Goal: Task Accomplishment & Management: Complete application form

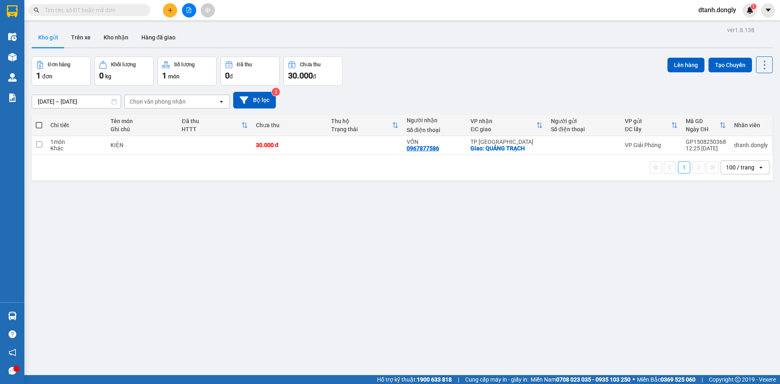
click at [167, 8] on icon "plus" at bounding box center [170, 10] width 6 height 6
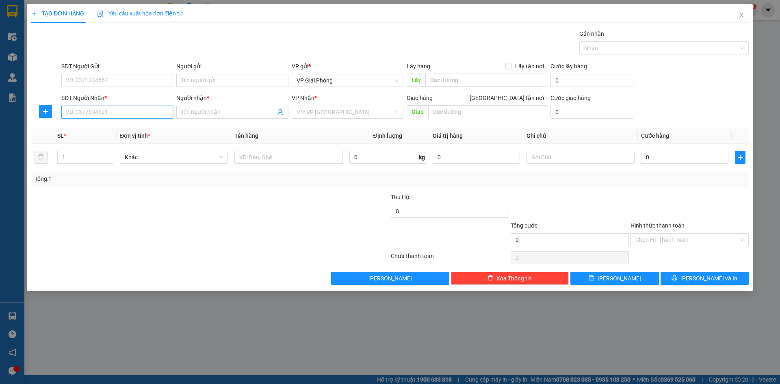
click at [113, 110] on input "SĐT Người Nhận *" at bounding box center [117, 112] width 112 height 13
click at [216, 111] on input "Người nhận *" at bounding box center [228, 112] width 94 height 9
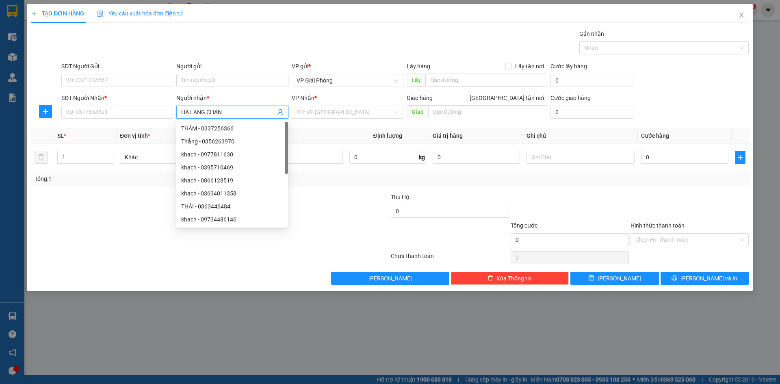
type input "HÀ LANG CHÁNH"
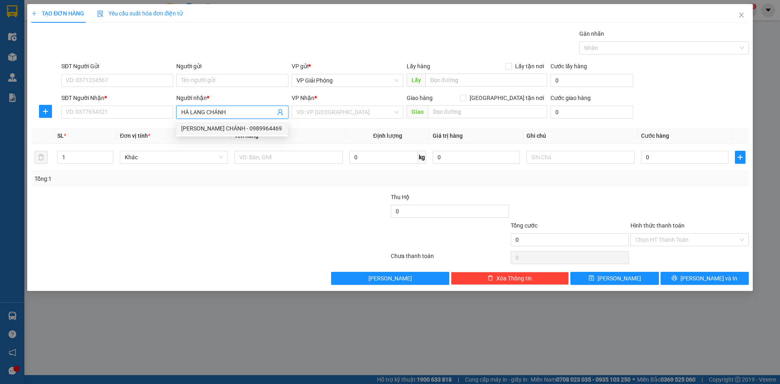
click at [221, 128] on div "HÀ LANG CHÁNH - 0989964469" at bounding box center [232, 128] width 102 height 9
type input "0989964469"
checkbox input "true"
type input "VPHS"
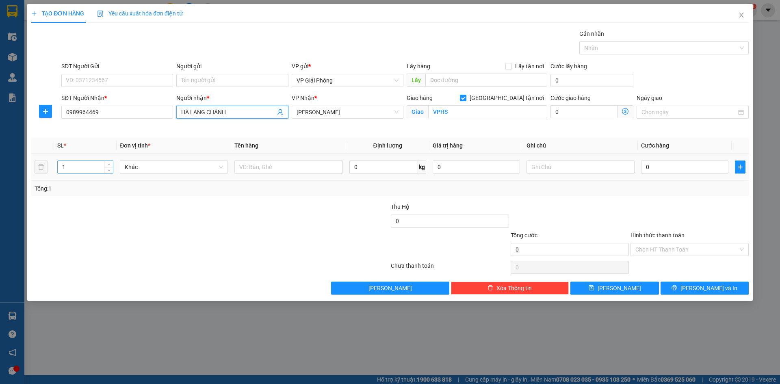
type input "HÀ LANG CHÁNH"
click at [87, 165] on input "1" at bounding box center [85, 167] width 55 height 12
type input "8"
click at [290, 166] on input "text" at bounding box center [288, 167] width 108 height 13
type input "KIỆN"
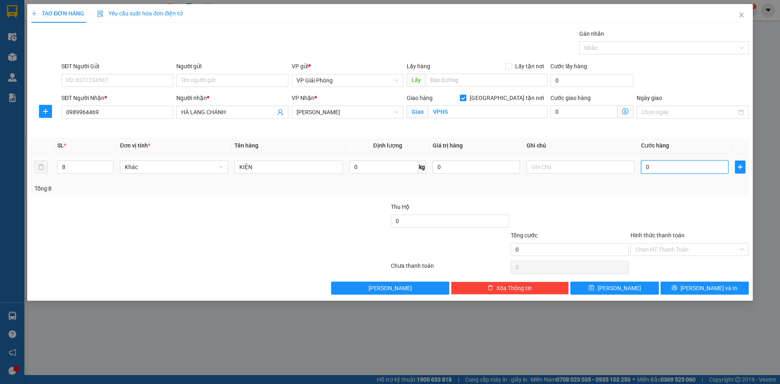
click at [671, 167] on input "0" at bounding box center [684, 167] width 87 height 13
type input "5"
type input "50"
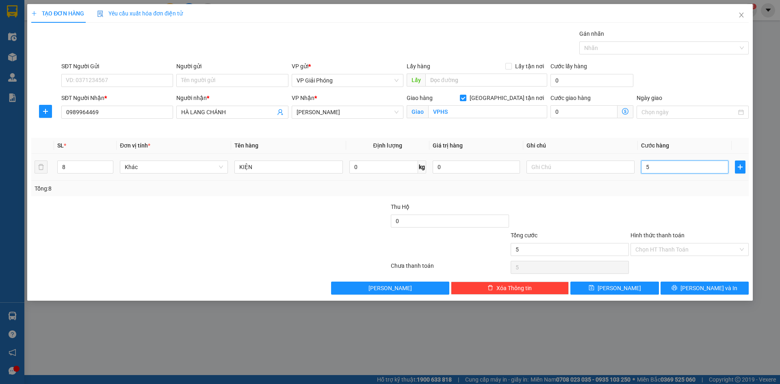
type input "50"
type input "500"
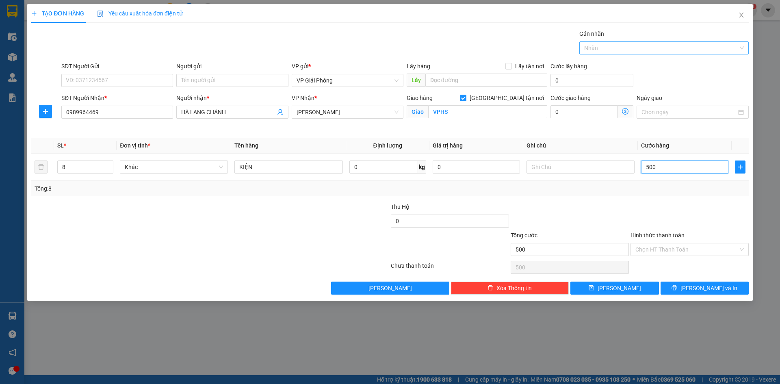
click at [605, 48] on div at bounding box center [659, 48] width 157 height 10
type input "500.000"
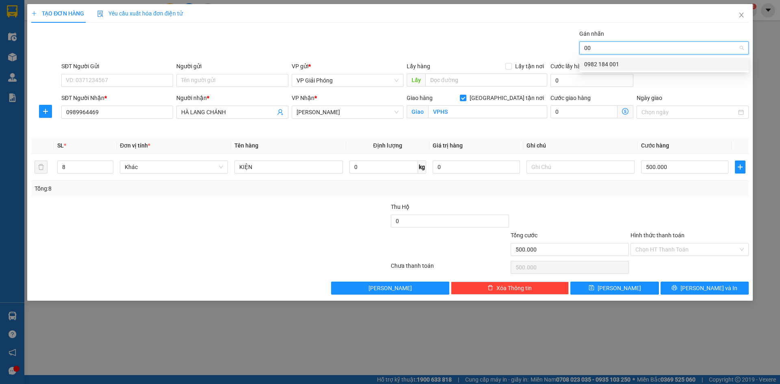
type input "001"
click at [605, 60] on div "0982 184 001" at bounding box center [664, 64] width 160 height 9
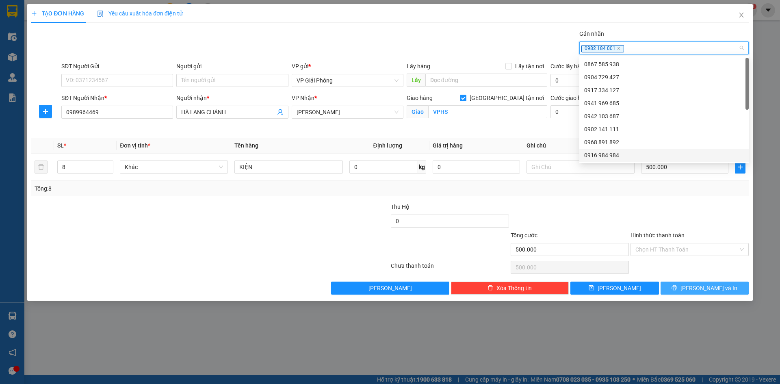
click at [685, 286] on button "[PERSON_NAME] và In" at bounding box center [705, 288] width 88 height 13
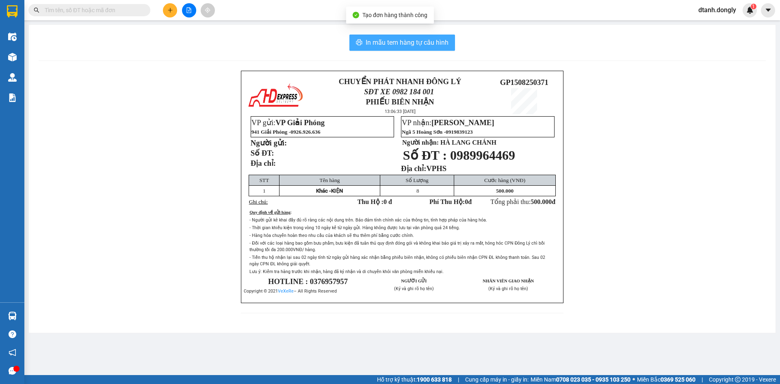
click at [423, 37] on button "In mẫu tem hàng tự cấu hình" at bounding box center [402, 43] width 106 height 16
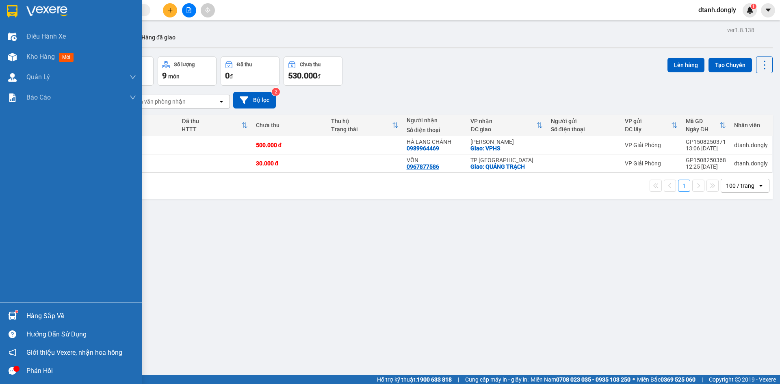
click at [12, 364] on div at bounding box center [12, 371] width 14 height 14
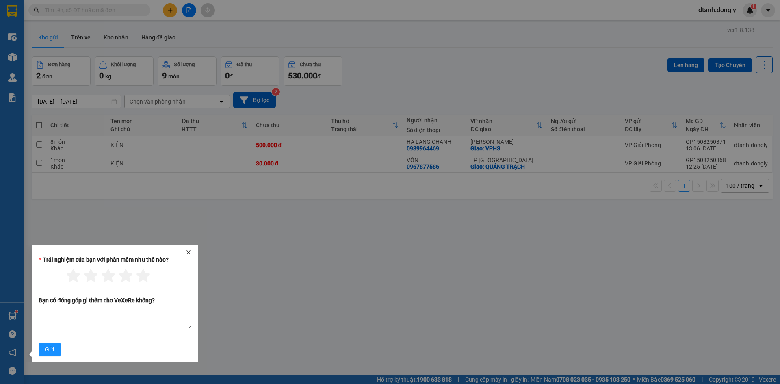
click at [188, 251] on icon "close" at bounding box center [189, 252] width 6 height 6
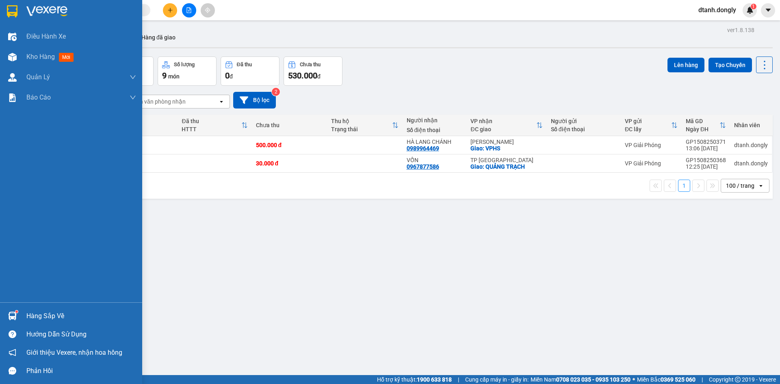
click at [13, 312] on img at bounding box center [12, 316] width 9 height 9
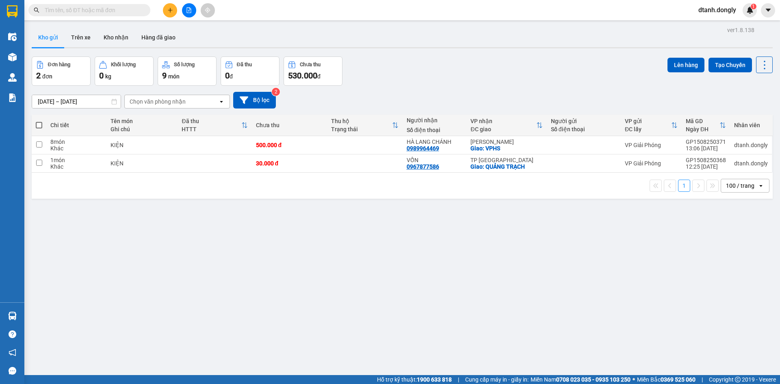
click at [472, 270] on section "Kết quả tìm kiếm ( 0 ) Bộ lọc No Data dtanh.dongly 1 Điều hành xe Kho hàng mới …" at bounding box center [390, 192] width 780 height 384
click at [169, 11] on icon "plus" at bounding box center [170, 10] width 6 height 6
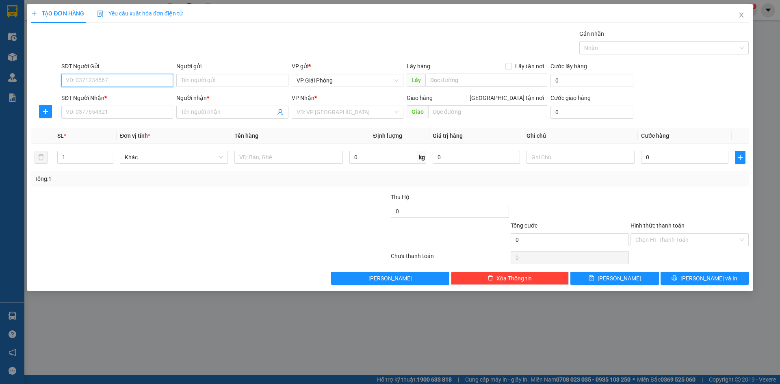
click at [124, 86] on input "SĐT Người Gửi" at bounding box center [117, 80] width 112 height 13
type input "0867983315"
click at [115, 114] on input "SĐT Người Nhận *" at bounding box center [117, 112] width 112 height 13
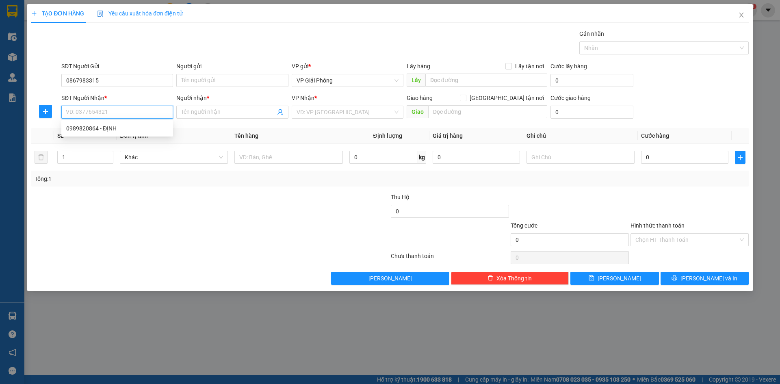
click at [115, 114] on input "SĐT Người Nhận *" at bounding box center [117, 112] width 112 height 13
type input "0989820864"
click at [116, 128] on div "0989820864 - ĐỊNH" at bounding box center [117, 128] width 102 height 9
type input "ĐỊNH"
checkbox input "true"
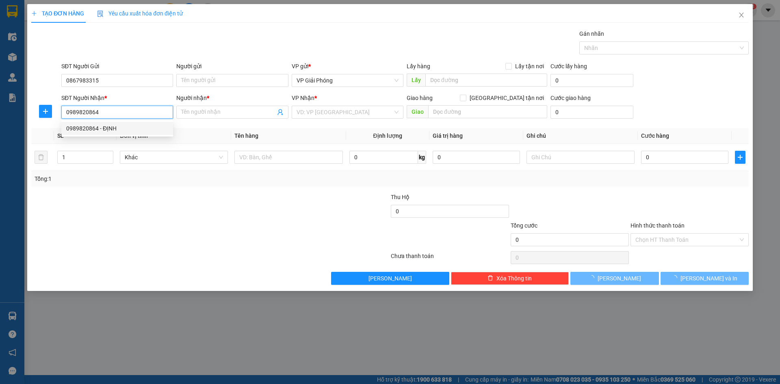
type input "NGÃ 3 ĐỒN"
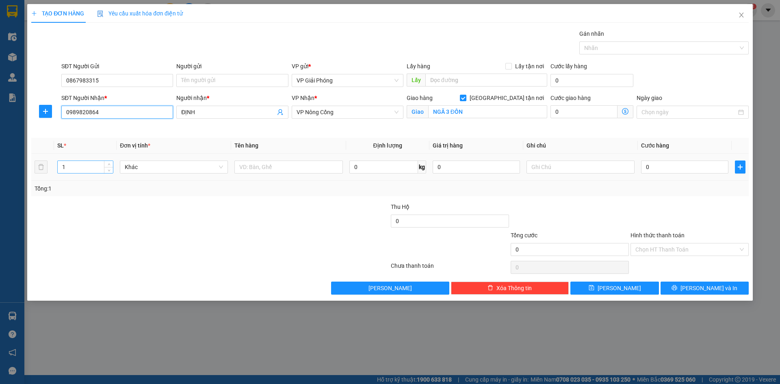
type input "0989820864"
click at [72, 168] on input "1" at bounding box center [85, 167] width 55 height 12
type input "1"
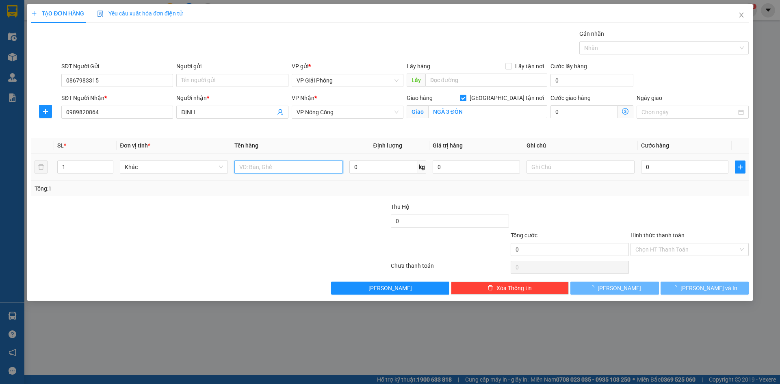
click at [269, 165] on input "text" at bounding box center [288, 167] width 108 height 13
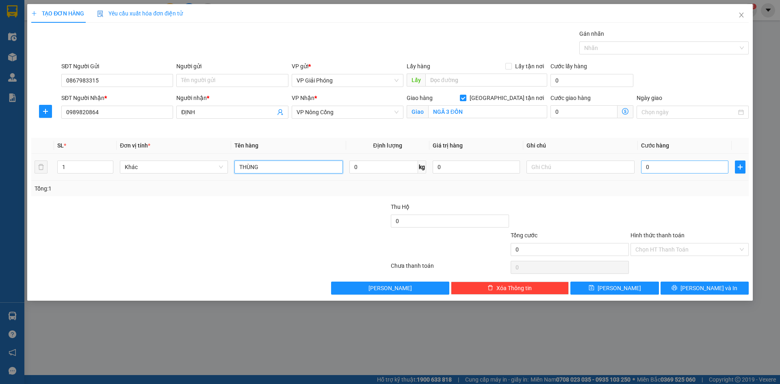
type input "THÙNG"
click at [655, 170] on input "0" at bounding box center [684, 167] width 87 height 13
type input "5"
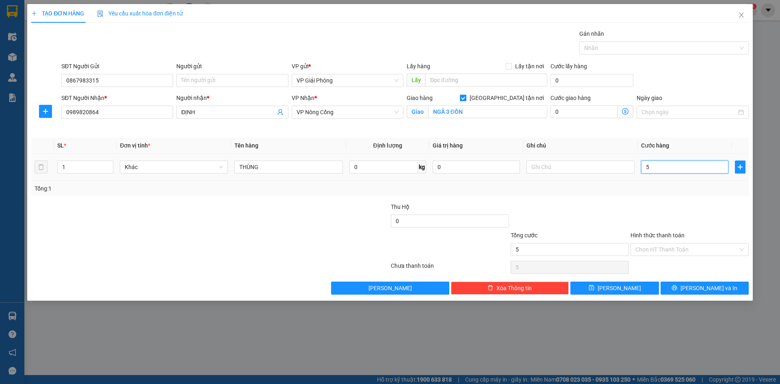
type input "50"
click at [613, 47] on div at bounding box center [659, 48] width 157 height 10
type input "50.000"
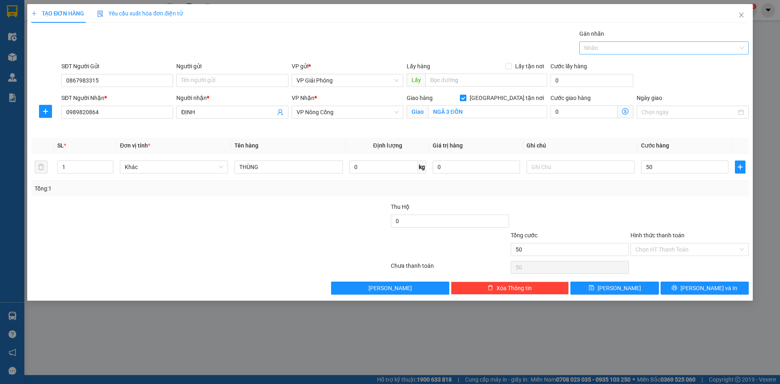
type input "50.000"
type input "0"
type input "001"
click at [622, 65] on div "0982 184 001" at bounding box center [664, 64] width 160 height 9
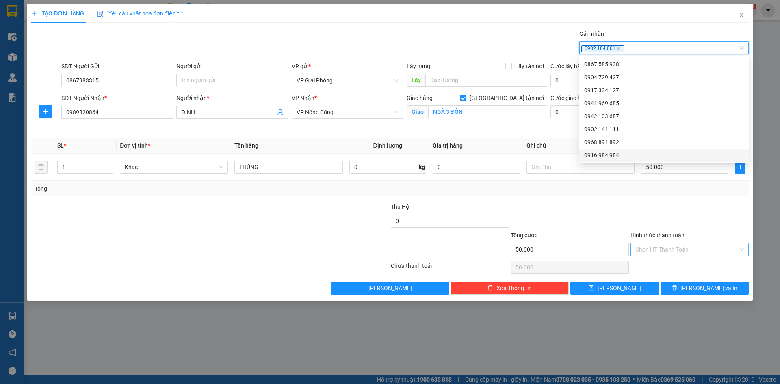
click at [675, 243] on input "Hình thức thanh toán" at bounding box center [687, 249] width 103 height 12
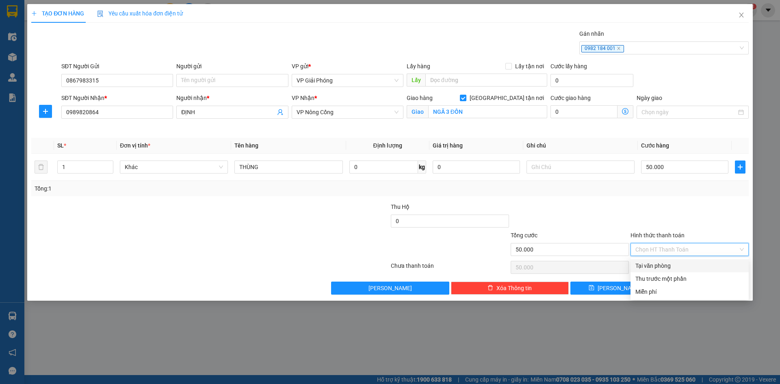
click at [677, 262] on div "Tại văn phòng" at bounding box center [690, 265] width 108 height 9
type input "0"
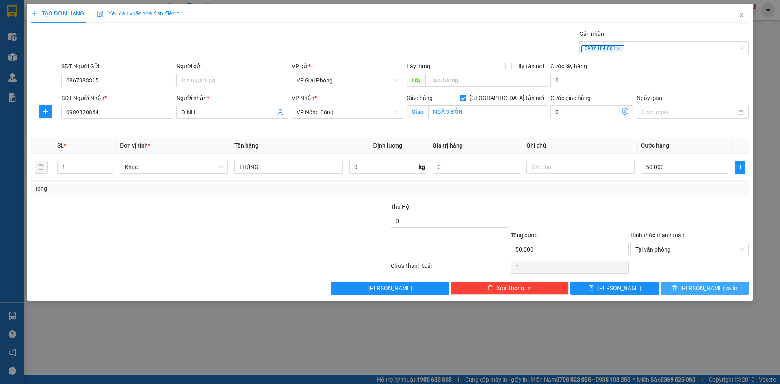
click at [696, 289] on button "[PERSON_NAME] và In" at bounding box center [705, 288] width 88 height 13
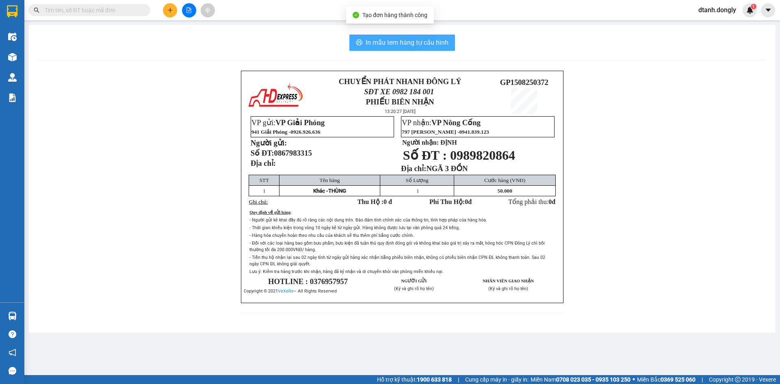
click at [422, 43] on span "In mẫu tem hàng tự cấu hình" at bounding box center [407, 42] width 83 height 10
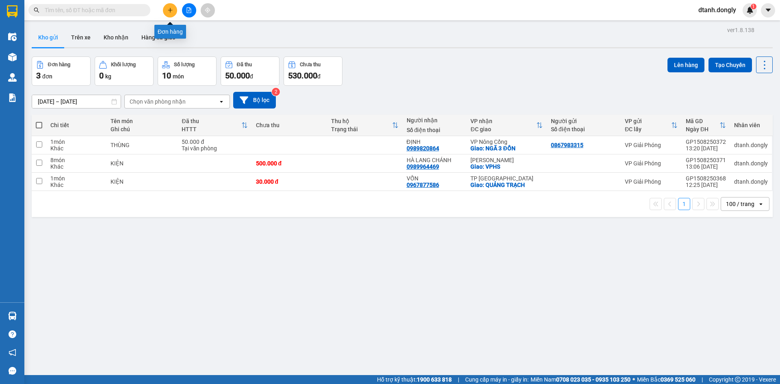
click at [167, 6] on button at bounding box center [170, 10] width 14 height 14
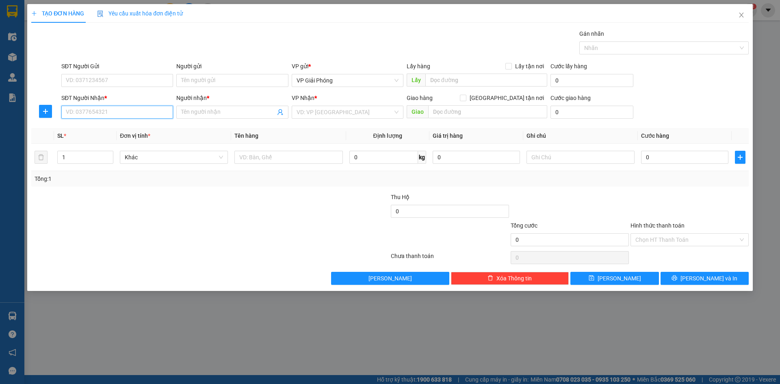
click at [108, 111] on input "SĐT Người Nhận *" at bounding box center [117, 112] width 112 height 13
drag, startPoint x: 221, startPoint y: 116, endPoint x: 240, endPoint y: 109, distance: 19.9
click at [222, 116] on input "Người nhận *" at bounding box center [228, 112] width 94 height 9
click at [122, 110] on input "0944314666" at bounding box center [117, 112] width 112 height 13
drag, startPoint x: 126, startPoint y: 129, endPoint x: 139, endPoint y: 130, distance: 12.2
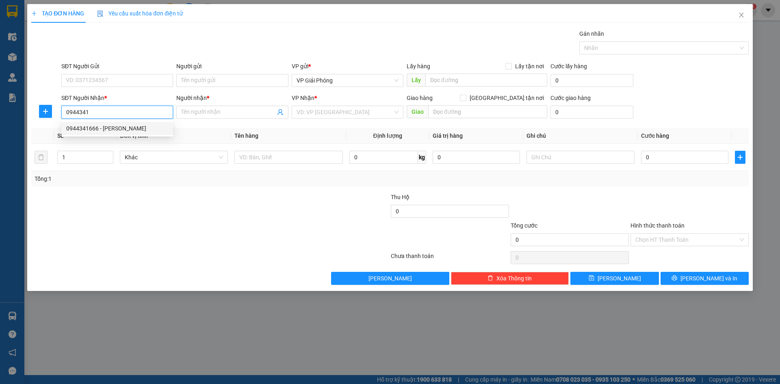
click at [126, 130] on div "0944341666 - TRỊNH CHI" at bounding box center [117, 128] width 102 height 9
type input "0944341666"
type input "TRỊNH CHI"
checkbox input "true"
type input "CHỢ CHUỐI"
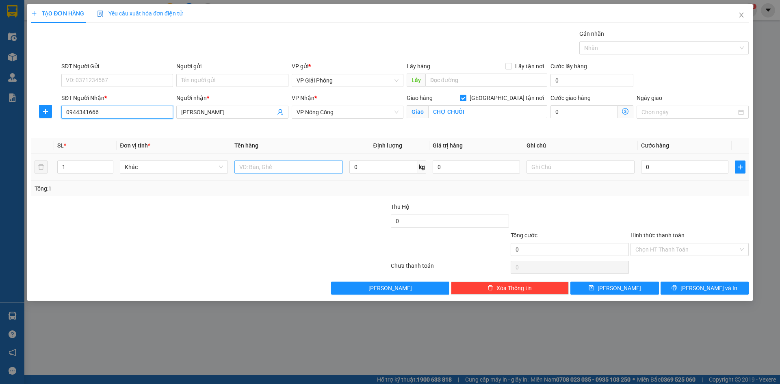
type input "0944341666"
click at [272, 166] on input "text" at bounding box center [288, 167] width 108 height 13
type input "KIỆN"
click at [662, 166] on input "0" at bounding box center [684, 167] width 87 height 13
type input "4"
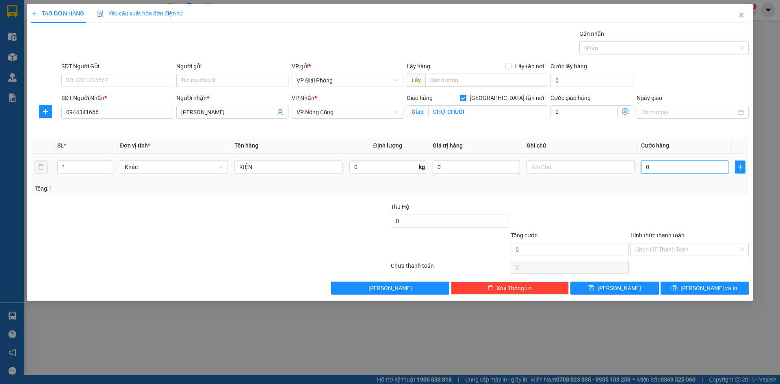
type input "4"
type input "40"
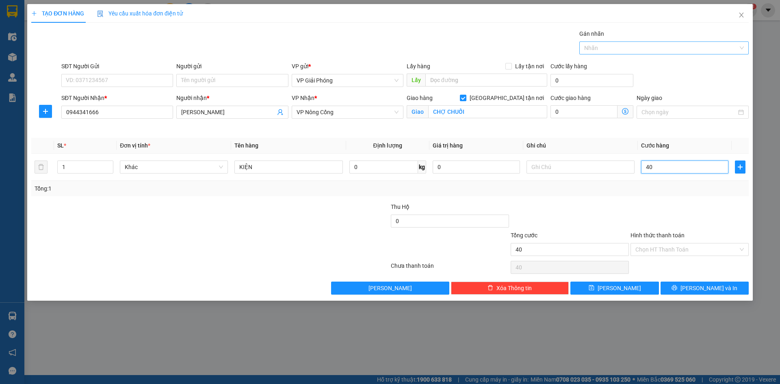
click at [599, 48] on div at bounding box center [659, 48] width 157 height 10
type input "40.000"
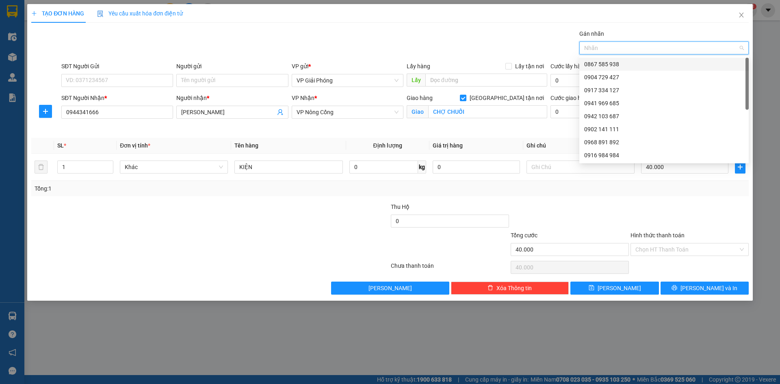
click at [615, 62] on div "0867 585 938" at bounding box center [664, 64] width 160 height 9
click at [617, 49] on icon "close" at bounding box center [619, 48] width 4 height 4
click at [594, 49] on div at bounding box center [659, 48] width 157 height 10
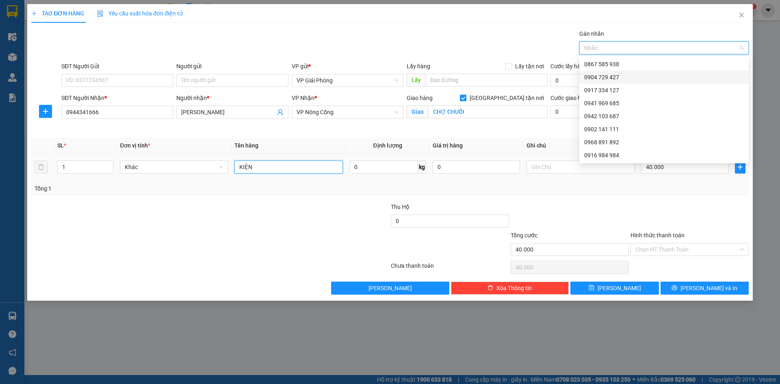
click at [321, 169] on input "KIỆN" at bounding box center [288, 167] width 108 height 13
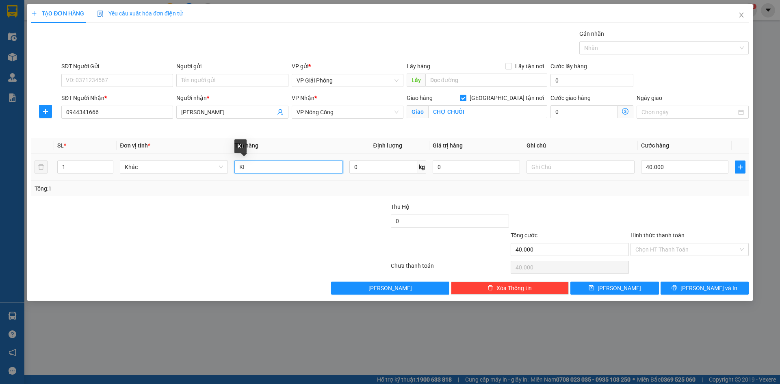
type input "K"
type input "C"
click at [606, 48] on div at bounding box center [659, 48] width 157 height 10
type input "XỐP"
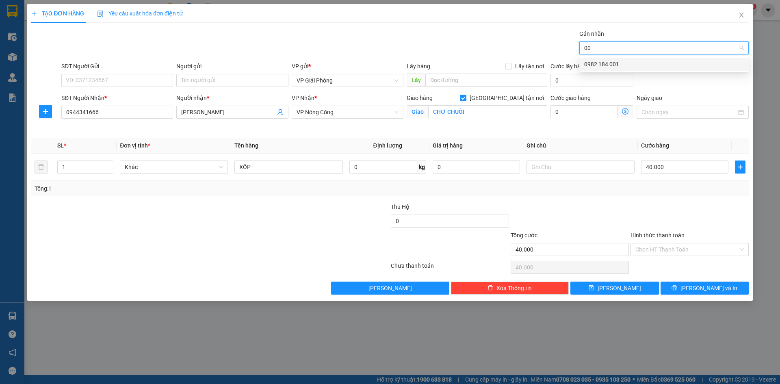
type input "001"
click at [616, 63] on div "0982 184 001" at bounding box center [664, 64] width 160 height 9
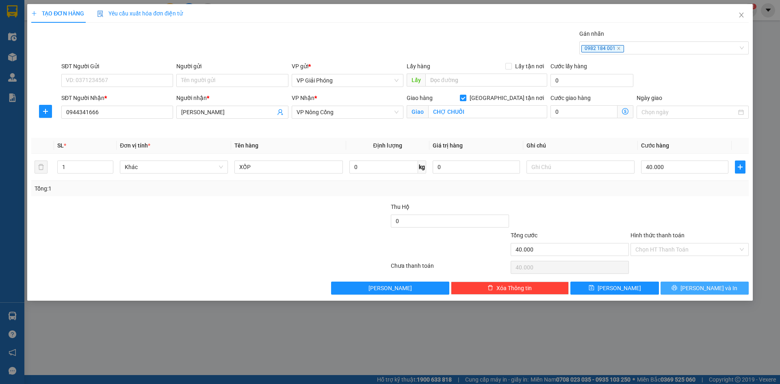
click at [677, 288] on icon "printer" at bounding box center [675, 288] width 6 height 6
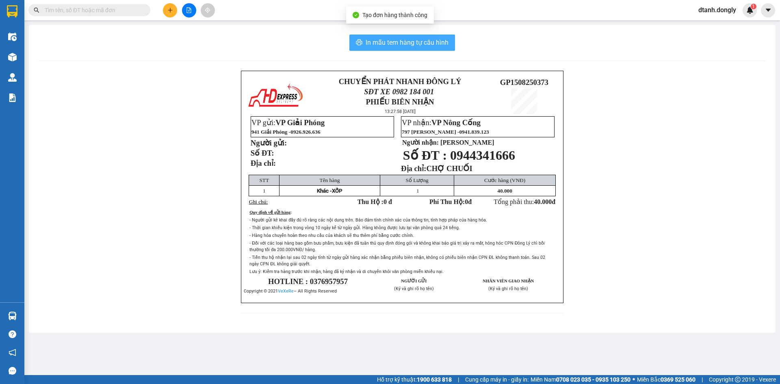
drag, startPoint x: 400, startPoint y: 41, endPoint x: 419, endPoint y: 46, distance: 19.3
click at [400, 41] on span "In mẫu tem hàng tự cấu hình" at bounding box center [407, 42] width 83 height 10
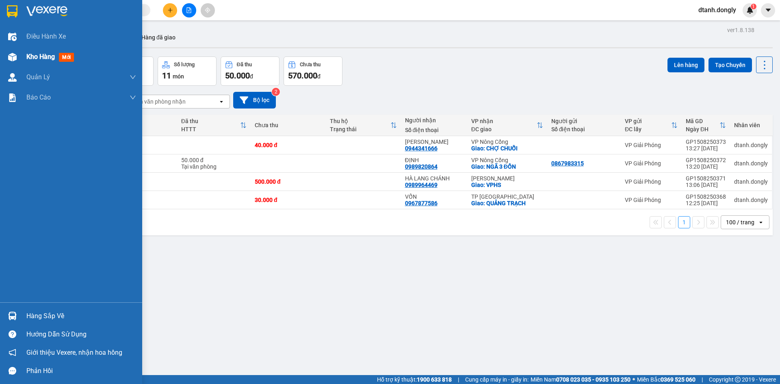
click at [34, 57] on span "Kho hàng" at bounding box center [40, 57] width 28 height 8
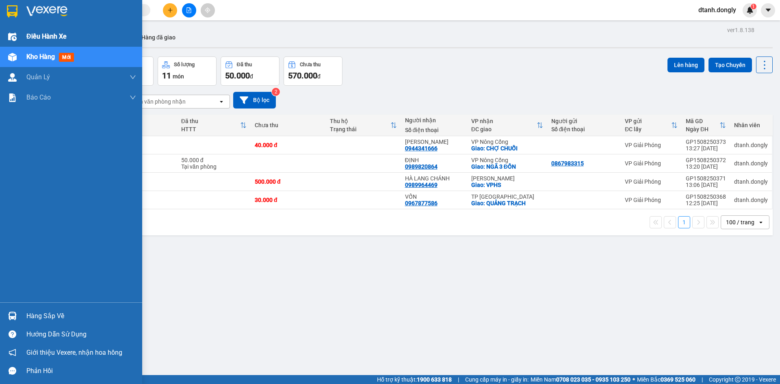
click at [49, 33] on span "Điều hành xe" at bounding box center [46, 36] width 40 height 10
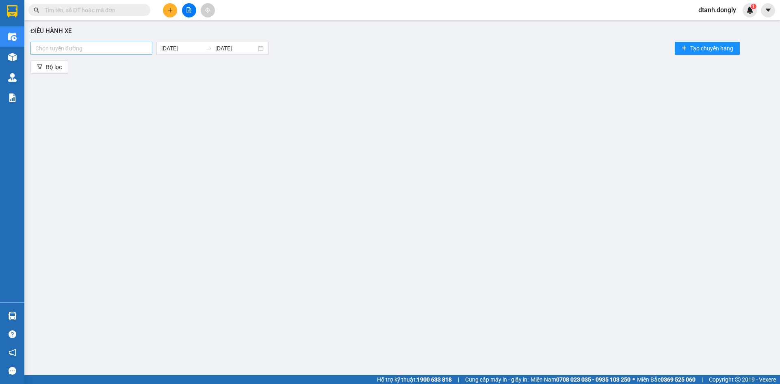
click at [146, 49] on div at bounding box center [92, 48] width 118 height 10
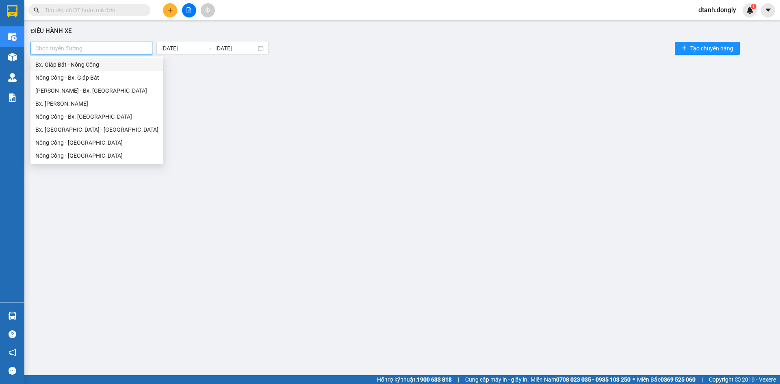
click at [130, 68] on div "Bx. Giáp Bát - Nông Cống" at bounding box center [96, 64] width 123 height 9
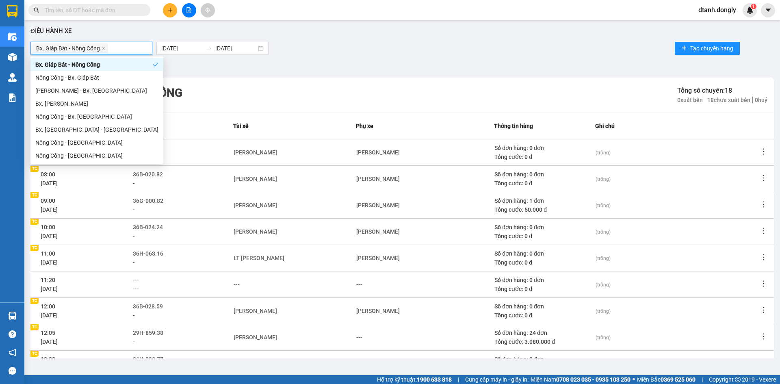
scroll to position [78, 0]
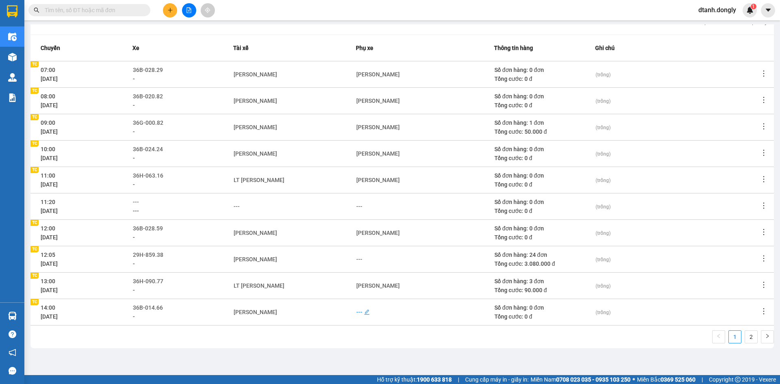
click at [356, 311] on div "---" at bounding box center [359, 312] width 6 height 9
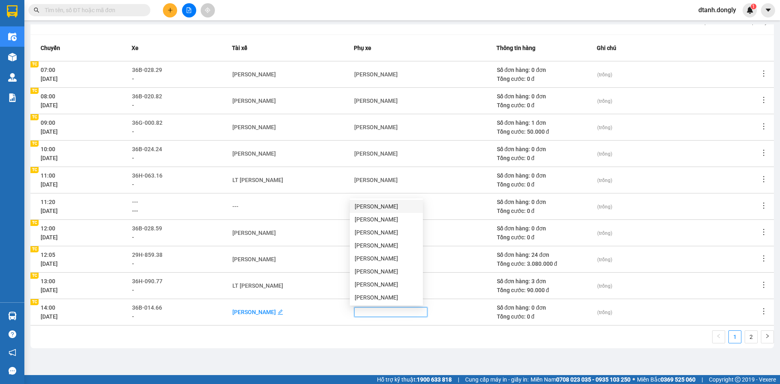
click at [264, 313] on div "[PERSON_NAME]" at bounding box center [253, 312] width 43 height 9
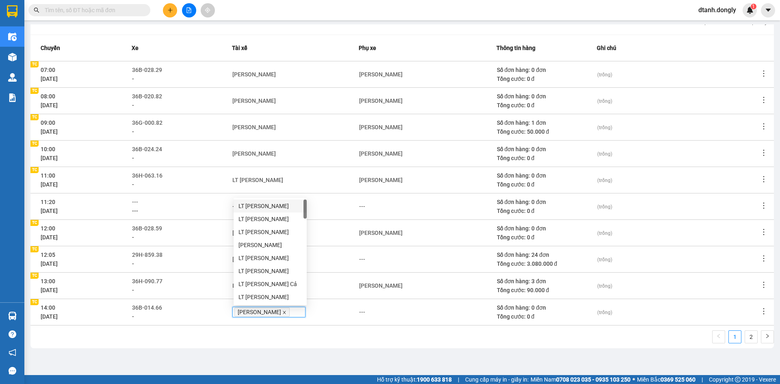
click at [282, 313] on icon "close" at bounding box center [284, 312] width 4 height 4
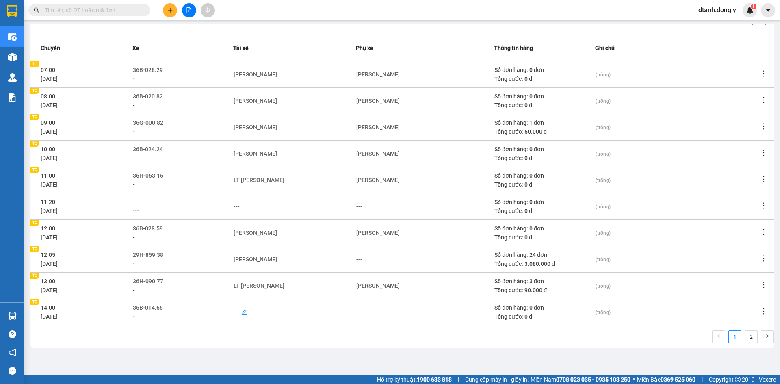
click at [239, 312] on div "---" at bounding box center [237, 312] width 6 height 9
click at [240, 312] on div "---" at bounding box center [237, 312] width 6 height 9
type input "DIEN"
drag, startPoint x: 252, startPoint y: 327, endPoint x: 258, endPoint y: 325, distance: 6.0
click at [253, 327] on div "[PERSON_NAME]" at bounding box center [270, 326] width 63 height 9
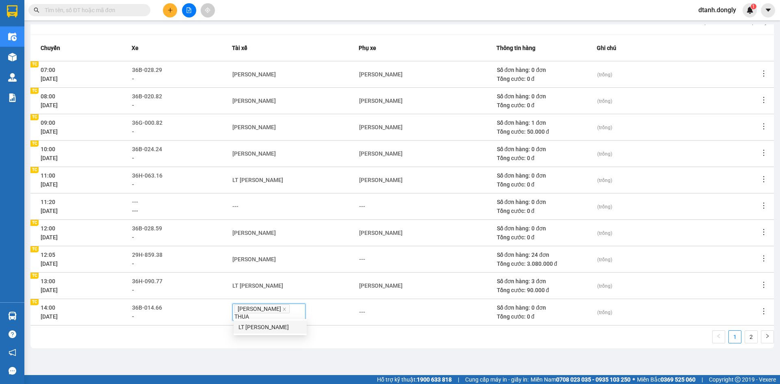
type input "THUAN"
click at [288, 328] on div "LT [PERSON_NAME]" at bounding box center [270, 327] width 63 height 9
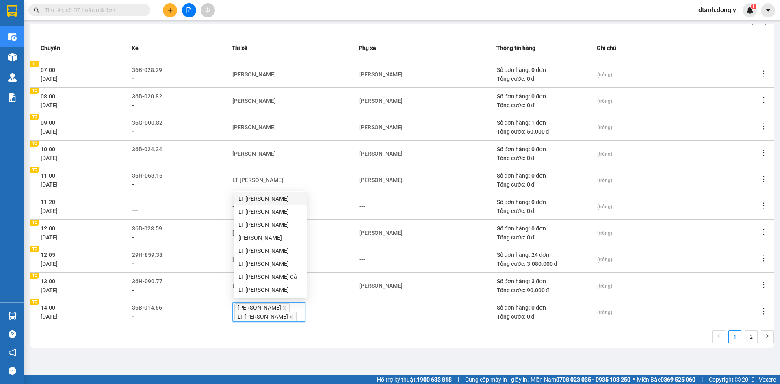
click at [326, 348] on div "1 2" at bounding box center [402, 339] width 744 height 18
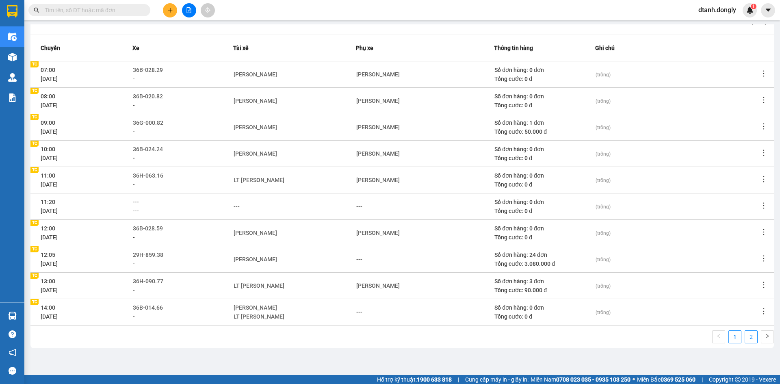
click at [747, 338] on link "2" at bounding box center [751, 337] width 12 height 12
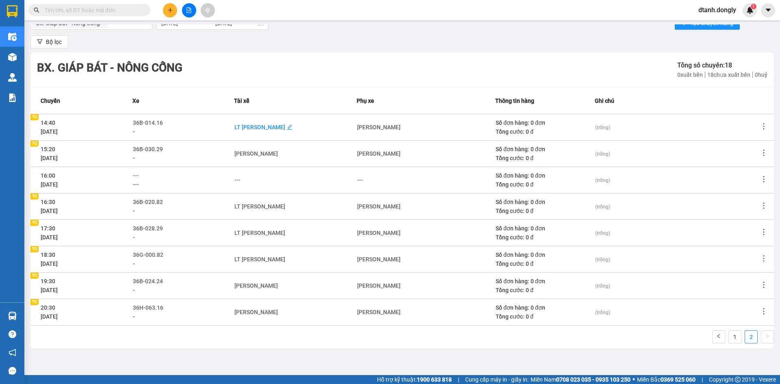
click at [268, 127] on div "LT [PERSON_NAME]" at bounding box center [259, 127] width 51 height 9
click at [290, 126] on icon "close" at bounding box center [292, 128] width 4 height 4
click at [241, 127] on div "---" at bounding box center [237, 127] width 6 height 9
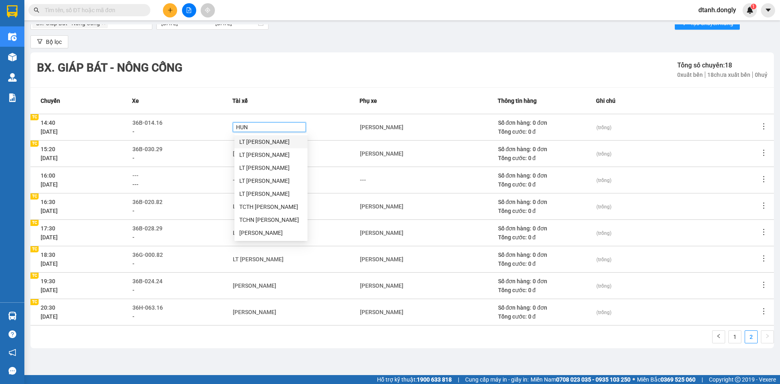
type input "HUNG"
click at [258, 141] on div "LT [PERSON_NAME]" at bounding box center [270, 141] width 63 height 9
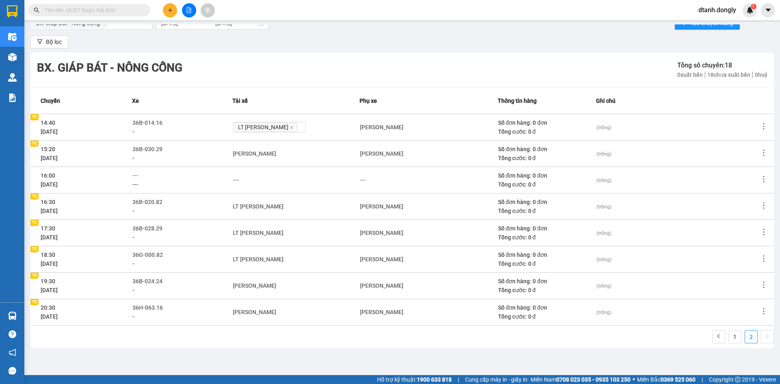
click at [286, 84] on div "Bx. Giáp Bát - Nông Cống Tổng số chuyến: 18 0 xuất bến 18 chưa xuất bến 0 huỷ" at bounding box center [402, 69] width 744 height 35
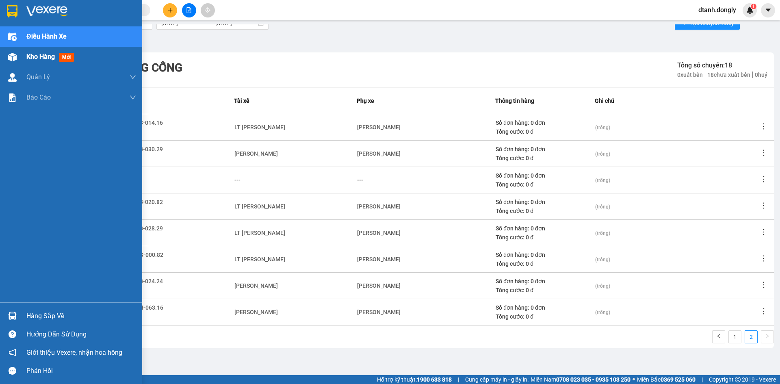
click at [43, 54] on span "Kho hàng" at bounding box center [40, 57] width 28 height 8
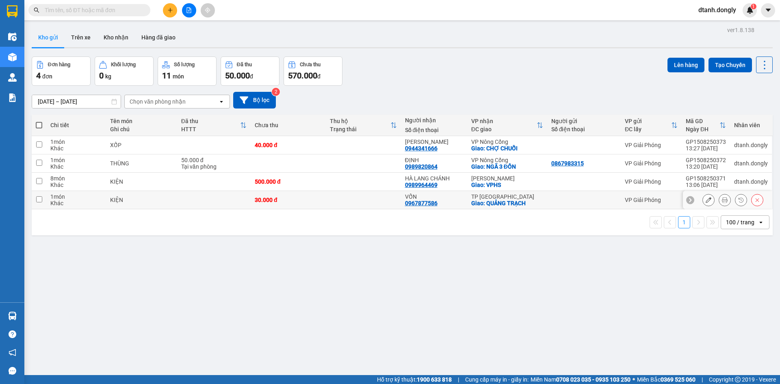
click at [37, 198] on input "checkbox" at bounding box center [39, 199] width 6 height 6
checkbox input "true"
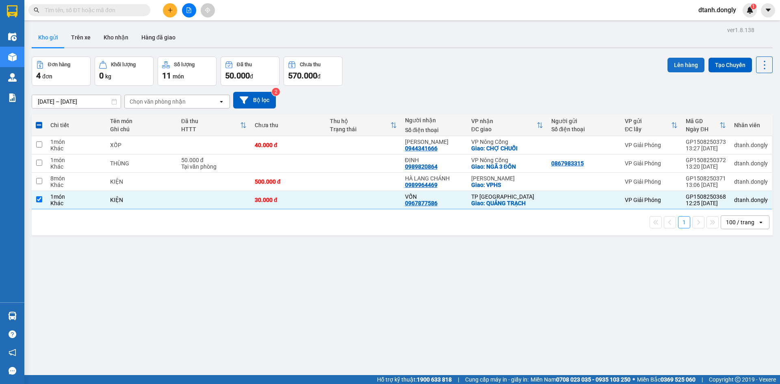
click at [683, 63] on button "Lên hàng" at bounding box center [686, 65] width 37 height 15
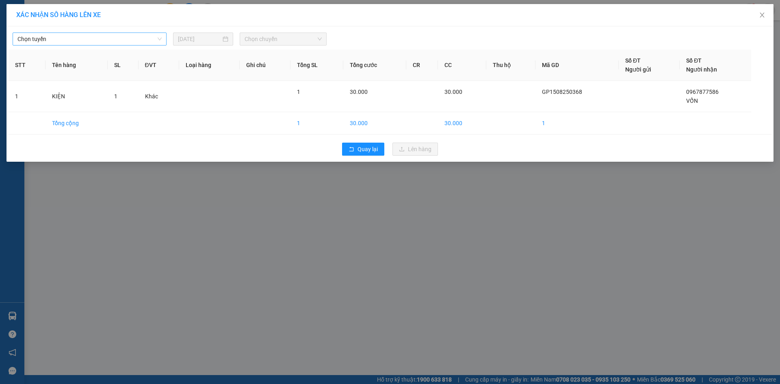
click at [148, 41] on span "Chọn tuyến" at bounding box center [89, 39] width 144 height 12
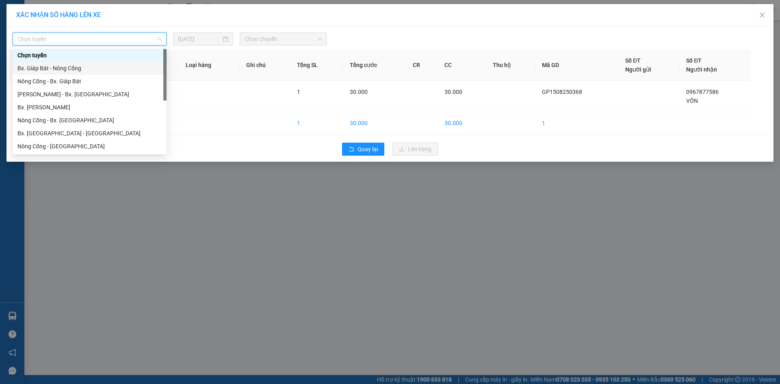
click at [134, 69] on div "Bx. Giáp Bát - Nông Cống" at bounding box center [89, 68] width 144 height 9
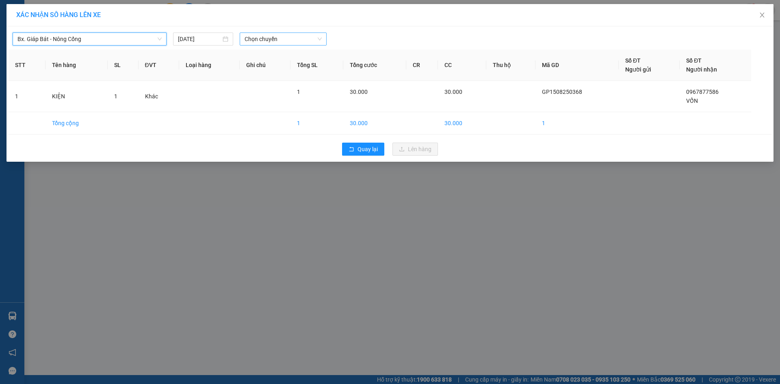
click at [318, 41] on span "Chọn chuyến" at bounding box center [283, 39] width 77 height 12
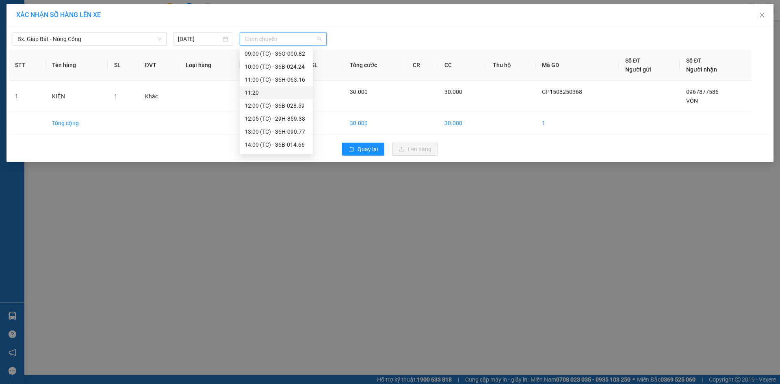
scroll to position [81, 0]
click at [288, 99] on div "14:00 (TC) - 36B-014.66" at bounding box center [276, 104] width 73 height 13
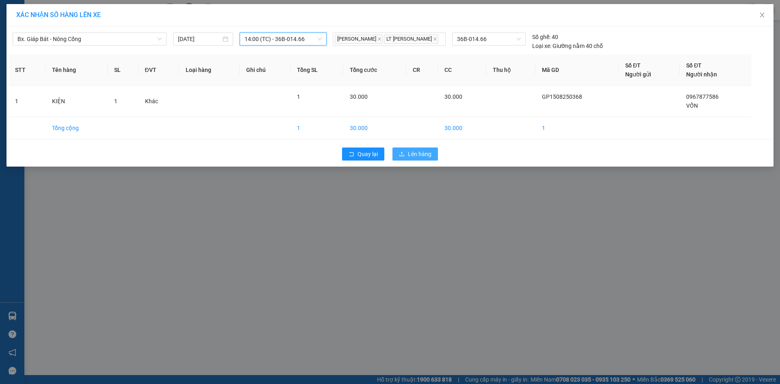
click at [419, 155] on span "Lên hàng" at bounding box center [420, 154] width 24 height 9
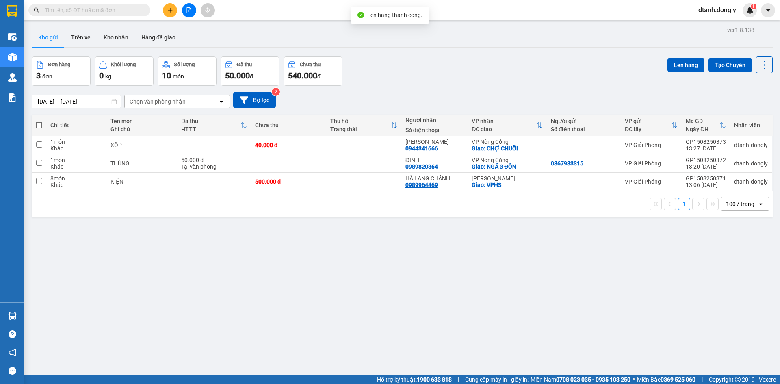
click at [568, 280] on div "ver 1.8.138 Kho gửi Trên xe Kho nhận Hàng đã giao Đơn hàng 3 đơn Khối lượng 0 k…" at bounding box center [402, 216] width 748 height 384
click at [171, 10] on icon "plus" at bounding box center [170, 10] width 4 height 0
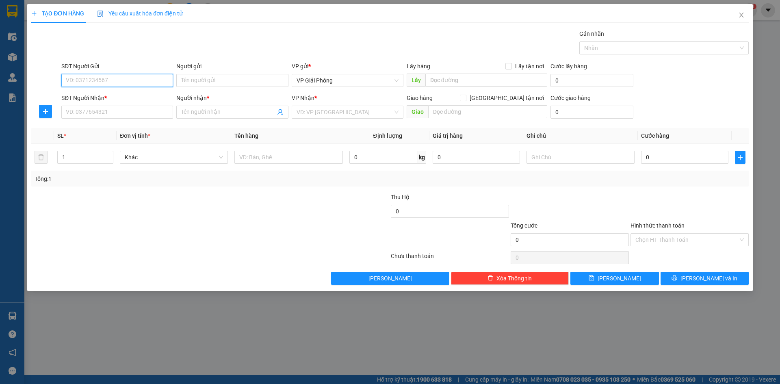
click at [107, 84] on input "SĐT Người Gửi" at bounding box center [117, 80] width 112 height 13
type input "0936362656"
click at [105, 114] on input "SĐT Người Nhận *" at bounding box center [117, 112] width 112 height 13
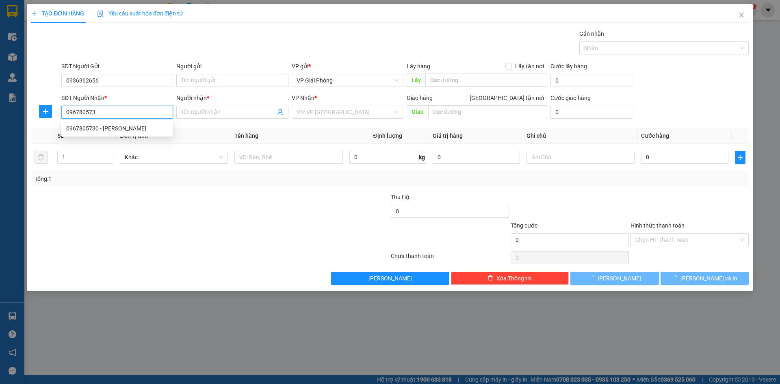
type input "0967805730"
click at [104, 128] on div "0967805730 - Linh" at bounding box center [117, 128] width 102 height 9
type input "Linh"
checkbox input "true"
type input "VPHS"
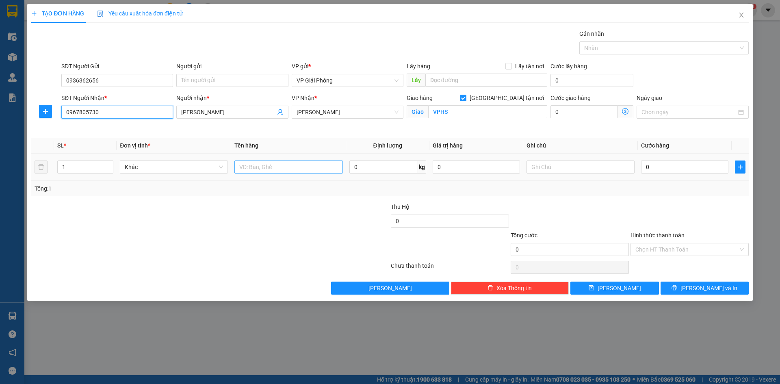
type input "0967805730"
click at [257, 163] on input "text" at bounding box center [288, 167] width 108 height 13
type input "KIỆN"
click at [685, 168] on input "0" at bounding box center [684, 167] width 87 height 13
type input "3"
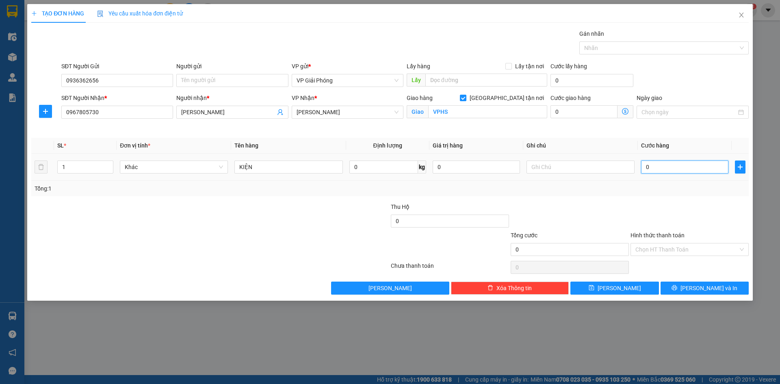
type input "3"
type input "30"
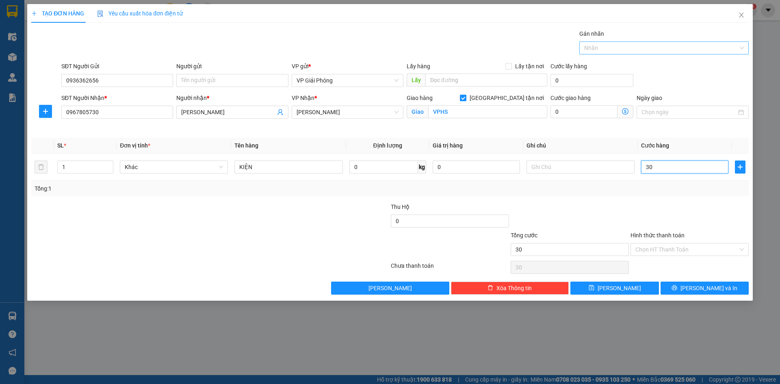
drag, startPoint x: 604, startPoint y: 50, endPoint x: 619, endPoint y: 53, distance: 15.9
click at [604, 50] on div at bounding box center [659, 48] width 157 height 10
type input "30.000"
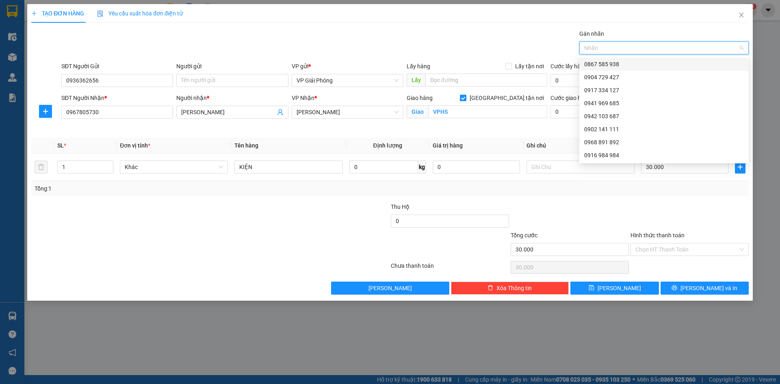
click at [625, 50] on div at bounding box center [659, 48] width 157 height 10
click at [673, 247] on input "Hình thức thanh toán" at bounding box center [687, 249] width 103 height 12
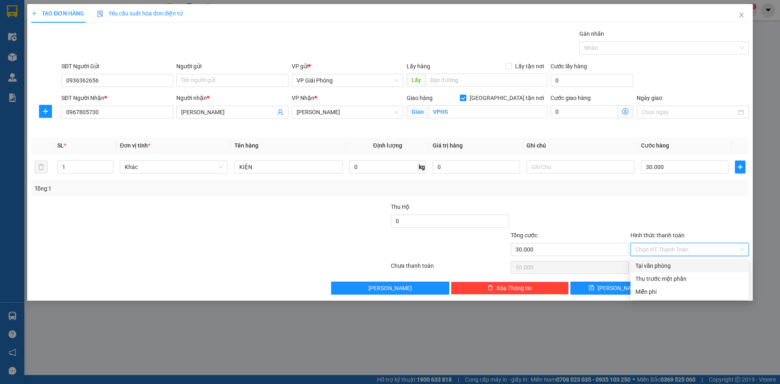
click at [659, 265] on div "Tại văn phòng" at bounding box center [690, 265] width 108 height 9
type input "0"
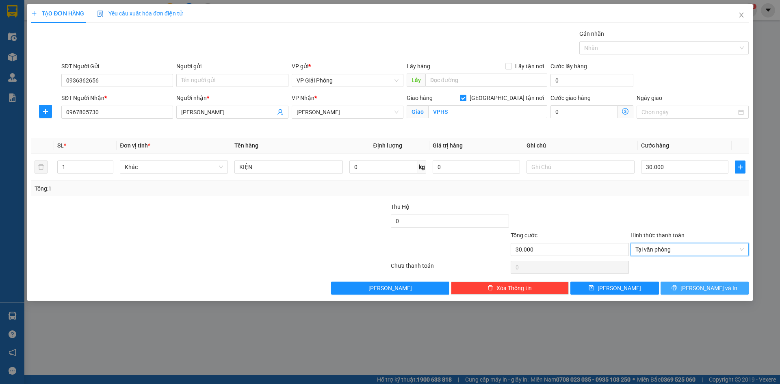
click at [677, 287] on icon "printer" at bounding box center [675, 288] width 6 height 6
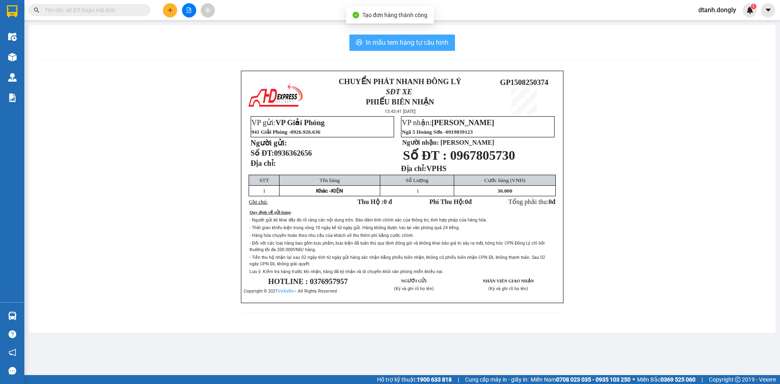
click at [419, 46] on span "In mẫu tem hàng tự cấu hình" at bounding box center [407, 42] width 83 height 10
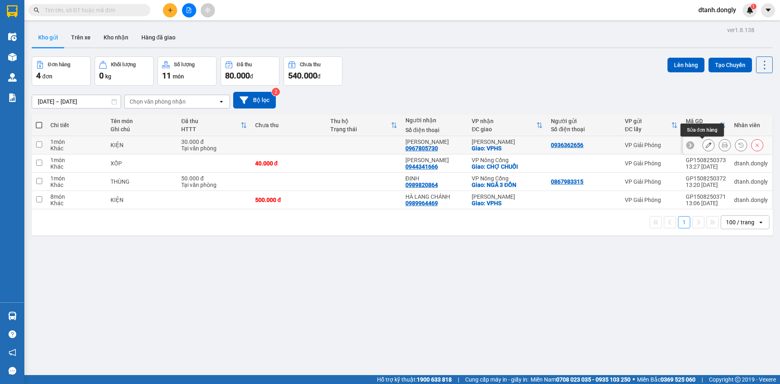
click at [703, 142] on button at bounding box center [708, 145] width 11 height 14
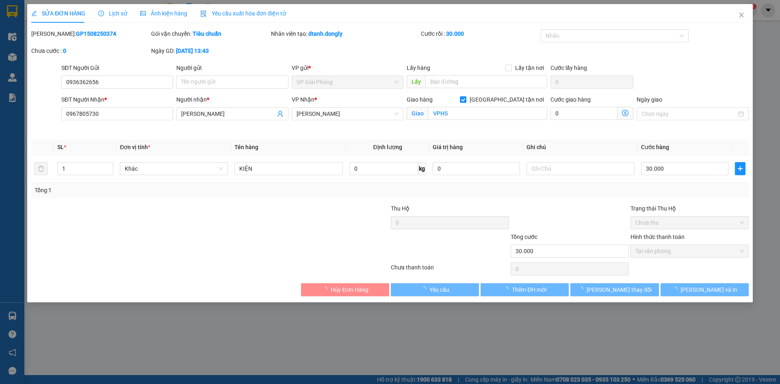
type input "0936362656"
type input "0967805730"
type input "Linh"
checkbox input "true"
type input "VPHS"
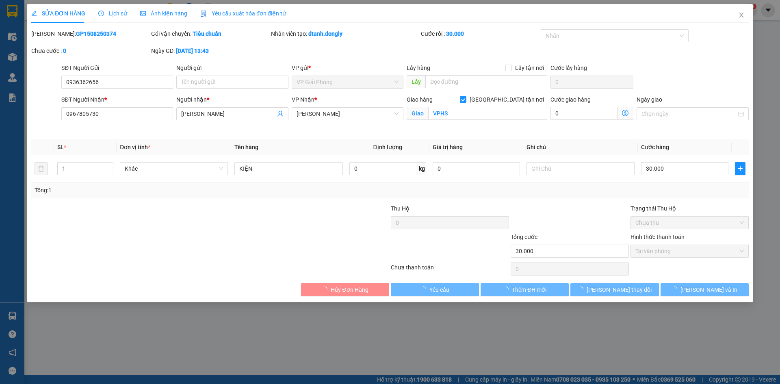
type input "30.000"
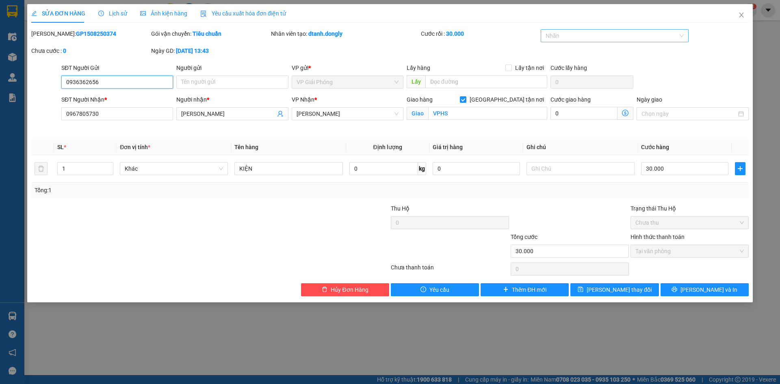
click at [580, 37] on div at bounding box center [611, 36] width 136 height 10
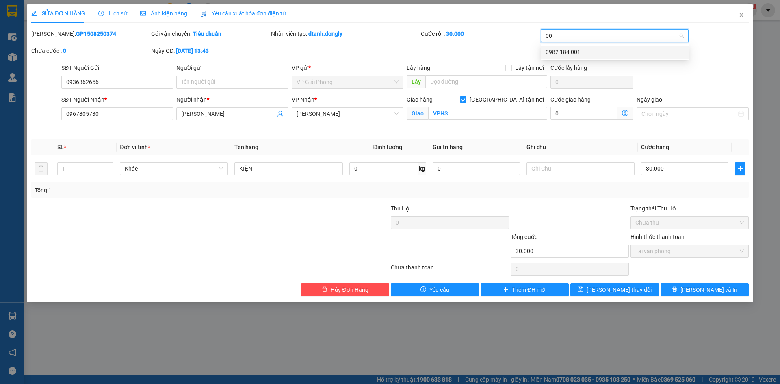
type input "001"
click at [583, 52] on div "0982 184 001" at bounding box center [615, 52] width 139 height 9
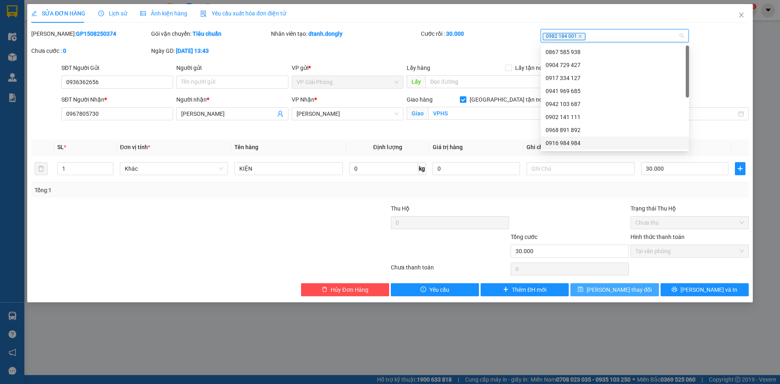
click at [635, 291] on button "[PERSON_NAME] thay đổi" at bounding box center [614, 289] width 88 height 13
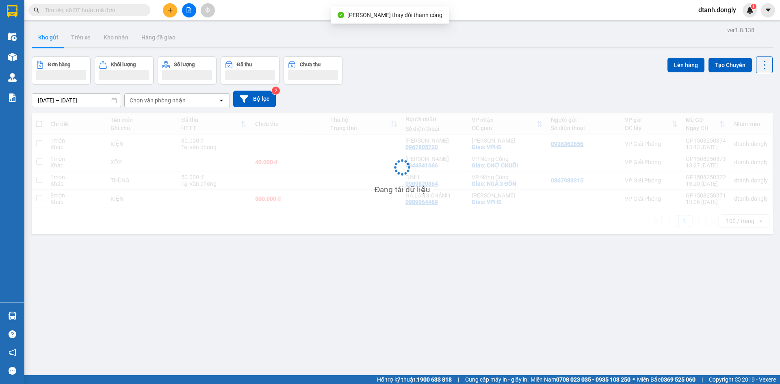
click at [654, 326] on div "ver 1.8.138 Kho gửi Trên xe Kho nhận Hàng đã giao Đơn hàng Khối lượng Số lượng …" at bounding box center [402, 216] width 748 height 384
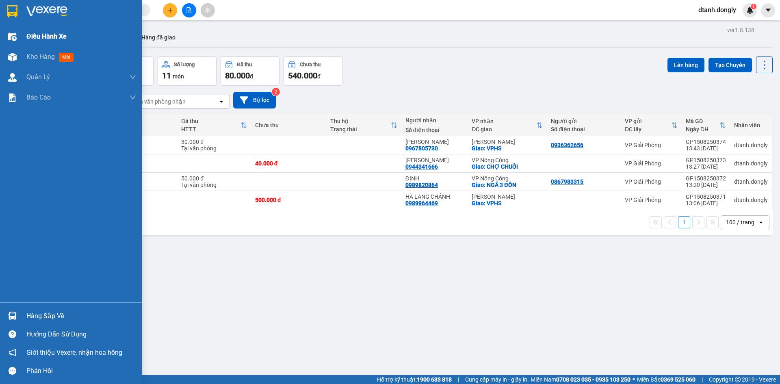
drag, startPoint x: 35, startPoint y: 32, endPoint x: 88, endPoint y: 36, distance: 53.4
click at [36, 32] on span "Điều hành xe" at bounding box center [46, 36] width 40 height 10
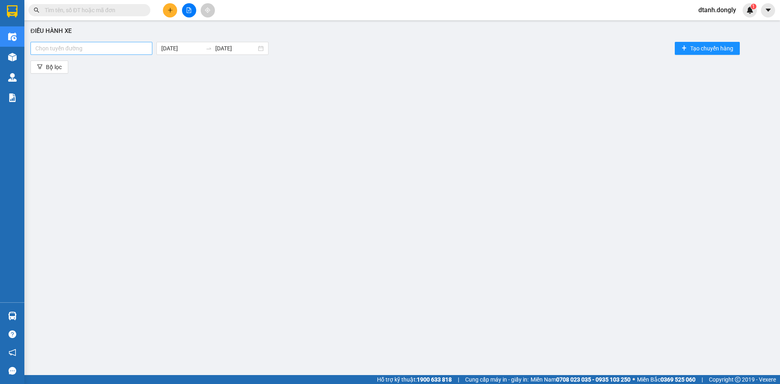
click at [143, 46] on div at bounding box center [92, 48] width 118 height 10
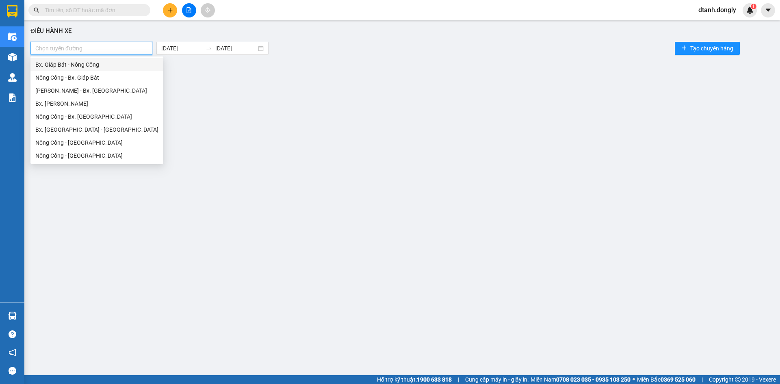
click at [125, 65] on div "Bx. Giáp Bát - Nông Cống" at bounding box center [96, 64] width 123 height 9
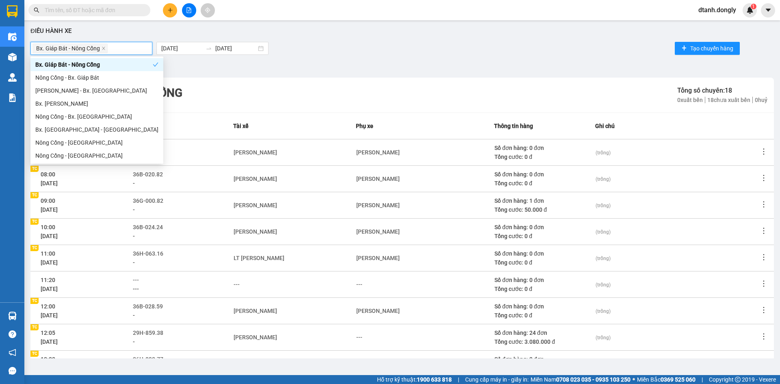
scroll to position [78, 0]
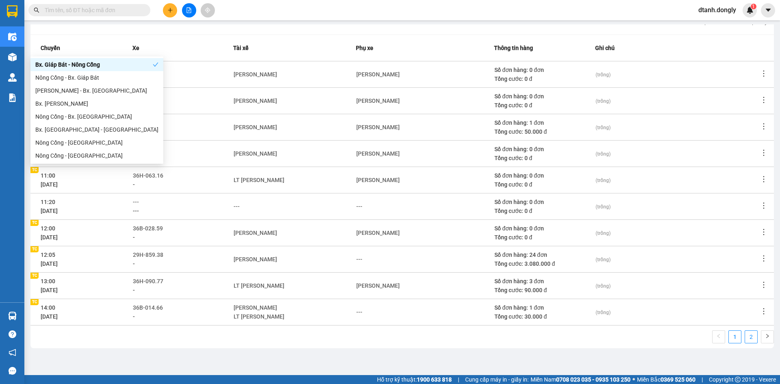
click at [745, 333] on link "2" at bounding box center [751, 337] width 12 height 12
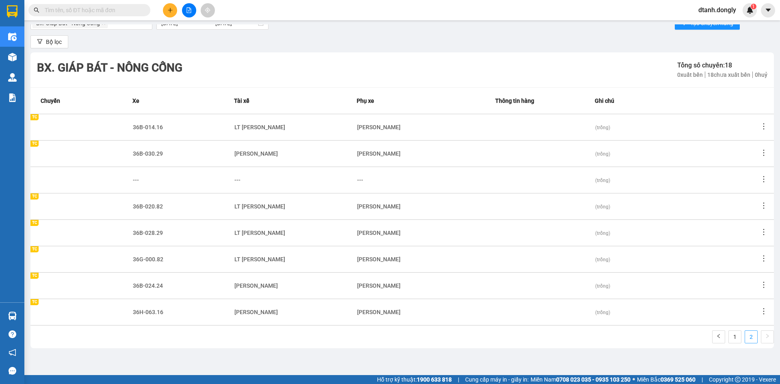
scroll to position [25, 0]
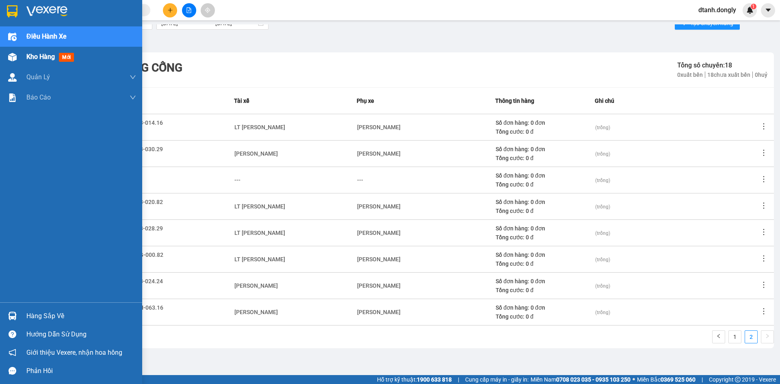
click at [33, 50] on div "Kho hàng mới" at bounding box center [81, 57] width 110 height 20
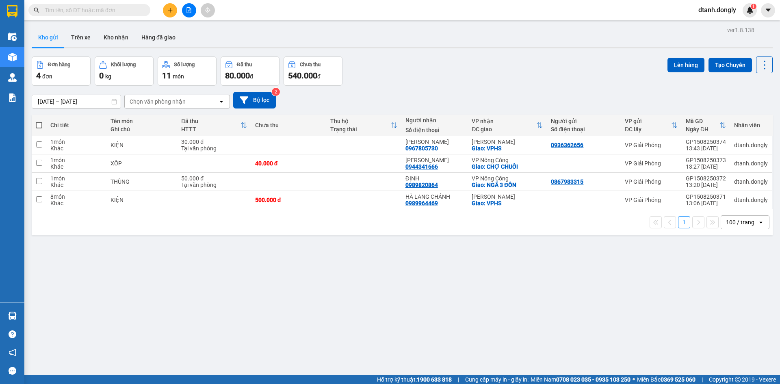
click at [37, 125] on span at bounding box center [39, 125] width 7 height 7
click at [39, 121] on input "checkbox" at bounding box center [39, 121] width 0 height 0
checkbox input "true"
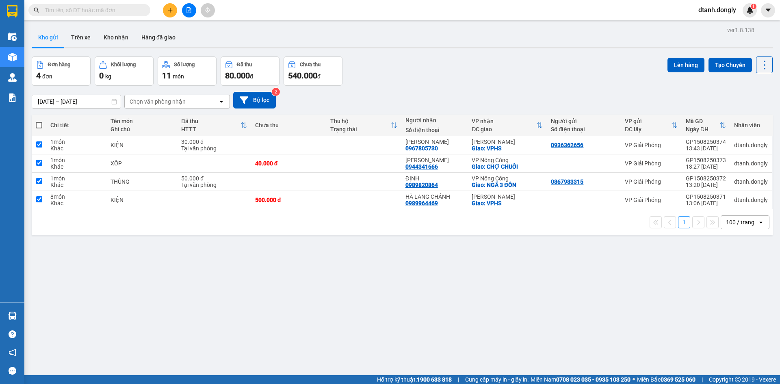
checkbox input "true"
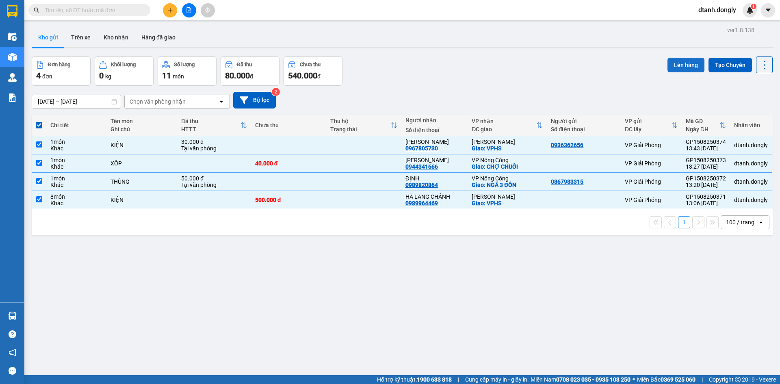
click at [681, 65] on button "Lên hàng" at bounding box center [686, 65] width 37 height 15
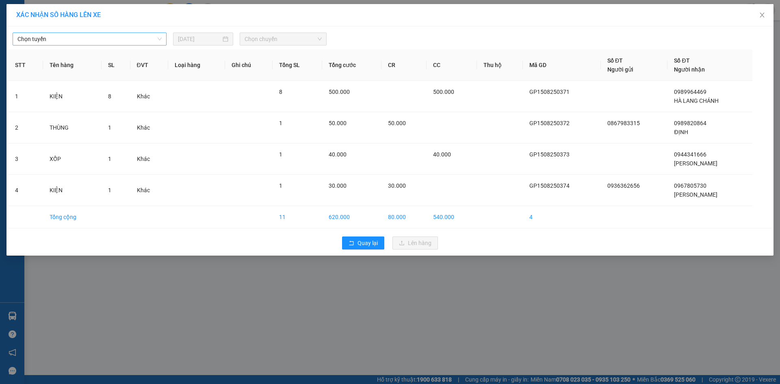
click at [157, 35] on span "Chọn tuyến" at bounding box center [89, 39] width 144 height 12
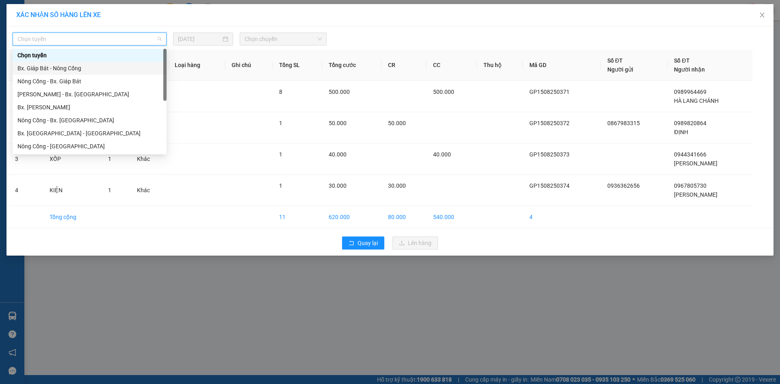
drag, startPoint x: 145, startPoint y: 68, endPoint x: 226, endPoint y: 50, distance: 82.7
click at [147, 67] on div "Bx. Giáp Bát - Nông Cống" at bounding box center [89, 68] width 144 height 9
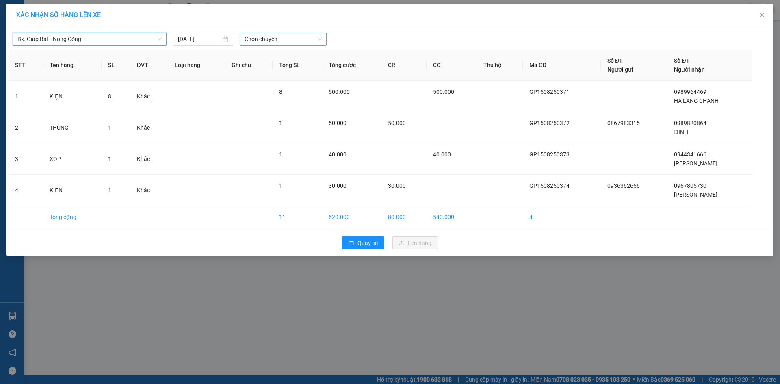
click at [320, 39] on span "Chọn chuyến" at bounding box center [283, 39] width 77 height 12
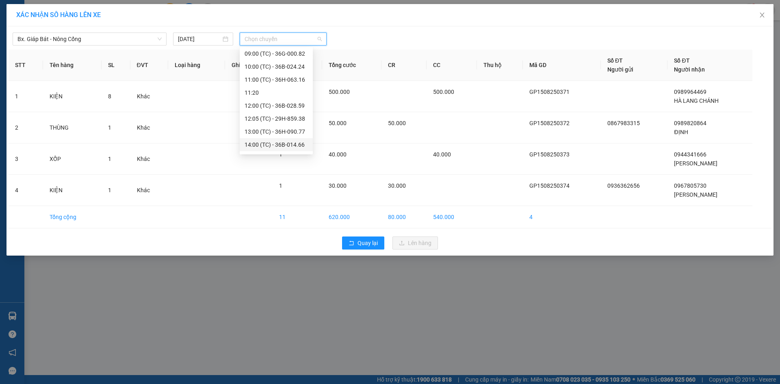
scroll to position [81, 0]
click at [290, 116] on div "14:40 (TC) - 36B-014.16" at bounding box center [276, 117] width 63 height 9
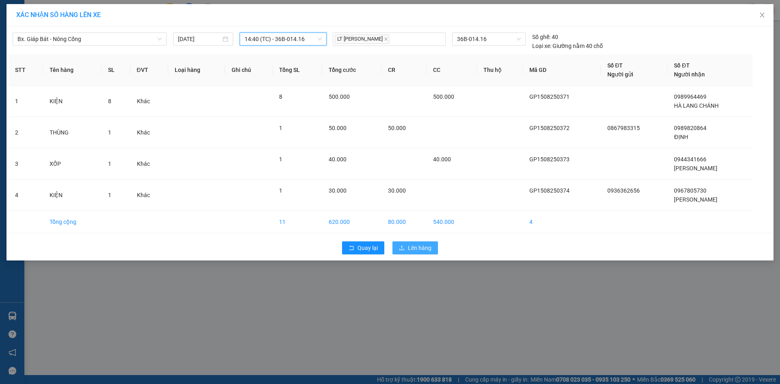
click at [421, 245] on span "Lên hàng" at bounding box center [420, 247] width 24 height 9
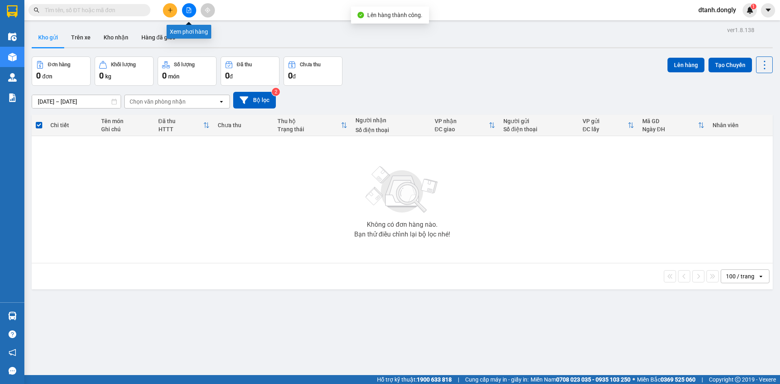
click at [189, 9] on icon "file-add" at bounding box center [189, 10] width 6 height 6
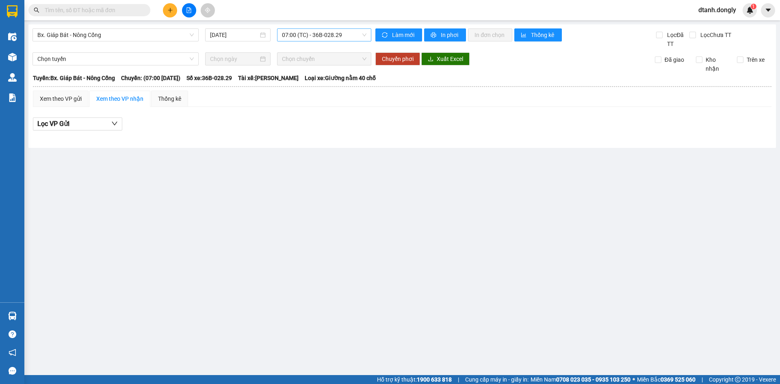
click at [364, 34] on span "07:00 (TC) - 36B-028.29" at bounding box center [324, 35] width 85 height 12
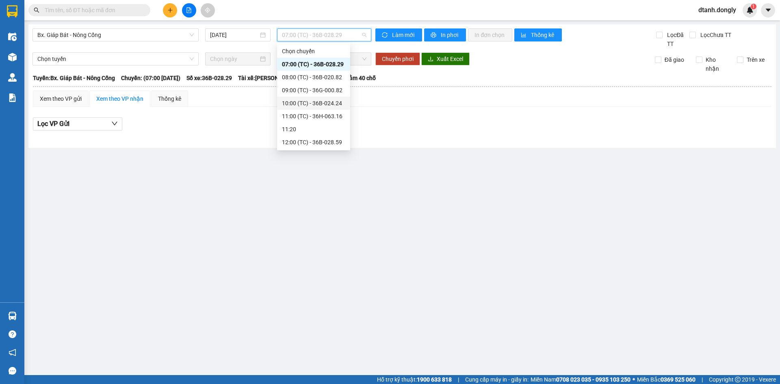
scroll to position [81, 0]
click at [322, 113] on div "14:40 (TC) - 36B-014.16" at bounding box center [313, 112] width 63 height 9
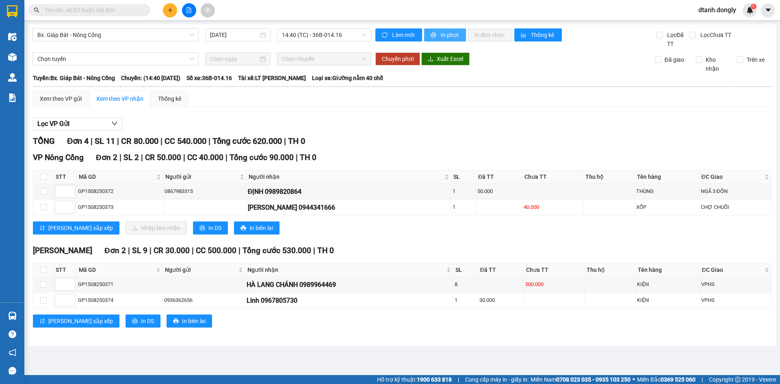
click at [455, 33] on span "In phơi" at bounding box center [450, 34] width 19 height 9
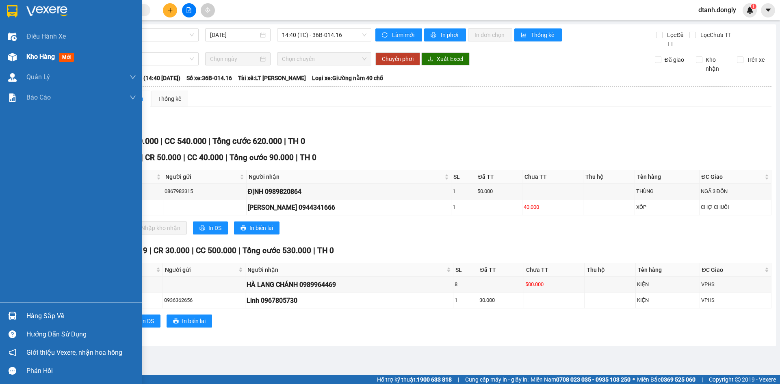
click at [33, 54] on span "Kho hàng" at bounding box center [40, 57] width 28 height 8
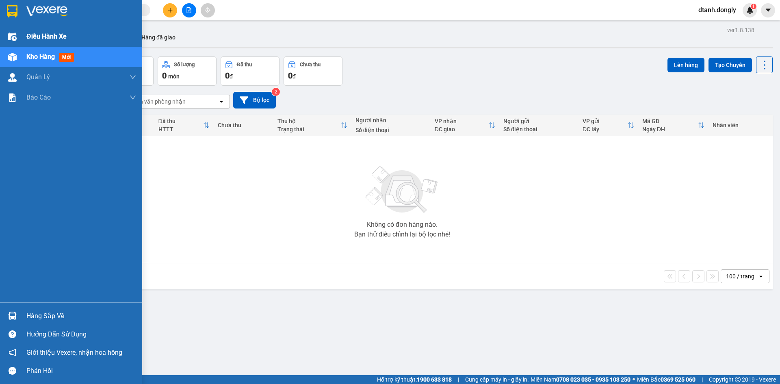
click at [39, 32] on span "Điều hành xe" at bounding box center [46, 36] width 40 height 10
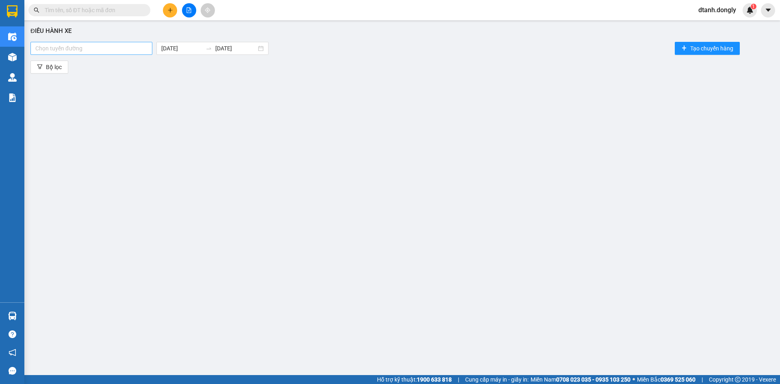
click at [150, 49] on div at bounding box center [92, 48] width 118 height 10
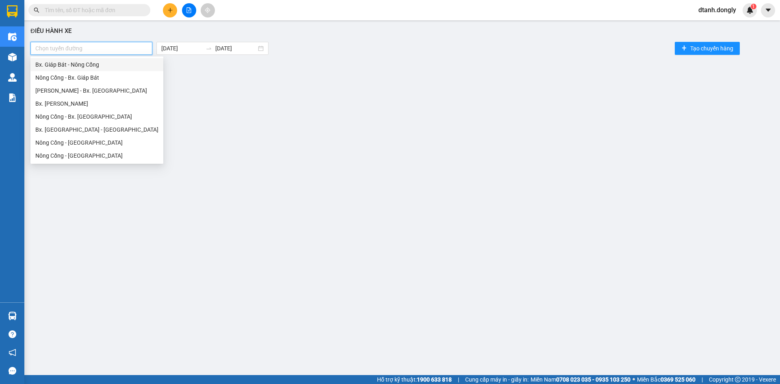
click at [134, 65] on div "Bx. Giáp Bát - Nông Cống" at bounding box center [96, 64] width 123 height 9
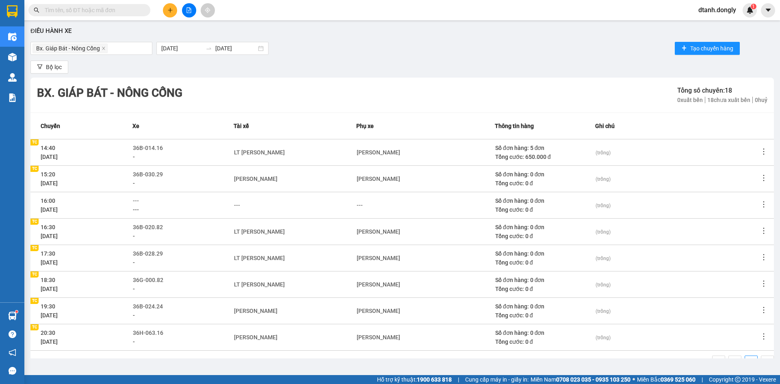
click at [171, 10] on icon "plus" at bounding box center [170, 10] width 4 height 0
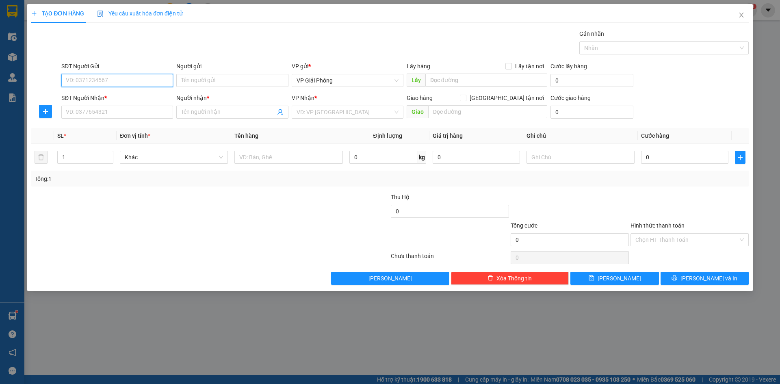
click at [98, 77] on input "SĐT Người Gửi" at bounding box center [117, 80] width 112 height 13
type input "0963586855"
click at [89, 113] on input "SĐT Người Nhận *" at bounding box center [117, 112] width 112 height 13
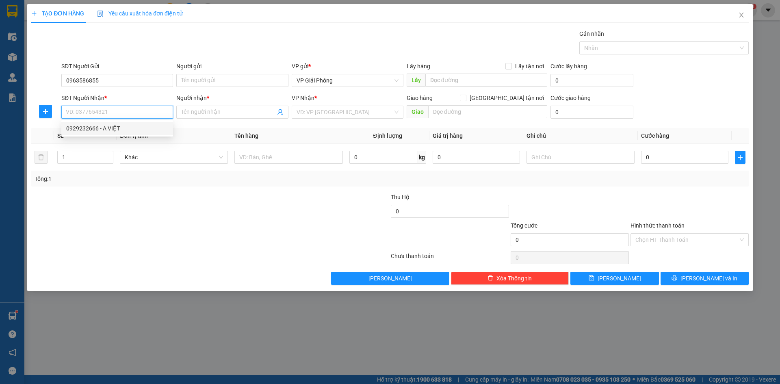
click at [102, 114] on input "SĐT Người Nhận *" at bounding box center [117, 112] width 112 height 13
click at [79, 111] on input "098828891" at bounding box center [117, 112] width 112 height 13
type input "0988828891"
click at [205, 111] on input "Người nhận *" at bounding box center [228, 112] width 94 height 9
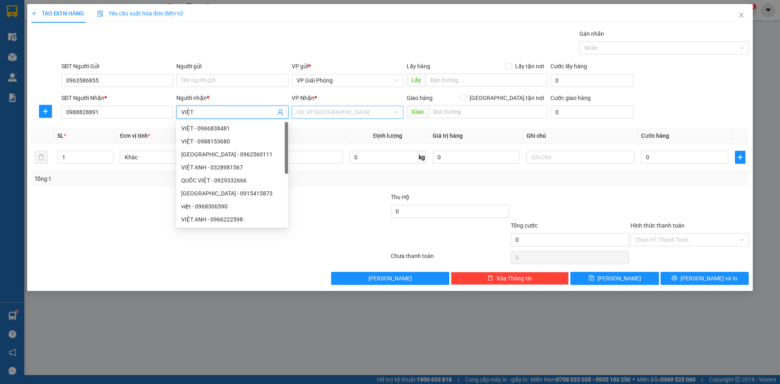
type input "VIỆT"
click at [344, 115] on input "search" at bounding box center [345, 112] width 96 height 12
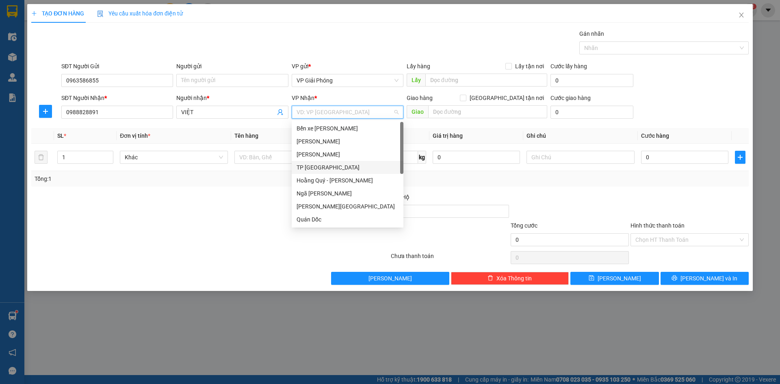
click at [327, 167] on div "TP [GEOGRAPHIC_DATA]" at bounding box center [348, 167] width 102 height 9
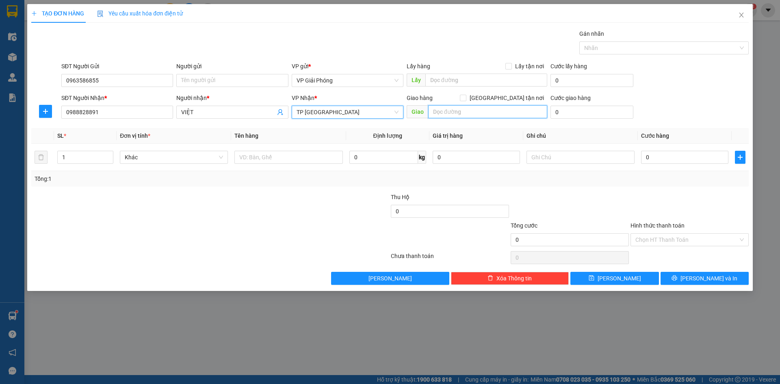
click at [446, 110] on input "text" at bounding box center [487, 111] width 119 height 13
type input "BIG C"
drag, startPoint x: 507, startPoint y: 96, endPoint x: 464, endPoint y: 108, distance: 45.2
click at [466, 96] on input "[GEOGRAPHIC_DATA] tận nơi" at bounding box center [463, 98] width 6 height 6
checkbox input "true"
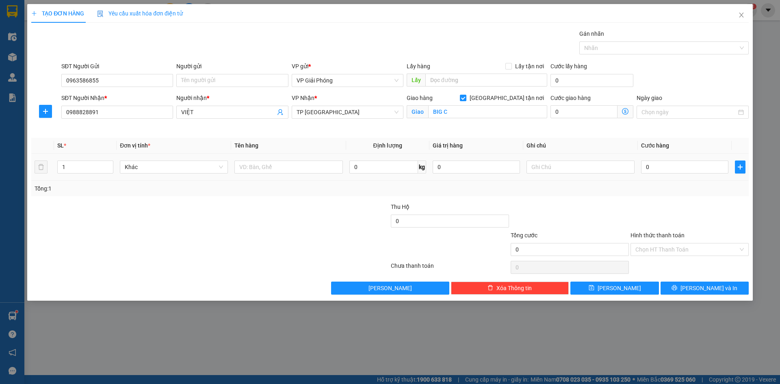
click at [95, 174] on div "1" at bounding box center [85, 167] width 56 height 16
click at [97, 171] on input "1" at bounding box center [85, 167] width 55 height 12
type input "2"
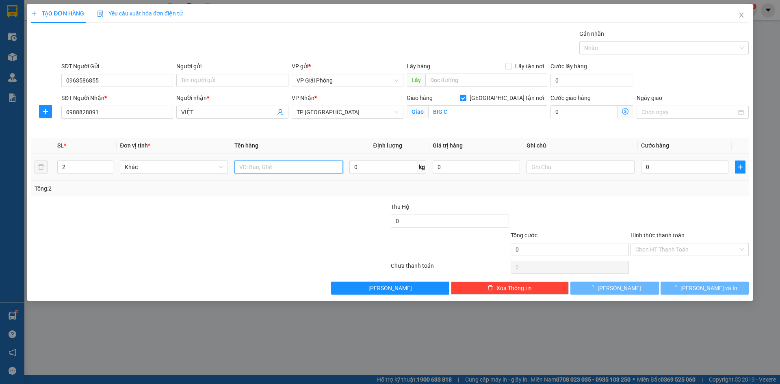
click at [249, 168] on input "text" at bounding box center [288, 167] width 108 height 13
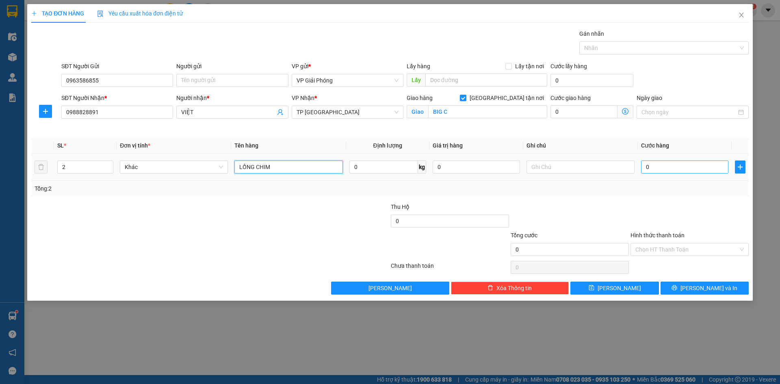
type input "LỒNG CHIM"
click at [679, 164] on input "0" at bounding box center [684, 167] width 87 height 13
type input "8"
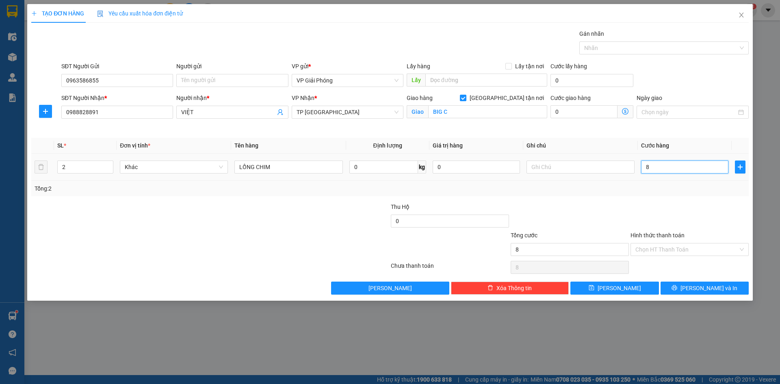
type input "80"
click at [588, 42] on div "Nhãn" at bounding box center [663, 47] width 169 height 13
type input "80.000"
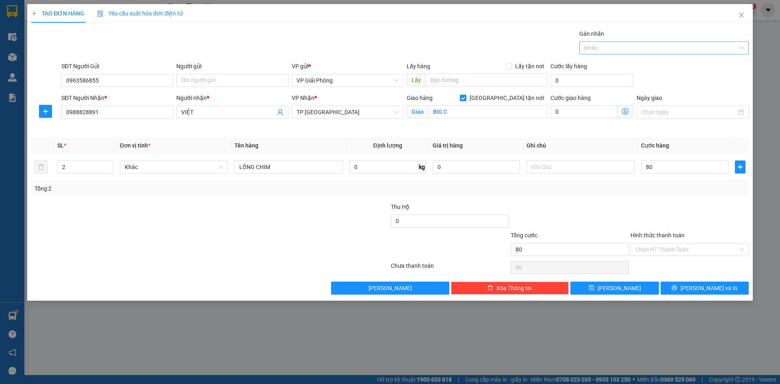
type input "80.000"
type input "437"
click at [608, 61] on div "0947 762 437" at bounding box center [663, 64] width 169 height 13
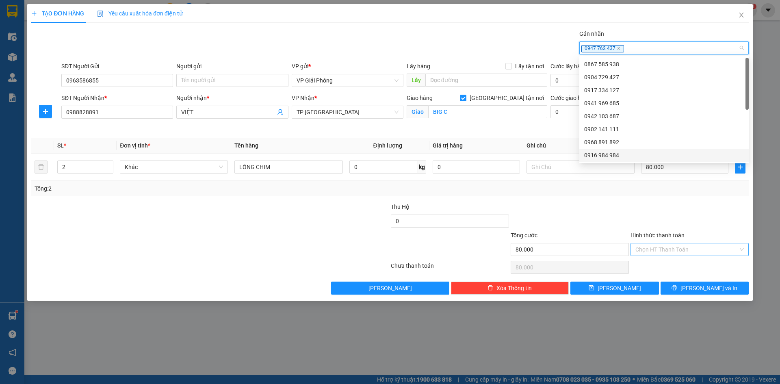
click at [665, 249] on input "Hình thức thanh toán" at bounding box center [687, 249] width 103 height 12
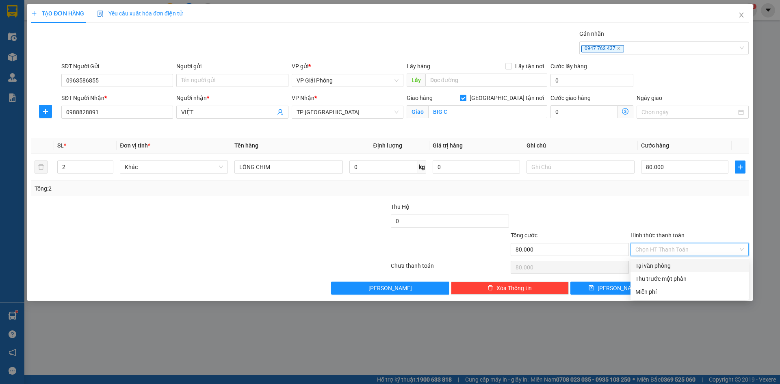
click at [671, 265] on div "Tại văn phòng" at bounding box center [690, 265] width 108 height 9
type input "0"
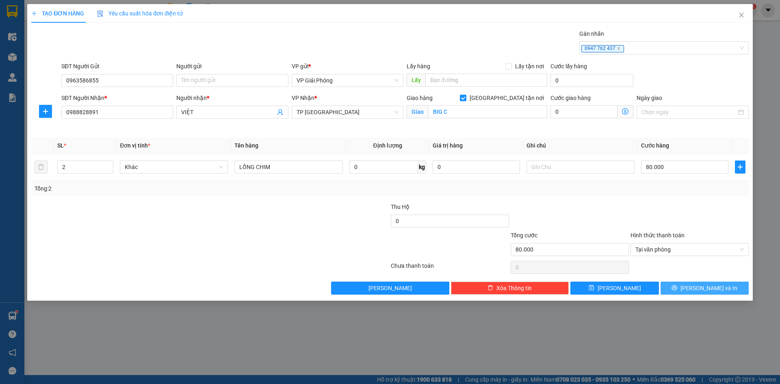
drag, startPoint x: 701, startPoint y: 289, endPoint x: 683, endPoint y: 284, distance: 19.2
click at [702, 288] on span "[PERSON_NAME] và In" at bounding box center [709, 288] width 57 height 9
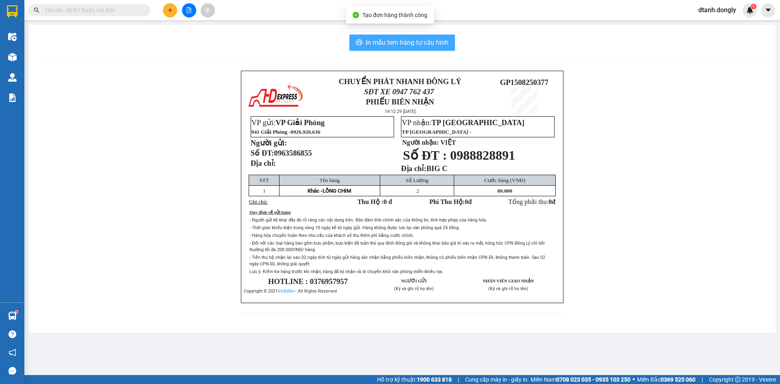
click at [411, 41] on span "In mẫu tem hàng tự cấu hình" at bounding box center [407, 42] width 83 height 10
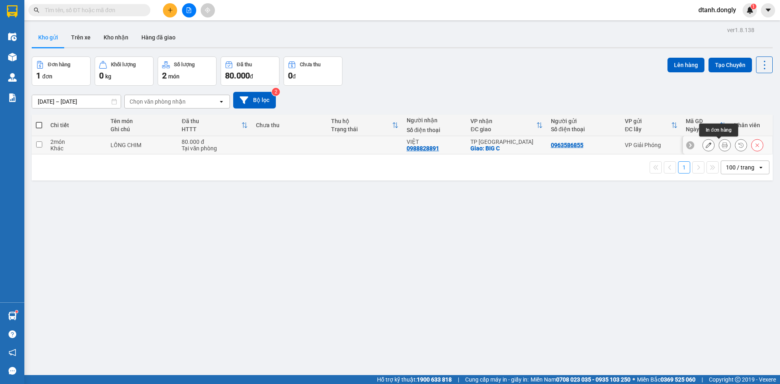
click at [722, 144] on icon at bounding box center [725, 145] width 6 height 6
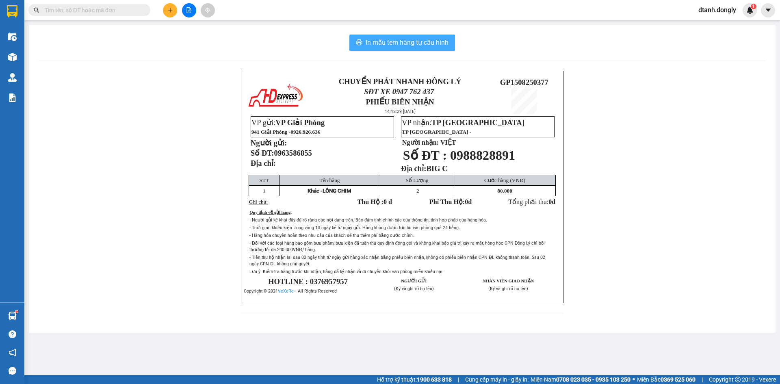
click at [404, 35] on button "In mẫu tem hàng tự cấu hình" at bounding box center [402, 43] width 106 height 16
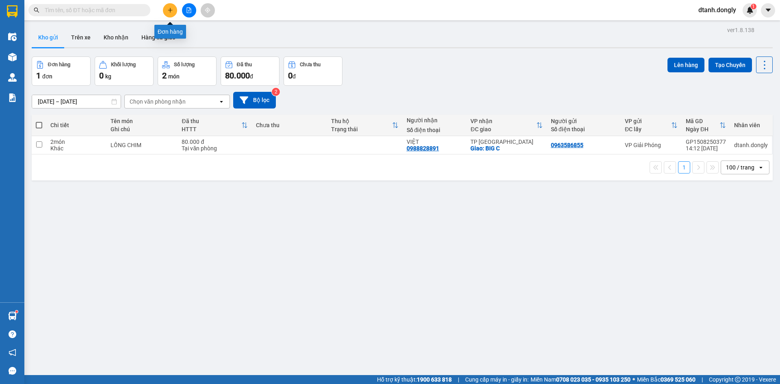
click at [168, 12] on icon "plus" at bounding box center [170, 10] width 6 height 6
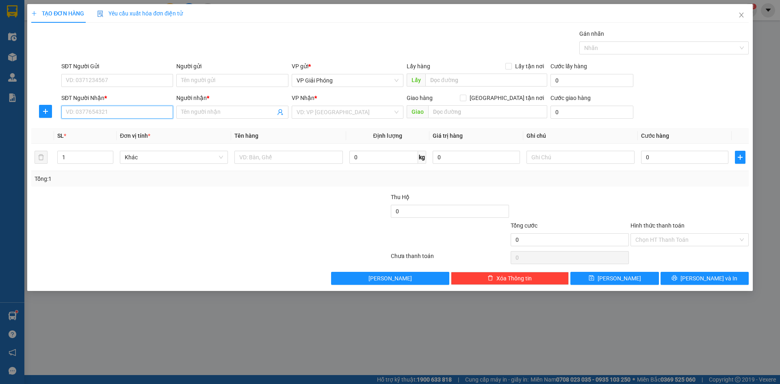
click at [104, 112] on input "SĐT Người Nhận *" at bounding box center [117, 112] width 112 height 13
type input "0397250851"
click at [114, 127] on div "0397250851 - LIÊN THU" at bounding box center [117, 128] width 102 height 9
type input "LIÊN THU"
checkbox input "true"
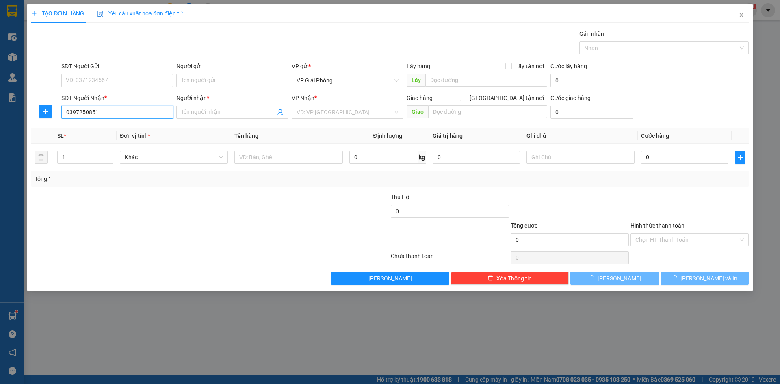
type input "CẦU QUAN"
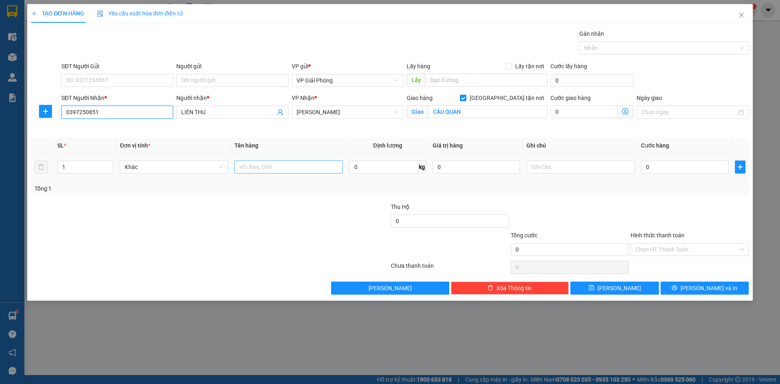
type input "0397250851"
click at [266, 167] on input "text" at bounding box center [288, 167] width 108 height 13
type input "XỐP"
click at [673, 165] on input "0" at bounding box center [684, 167] width 87 height 13
type input "5"
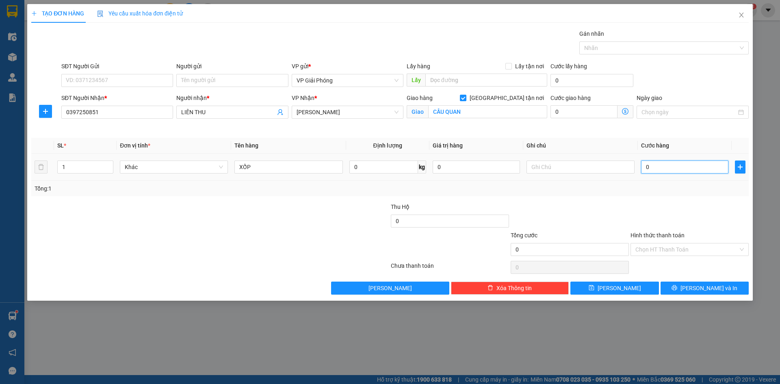
type input "5"
type input "50"
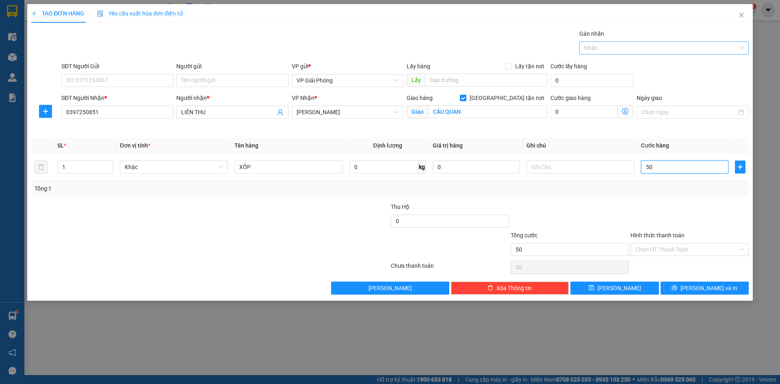
click at [608, 46] on div at bounding box center [659, 48] width 157 height 10
type input "50.000"
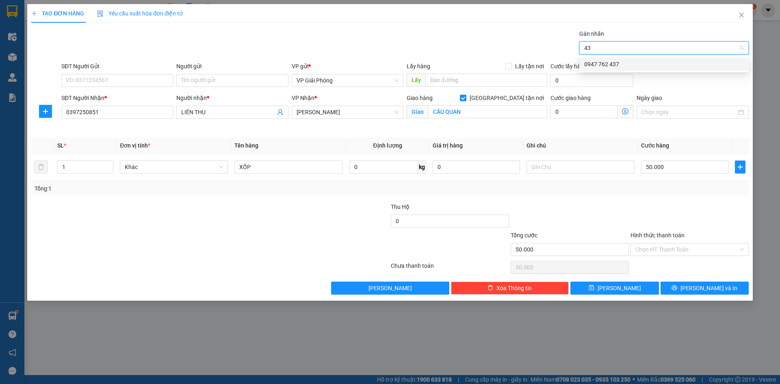
type input "437"
click at [603, 63] on div "0947 762 437" at bounding box center [664, 64] width 160 height 9
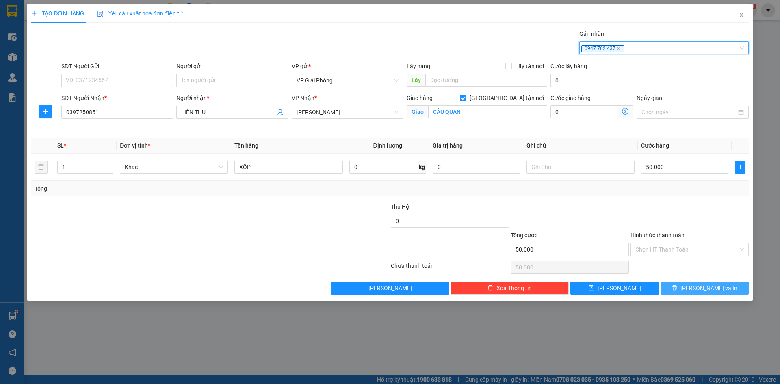
click at [687, 289] on button "[PERSON_NAME] và In" at bounding box center [705, 288] width 88 height 13
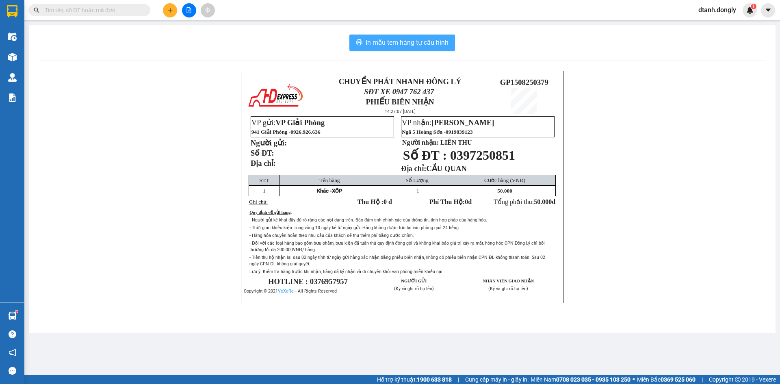
click at [434, 37] on span "In mẫu tem hàng tự cấu hình" at bounding box center [407, 42] width 83 height 10
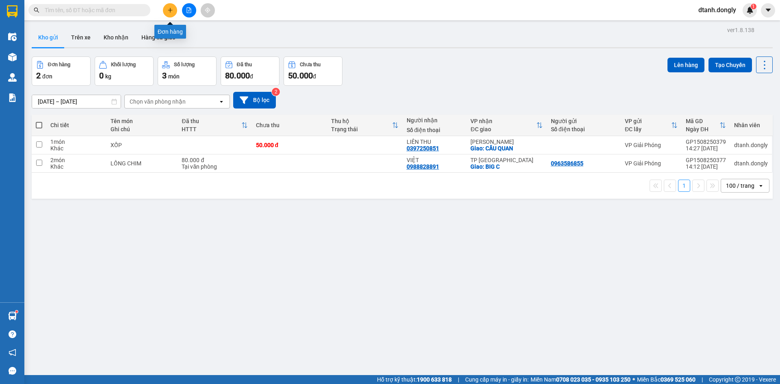
click at [167, 12] on icon "plus" at bounding box center [170, 10] width 6 height 6
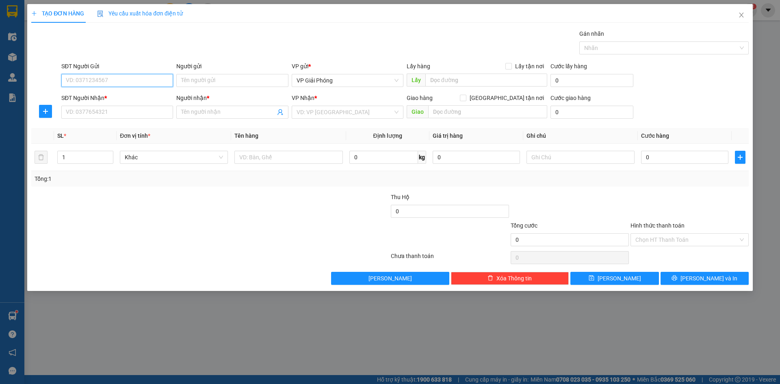
click at [118, 80] on input "SĐT Người Gửi" at bounding box center [117, 80] width 112 height 13
type input "0935092889"
click at [121, 114] on input "SĐT Người Nhận *" at bounding box center [117, 112] width 112 height 13
type input "0913978859"
click at [251, 111] on input "Người nhận *" at bounding box center [228, 112] width 94 height 9
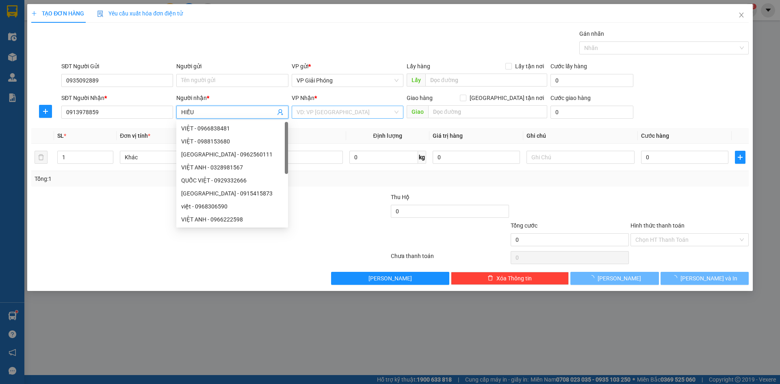
type input "HIẾU"
click at [353, 111] on input "search" at bounding box center [345, 112] width 96 height 12
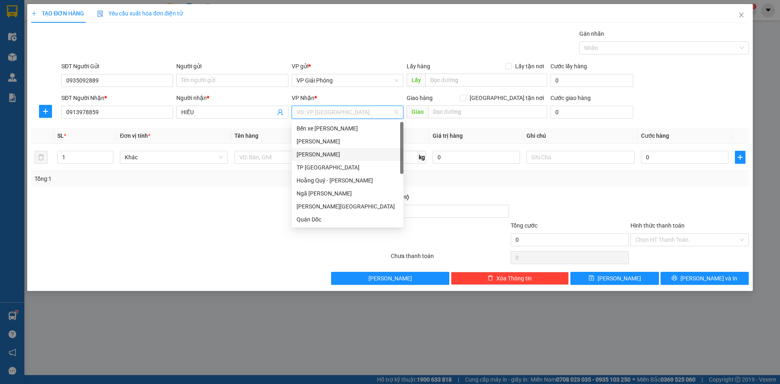
drag, startPoint x: 334, startPoint y: 151, endPoint x: 378, endPoint y: 133, distance: 48.1
click at [339, 149] on div "[PERSON_NAME]" at bounding box center [348, 154] width 112 height 13
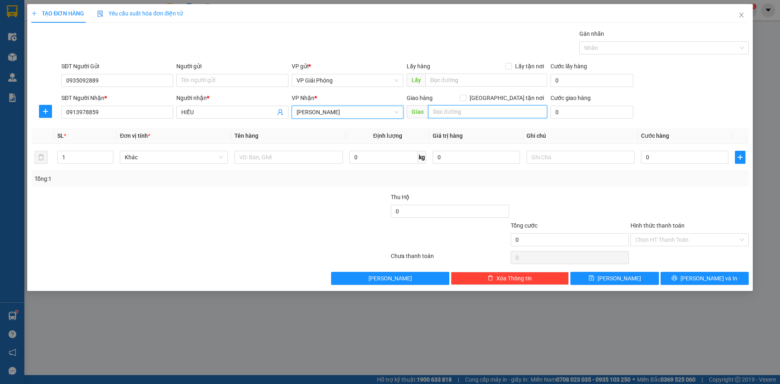
click at [464, 111] on input "text" at bounding box center [487, 111] width 119 height 13
type input "VP HS"
drag, startPoint x: 506, startPoint y: 97, endPoint x: 424, endPoint y: 121, distance: 86.0
click at [466, 98] on input "[GEOGRAPHIC_DATA] tận nơi" at bounding box center [463, 98] width 6 height 6
checkbox input "true"
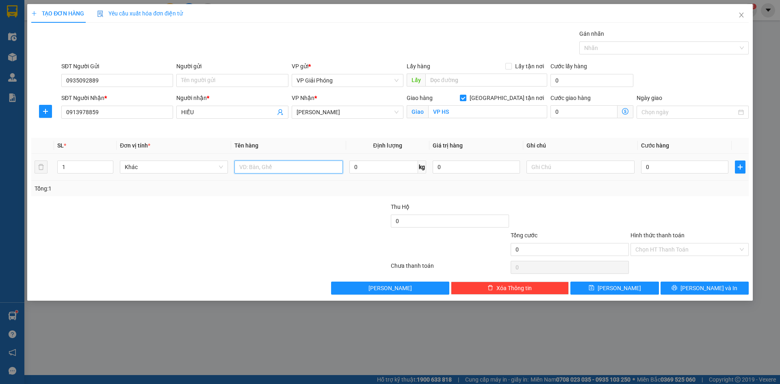
click at [256, 168] on input "text" at bounding box center [288, 167] width 108 height 13
type input "KIỆN MÁY"
click at [673, 168] on input "0" at bounding box center [684, 167] width 87 height 13
type input "5"
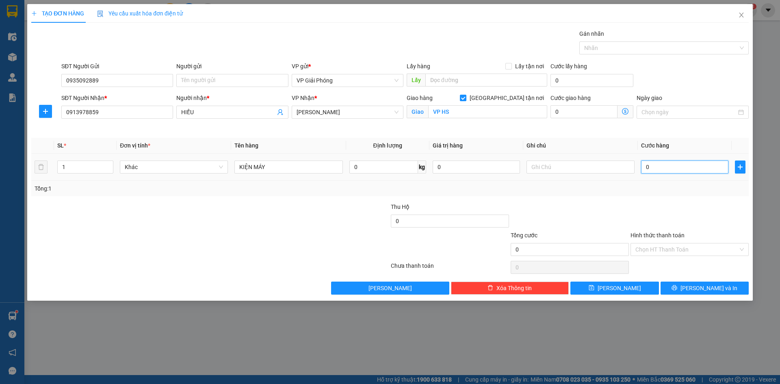
type input "5"
type input "50"
click at [604, 49] on div at bounding box center [659, 48] width 157 height 10
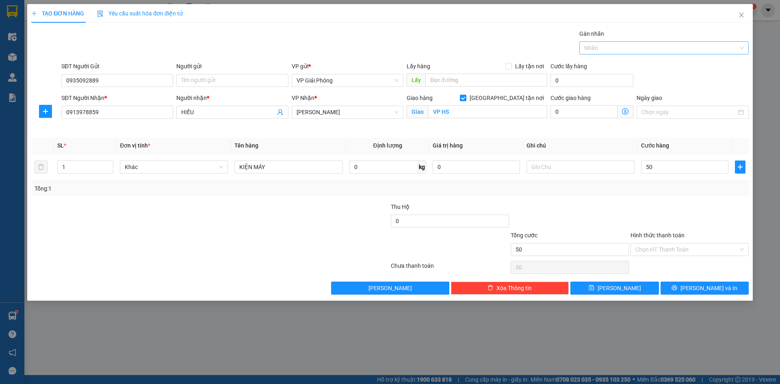
type input "50.000"
type input "437"
click at [608, 61] on div "0947 762 437" at bounding box center [664, 64] width 160 height 9
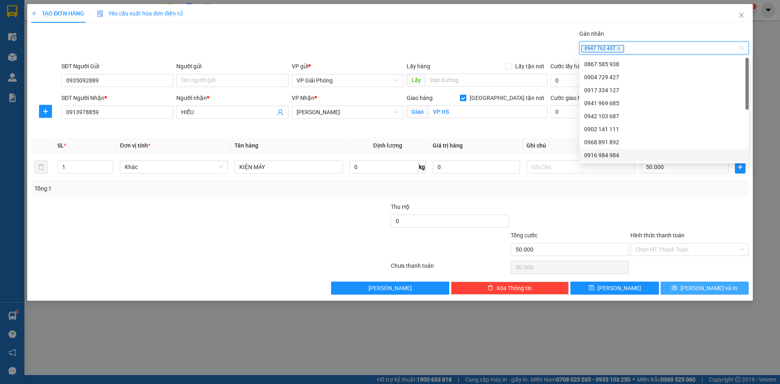
click at [693, 284] on button "[PERSON_NAME] và In" at bounding box center [705, 288] width 88 height 13
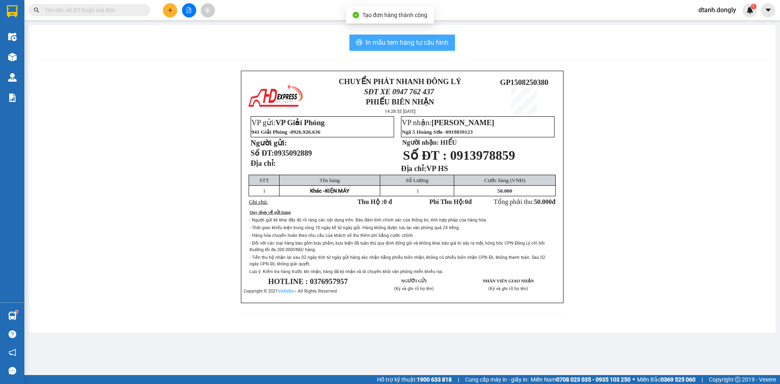
drag, startPoint x: 414, startPoint y: 41, endPoint x: 483, endPoint y: 52, distance: 69.6
click at [415, 40] on span "In mẫu tem hàng tự cấu hình" at bounding box center [407, 42] width 83 height 10
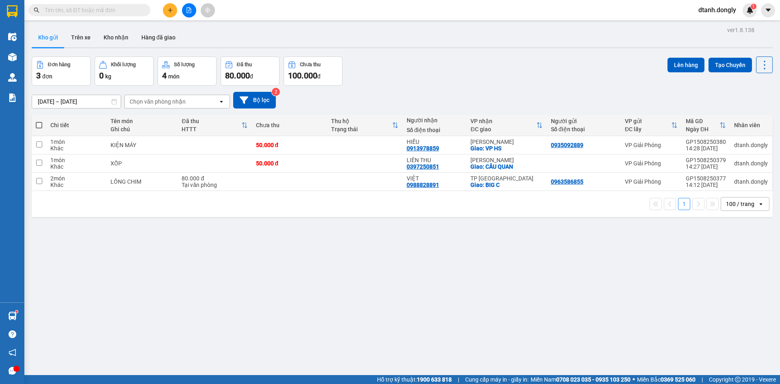
click at [167, 11] on button at bounding box center [170, 10] width 14 height 14
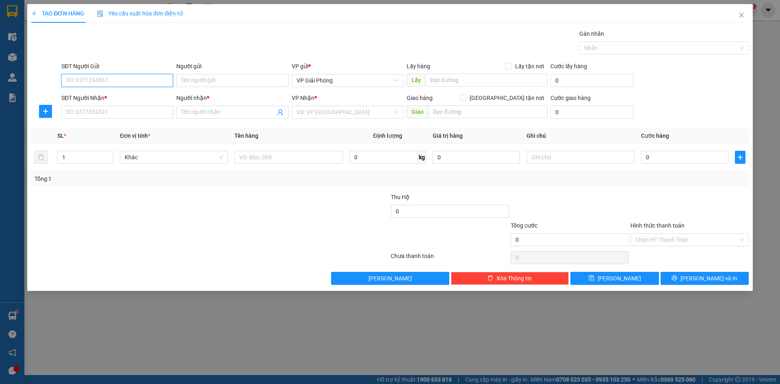
click at [113, 81] on input "SĐT Người Gửi" at bounding box center [117, 80] width 112 height 13
type input "0915484986"
click at [108, 112] on input "SĐT Người Nhận *" at bounding box center [117, 112] width 112 height 13
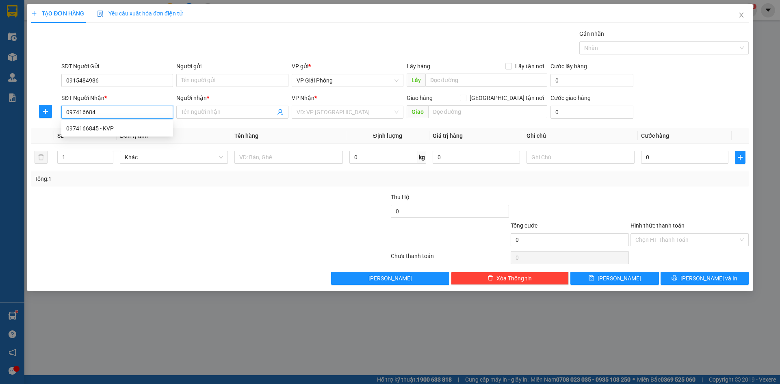
type input "0974166845"
click at [108, 128] on div "0974166845 - KVP" at bounding box center [117, 128] width 102 height 9
type input "KVP"
checkbox input "true"
type input "VP HS"
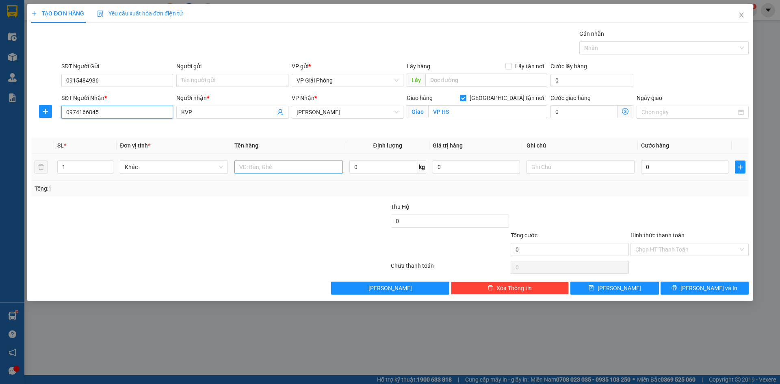
type input "0974166845"
click at [260, 170] on input "text" at bounding box center [288, 167] width 108 height 13
type input "BAO"
click at [669, 169] on input "0" at bounding box center [684, 167] width 87 height 13
type input "5"
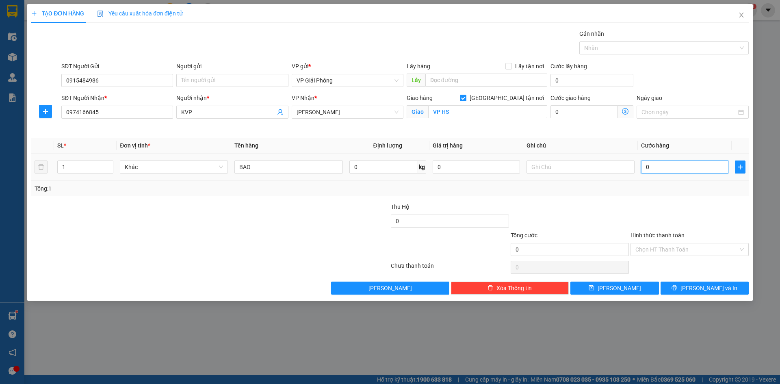
type input "5"
type input "50"
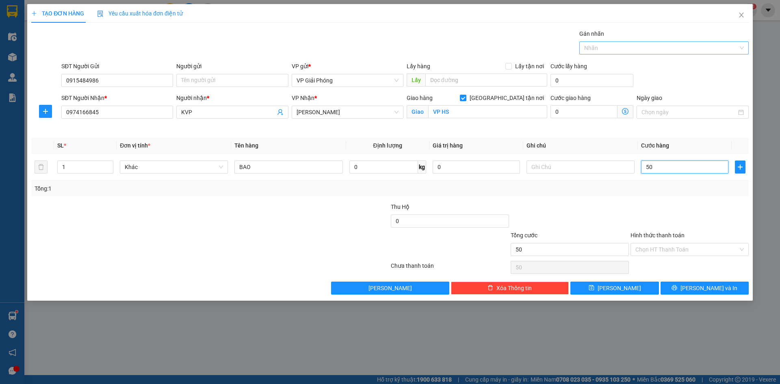
click at [605, 50] on div at bounding box center [659, 48] width 157 height 10
type input "50.000"
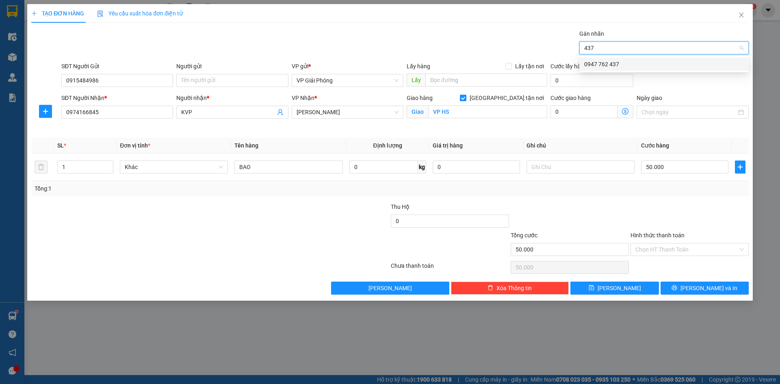
click at [611, 62] on div "0947 762 437" at bounding box center [664, 64] width 160 height 9
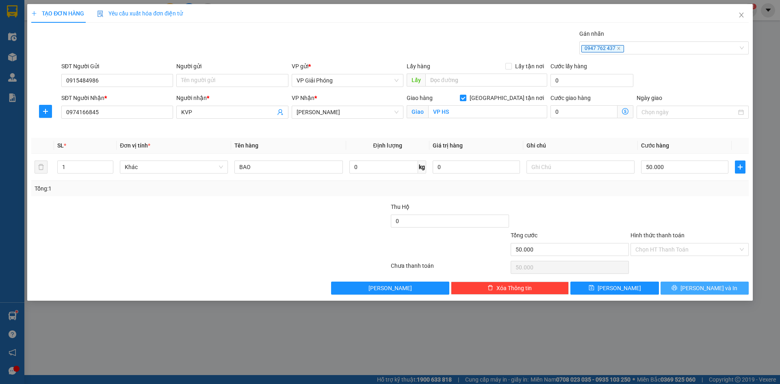
click at [677, 290] on icon "printer" at bounding box center [675, 288] width 6 height 6
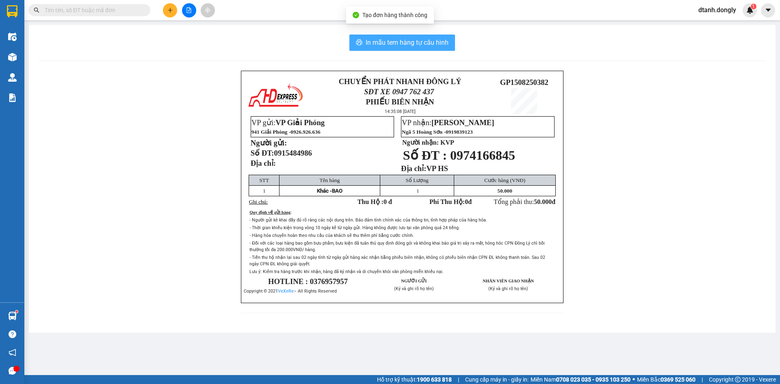
click at [412, 44] on span "In mẫu tem hàng tự cấu hình" at bounding box center [407, 42] width 83 height 10
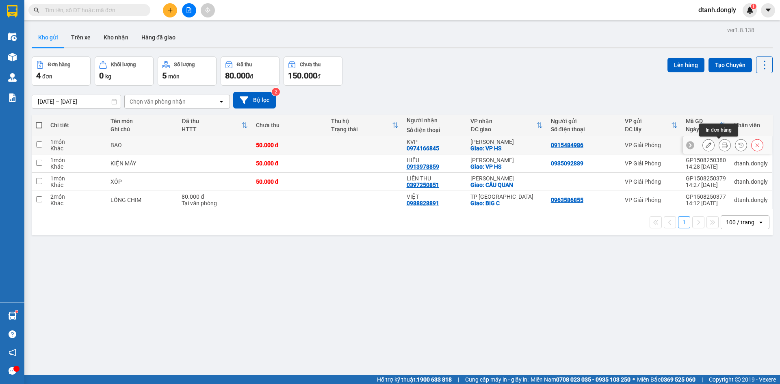
click at [722, 145] on icon at bounding box center [725, 145] width 6 height 6
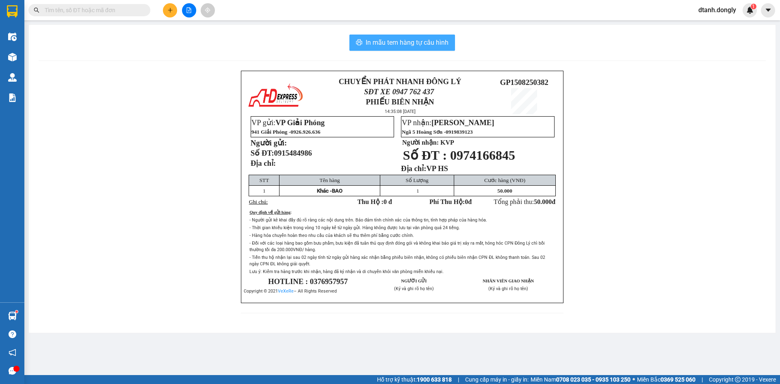
drag, startPoint x: 416, startPoint y: 41, endPoint x: 486, endPoint y: 112, distance: 100.0
click at [416, 41] on span "In mẫu tem hàng tự cấu hình" at bounding box center [407, 42] width 83 height 10
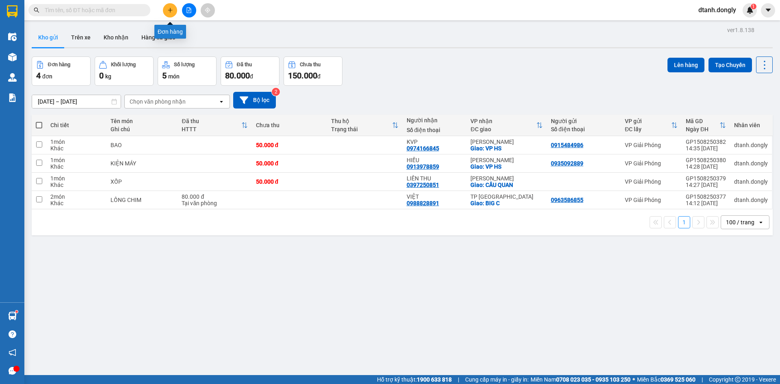
click at [170, 10] on icon "plus" at bounding box center [170, 10] width 6 height 6
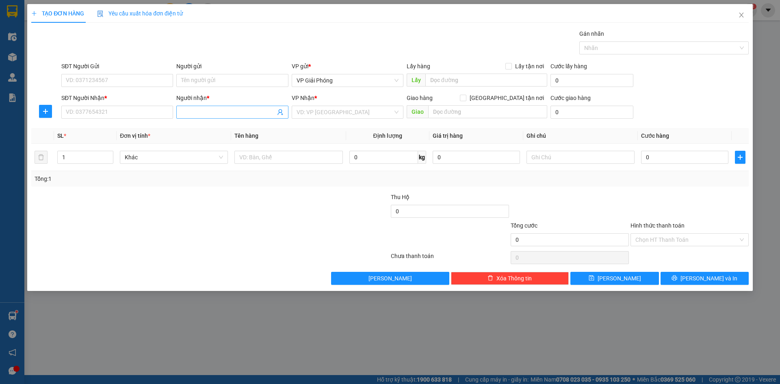
click at [202, 111] on input "Người nhận *" at bounding box center [228, 112] width 94 height 9
type input "HỬNG ĐÔNG"
click at [214, 138] on div "HỬNG ĐÔNG - 0984135187" at bounding box center [232, 141] width 102 height 9
type input "0984135187"
type input "HỬNG ĐÔNG"
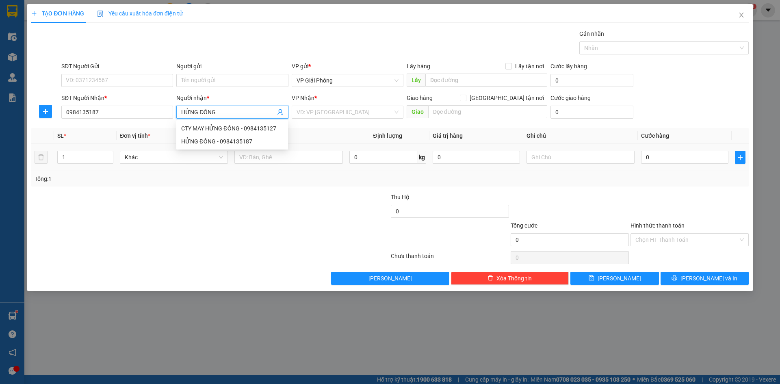
checkbox input "true"
type input "TRƯỜNG SƠN"
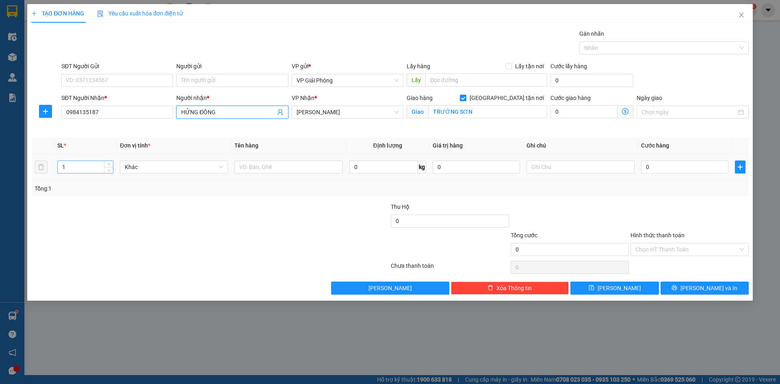
type input "HỬNG ĐÔNG"
click at [76, 168] on input "1" at bounding box center [85, 167] width 55 height 12
type input "6"
click at [264, 169] on input "text" at bounding box center [288, 167] width 108 height 13
type input "BAO"
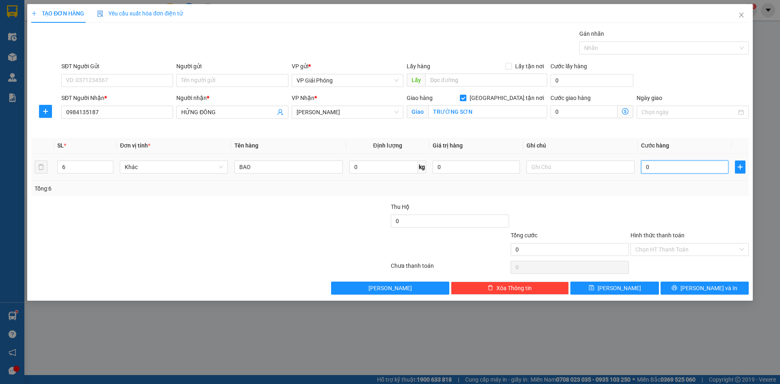
click at [668, 161] on input "0" at bounding box center [684, 167] width 87 height 13
type input "4"
type input "45"
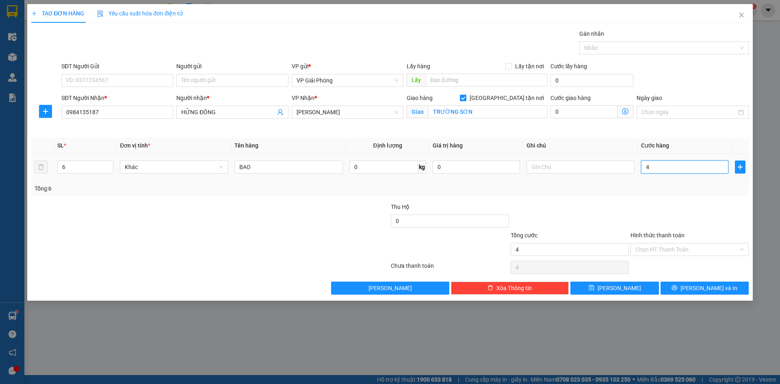
type input "45"
type input "450"
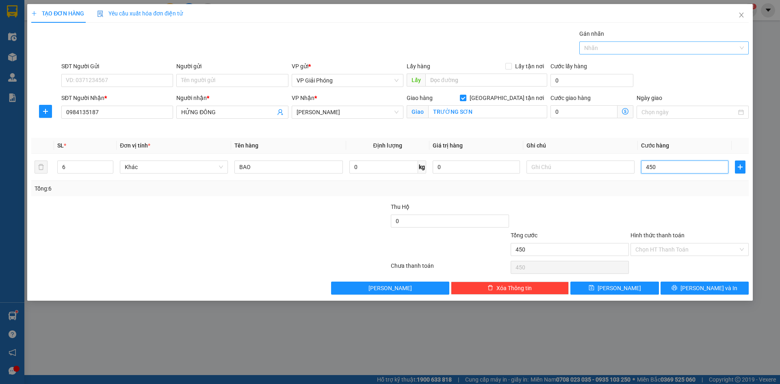
click at [604, 44] on div at bounding box center [659, 48] width 157 height 10
type input "450.000"
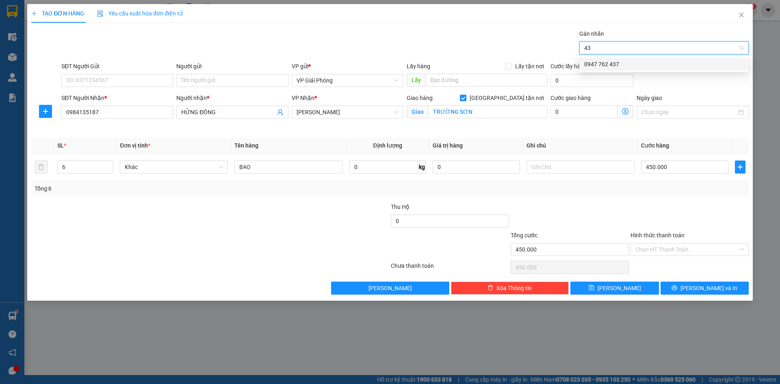
type input "437"
click at [614, 65] on div "0947 762 437" at bounding box center [664, 64] width 160 height 9
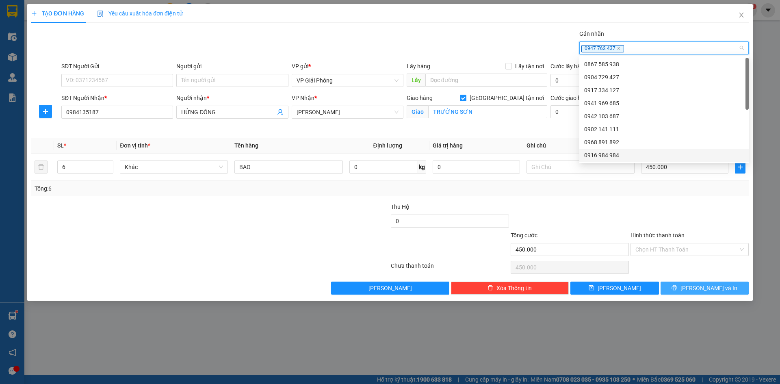
click at [677, 285] on icon "printer" at bounding box center [675, 288] width 6 height 6
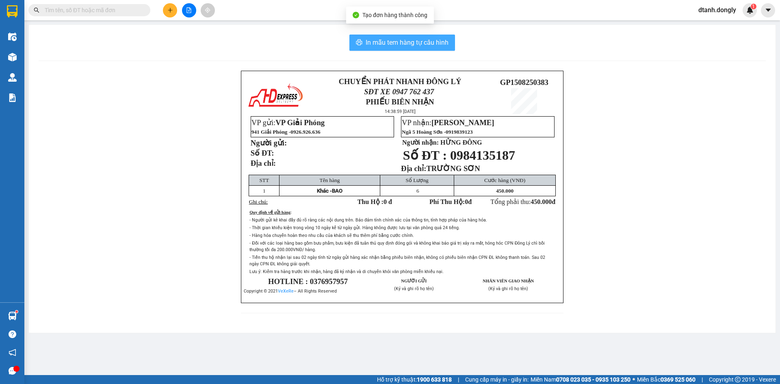
click at [404, 41] on span "In mẫu tem hàng tự cấu hình" at bounding box center [407, 42] width 83 height 10
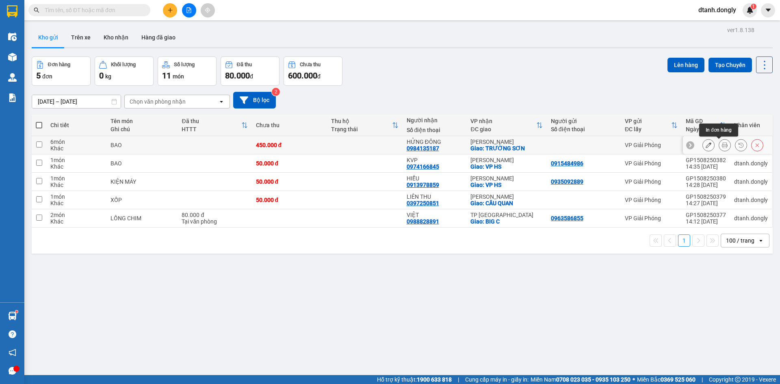
drag, startPoint x: 718, startPoint y: 144, endPoint x: 714, endPoint y: 145, distance: 4.5
click at [719, 144] on button at bounding box center [724, 145] width 11 height 14
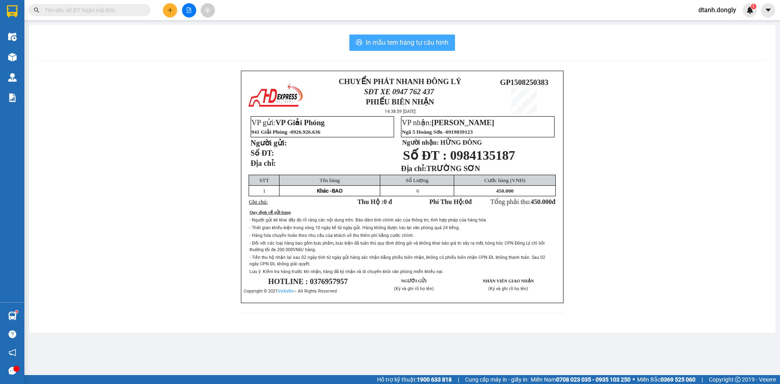
drag, startPoint x: 420, startPoint y: 43, endPoint x: 432, endPoint y: 52, distance: 15.2
click at [421, 44] on span "In mẫu tem hàng tự cấu hình" at bounding box center [407, 42] width 83 height 10
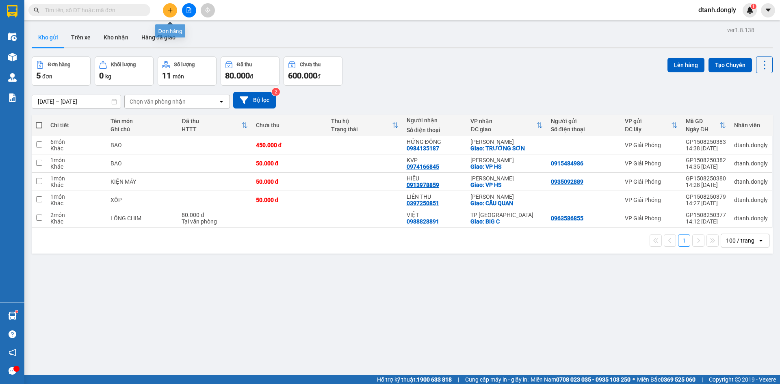
click at [172, 9] on icon "plus" at bounding box center [170, 10] width 6 height 6
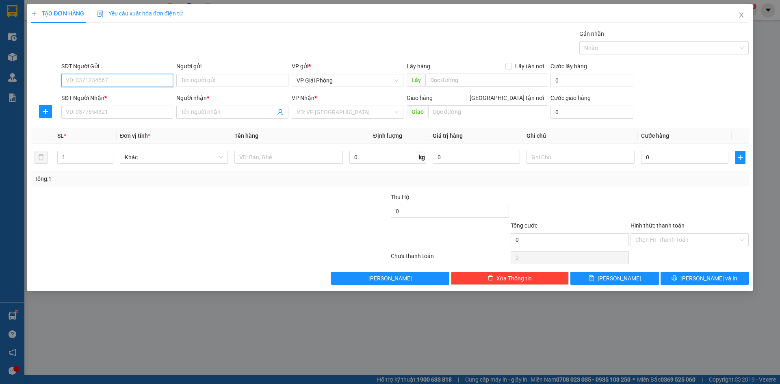
click at [121, 79] on input "SĐT Người Gửi" at bounding box center [117, 80] width 112 height 13
click at [106, 100] on div "0393973146" at bounding box center [117, 96] width 102 height 9
type input "0393973146"
click at [103, 112] on input "SĐT Người Nhận *" at bounding box center [117, 112] width 112 height 13
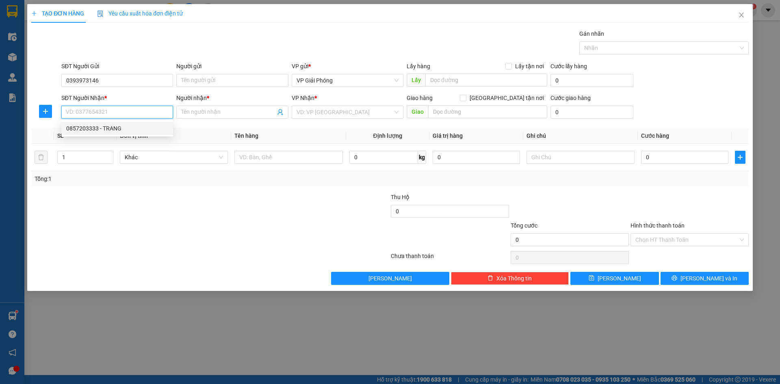
click at [93, 127] on div "0857203333 - TRANG" at bounding box center [117, 128] width 102 height 9
type input "0857203333"
type input "TRANG"
checkbox input "true"
type input "BIG C"
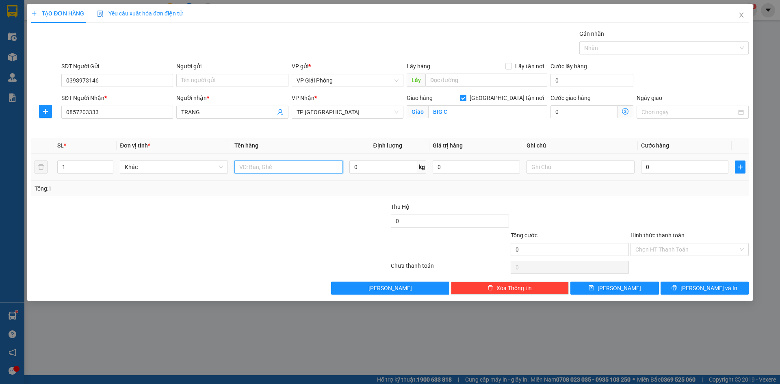
click at [272, 169] on input "text" at bounding box center [288, 167] width 108 height 13
type input "KIỆN"
click at [666, 165] on input "0" at bounding box center [684, 167] width 87 height 13
drag, startPoint x: 396, startPoint y: 111, endPoint x: 382, endPoint y: 125, distance: 20.1
click at [394, 112] on span "TP [GEOGRAPHIC_DATA]" at bounding box center [348, 112] width 102 height 12
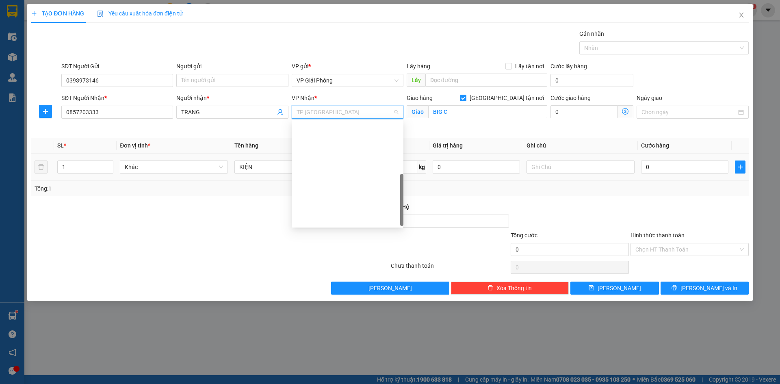
drag, startPoint x: 359, startPoint y: 218, endPoint x: 415, endPoint y: 155, distance: 84.6
click at [360, 332] on div "VP Nông Cống" at bounding box center [348, 336] width 102 height 9
click at [462, 112] on input "BIG C" at bounding box center [487, 111] width 119 height 13
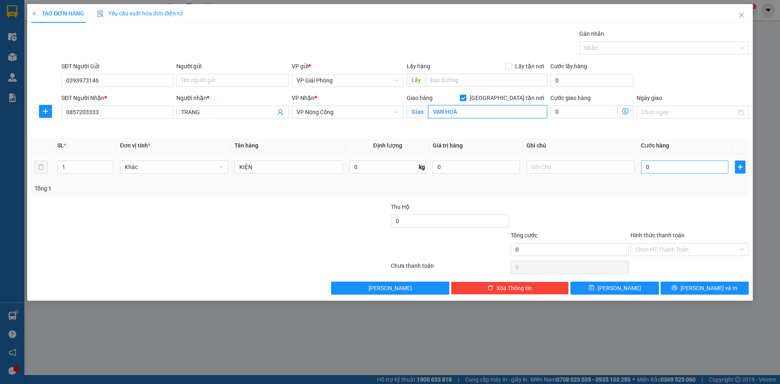
type input "VẠN HOÀ"
click at [677, 167] on input "0" at bounding box center [684, 167] width 87 height 13
type input "5"
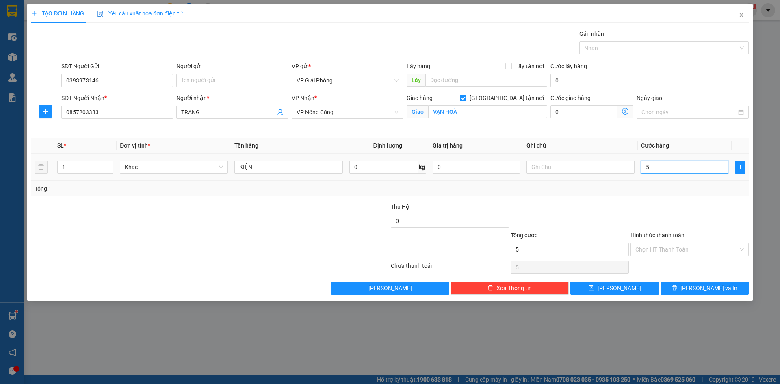
type input "50"
click at [609, 48] on div at bounding box center [659, 48] width 157 height 10
type input "50.000"
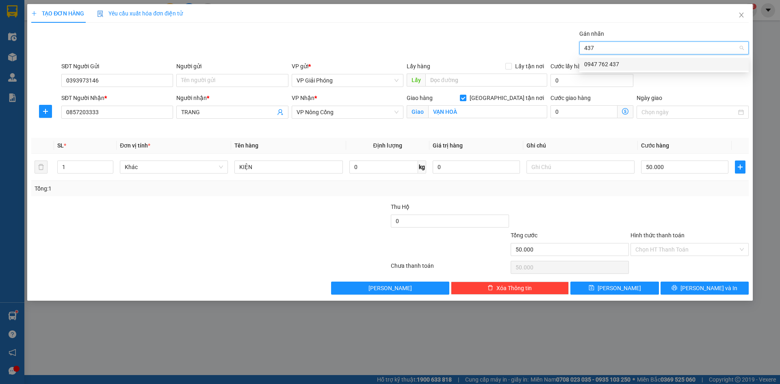
click at [612, 62] on div "0947 762 437" at bounding box center [664, 64] width 160 height 9
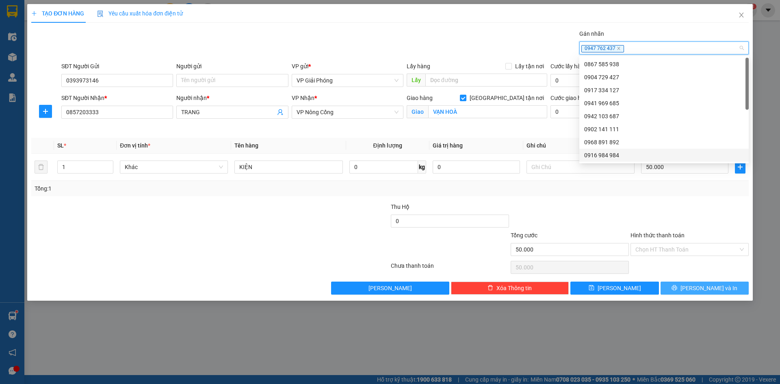
click at [695, 287] on button "[PERSON_NAME] và In" at bounding box center [705, 288] width 88 height 13
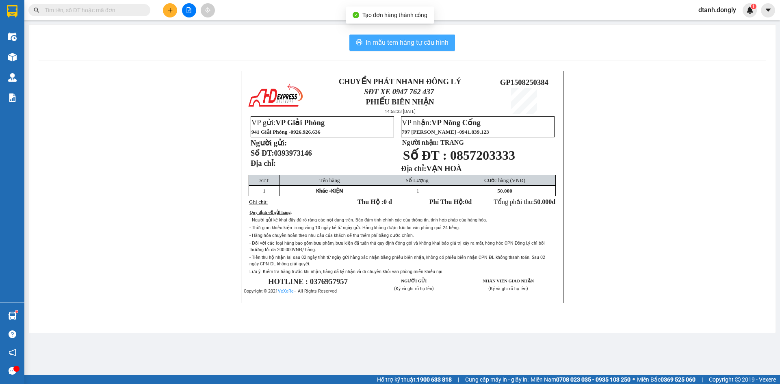
click at [411, 38] on span "In mẫu tem hàng tự cấu hình" at bounding box center [407, 42] width 83 height 10
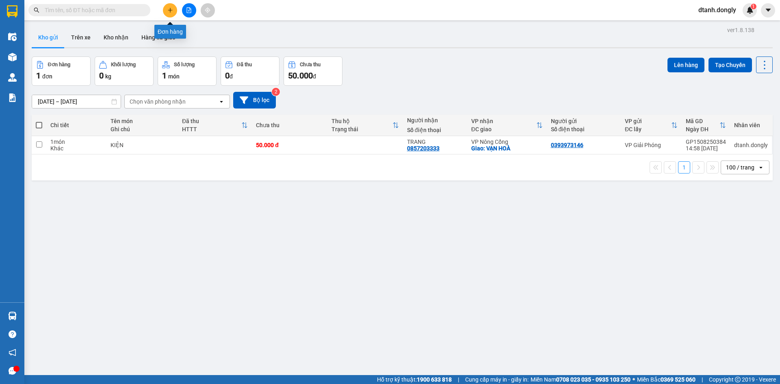
click at [171, 9] on icon "plus" at bounding box center [170, 10] width 6 height 6
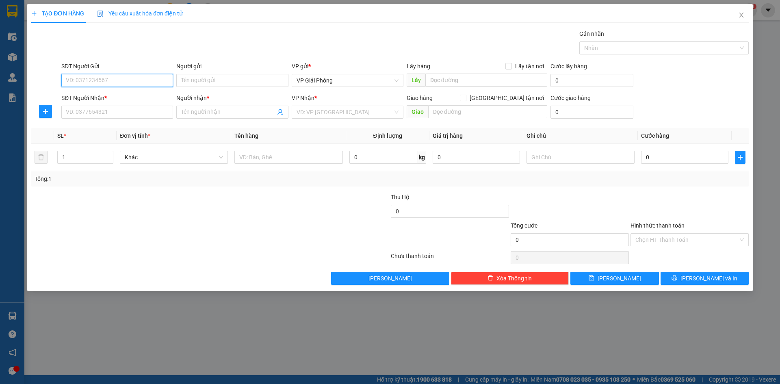
click at [128, 79] on input "SĐT Người Gửi" at bounding box center [117, 80] width 112 height 13
type input "0913666155"
drag, startPoint x: 94, startPoint y: 111, endPoint x: 101, endPoint y: 109, distance: 7.5
click at [95, 111] on input "SĐT Người Nhận *" at bounding box center [117, 112] width 112 height 13
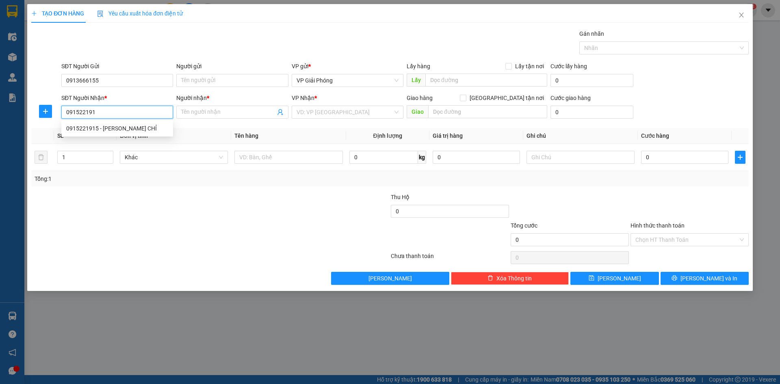
type input "0915221915"
drag, startPoint x: 98, startPoint y: 125, endPoint x: 102, endPoint y: 124, distance: 4.2
click at [100, 125] on div "0915221915 - [PERSON_NAME] CHỈ" at bounding box center [117, 128] width 102 height 9
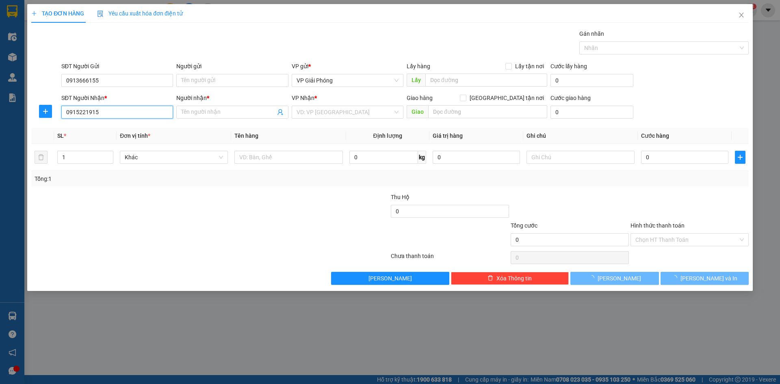
type input "TUẤN CHỈ"
checkbox input "true"
type input "BỈM SƠN"
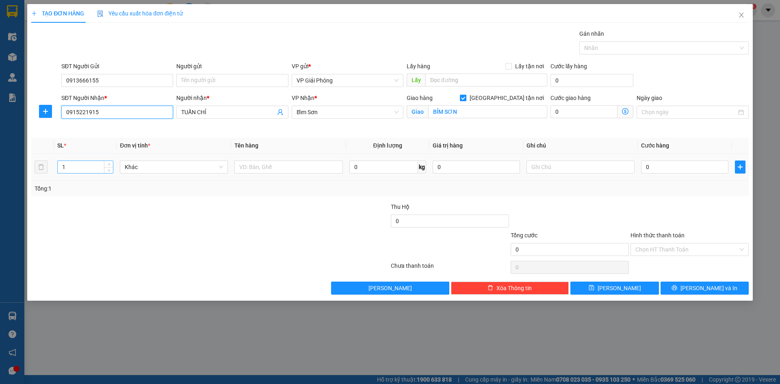
type input "0915221915"
click at [84, 168] on input "1" at bounding box center [85, 167] width 55 height 12
type input "4"
click at [260, 165] on input "text" at bounding box center [288, 167] width 108 height 13
type input "BAO"
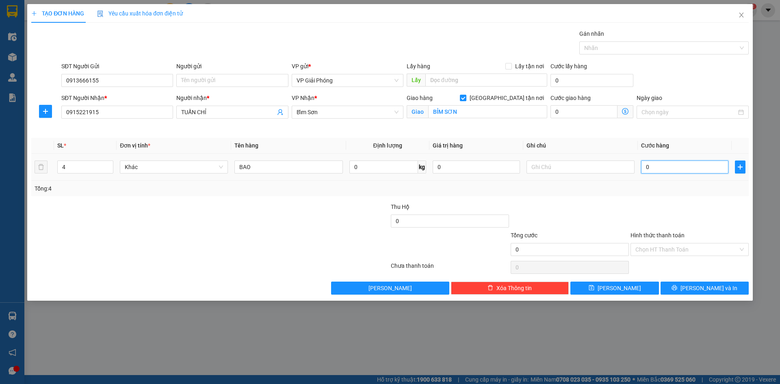
click at [665, 164] on input "0" at bounding box center [684, 167] width 87 height 13
type input "2"
type input "20"
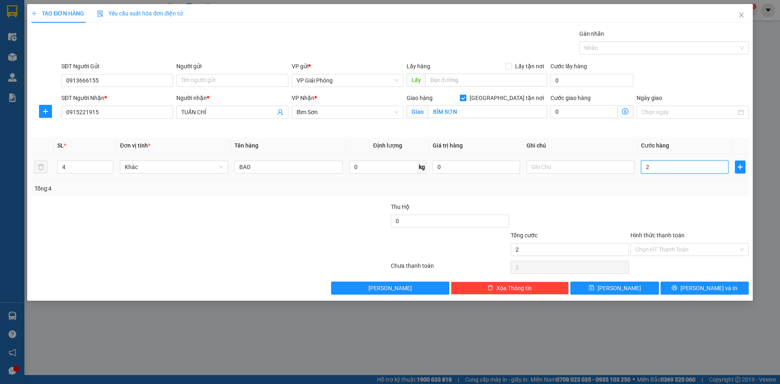
type input "20"
type input "200"
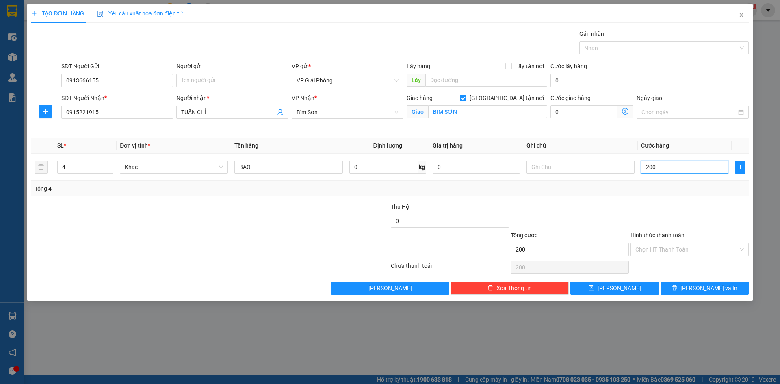
type input "20"
type input "2"
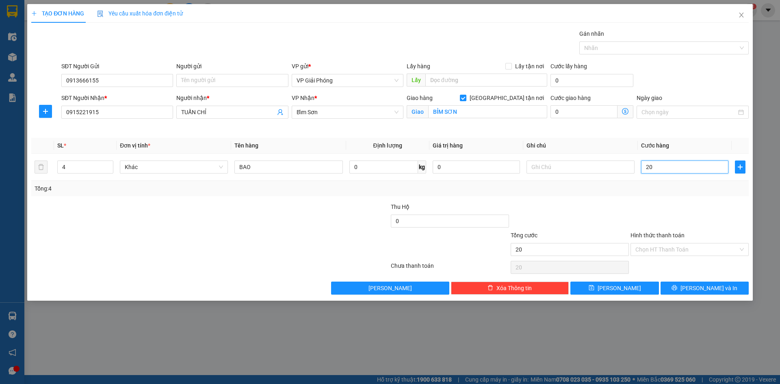
type input "2"
type input "0"
type input "01"
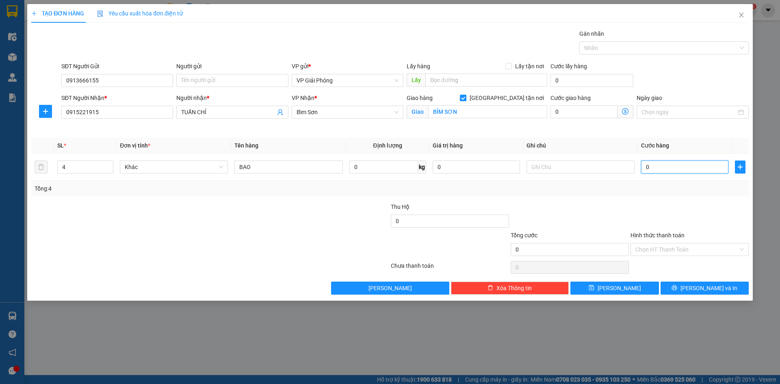
type input "1"
type input "018"
type input "18"
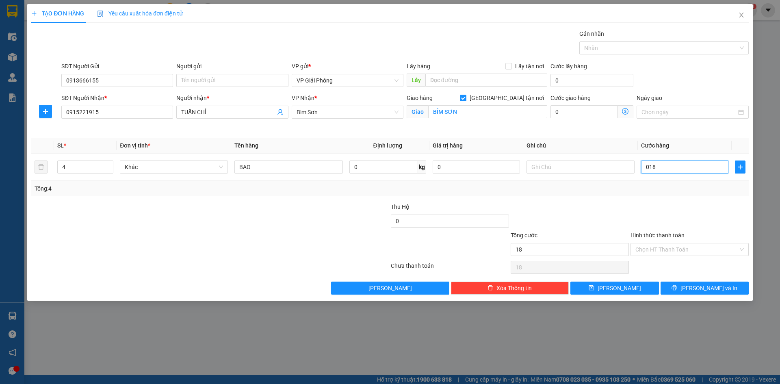
type input "0.180"
type input "180"
click at [628, 50] on div at bounding box center [659, 48] width 157 height 10
type input "180.000"
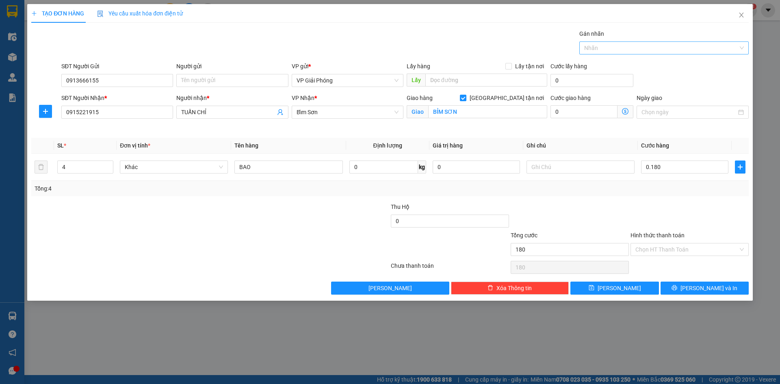
type input "180.000"
type input "171"
click at [624, 63] on div "0906 234 171" at bounding box center [664, 64] width 160 height 9
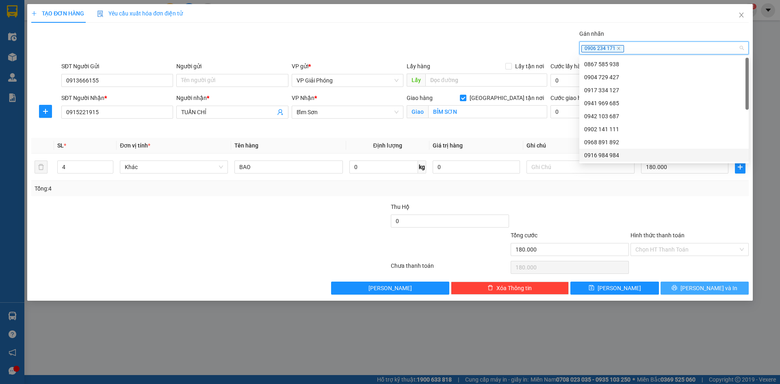
click at [677, 289] on icon "printer" at bounding box center [674, 287] width 5 height 5
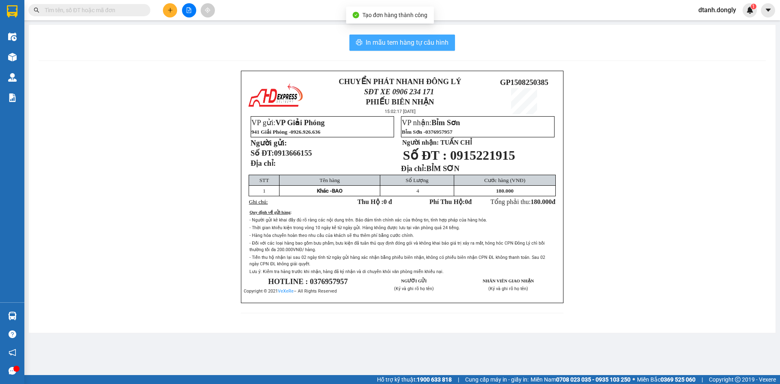
click at [418, 42] on span "In mẫu tem hàng tự cấu hình" at bounding box center [407, 42] width 83 height 10
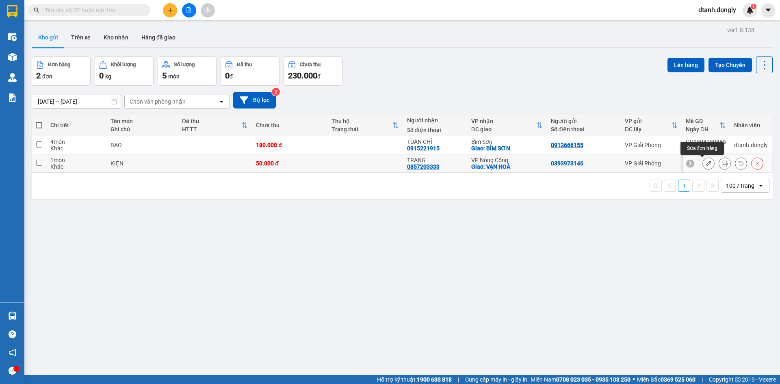
click at [706, 161] on icon at bounding box center [709, 164] width 6 height 6
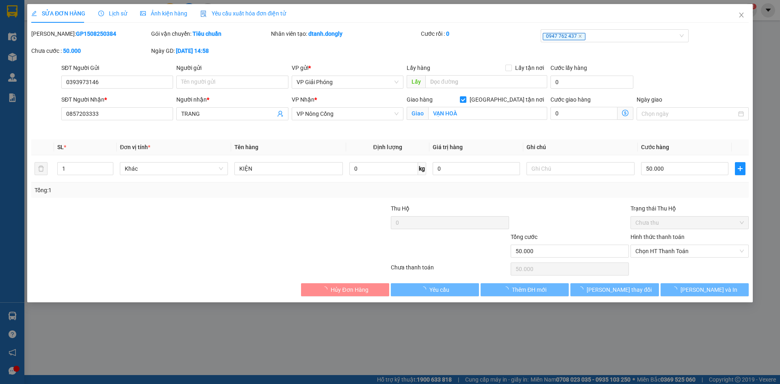
type input "0393973146"
type input "0857203333"
type input "TRANG"
checkbox input "true"
type input "VẠN HOÀ"
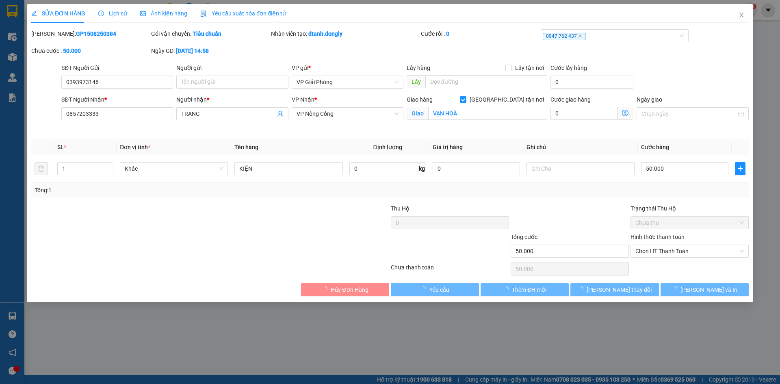
type input "50.000"
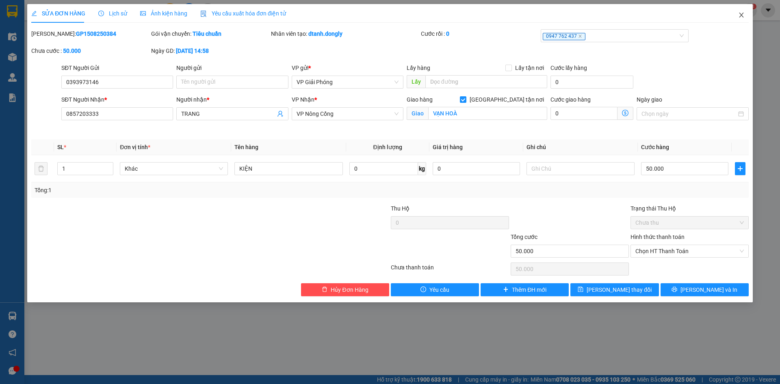
click at [742, 14] on icon "close" at bounding box center [741, 15] width 7 height 7
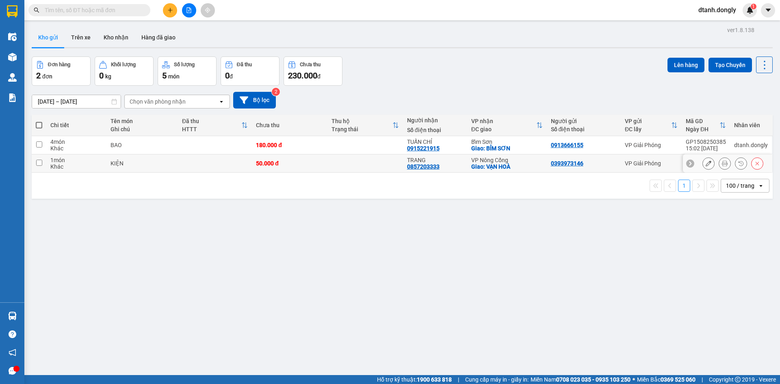
click at [39, 162] on input "checkbox" at bounding box center [39, 163] width 6 height 6
checkbox input "true"
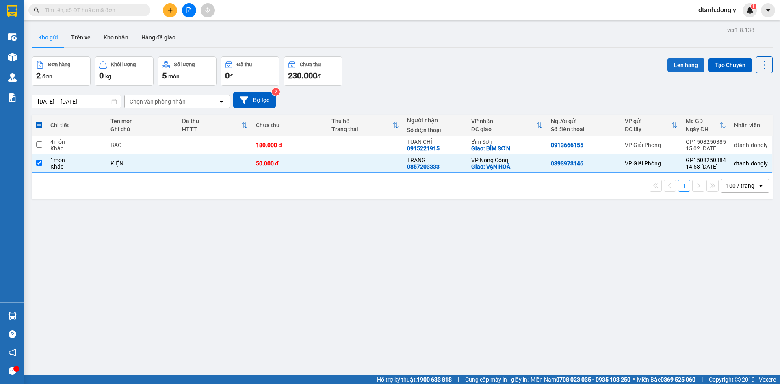
click at [676, 65] on button "Lên hàng" at bounding box center [686, 65] width 37 height 15
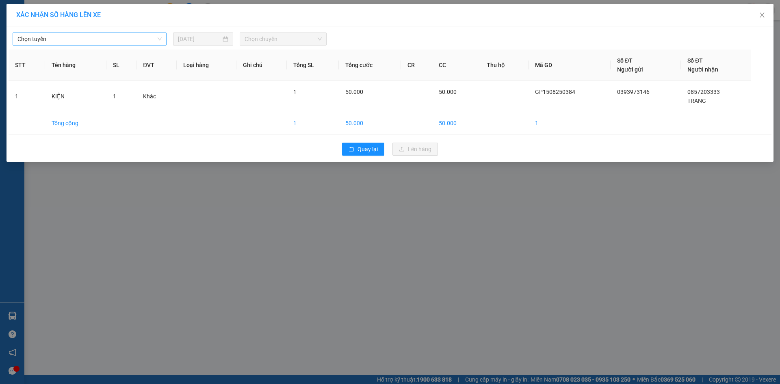
drag, startPoint x: 162, startPoint y: 38, endPoint x: 151, endPoint y: 43, distance: 12.0
click at [161, 39] on div "Chọn tuyến" at bounding box center [90, 39] width 154 height 13
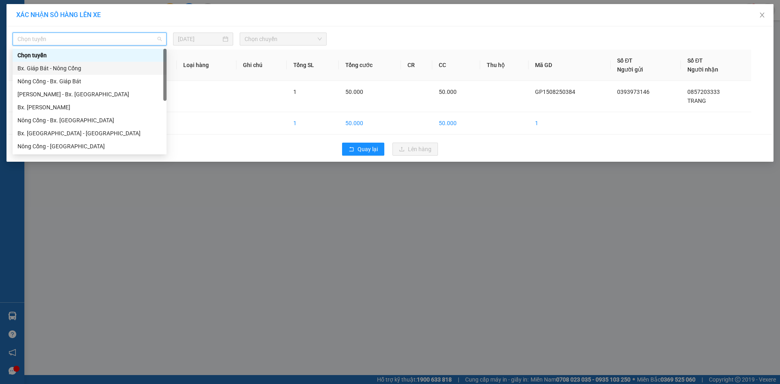
drag, startPoint x: 140, startPoint y: 65, endPoint x: 232, endPoint y: 48, distance: 94.3
click at [144, 65] on div "Bx. Giáp Bát - Nông Cống" at bounding box center [89, 68] width 144 height 9
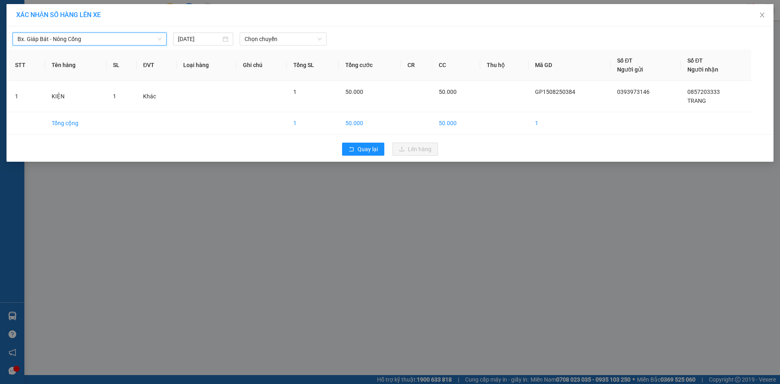
drag, startPoint x: 318, startPoint y: 38, endPoint x: 324, endPoint y: 47, distance: 10.6
click at [319, 39] on span "Chọn chuyến" at bounding box center [283, 39] width 77 height 12
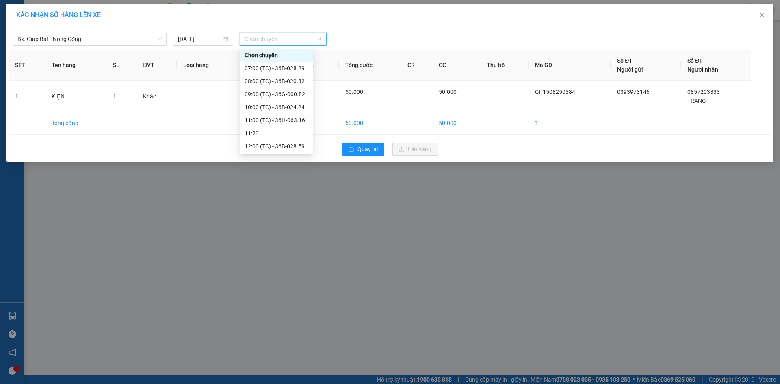
scroll to position [122, 0]
click at [281, 87] on div "15:20 (TC) - 36B-030.29" at bounding box center [276, 89] width 63 height 9
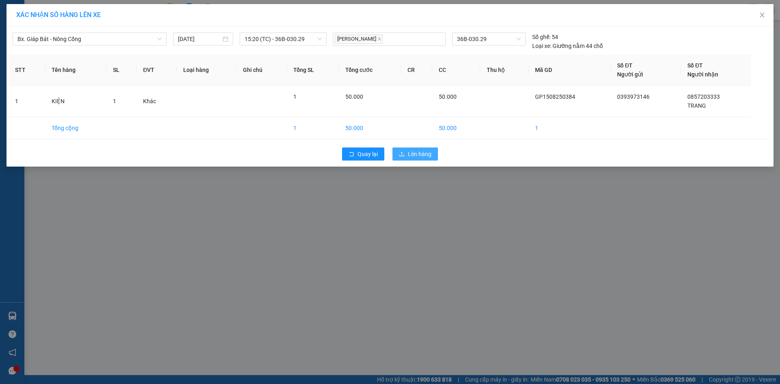
click at [421, 154] on span "Lên hàng" at bounding box center [420, 154] width 24 height 9
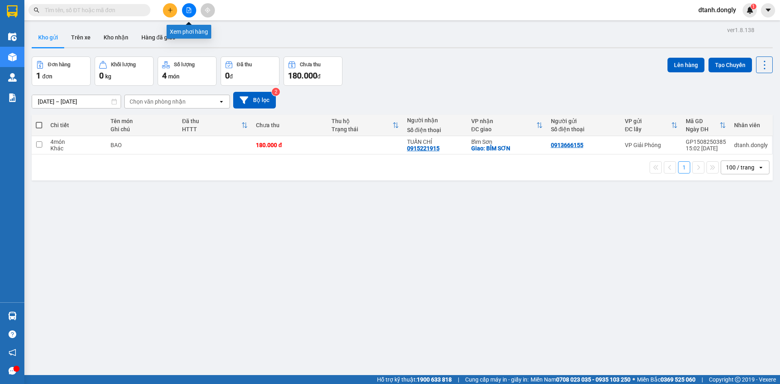
drag, startPoint x: 190, startPoint y: 9, endPoint x: 228, endPoint y: 23, distance: 40.6
click at [190, 9] on icon "file-add" at bounding box center [189, 10] width 6 height 6
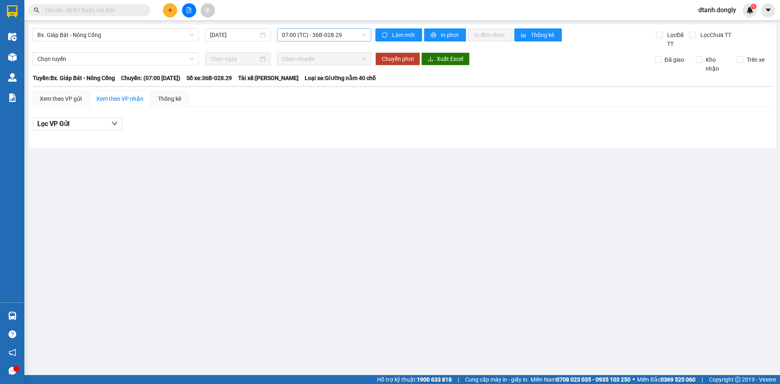
click at [360, 33] on span "07:00 (TC) - 36B-028.29" at bounding box center [324, 35] width 85 height 12
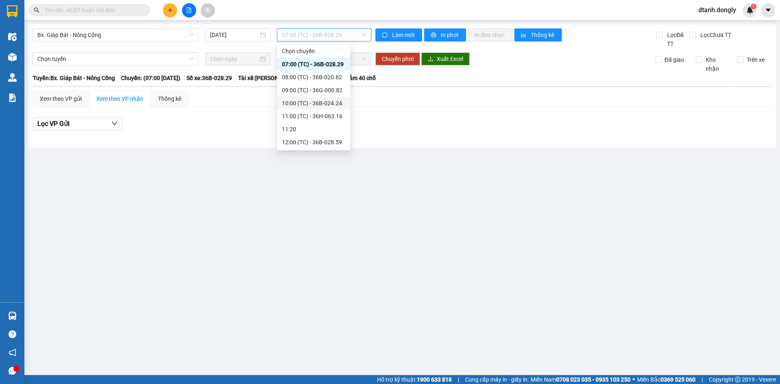
scroll to position [122, 0]
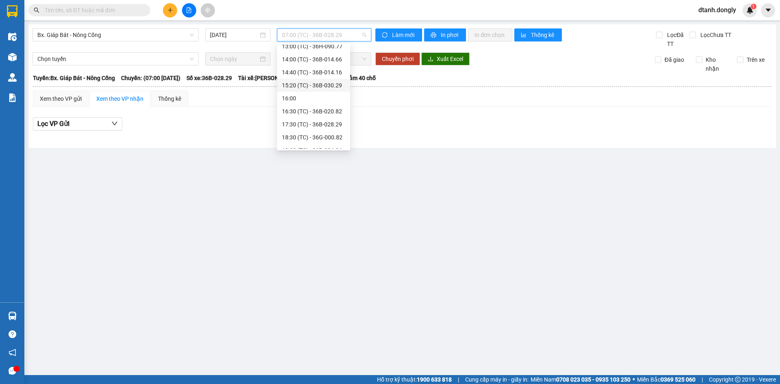
click at [331, 81] on div "15:20 (TC) - 36B-030.29" at bounding box center [313, 85] width 63 height 9
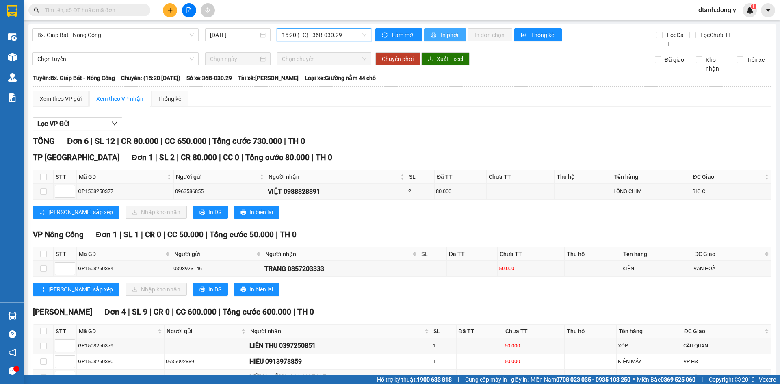
click at [445, 32] on span "In phơi" at bounding box center [450, 34] width 19 height 9
click at [168, 6] on button at bounding box center [170, 10] width 14 height 14
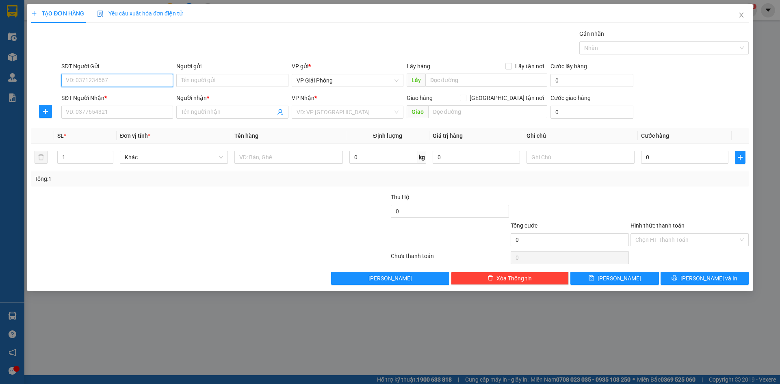
click at [127, 78] on input "SĐT Người Gửi" at bounding box center [117, 80] width 112 height 13
type input "0942191663"
click at [115, 117] on input "SĐT Người Nhận *" at bounding box center [117, 112] width 112 height 13
click at [128, 112] on input "SĐT Người Nhận *" at bounding box center [117, 112] width 112 height 13
click at [75, 111] on input "097301223" at bounding box center [117, 112] width 112 height 13
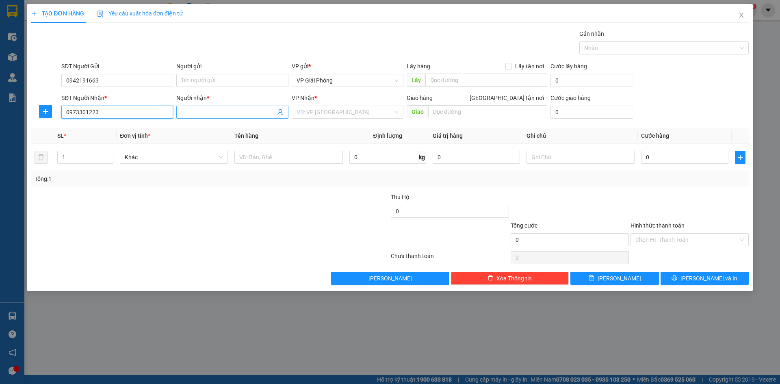
type input "0973301223"
click at [243, 113] on input "Người nhận *" at bounding box center [228, 112] width 94 height 9
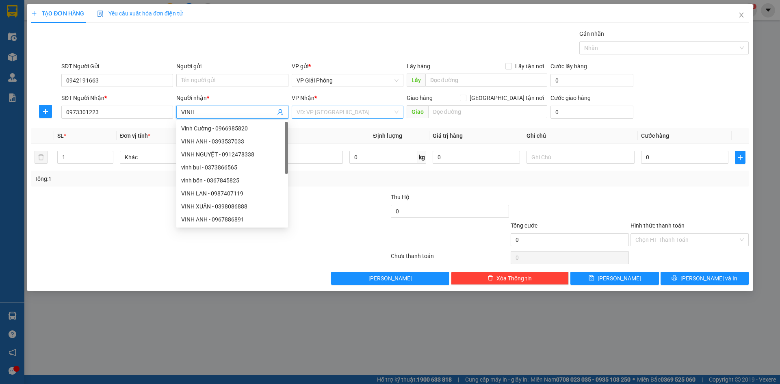
type input "VINH"
click at [373, 113] on input "search" at bounding box center [345, 112] width 96 height 12
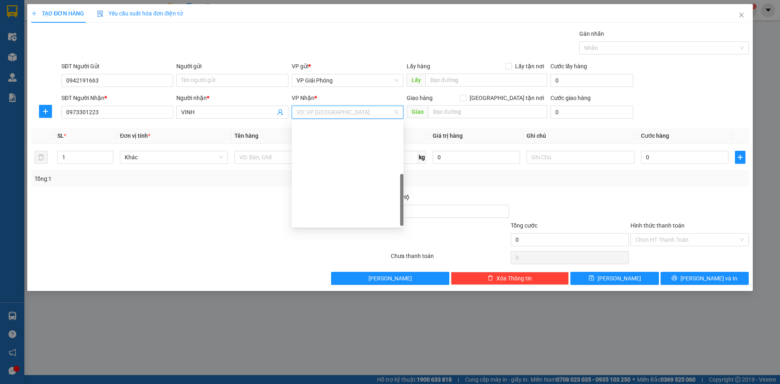
scroll to position [117, 0]
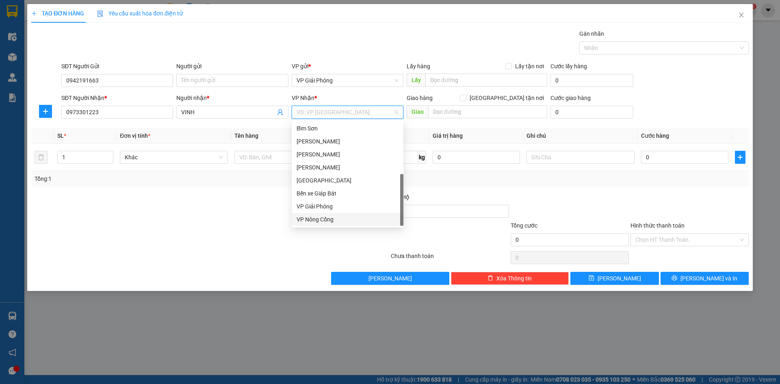
drag, startPoint x: 354, startPoint y: 217, endPoint x: 391, endPoint y: 193, distance: 44.4
click at [361, 213] on div "VP Nông Cống" at bounding box center [348, 219] width 112 height 13
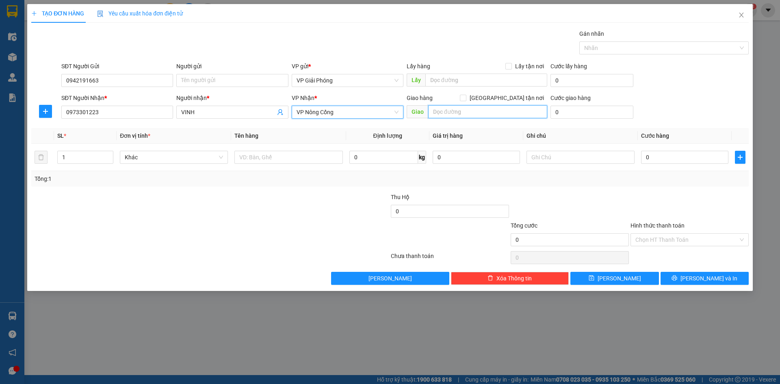
click at [453, 113] on input "text" at bounding box center [487, 111] width 119 height 13
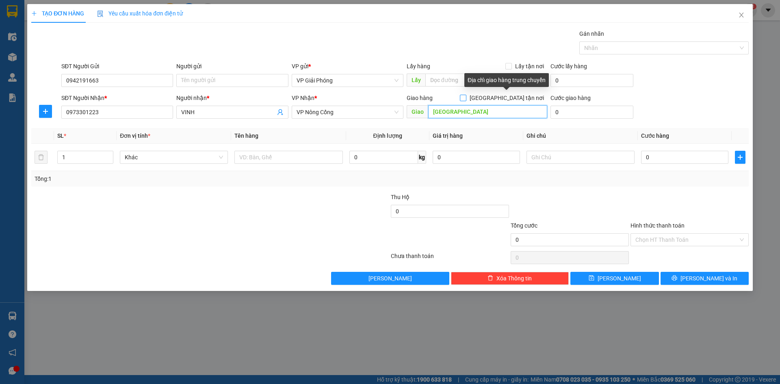
type input "[GEOGRAPHIC_DATA]"
click at [466, 98] on input "[GEOGRAPHIC_DATA] tận nơi" at bounding box center [463, 98] width 6 height 6
checkbox input "true"
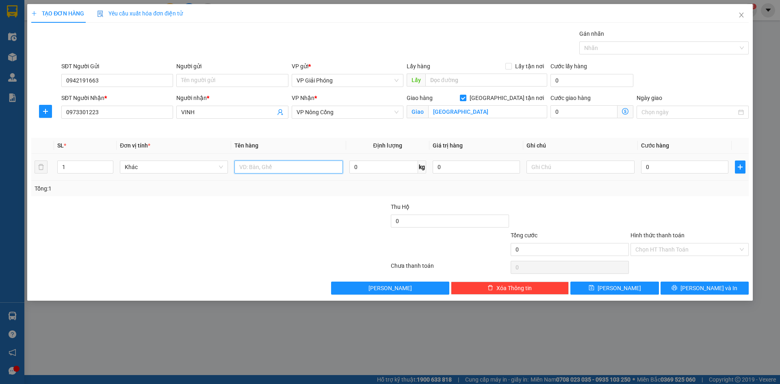
click at [265, 167] on input "text" at bounding box center [288, 167] width 108 height 13
type input "TI VI"
click at [673, 165] on input "0" at bounding box center [684, 167] width 87 height 13
type input "2"
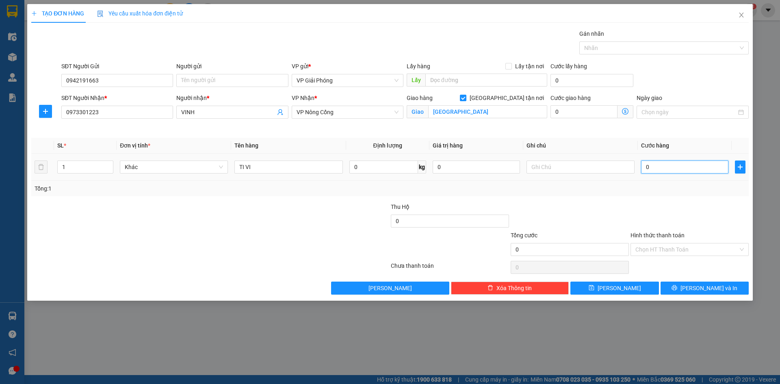
type input "2"
type input "20"
type input "200"
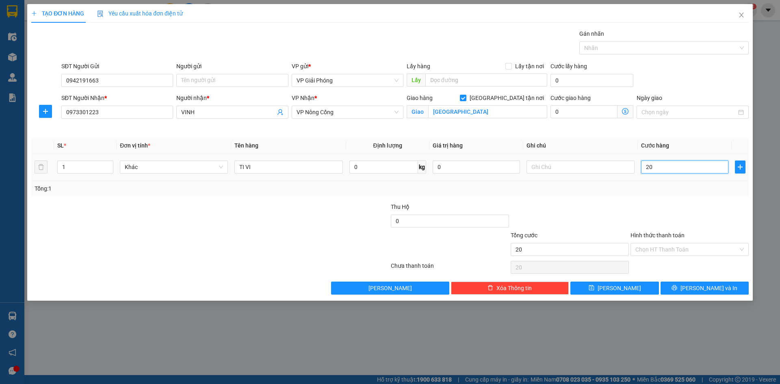
type input "200"
click at [622, 48] on div at bounding box center [659, 48] width 157 height 10
type input "200.000"
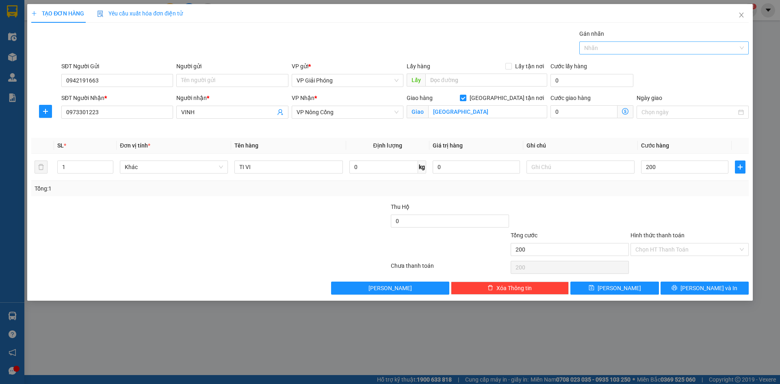
type input "200.000"
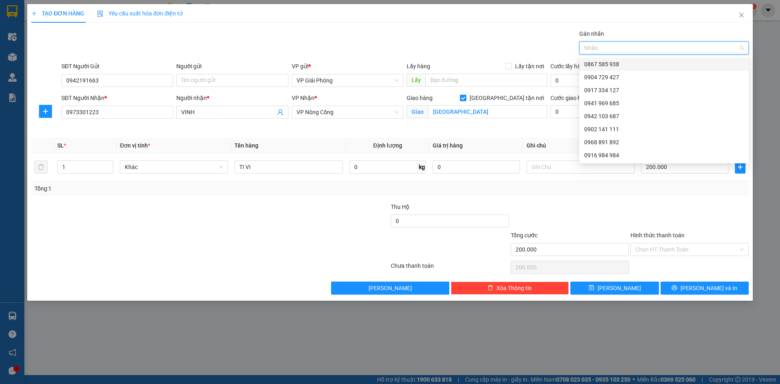
click at [641, 48] on div at bounding box center [659, 48] width 157 height 10
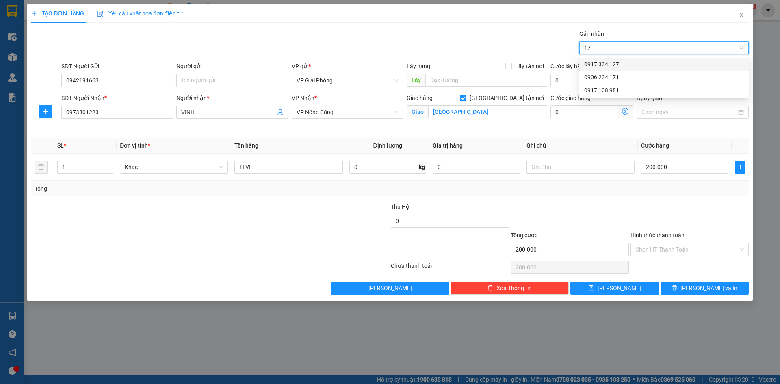
type input "171"
click at [636, 65] on div "0906 234 171" at bounding box center [664, 64] width 160 height 9
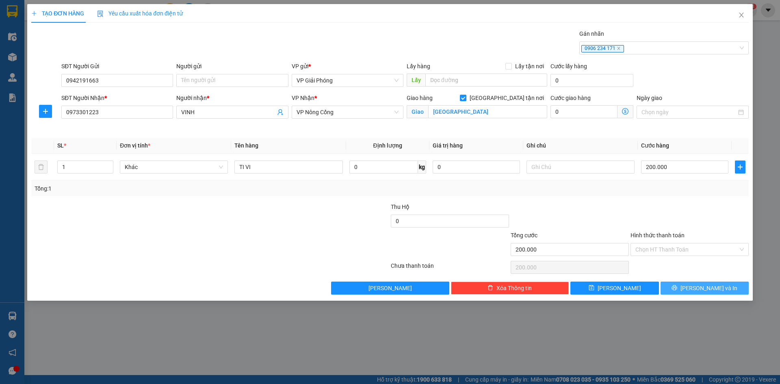
click at [677, 291] on button "[PERSON_NAME] và In" at bounding box center [705, 288] width 88 height 13
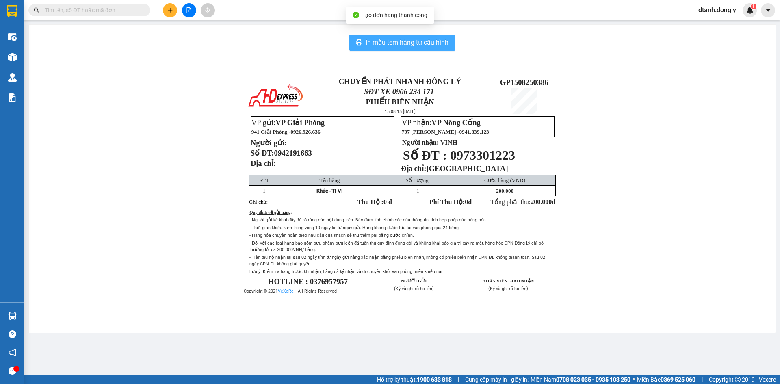
drag, startPoint x: 412, startPoint y: 42, endPoint x: 464, endPoint y: 75, distance: 61.2
click at [413, 42] on span "In mẫu tem hàng tự cấu hình" at bounding box center [407, 42] width 83 height 10
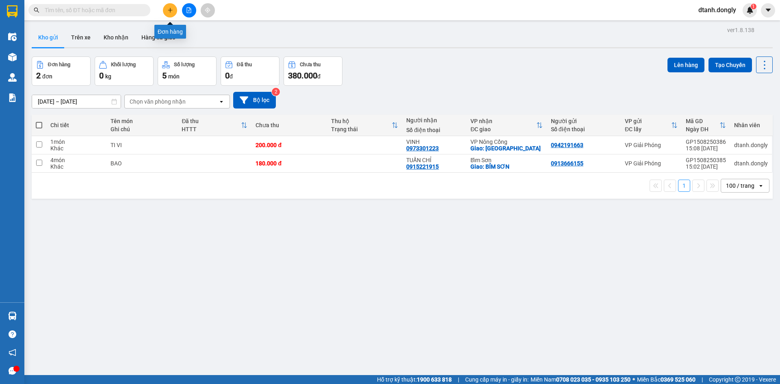
click at [169, 9] on icon "plus" at bounding box center [170, 10] width 6 height 6
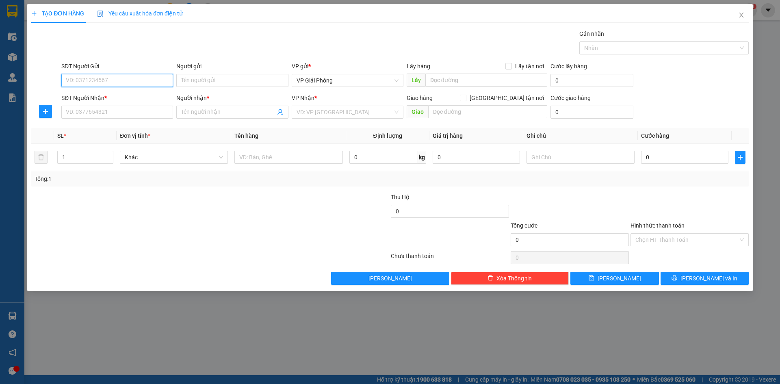
click at [123, 80] on input "SĐT Người Gửi" at bounding box center [117, 80] width 112 height 13
click at [88, 113] on input "SĐT Người Nhận *" at bounding box center [117, 112] width 112 height 13
click at [69, 79] on input "00886813535" at bounding box center [117, 80] width 112 height 13
type input "0886813535"
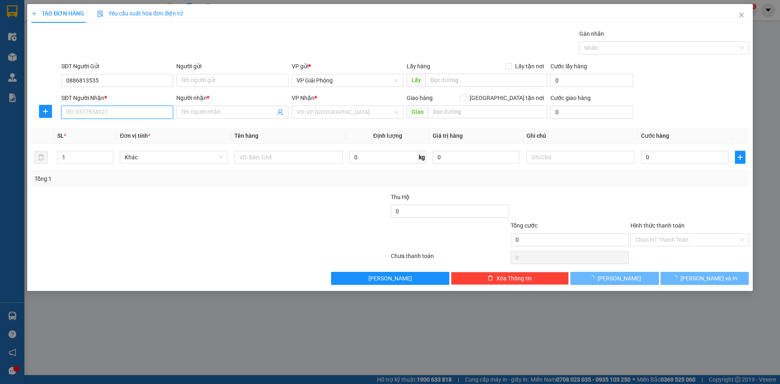
click at [76, 115] on input "SĐT Người Nhận *" at bounding box center [117, 112] width 112 height 13
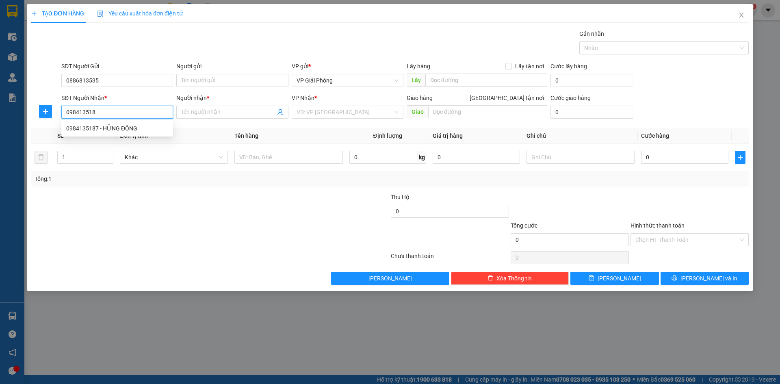
type input "0984135187"
drag, startPoint x: 119, startPoint y: 128, endPoint x: 114, endPoint y: 126, distance: 6.0
click at [119, 128] on div "0984135187 - HỬNG ĐÔNG" at bounding box center [117, 128] width 102 height 9
type input "HỬNG ĐÔNG"
checkbox input "true"
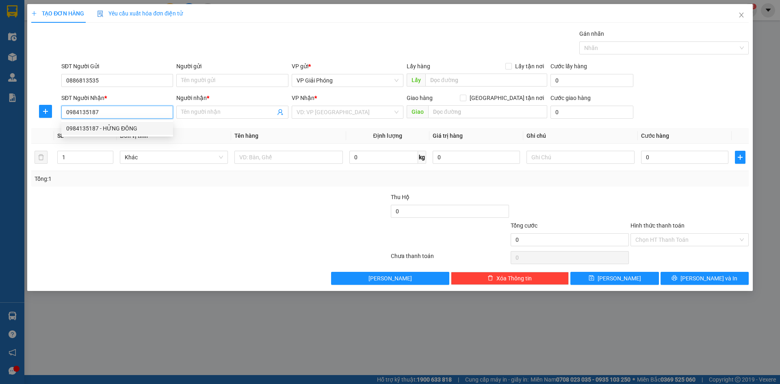
type input "TRƯỜNG SƠN"
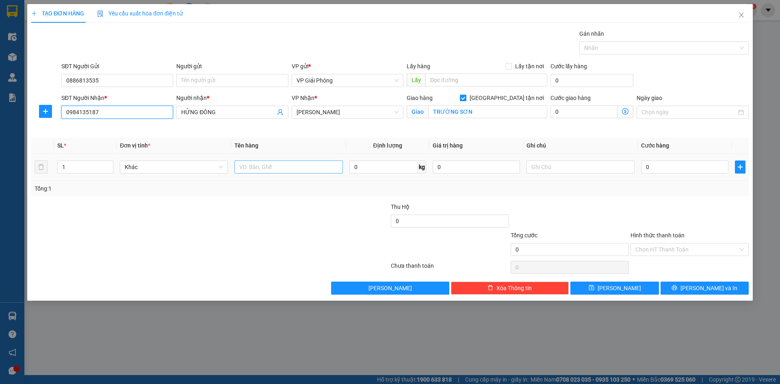
type input "0984135187"
drag, startPoint x: 278, startPoint y: 164, endPoint x: 279, endPoint y: 173, distance: 8.7
click at [278, 165] on input "text" at bounding box center [288, 167] width 108 height 13
type input "KIỆN"
click at [668, 170] on input "0" at bounding box center [684, 167] width 87 height 13
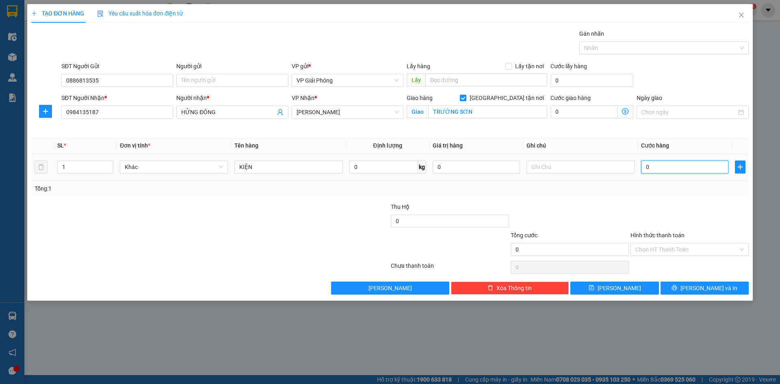
type input "4"
type input "40"
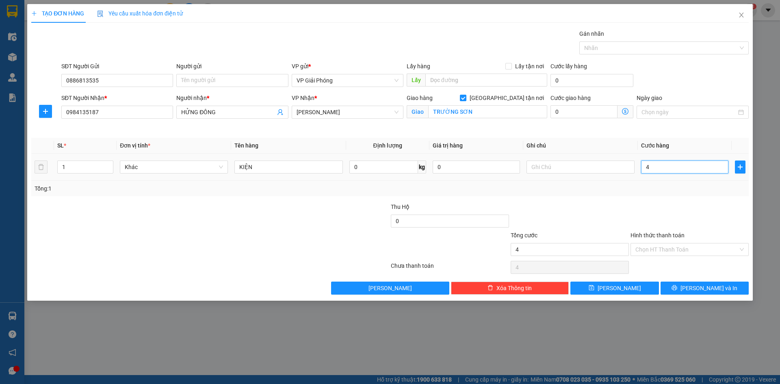
type input "40"
click at [596, 44] on div at bounding box center [659, 48] width 157 height 10
type input "40.000"
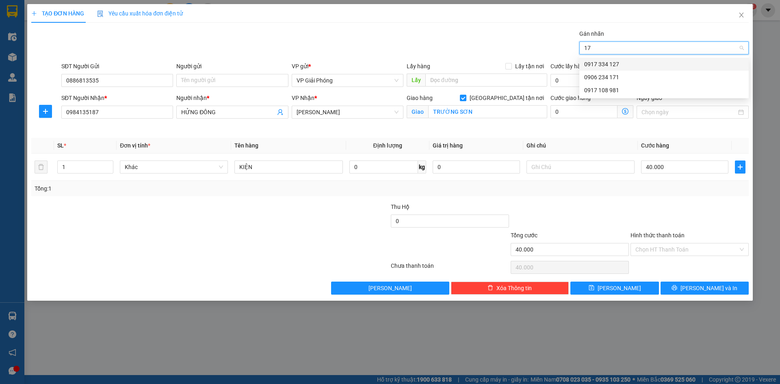
type input "171"
click at [618, 61] on div "0906 234 171" at bounding box center [664, 64] width 160 height 9
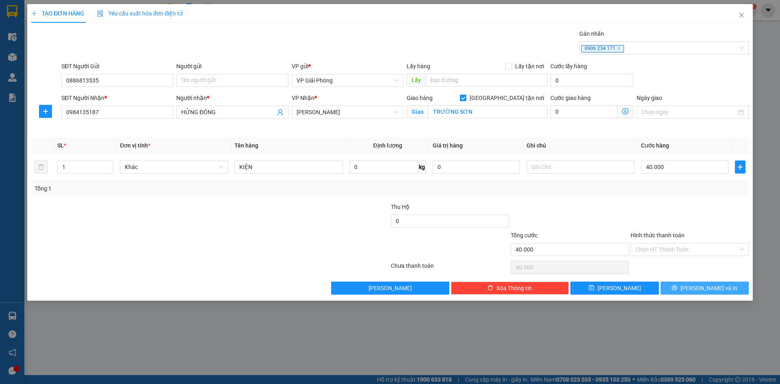
click at [711, 287] on span "[PERSON_NAME] và In" at bounding box center [709, 288] width 57 height 9
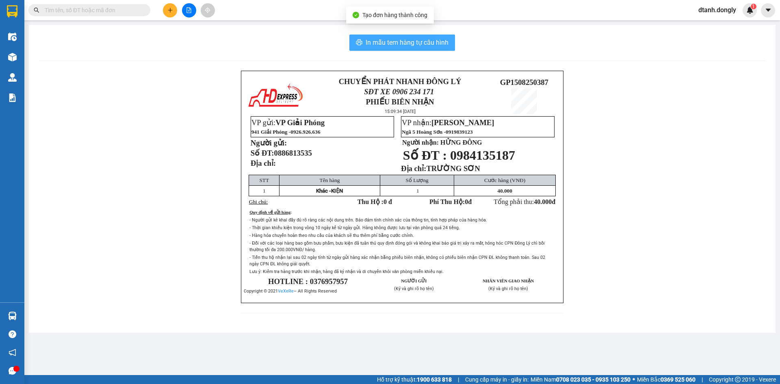
drag, startPoint x: 426, startPoint y: 39, endPoint x: 540, endPoint y: 183, distance: 183.4
click at [426, 39] on span "In mẫu tem hàng tự cấu hình" at bounding box center [407, 42] width 83 height 10
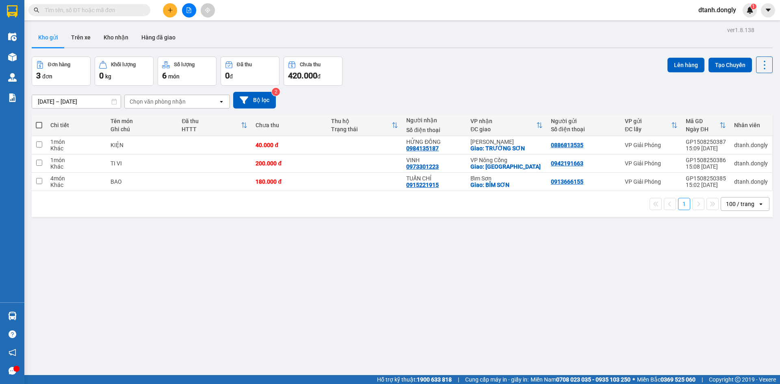
click at [171, 11] on icon "plus" at bounding box center [170, 10] width 6 height 6
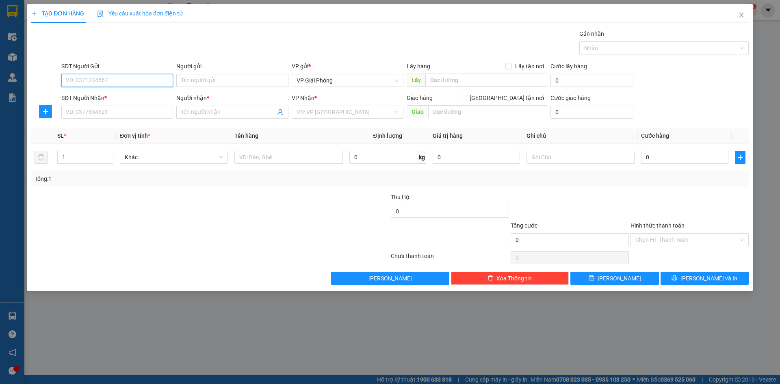
click at [114, 78] on input "SĐT Người Gửi" at bounding box center [117, 80] width 112 height 13
type input "0978779150"
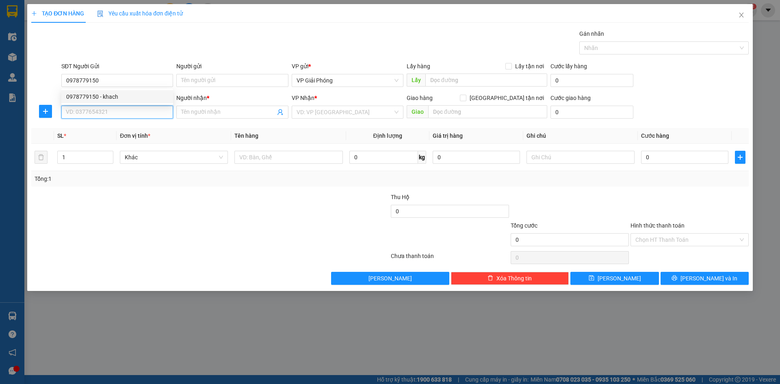
click at [90, 117] on input "SĐT Người Nhận *" at bounding box center [117, 112] width 112 height 13
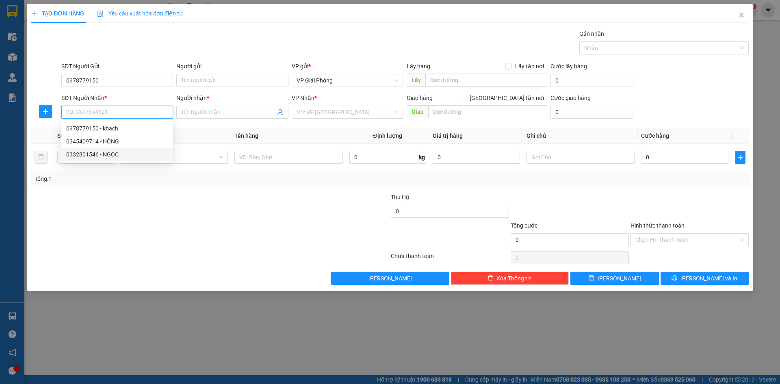
click at [93, 156] on div "0332301546 - NGỌC" at bounding box center [117, 154] width 102 height 9
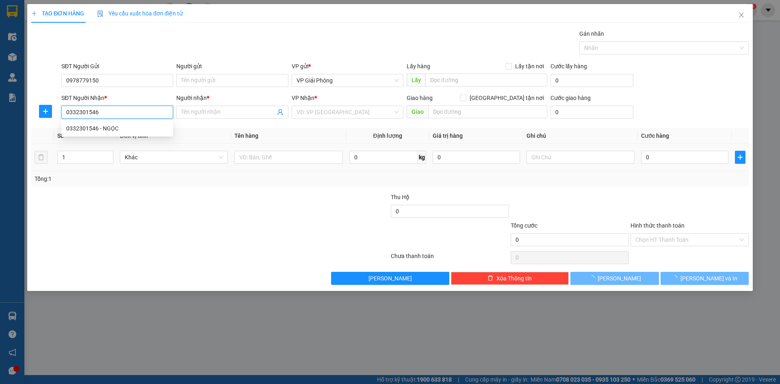
type input "0332301546"
type input "NGỌC"
checkbox input "true"
type input "VẠN HOÀ"
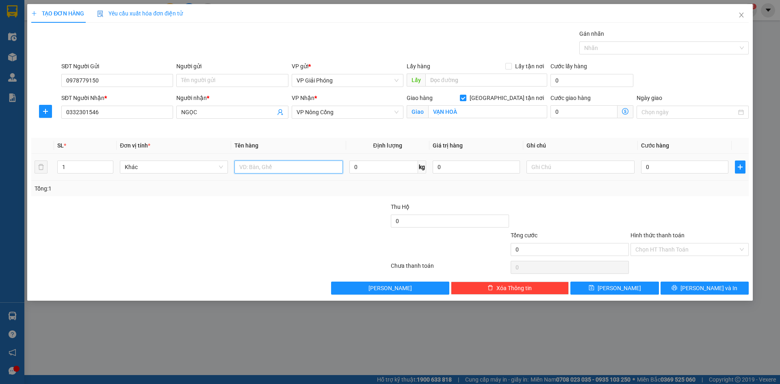
click at [266, 168] on input "text" at bounding box center [288, 167] width 108 height 13
type input "KIỆN CAMERA"
click at [666, 162] on input "0" at bounding box center [684, 167] width 87 height 13
type input "5"
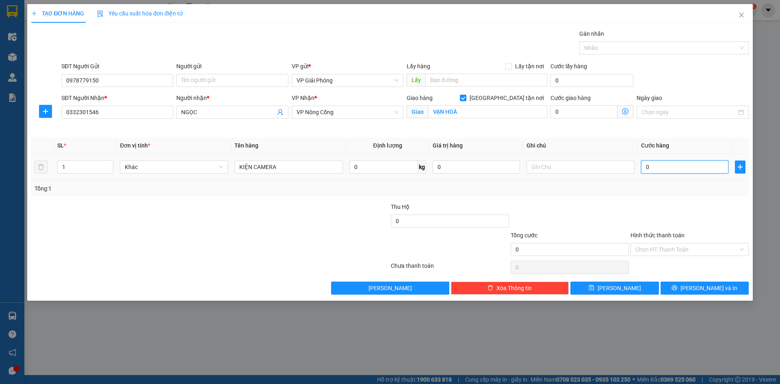
type input "5"
type input "50"
click at [614, 46] on div at bounding box center [659, 48] width 157 height 10
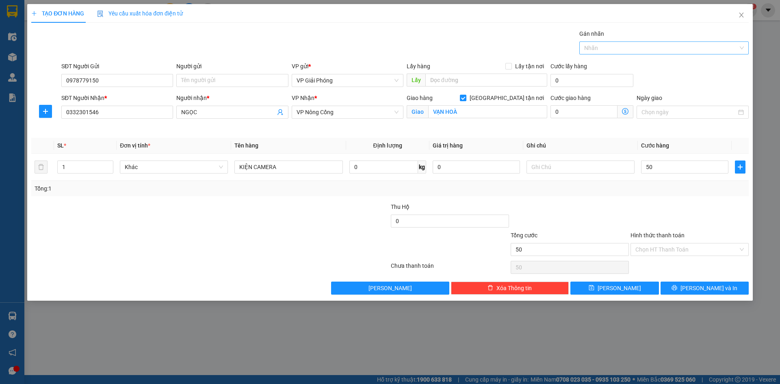
type input "50.000"
type input "171"
click at [630, 63] on div "0906 234 171" at bounding box center [664, 64] width 160 height 9
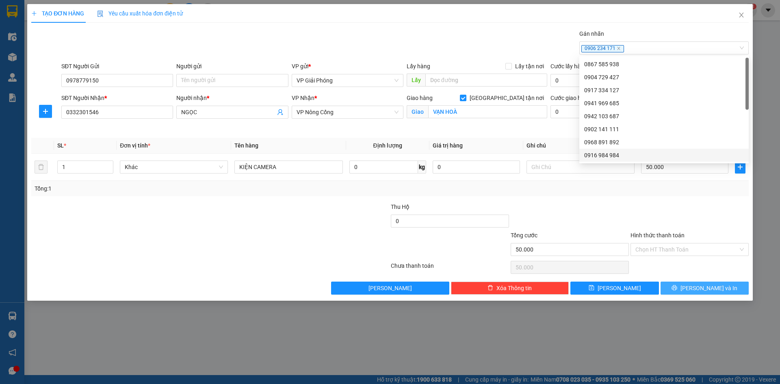
click at [704, 286] on span "[PERSON_NAME] và In" at bounding box center [709, 288] width 57 height 9
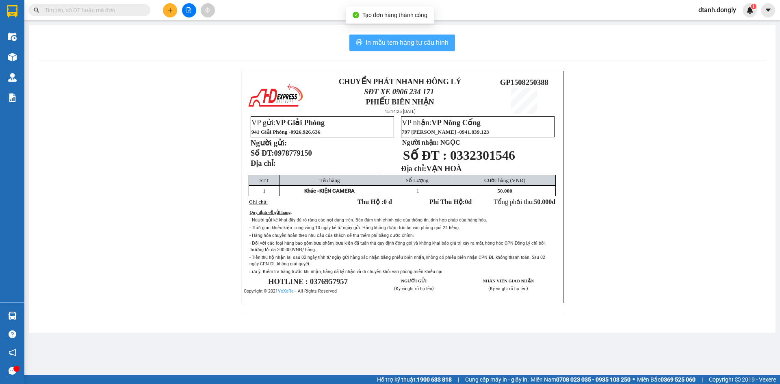
click at [404, 39] on span "In mẫu tem hàng tự cấu hình" at bounding box center [407, 42] width 83 height 10
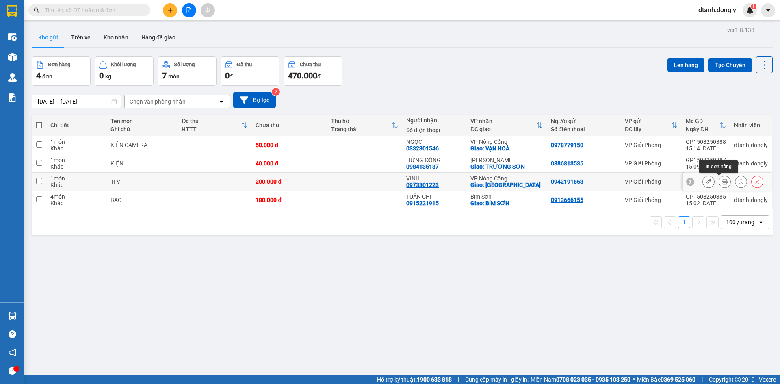
click at [722, 181] on icon at bounding box center [725, 182] width 6 height 6
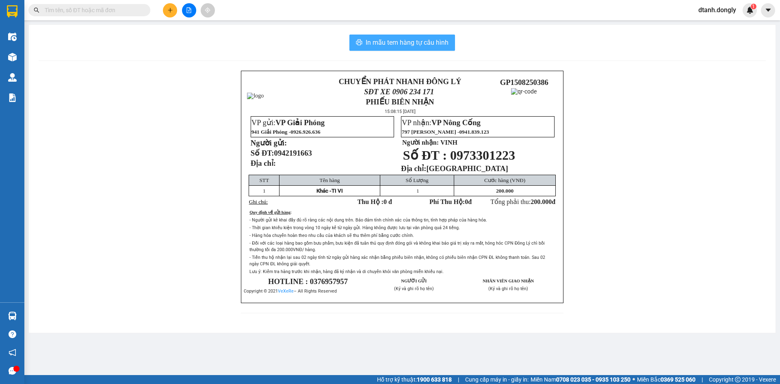
drag, startPoint x: 411, startPoint y: 42, endPoint x: 573, endPoint y: 188, distance: 218.1
click at [411, 42] on span "In mẫu tem hàng tự cấu hình" at bounding box center [407, 42] width 83 height 10
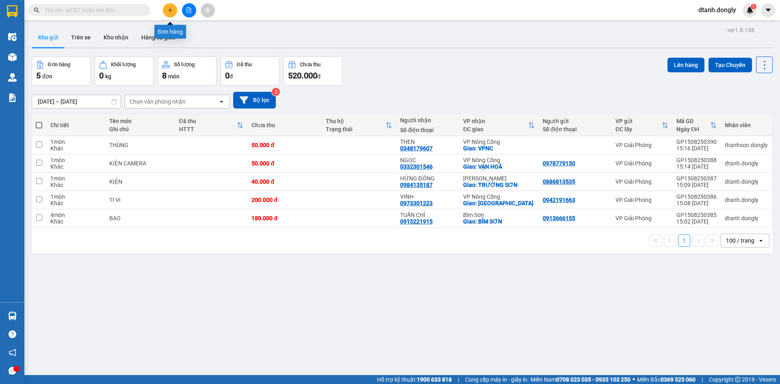
click at [170, 10] on icon "plus" at bounding box center [170, 10] width 6 height 6
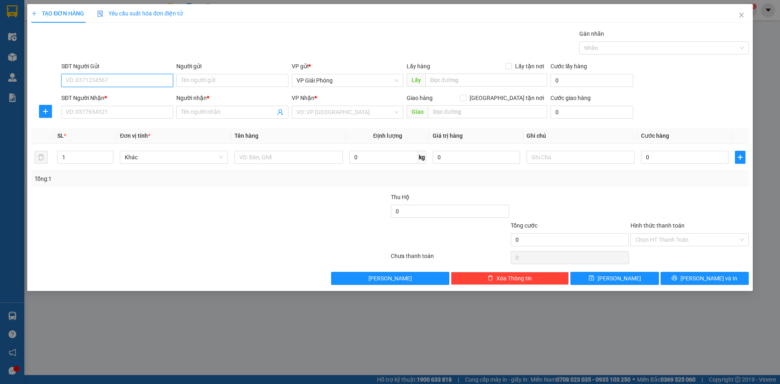
click at [129, 80] on input "SĐT Người Gửi" at bounding box center [117, 80] width 112 height 13
type input "0964454758"
click at [117, 111] on input "SĐT Người Nhận *" at bounding box center [117, 112] width 112 height 13
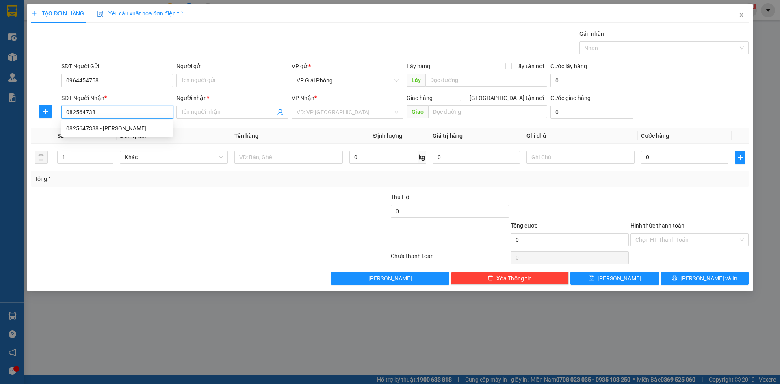
type input "0825647388"
drag, startPoint x: 121, startPoint y: 125, endPoint x: 132, endPoint y: 132, distance: 13.5
click at [121, 126] on div "0825647388 - [PERSON_NAME]" at bounding box center [117, 128] width 102 height 9
type input "KHÁNH"
checkbox input "true"
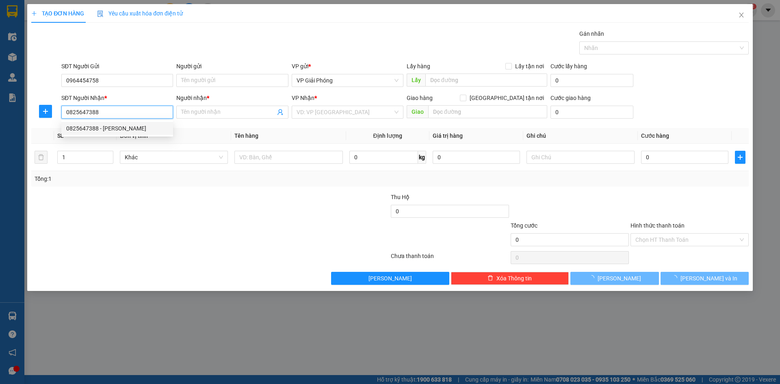
type input "[PERSON_NAME]"
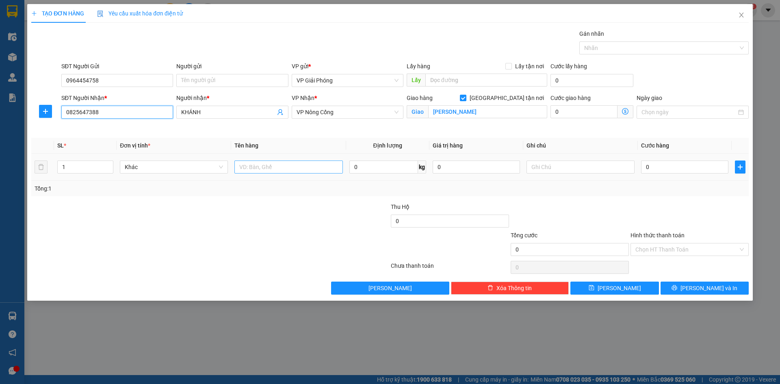
type input "0825647388"
click at [254, 167] on input "text" at bounding box center [288, 167] width 108 height 13
type input "THÙNG"
click at [654, 169] on input "0" at bounding box center [684, 167] width 87 height 13
type input "4"
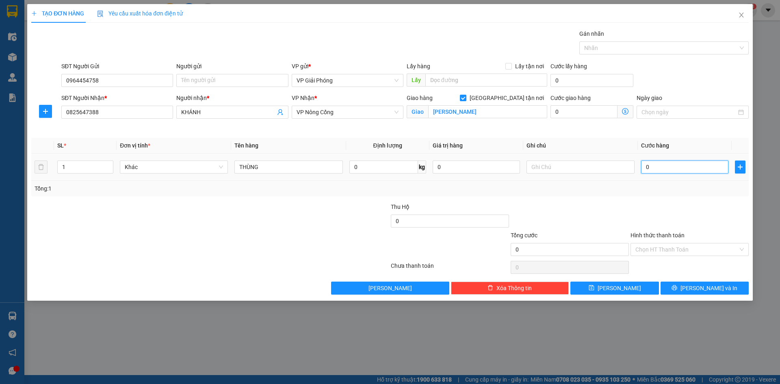
type input "4"
type input "40"
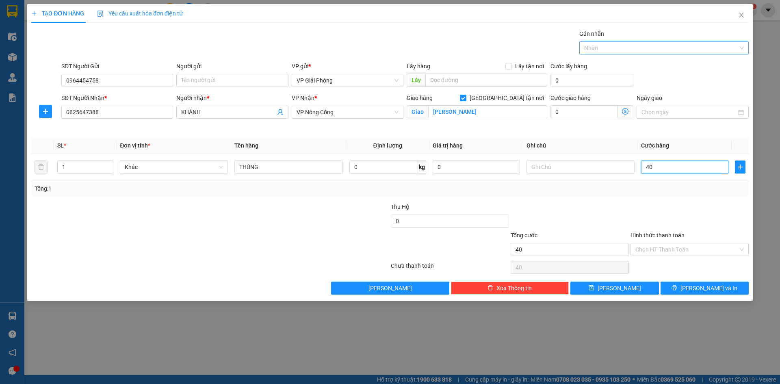
click at [623, 49] on div at bounding box center [659, 48] width 157 height 10
type input "40.000"
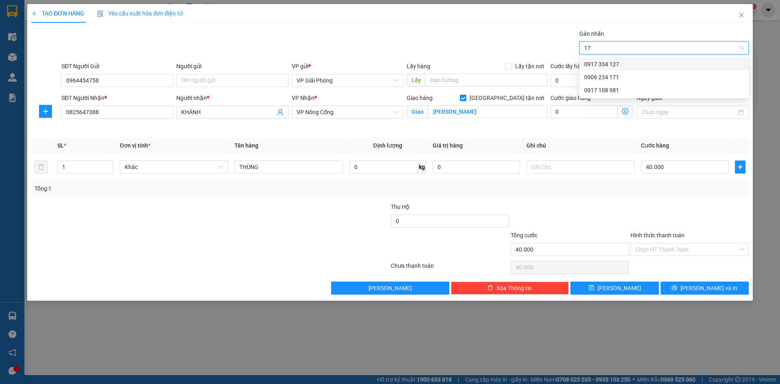
type input "171"
click at [623, 64] on div "0906 234 171" at bounding box center [664, 64] width 160 height 9
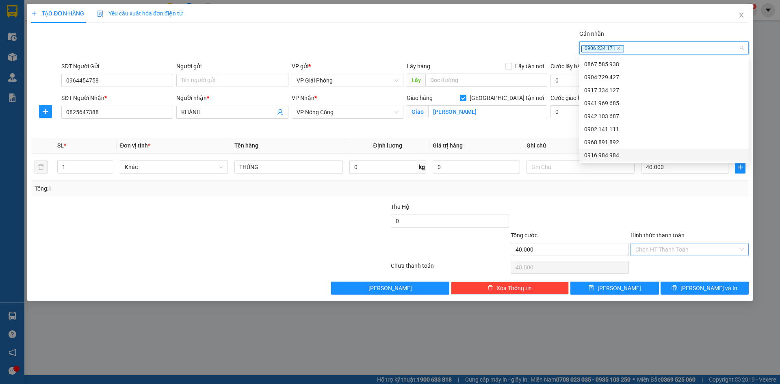
click at [675, 251] on input "Hình thức thanh toán" at bounding box center [687, 249] width 103 height 12
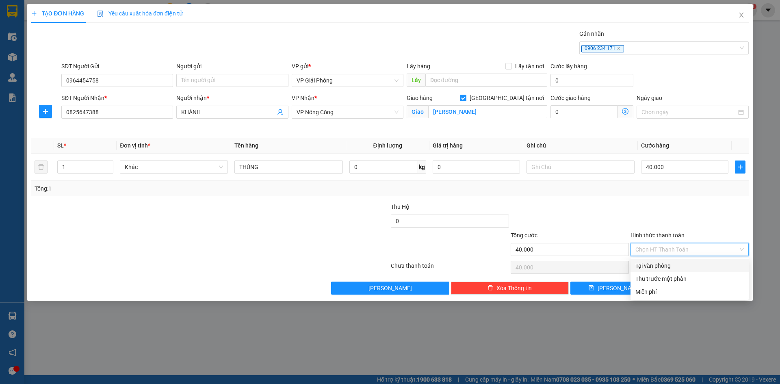
drag, startPoint x: 674, startPoint y: 261, endPoint x: 684, endPoint y: 282, distance: 23.3
click at [674, 262] on div "Tại văn phòng" at bounding box center [690, 265] width 108 height 9
type input "0"
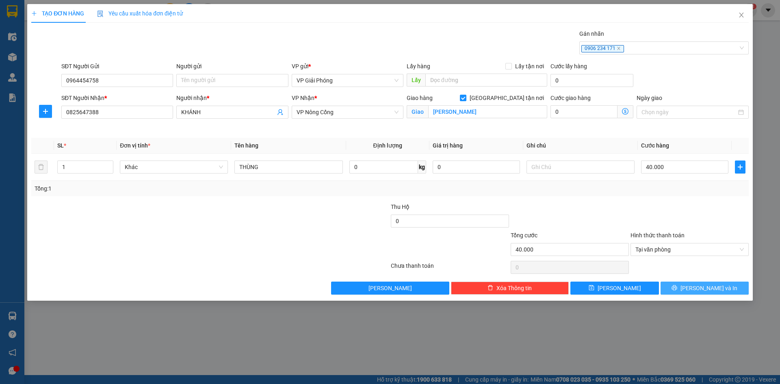
click at [677, 291] on span "printer" at bounding box center [675, 288] width 6 height 7
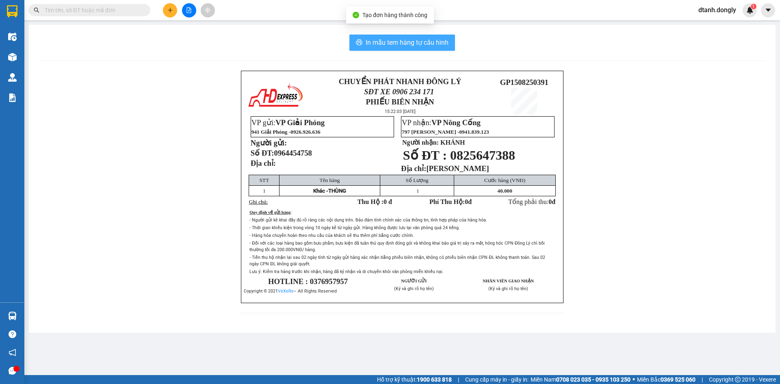
click at [425, 42] on span "In mẫu tem hàng tự cấu hình" at bounding box center [407, 42] width 83 height 10
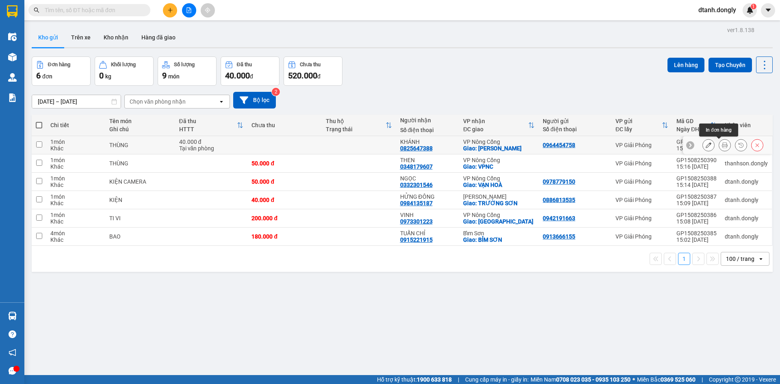
click at [722, 145] on icon at bounding box center [725, 145] width 6 height 6
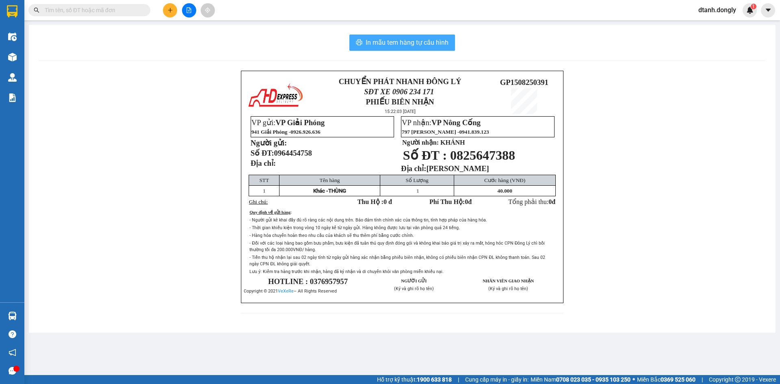
click at [418, 44] on span "In mẫu tem hàng tự cấu hình" at bounding box center [407, 42] width 83 height 10
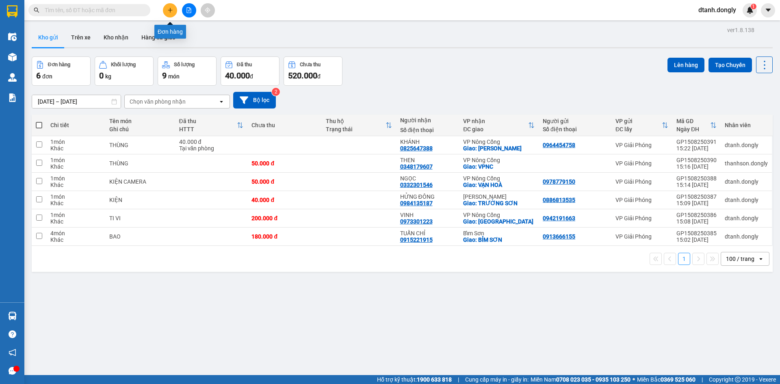
click at [170, 15] on button at bounding box center [170, 10] width 14 height 14
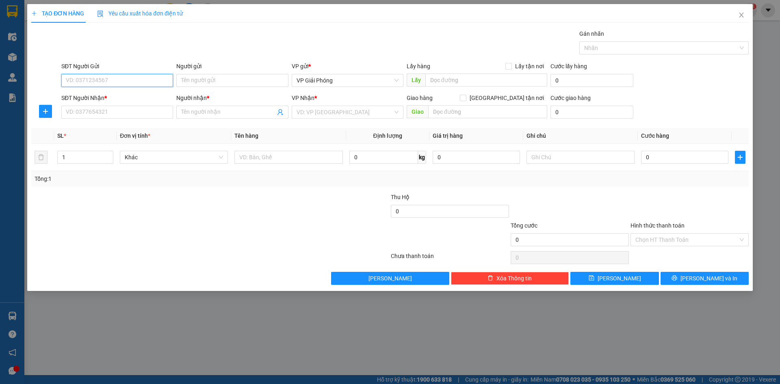
click at [115, 78] on input "SĐT Người Gửi" at bounding box center [117, 80] width 112 height 13
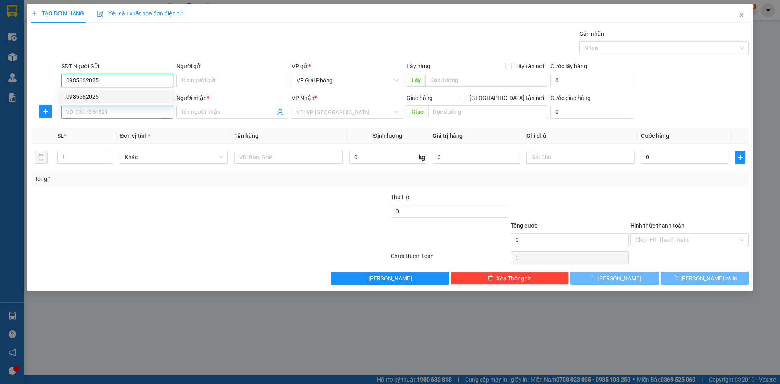
type input "0985662025"
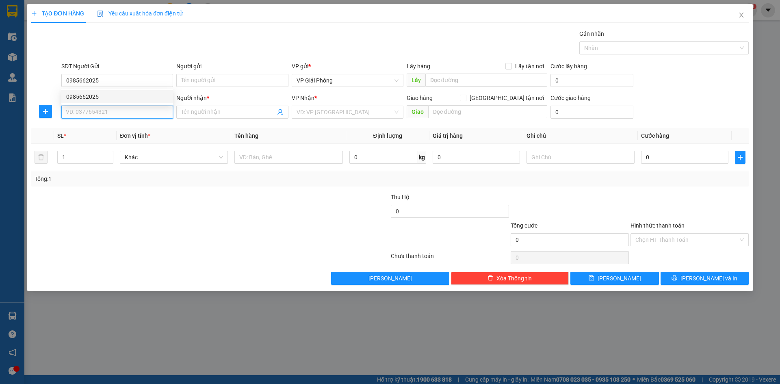
click at [108, 112] on input "SĐT Người Nhận *" at bounding box center [117, 112] width 112 height 13
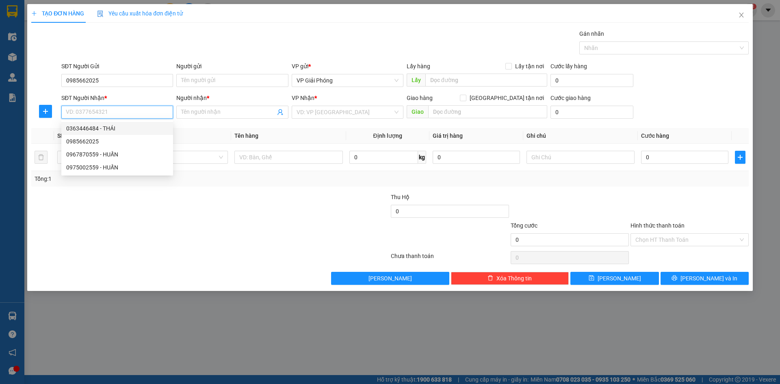
click at [126, 114] on input "SĐT Người Nhận *" at bounding box center [117, 112] width 112 height 13
type input "0363446484"
click at [110, 127] on div "0363446484 - THÁI" at bounding box center [117, 128] width 102 height 9
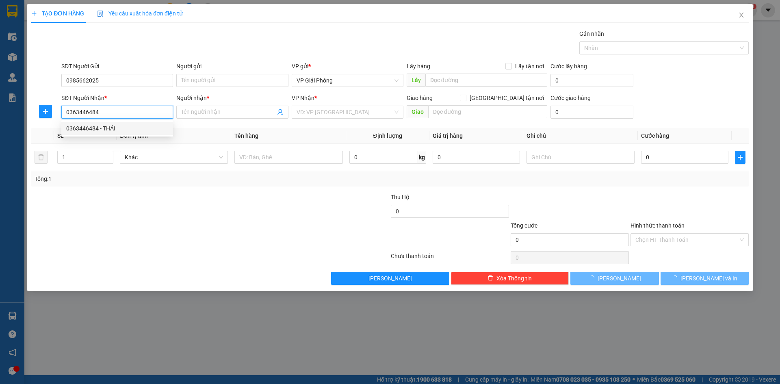
type input "THÁI"
checkbox input "true"
type input "VP [GEOGRAPHIC_DATA]"
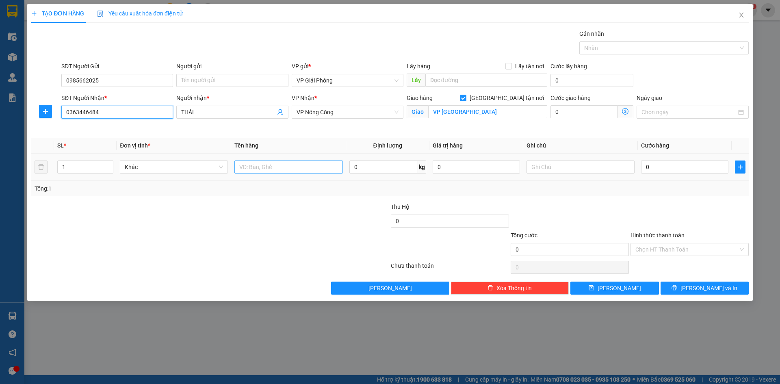
type input "0363446484"
click at [258, 166] on input "text" at bounding box center [288, 167] width 108 height 13
type input "KIỆN Đ TỬ"
click at [678, 166] on input "0" at bounding box center [684, 167] width 87 height 13
type input "4"
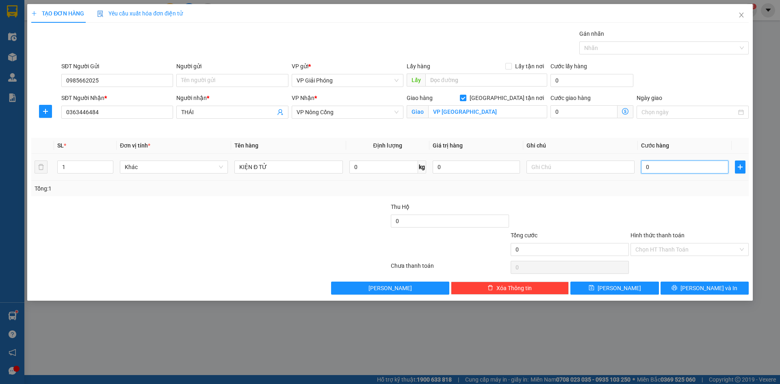
type input "4"
type input "40"
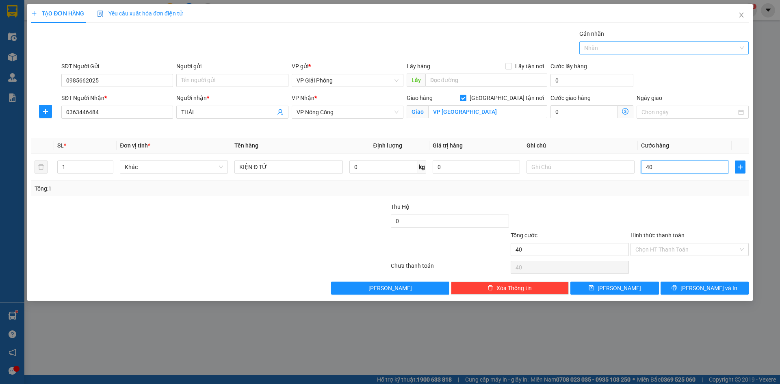
click at [629, 51] on div at bounding box center [659, 48] width 157 height 10
type input "40.000"
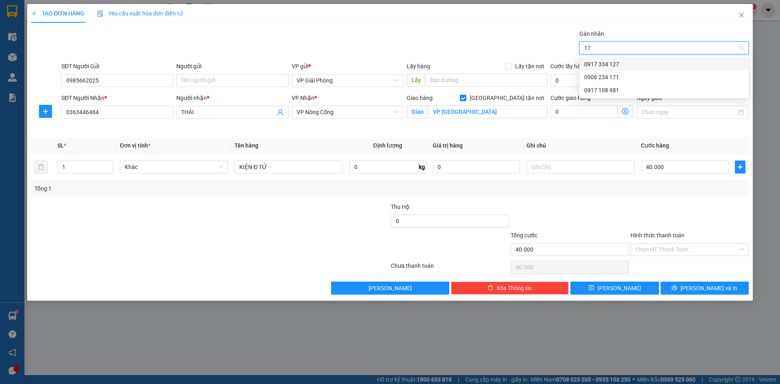
type input "171"
click at [627, 60] on div "0906 234 171" at bounding box center [664, 64] width 160 height 9
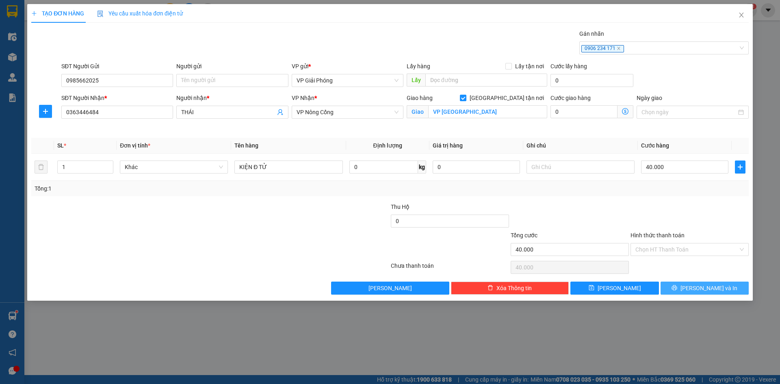
click at [687, 288] on button "[PERSON_NAME] và In" at bounding box center [705, 288] width 88 height 13
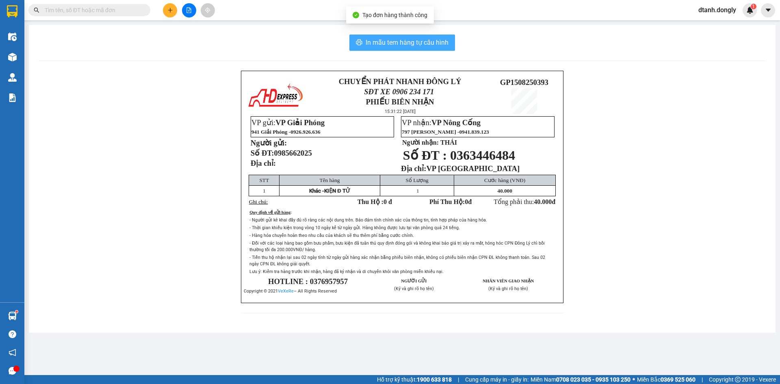
drag, startPoint x: 393, startPoint y: 37, endPoint x: 439, endPoint y: 50, distance: 48.4
click at [393, 37] on button "In mẫu tem hàng tự cấu hình" at bounding box center [402, 43] width 106 height 16
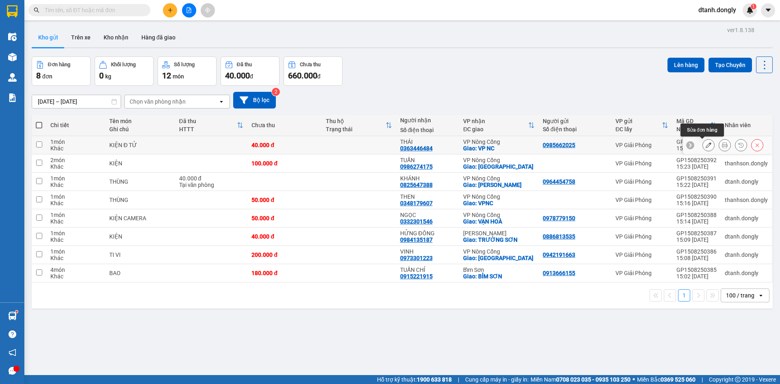
click at [705, 144] on button at bounding box center [708, 145] width 11 height 14
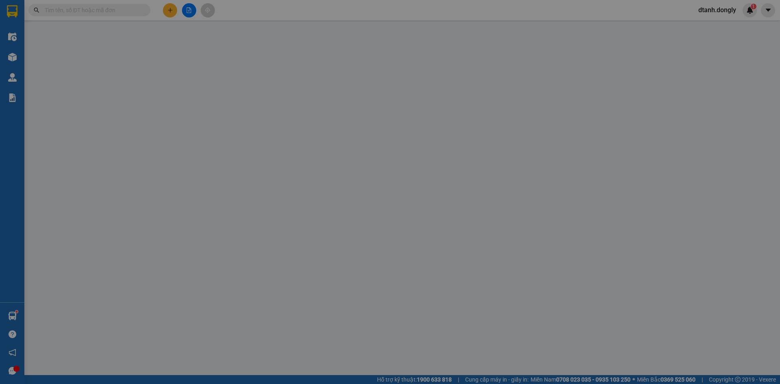
type input "0985662025"
type input "0363446484"
type input "THÁI"
checkbox input "true"
type input "VP [GEOGRAPHIC_DATA]"
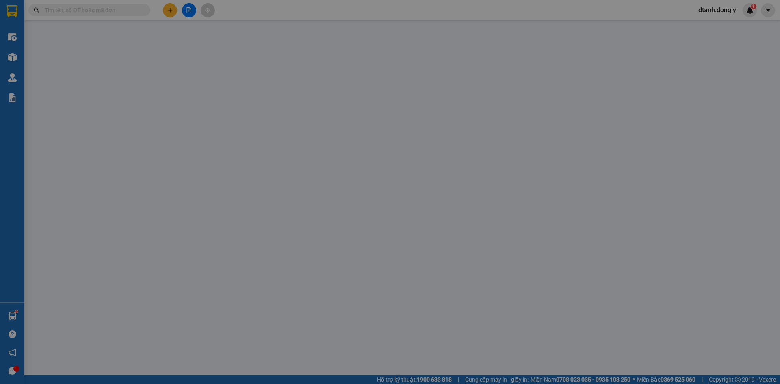
type input "40.000"
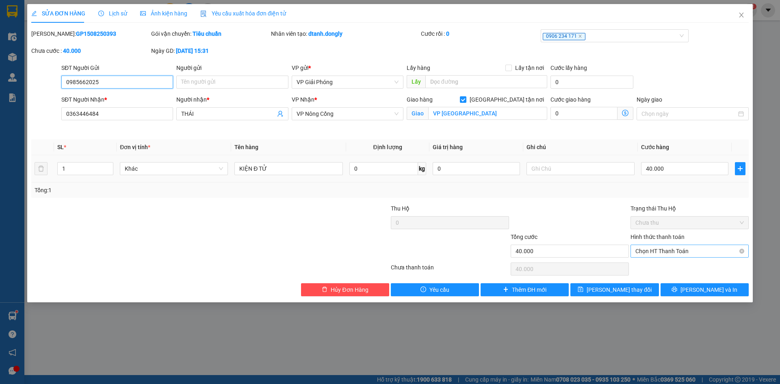
click at [680, 250] on span "Chọn HT Thanh Toán" at bounding box center [690, 251] width 108 height 12
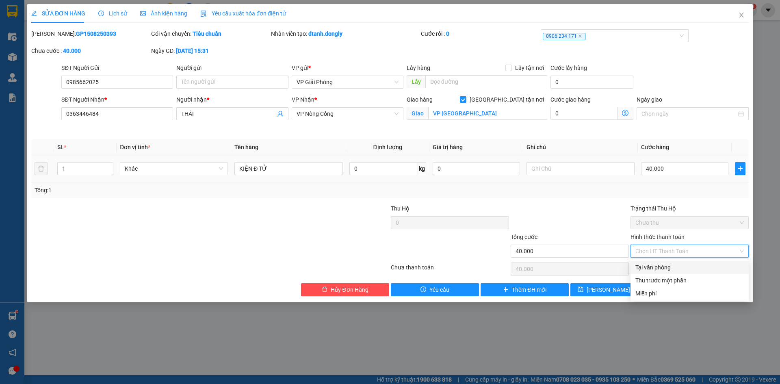
click at [683, 267] on div "Tại văn phòng" at bounding box center [690, 267] width 108 height 9
type input "0"
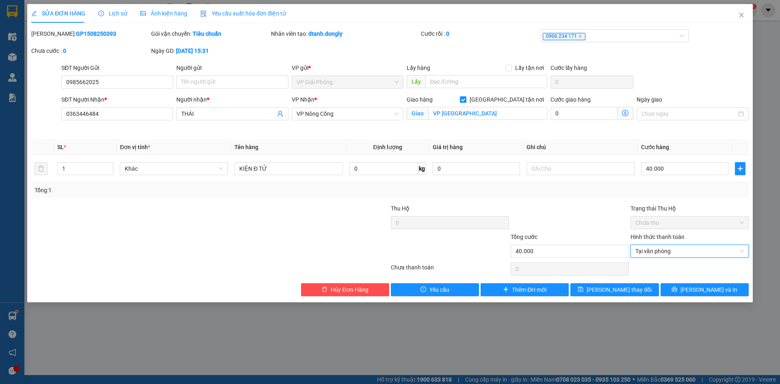
drag, startPoint x: 672, startPoint y: 247, endPoint x: 681, endPoint y: 263, distance: 18.5
click at [675, 252] on span "Tại văn phòng" at bounding box center [690, 251] width 108 height 12
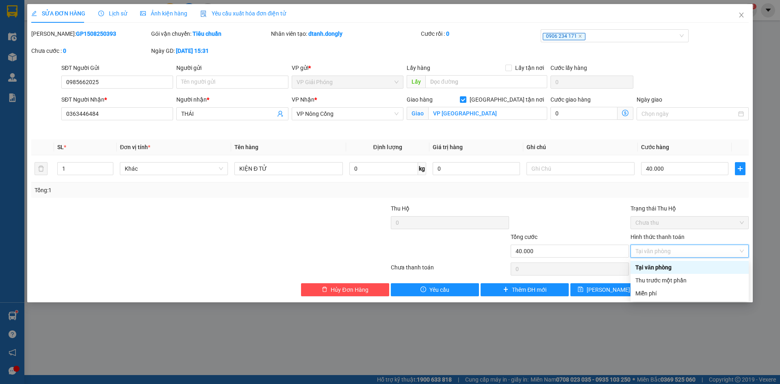
click at [663, 268] on div "Tại văn phòng" at bounding box center [690, 267] width 108 height 9
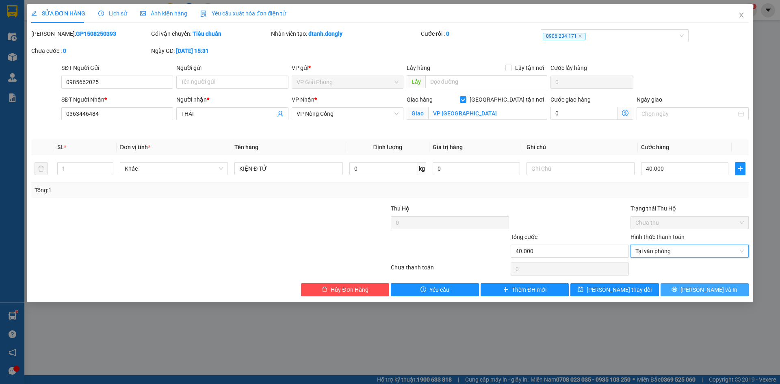
click at [675, 290] on button "[PERSON_NAME] và In" at bounding box center [705, 289] width 88 height 13
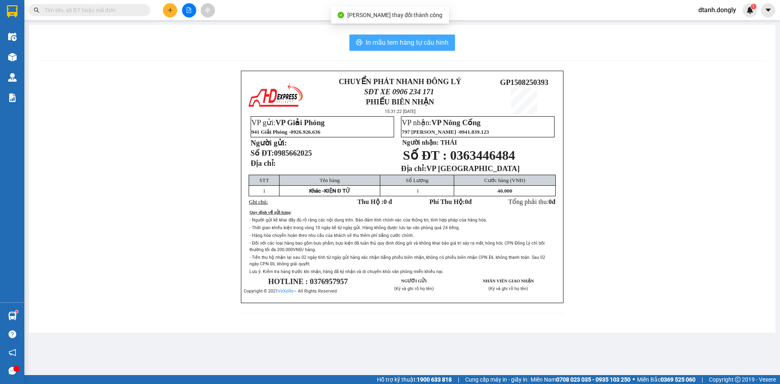
drag, startPoint x: 395, startPoint y: 42, endPoint x: 417, endPoint y: 44, distance: 22.0
click at [397, 42] on span "In mẫu tem hàng tự cấu hình" at bounding box center [407, 42] width 83 height 10
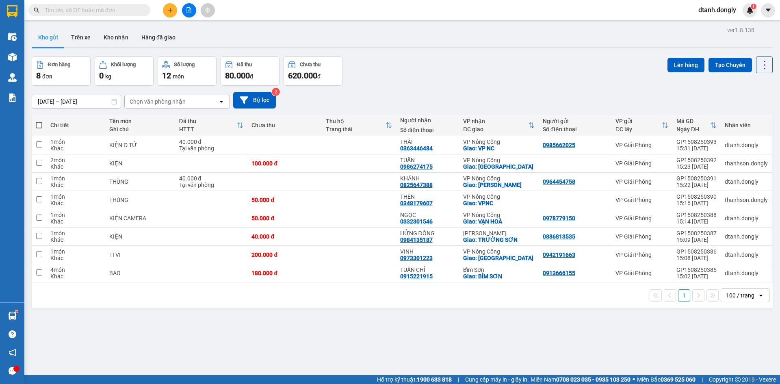
click at [38, 123] on span at bounding box center [39, 125] width 7 height 7
click at [39, 121] on input "checkbox" at bounding box center [39, 121] width 0 height 0
checkbox input "true"
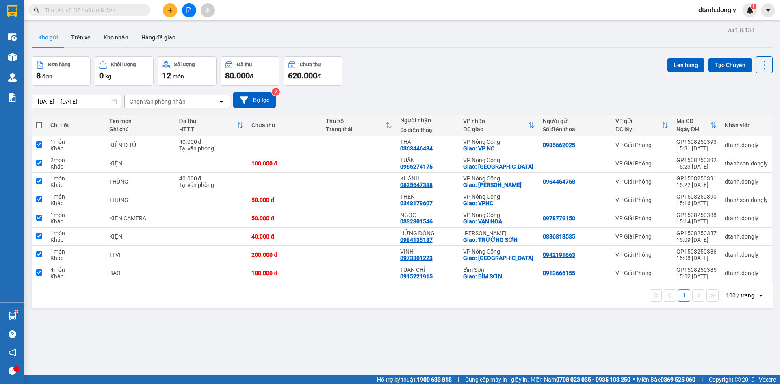
checkbox input "true"
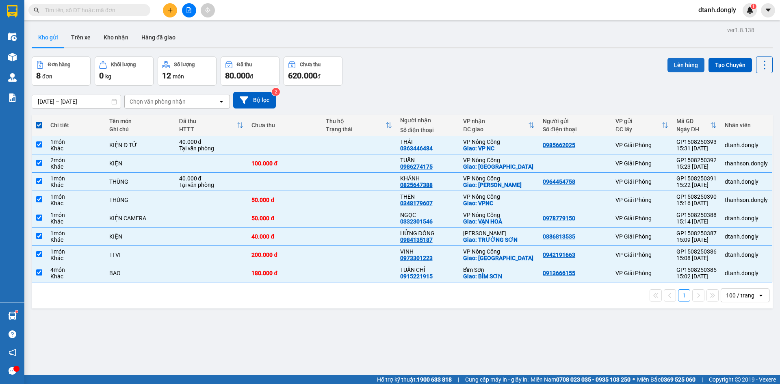
click at [672, 62] on button "Lên hàng" at bounding box center [686, 65] width 37 height 15
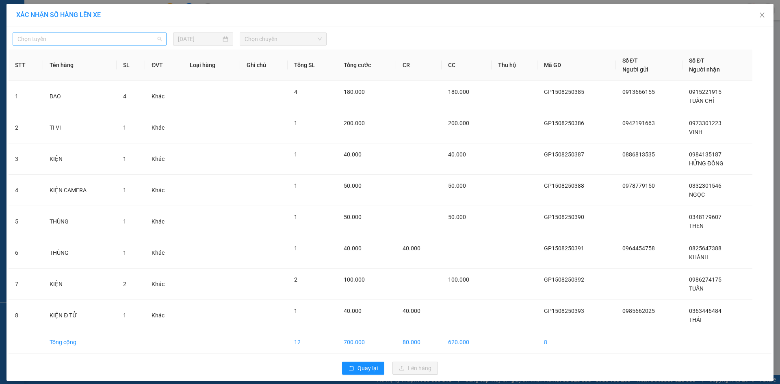
drag, startPoint x: 155, startPoint y: 38, endPoint x: 134, endPoint y: 79, distance: 46.0
click at [154, 38] on span "Chọn tuyến" at bounding box center [89, 39] width 144 height 12
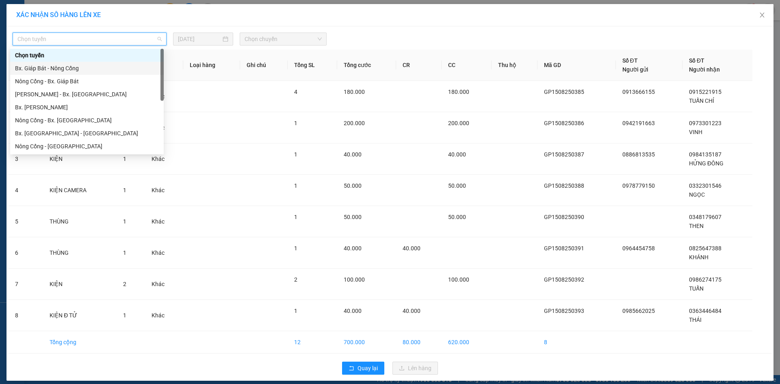
drag, startPoint x: 133, startPoint y: 69, endPoint x: 180, endPoint y: 61, distance: 47.9
click at [134, 69] on div "Bx. Giáp Bát - Nông Cống" at bounding box center [87, 68] width 144 height 9
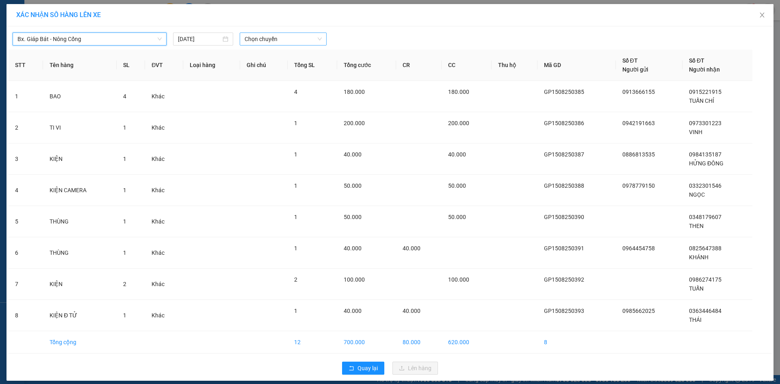
click at [315, 41] on span "Chọn chuyến" at bounding box center [283, 39] width 77 height 12
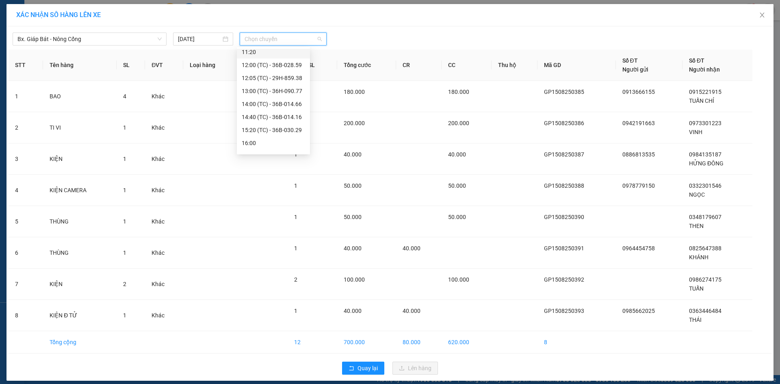
scroll to position [143, 0]
click at [281, 95] on div "16:30 (TC) - 36B-020.82" at bounding box center [273, 94] width 63 height 9
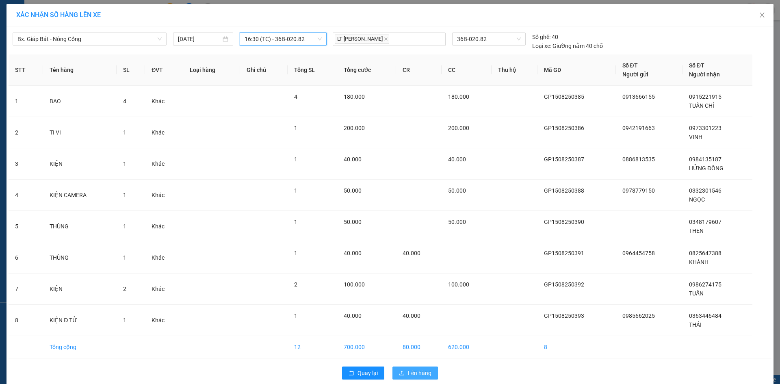
click at [414, 371] on span "Lên hàng" at bounding box center [420, 373] width 24 height 9
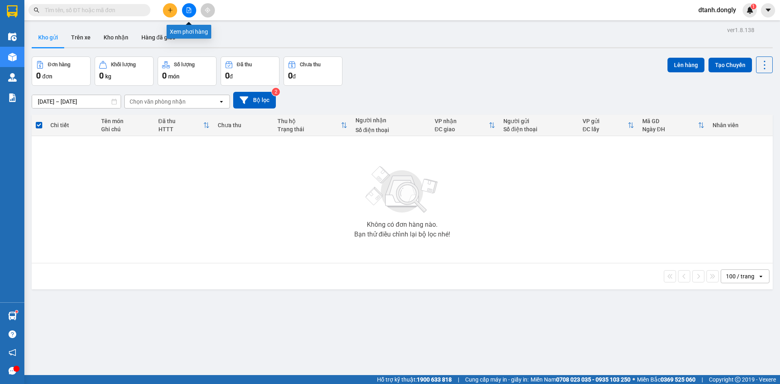
click at [189, 11] on icon "file-add" at bounding box center [189, 10] width 4 height 6
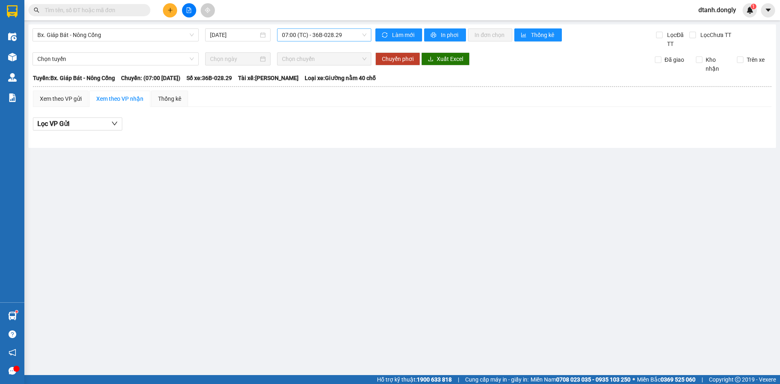
click at [361, 35] on span "07:00 (TC) - 36B-028.29" at bounding box center [324, 35] width 85 height 12
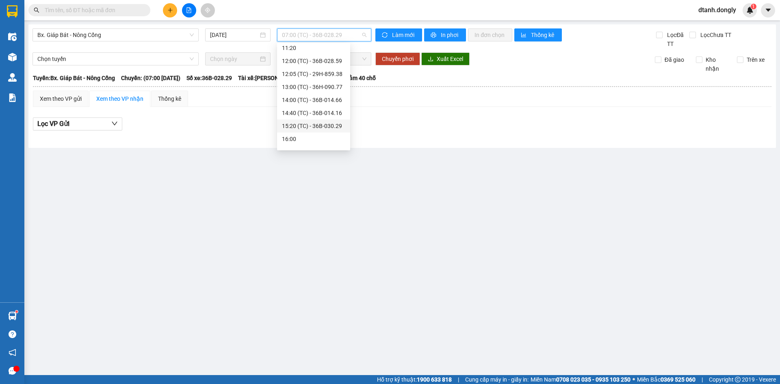
scroll to position [122, 0]
click at [322, 111] on div "16:30 (TC) - 36B-020.82" at bounding box center [313, 111] width 63 height 9
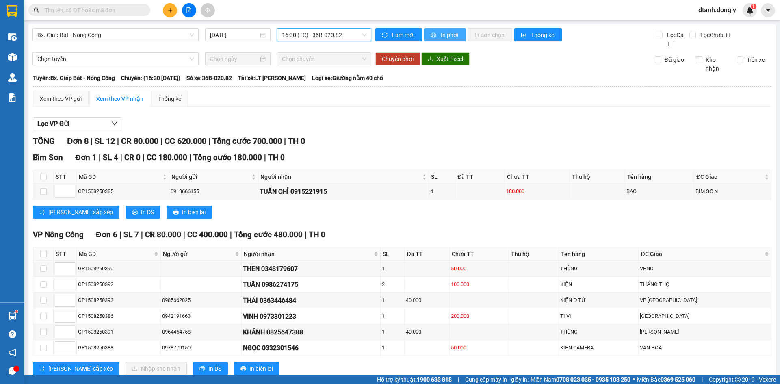
click at [443, 31] on span "In phơi" at bounding box center [450, 34] width 19 height 9
click at [168, 8] on icon "plus" at bounding box center [170, 10] width 6 height 6
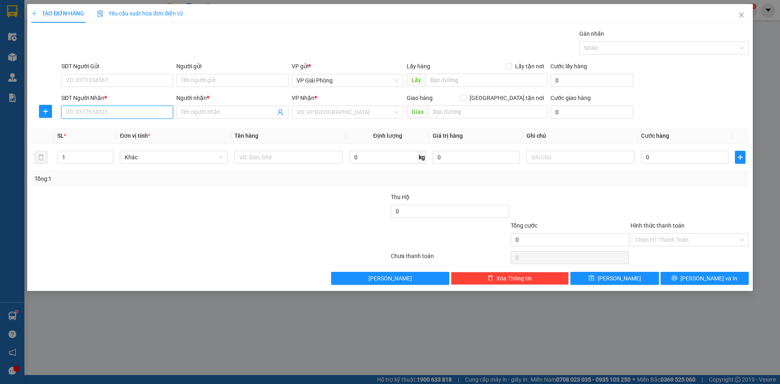
click at [127, 115] on input "SĐT Người Nhận *" at bounding box center [117, 112] width 112 height 13
type input "0328437566"
click at [140, 132] on div "0328437566 - Thảo" at bounding box center [117, 128] width 102 height 9
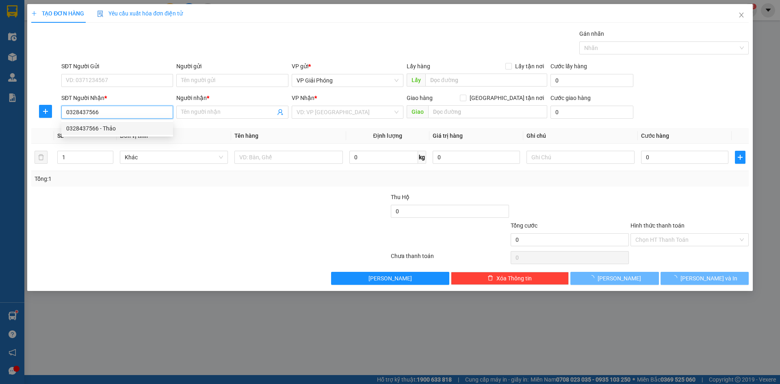
type input "Thảo"
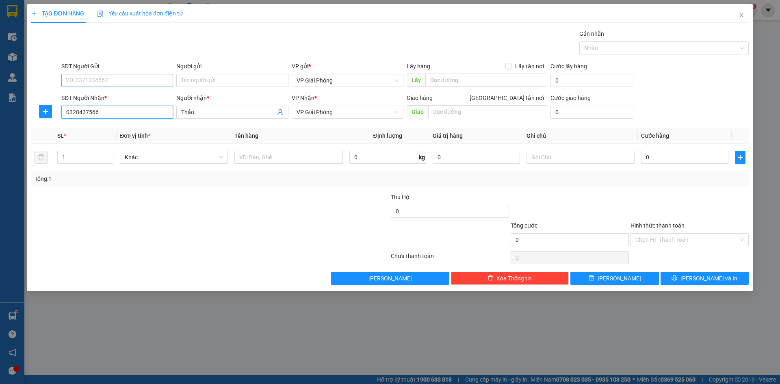
type input "0328437566"
click at [105, 77] on input "SĐT Người Gửi" at bounding box center [117, 80] width 112 height 13
type input "0382981567"
click at [120, 113] on input "0328437566" at bounding box center [117, 112] width 112 height 13
type input "0"
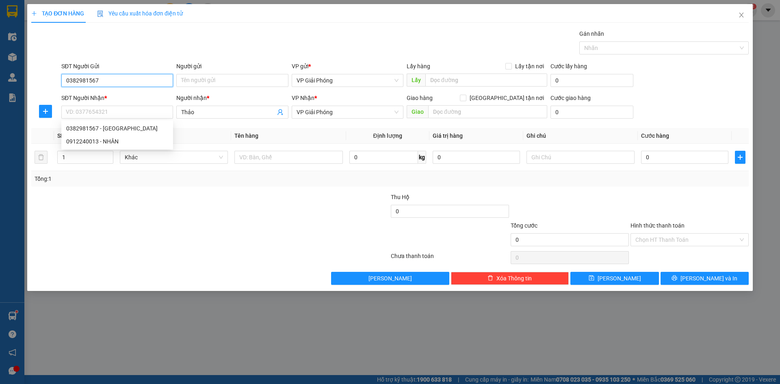
click at [120, 82] on input "0382981567" at bounding box center [117, 80] width 112 height 13
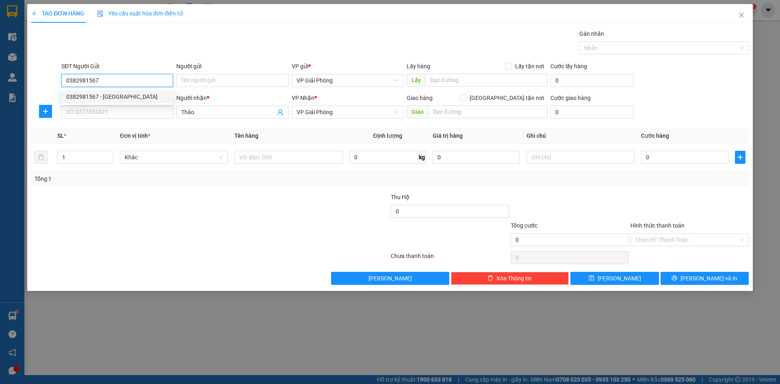
drag, startPoint x: 66, startPoint y: 79, endPoint x: 98, endPoint y: 79, distance: 32.1
click at [101, 78] on input "0382981567" at bounding box center [117, 80] width 112 height 13
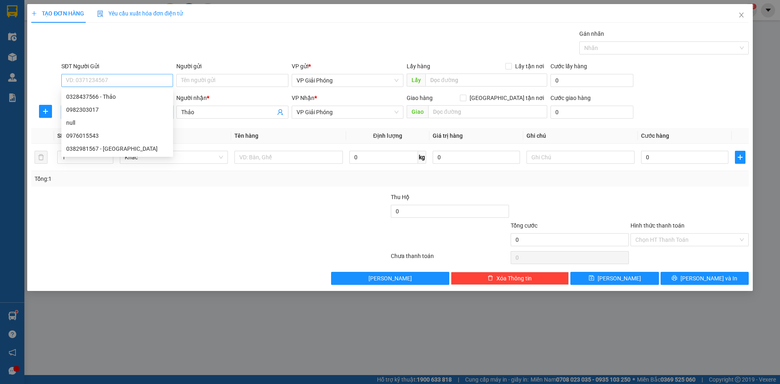
type input "0382981567"
drag, startPoint x: 120, startPoint y: 130, endPoint x: 124, endPoint y: 126, distance: 5.2
click at [121, 130] on div "0382981567 - [GEOGRAPHIC_DATA]" at bounding box center [117, 128] width 102 height 9
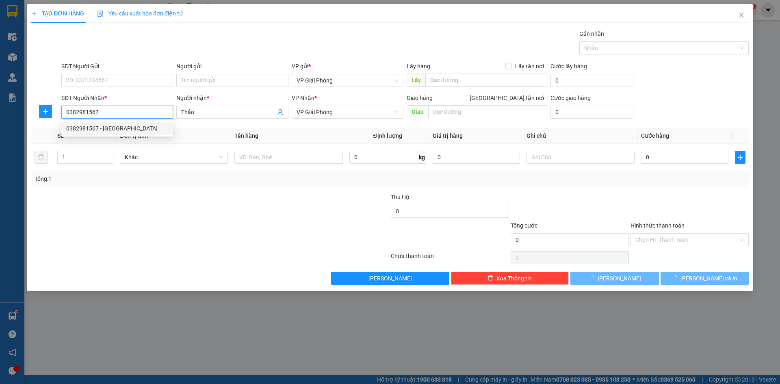
type input "VIỆT ANH"
checkbox input "true"
type input "cây đa đồng bổi"
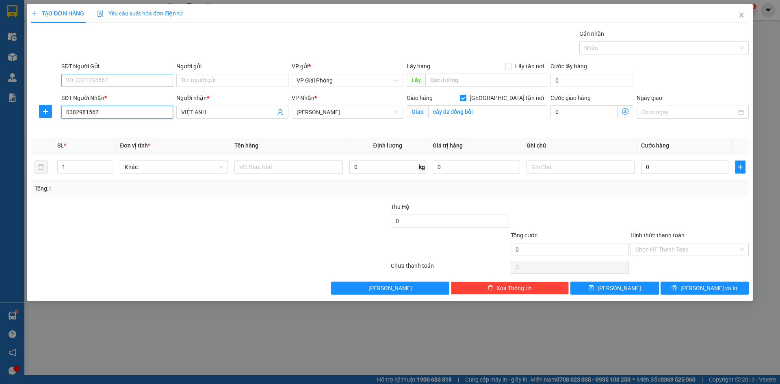
type input "0382981567"
click at [105, 80] on input "SĐT Người Gửi" at bounding box center [117, 80] width 112 height 13
click at [112, 96] on div "0328437566 - Thảo" at bounding box center [117, 96] width 102 height 9
type input "0328437566"
type input "Thảo"
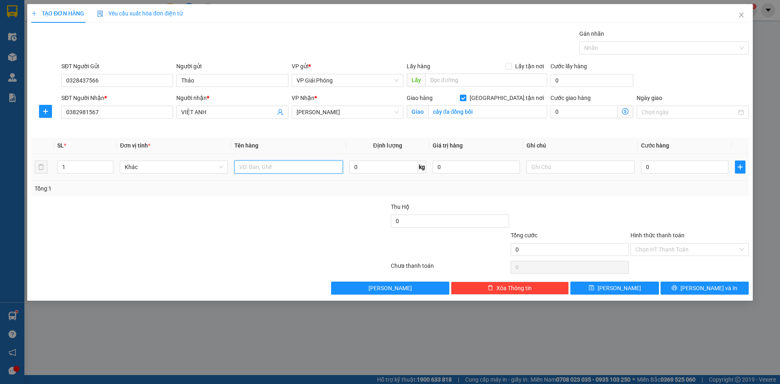
click at [264, 169] on input "text" at bounding box center [288, 167] width 108 height 13
type input "KIỆN"
click at [658, 164] on input "0" at bounding box center [684, 167] width 87 height 13
click at [393, 111] on span "[PERSON_NAME]" at bounding box center [348, 112] width 102 height 12
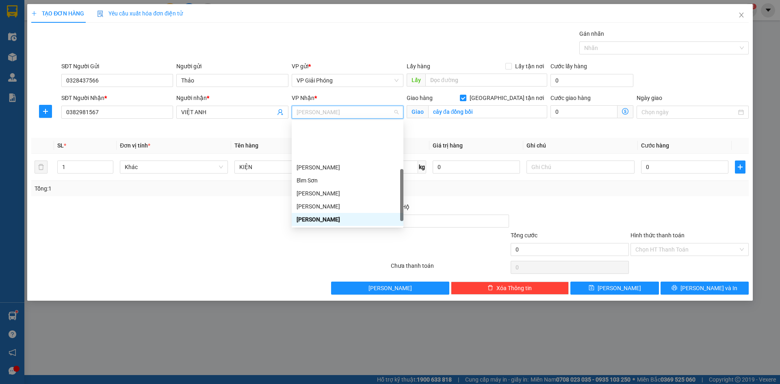
scroll to position [117, 0]
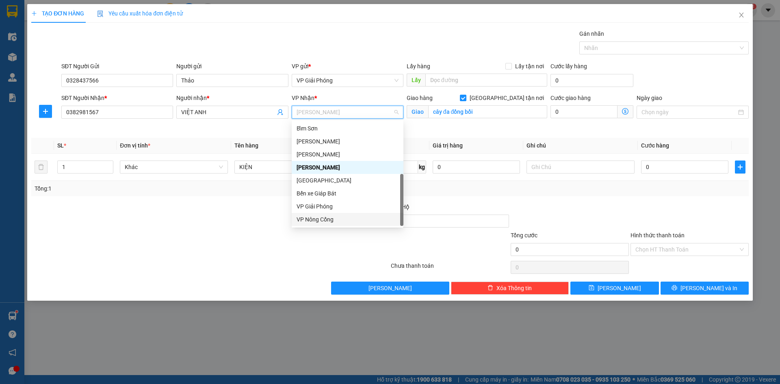
drag, startPoint x: 331, startPoint y: 217, endPoint x: 364, endPoint y: 194, distance: 40.0
click at [332, 217] on div "VP Nông Cống" at bounding box center [348, 219] width 102 height 9
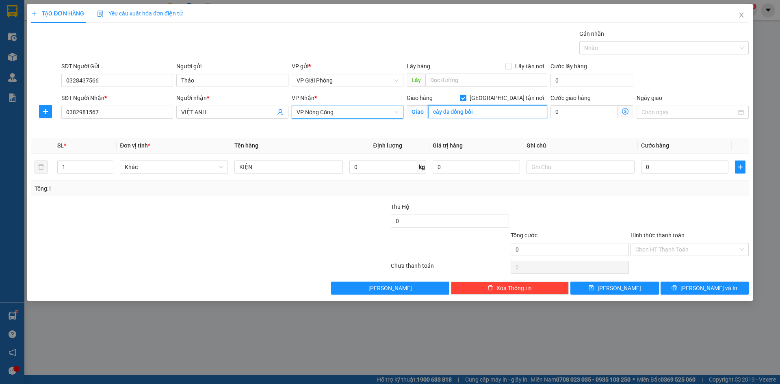
click at [480, 107] on input "cây đa đồng bổi" at bounding box center [487, 111] width 119 height 13
type input "VP [GEOGRAPHIC_DATA]"
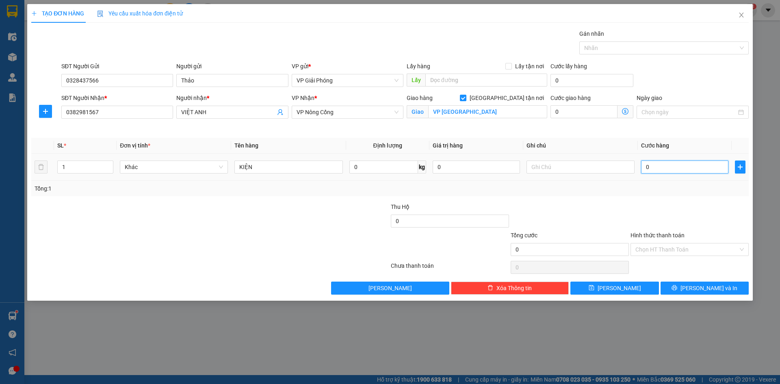
click at [650, 164] on input "0" at bounding box center [684, 167] width 87 height 13
type input "3"
type input "30"
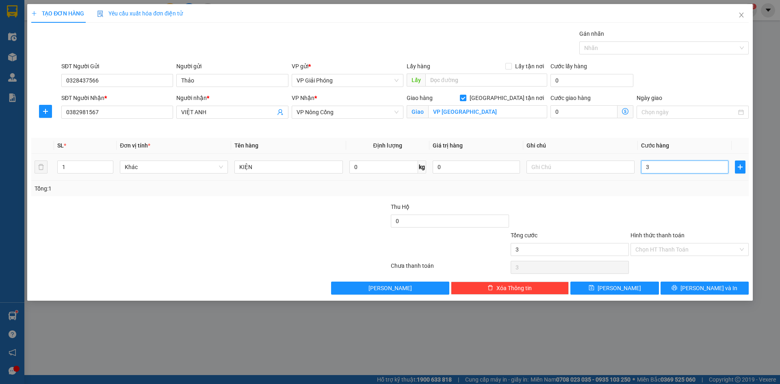
type input "30"
click at [613, 52] on div at bounding box center [659, 48] width 157 height 10
type input "30.000"
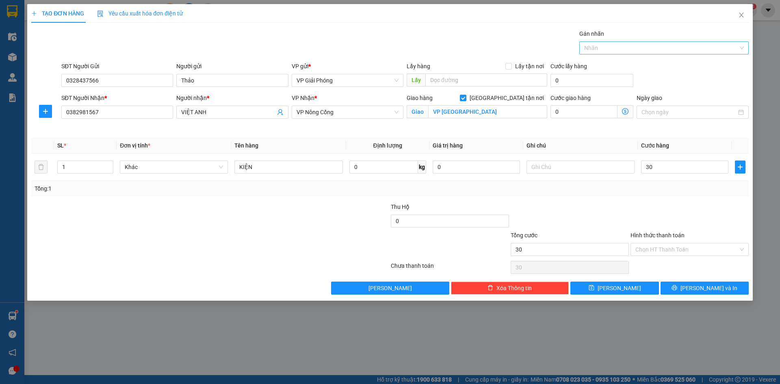
type input "30.000"
type input "727"
click at [643, 65] on div "0985 727 472" at bounding box center [664, 64] width 160 height 9
click at [696, 288] on button "[PERSON_NAME] và In" at bounding box center [705, 288] width 88 height 13
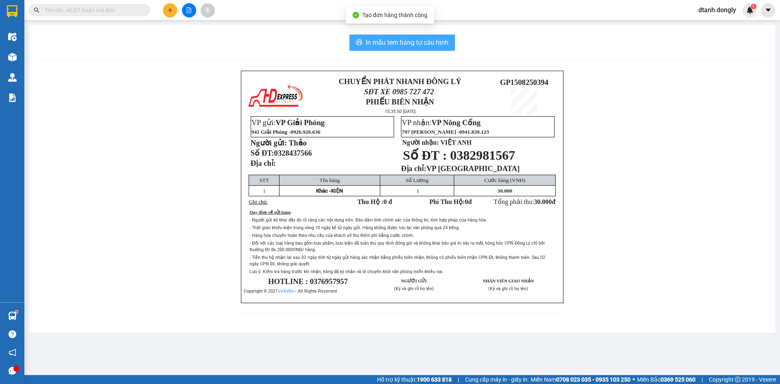
click at [427, 43] on span "In mẫu tem hàng tự cấu hình" at bounding box center [407, 42] width 83 height 10
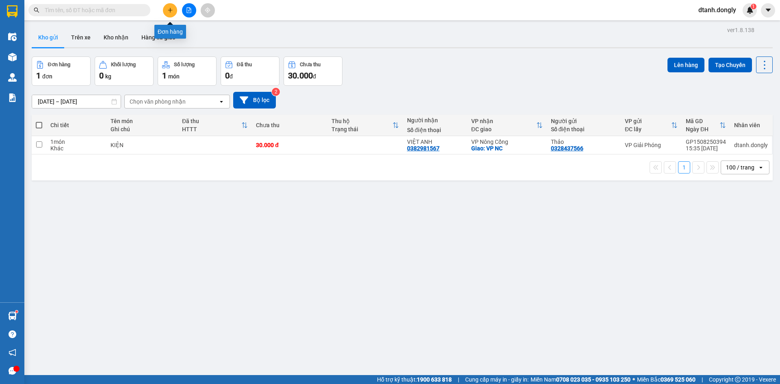
click at [166, 7] on button at bounding box center [170, 10] width 14 height 14
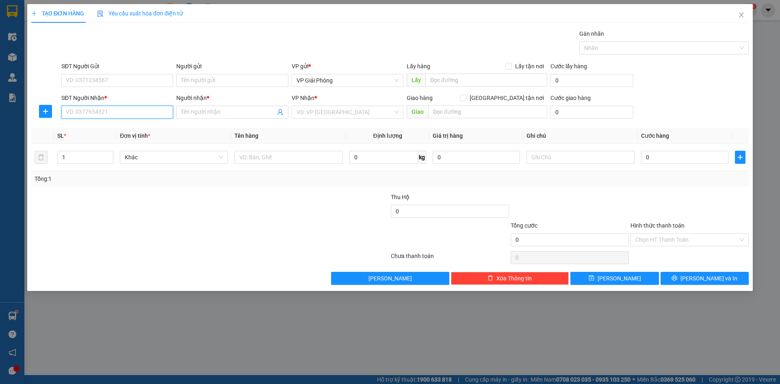
click at [124, 113] on input "SĐT Người Nhận *" at bounding box center [117, 112] width 112 height 13
click at [113, 108] on input "SĐT Người Nhận *" at bounding box center [117, 112] width 112 height 13
type input "0982026254"
drag, startPoint x: 126, startPoint y: 126, endPoint x: 187, endPoint y: 125, distance: 61.0
click at [128, 126] on div "0982026254 - QUANG" at bounding box center [117, 128] width 102 height 9
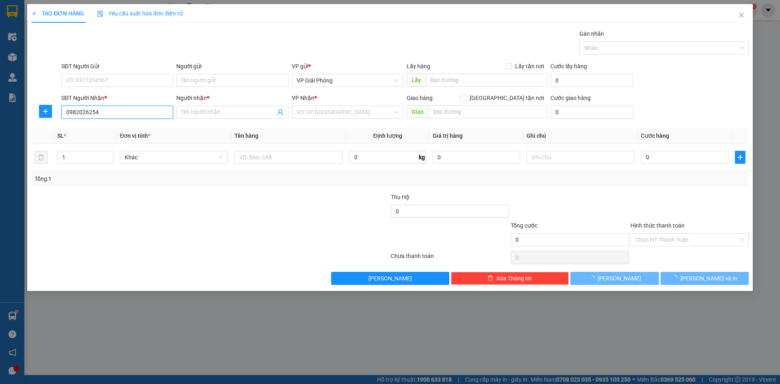
type input "QUANG"
checkbox input "true"
type input "GA NGHĨA TRANG"
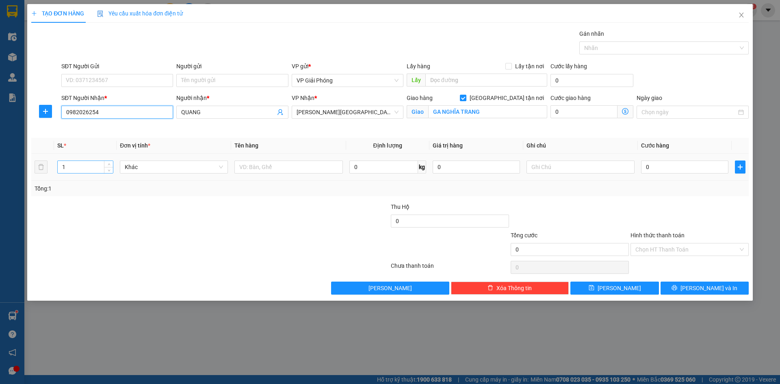
type input "0982026254"
click at [95, 170] on input "1" at bounding box center [85, 167] width 55 height 12
type input "2"
click at [257, 167] on input "text" at bounding box center [288, 167] width 108 height 13
type input "THÙNG"
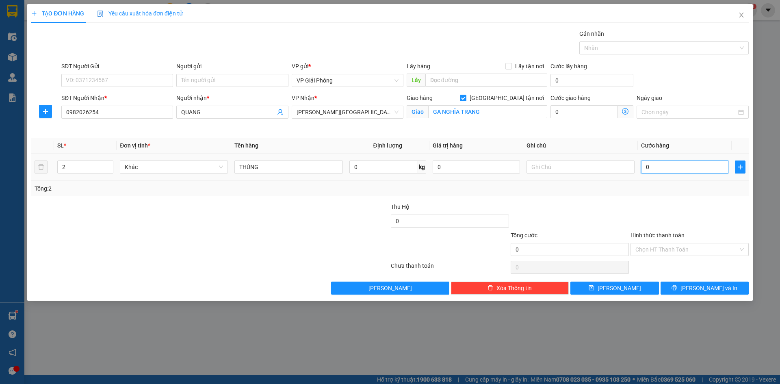
click at [654, 164] on input "0" at bounding box center [684, 167] width 87 height 13
type input "4"
type input "40"
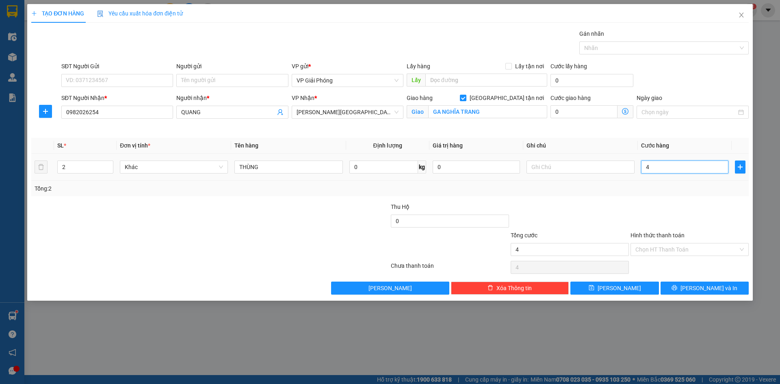
type input "40"
click at [629, 48] on div at bounding box center [659, 48] width 157 height 10
type input "40.000"
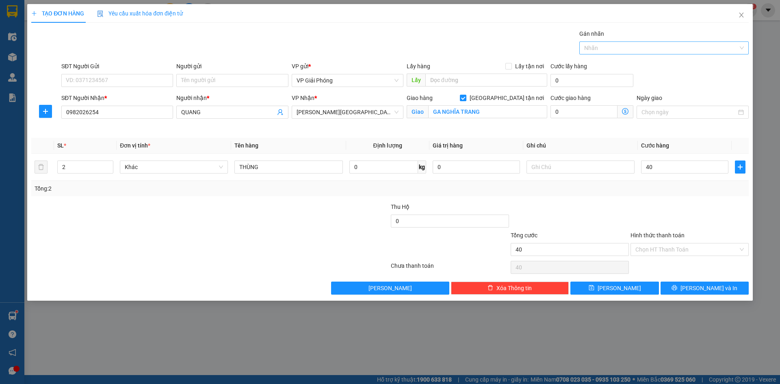
type input "40.000"
type input "727"
click at [629, 67] on div "0985 727 472" at bounding box center [664, 64] width 160 height 9
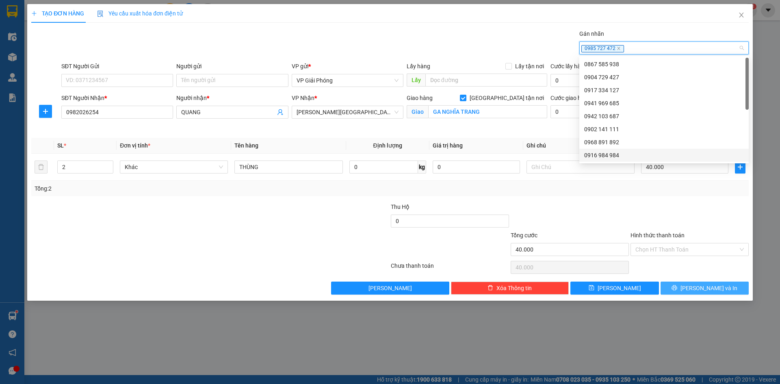
click at [680, 291] on button "[PERSON_NAME] và In" at bounding box center [705, 288] width 88 height 13
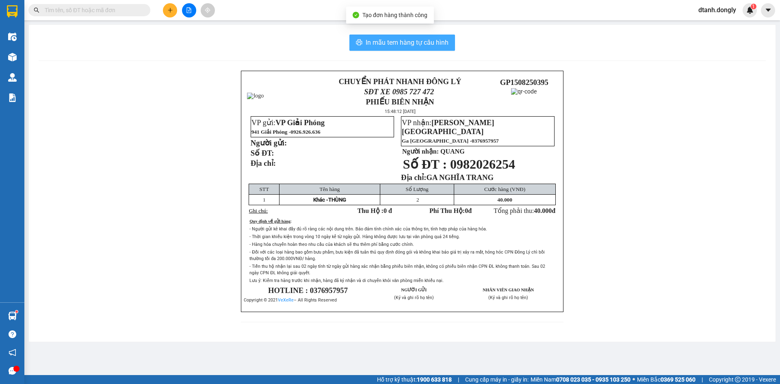
click at [403, 41] on span "In mẫu tem hàng tự cấu hình" at bounding box center [407, 42] width 83 height 10
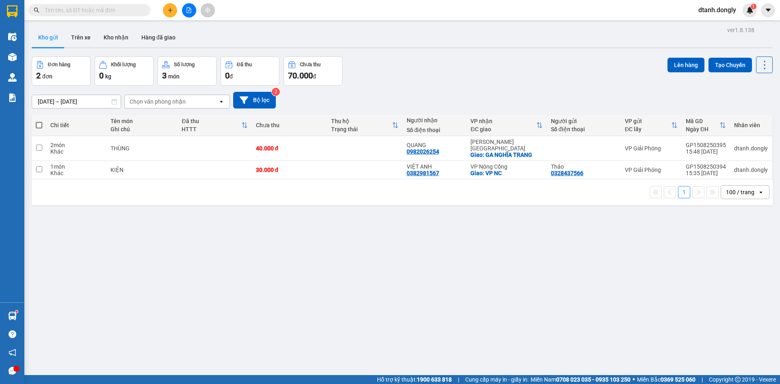
click at [169, 12] on icon "plus" at bounding box center [170, 10] width 6 height 6
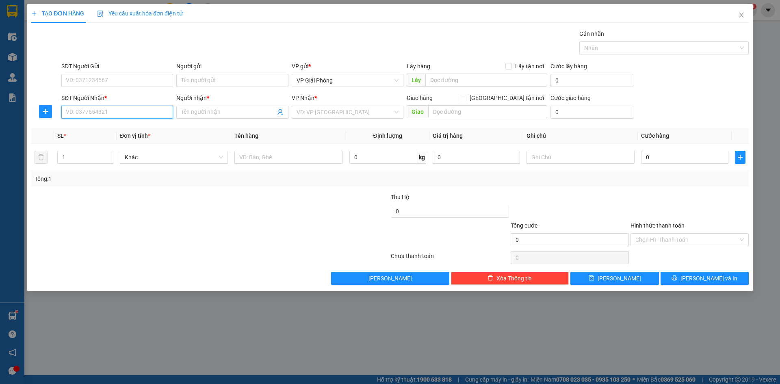
click at [93, 115] on input "SĐT Người Nhận *" at bounding box center [117, 112] width 112 height 13
drag, startPoint x: 116, startPoint y: 128, endPoint x: 111, endPoint y: 127, distance: 5.0
click at [116, 128] on div "0865885286 - TRUNG" at bounding box center [117, 128] width 102 height 9
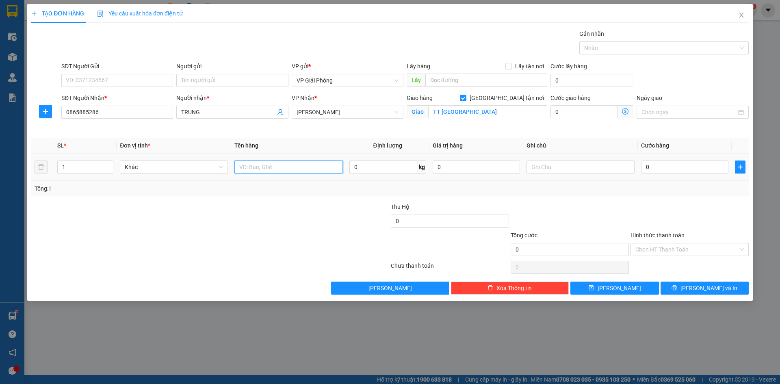
click at [277, 165] on input "text" at bounding box center [288, 167] width 108 height 13
click at [651, 167] on input "0" at bounding box center [684, 167] width 87 height 13
click at [614, 50] on div at bounding box center [659, 48] width 157 height 10
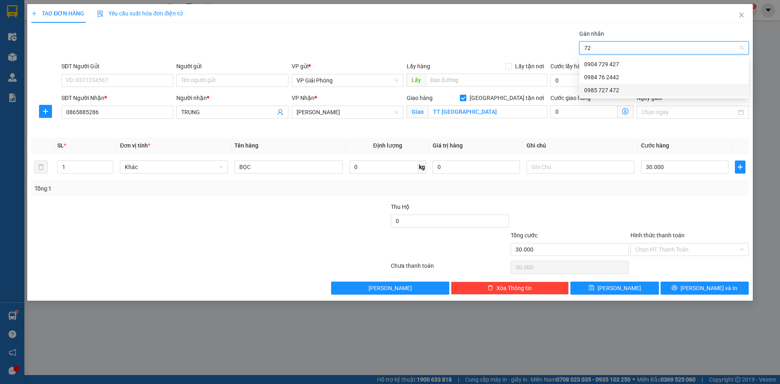
click at [620, 90] on div "0985 727 472" at bounding box center [664, 90] width 160 height 9
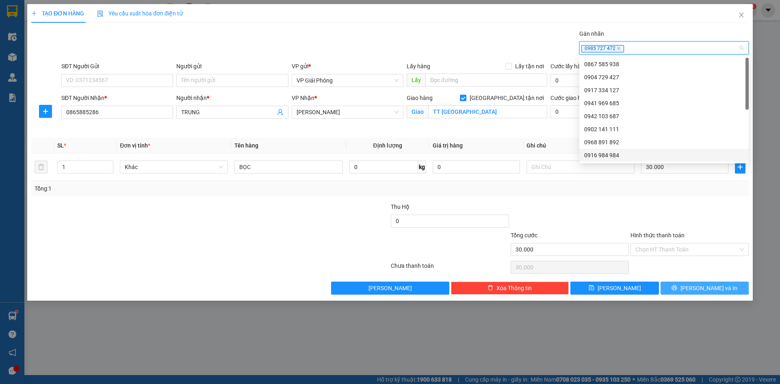
click at [685, 284] on button "[PERSON_NAME] và In" at bounding box center [705, 288] width 88 height 13
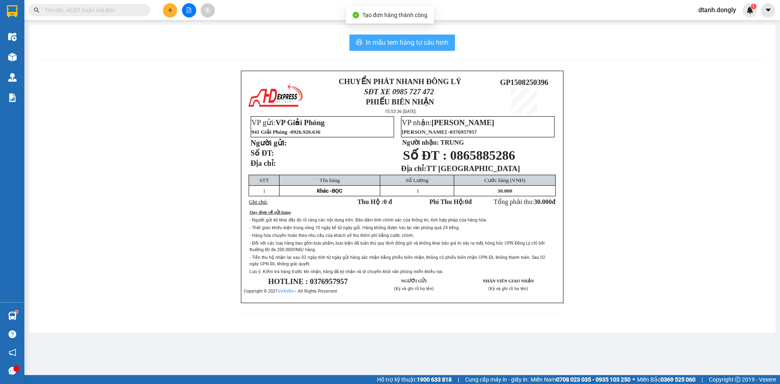
click at [412, 42] on span "In mẫu tem hàng tự cấu hình" at bounding box center [407, 42] width 83 height 10
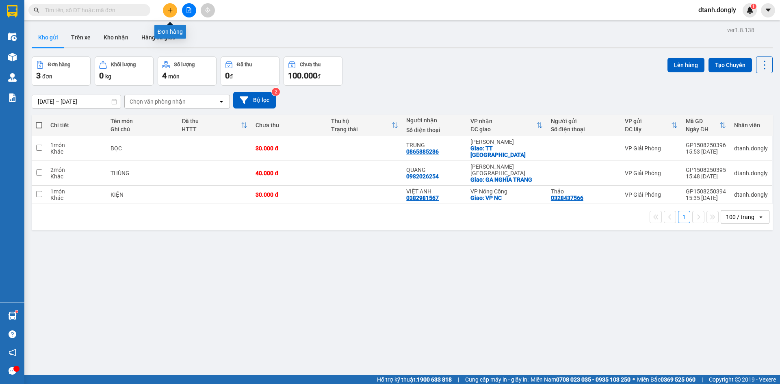
click at [172, 9] on icon "plus" at bounding box center [170, 10] width 6 height 6
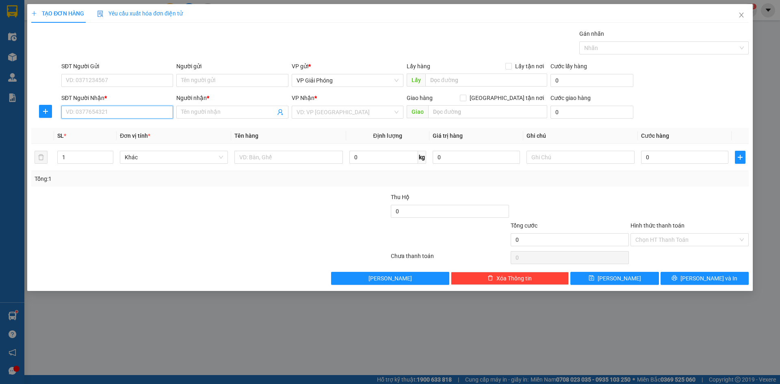
click at [99, 113] on input "SĐT Người Nhận *" at bounding box center [117, 112] width 112 height 13
click at [104, 84] on input "SĐT Người Gửi" at bounding box center [117, 80] width 112 height 13
click at [89, 113] on input "SĐT Người Nhận *" at bounding box center [117, 112] width 112 height 13
drag, startPoint x: 130, startPoint y: 128, endPoint x: 111, endPoint y: 127, distance: 19.1
click at [129, 129] on div "0979119972 - TUYÊN" at bounding box center [117, 128] width 102 height 9
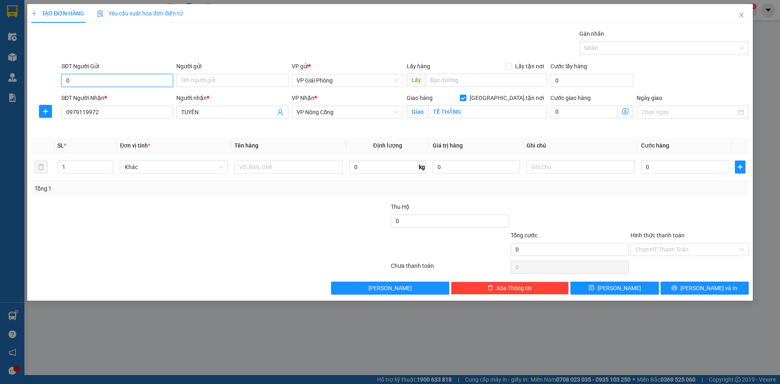
click at [98, 76] on input "0" at bounding box center [117, 80] width 112 height 13
click at [98, 95] on div "0978399736" at bounding box center [117, 96] width 102 height 9
click at [88, 172] on input "1" at bounding box center [85, 167] width 55 height 12
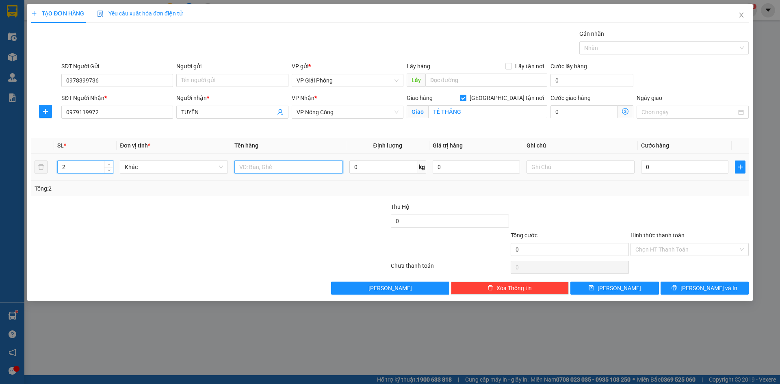
click at [257, 168] on input "text" at bounding box center [288, 167] width 108 height 13
click at [652, 168] on input "0" at bounding box center [684, 167] width 87 height 13
click at [620, 47] on div at bounding box center [659, 48] width 157 height 10
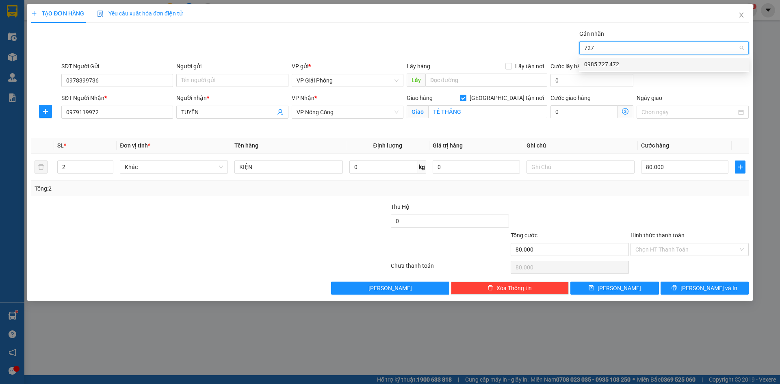
click at [637, 61] on div "0985 727 472" at bounding box center [664, 64] width 160 height 9
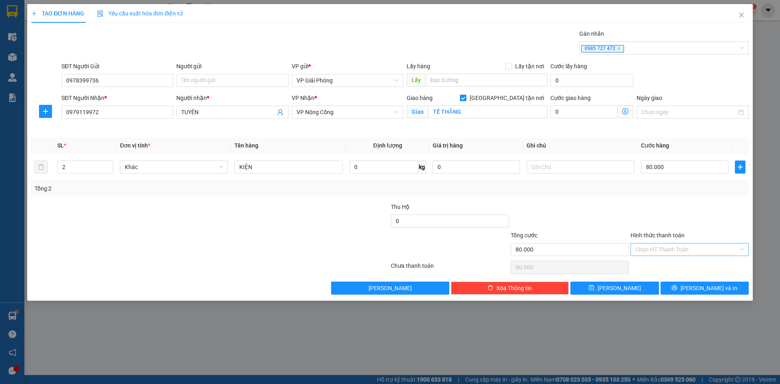
click at [680, 249] on input "Hình thức thanh toán" at bounding box center [687, 249] width 103 height 12
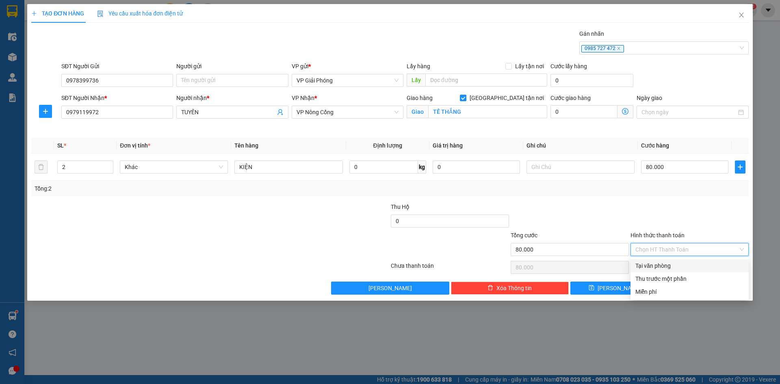
click at [682, 265] on div "Tại văn phòng" at bounding box center [690, 265] width 108 height 9
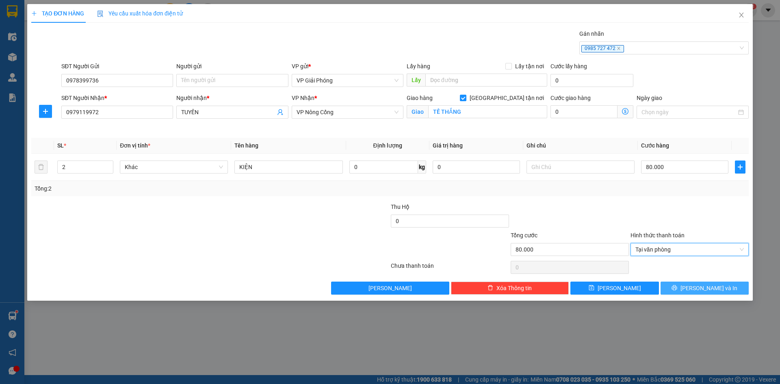
click at [677, 285] on icon "printer" at bounding box center [674, 287] width 5 height 5
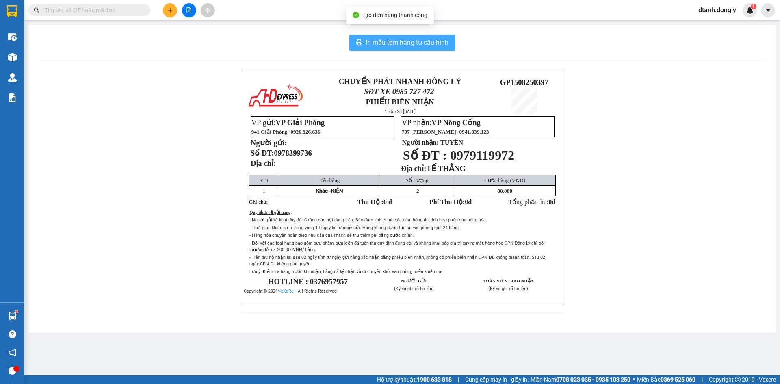
drag, startPoint x: 435, startPoint y: 45, endPoint x: 472, endPoint y: 44, distance: 36.6
click at [435, 45] on span "In mẫu tem hàng tự cấu hình" at bounding box center [407, 42] width 83 height 10
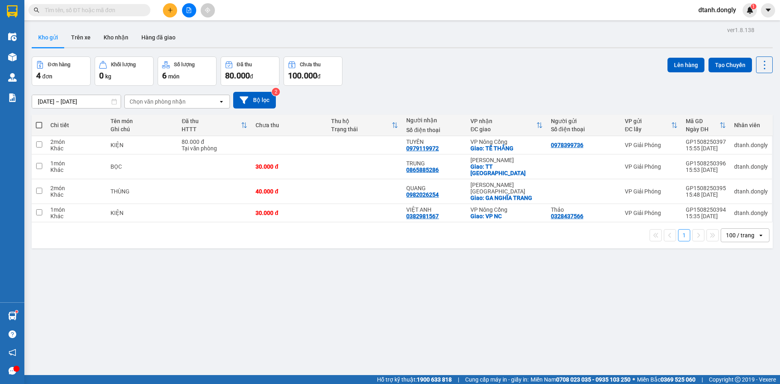
click at [125, 13] on input "text" at bounding box center [93, 10] width 96 height 9
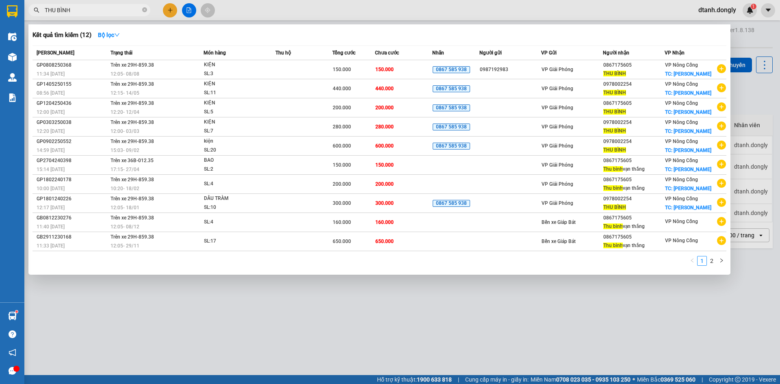
drag, startPoint x: 143, startPoint y: 11, endPoint x: 151, endPoint y: 7, distance: 9.6
click at [144, 11] on icon "close-circle" at bounding box center [144, 9] width 5 height 5
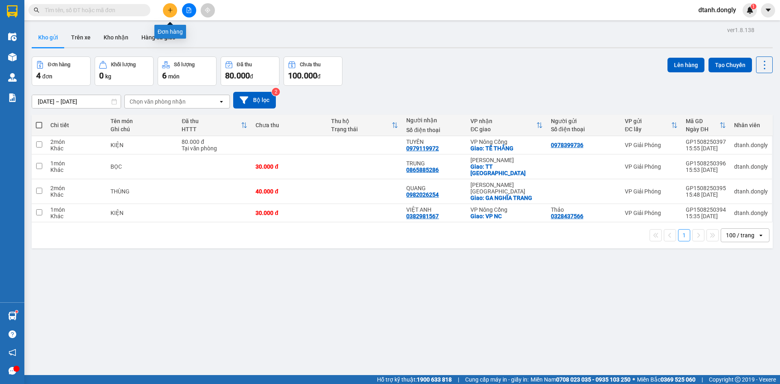
click at [175, 9] on button at bounding box center [170, 10] width 14 height 14
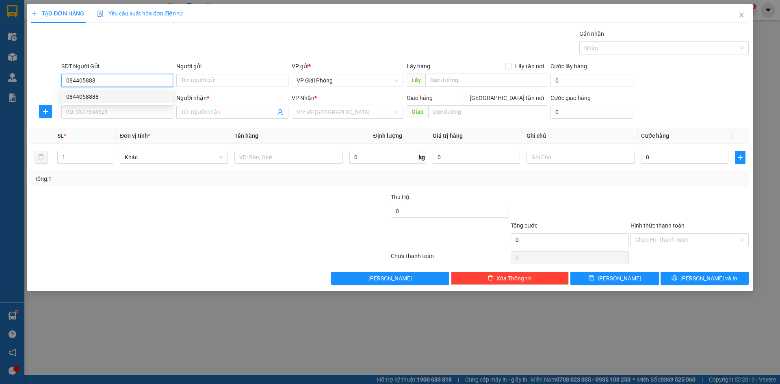
click at [89, 94] on div "0844058888" at bounding box center [117, 96] width 102 height 9
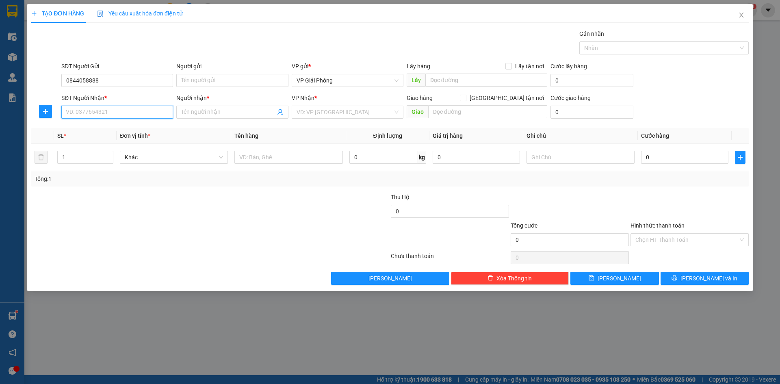
click at [94, 113] on input "SĐT Người Nhận *" at bounding box center [117, 112] width 112 height 13
click at [93, 130] on div "0387064332 - ĐẠT" at bounding box center [117, 128] width 102 height 9
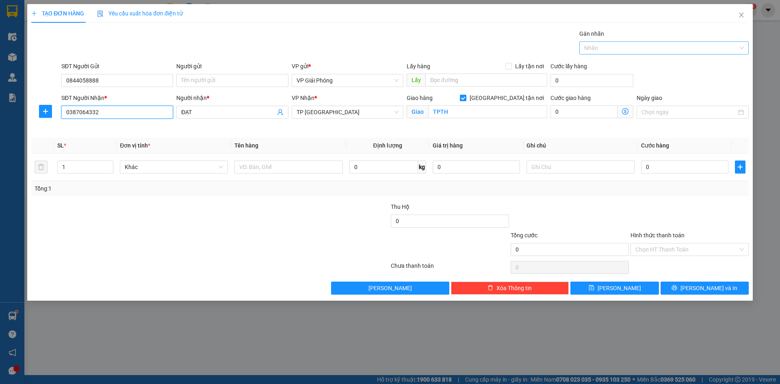
click at [608, 51] on div at bounding box center [659, 48] width 157 height 10
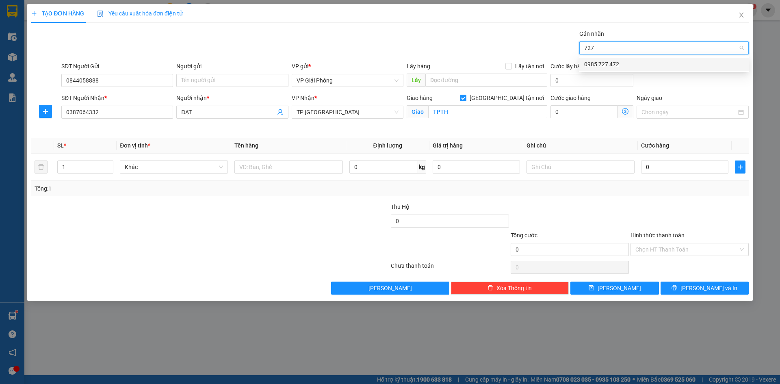
click at [596, 66] on div "0985 727 472" at bounding box center [664, 64] width 160 height 9
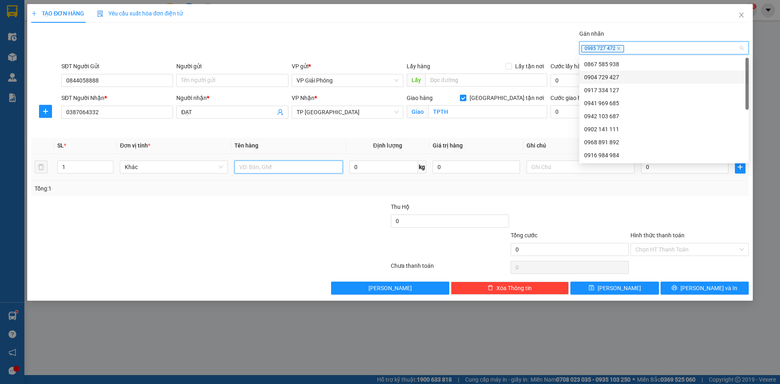
click at [267, 167] on input "text" at bounding box center [288, 167] width 108 height 13
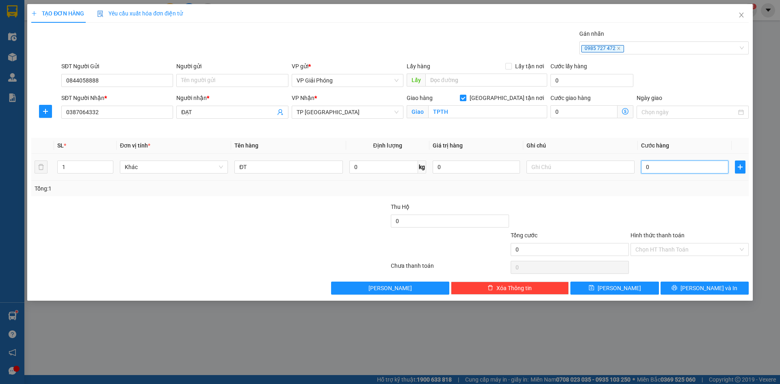
click at [652, 167] on input "0" at bounding box center [684, 167] width 87 height 13
click at [698, 285] on span "[PERSON_NAME] và In" at bounding box center [709, 288] width 57 height 9
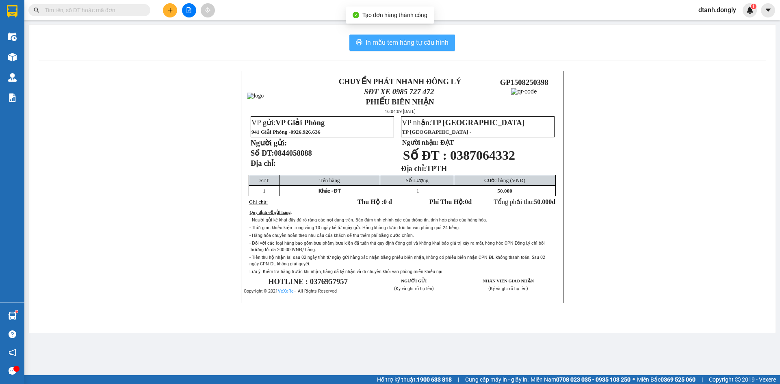
click at [384, 48] on button "In mẫu tem hàng tự cấu hình" at bounding box center [402, 43] width 106 height 16
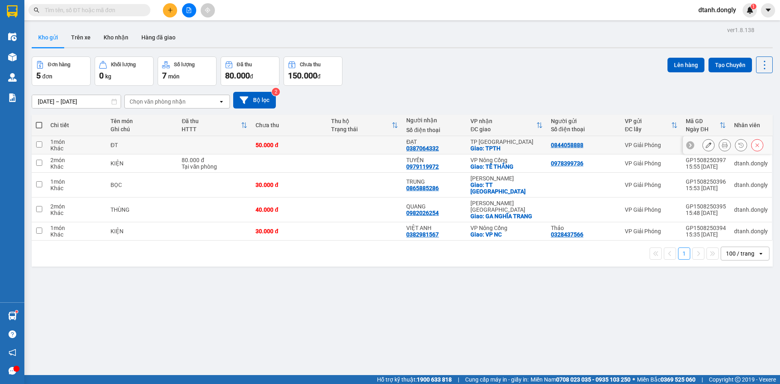
click at [719, 144] on button at bounding box center [724, 145] width 11 height 14
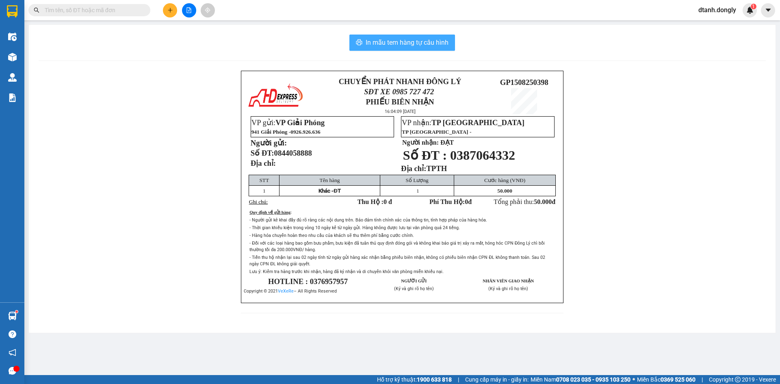
click at [408, 40] on span "In mẫu tem hàng tự cấu hình" at bounding box center [407, 42] width 83 height 10
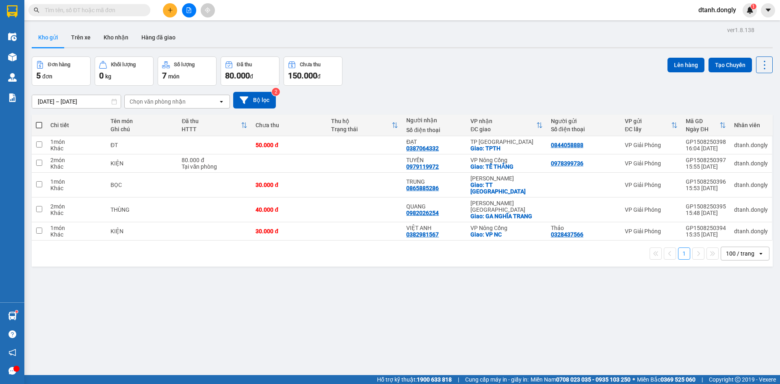
click at [171, 10] on icon "plus" at bounding box center [170, 10] width 4 height 0
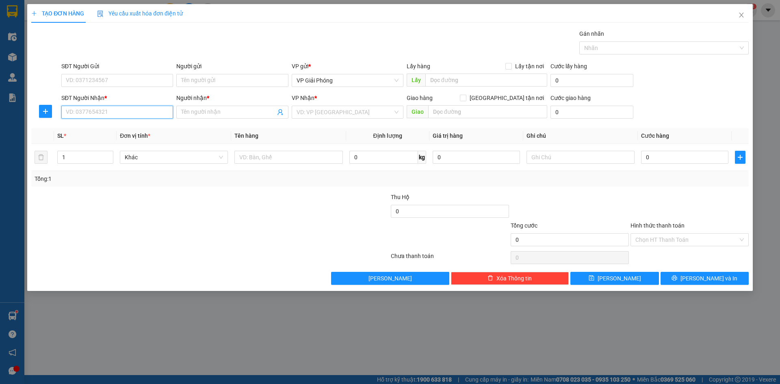
click at [111, 109] on input "SĐT Người Nhận *" at bounding box center [117, 112] width 112 height 13
click at [109, 126] on div "0378605000 - thiêu" at bounding box center [117, 128] width 102 height 9
click at [391, 112] on span "VP Giải Phóng" at bounding box center [348, 112] width 102 height 12
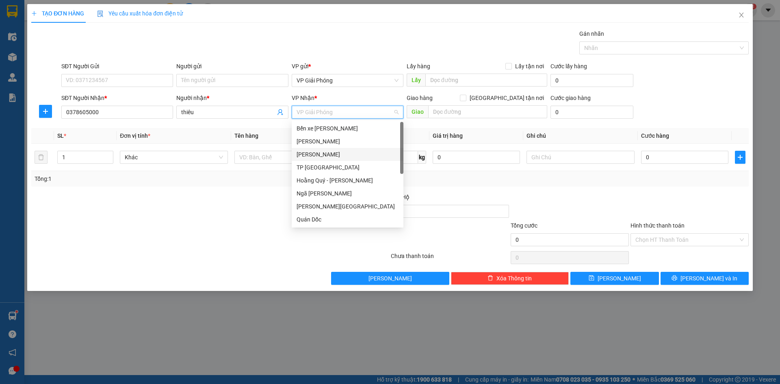
click at [332, 152] on div "[PERSON_NAME]" at bounding box center [348, 154] width 102 height 9
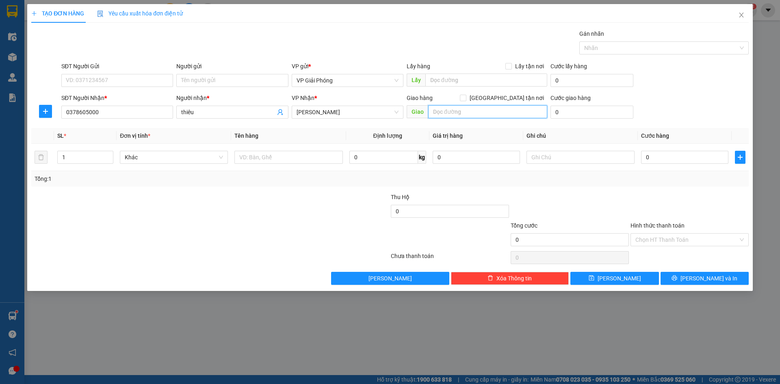
click at [449, 106] on input "text" at bounding box center [487, 111] width 119 height 13
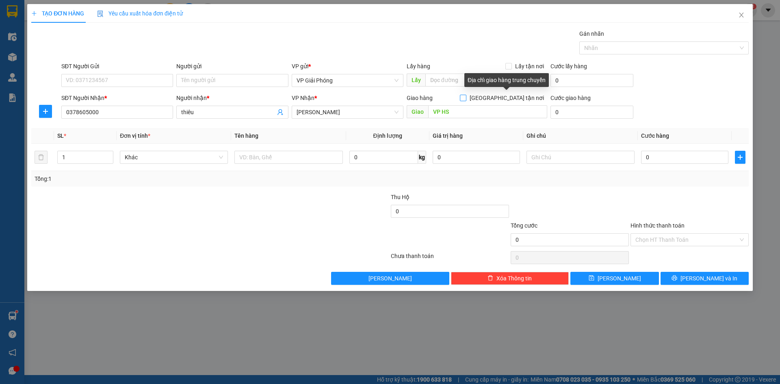
drag, startPoint x: 508, startPoint y: 97, endPoint x: 456, endPoint y: 109, distance: 53.4
click at [466, 98] on input "[GEOGRAPHIC_DATA] tận nơi" at bounding box center [463, 98] width 6 height 6
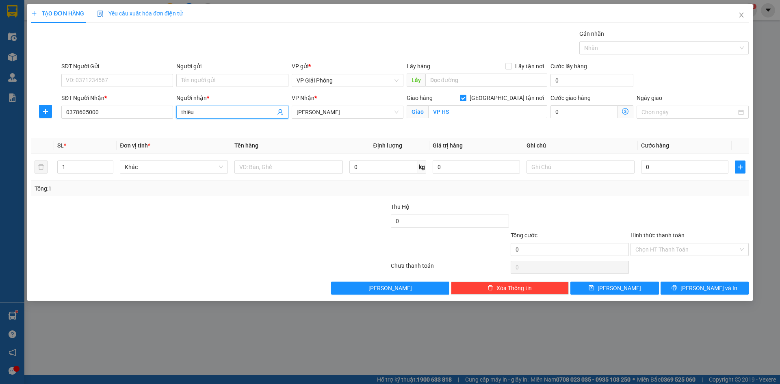
click at [184, 113] on input "thiêu" at bounding box center [228, 112] width 94 height 9
click at [93, 170] on input "1" at bounding box center [85, 167] width 55 height 12
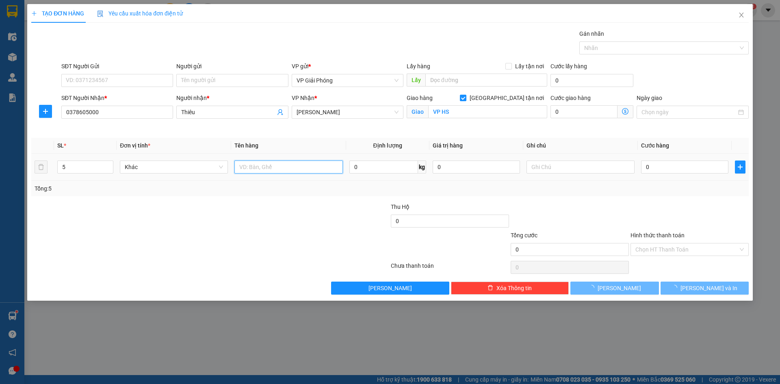
click at [260, 166] on input "text" at bounding box center [288, 167] width 108 height 13
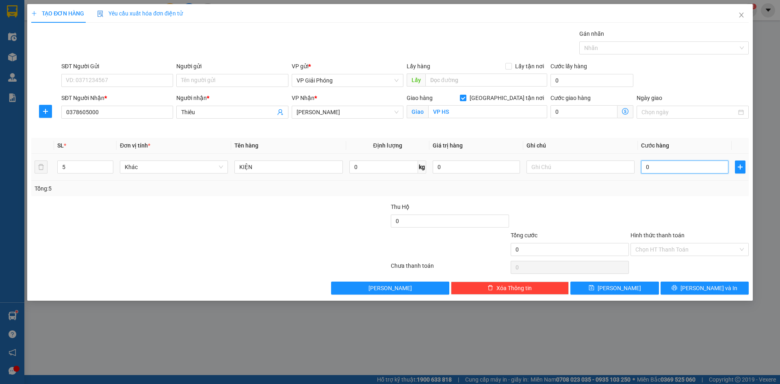
click at [660, 168] on input "0" at bounding box center [684, 167] width 87 height 13
click at [610, 50] on div at bounding box center [659, 48] width 157 height 10
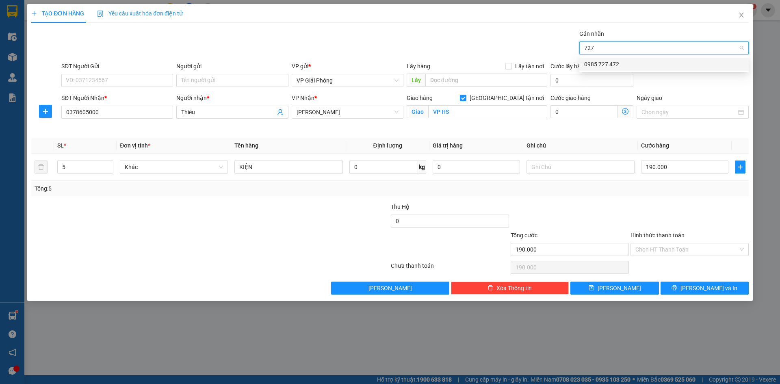
click at [614, 63] on div "0985 727 472" at bounding box center [664, 64] width 160 height 9
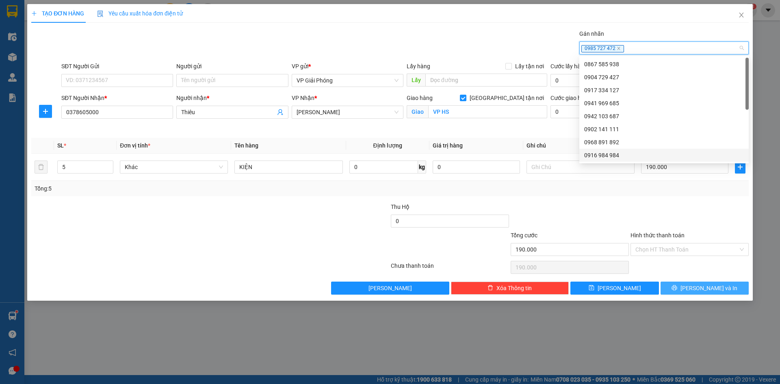
drag, startPoint x: 705, startPoint y: 287, endPoint x: 685, endPoint y: 266, distance: 28.7
click at [704, 287] on span "[PERSON_NAME] và In" at bounding box center [709, 288] width 57 height 9
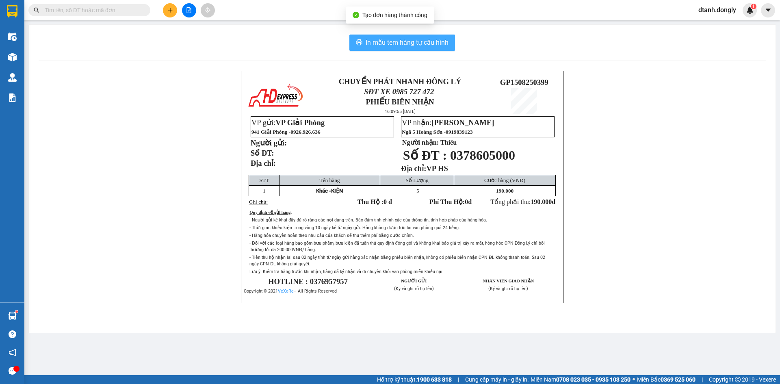
click at [413, 42] on span "In mẫu tem hàng tự cấu hình" at bounding box center [407, 42] width 83 height 10
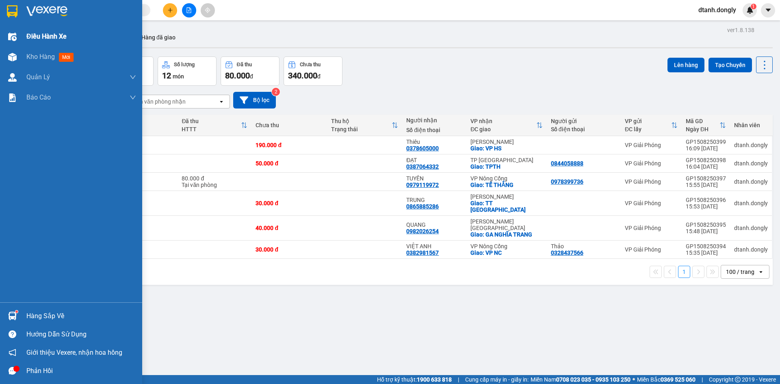
click at [20, 38] on div "Điều hành xe" at bounding box center [71, 36] width 142 height 20
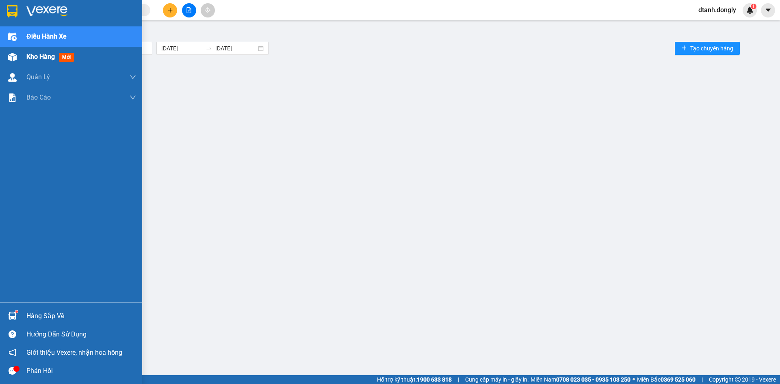
click at [20, 57] on div "Kho hàng mới" at bounding box center [71, 57] width 142 height 20
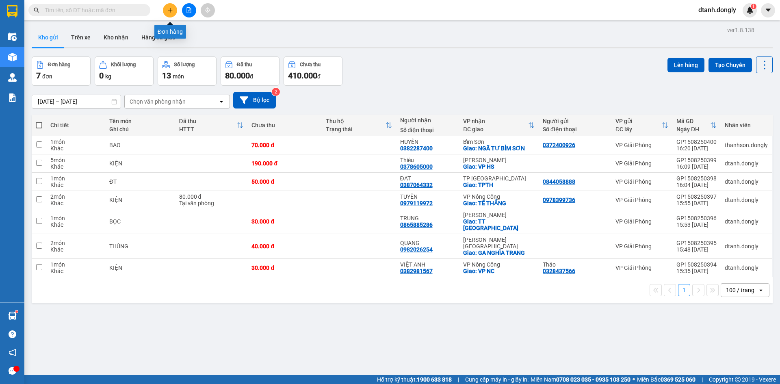
click at [166, 7] on button at bounding box center [170, 10] width 14 height 14
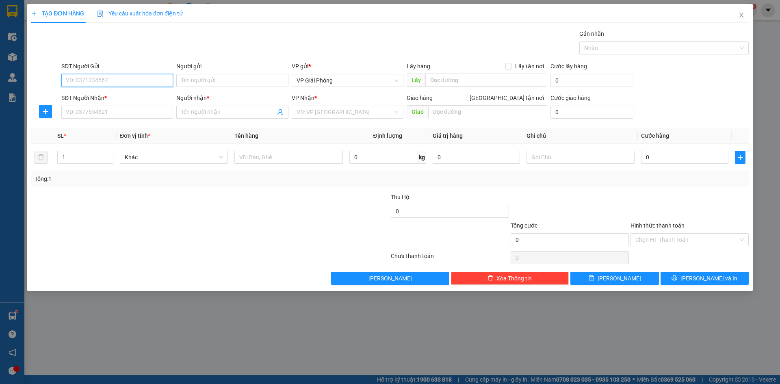
click at [118, 78] on input "SĐT Người Gửi" at bounding box center [117, 80] width 112 height 13
click at [117, 81] on input "SĐT Người Gửi" at bounding box center [117, 80] width 112 height 13
click at [129, 115] on input "SĐT Người Nhận *" at bounding box center [117, 112] width 112 height 13
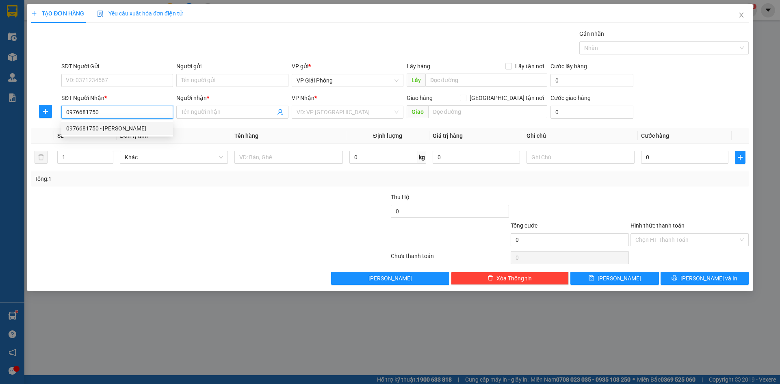
click at [126, 126] on div "0976681750 - [PERSON_NAME]" at bounding box center [117, 128] width 102 height 9
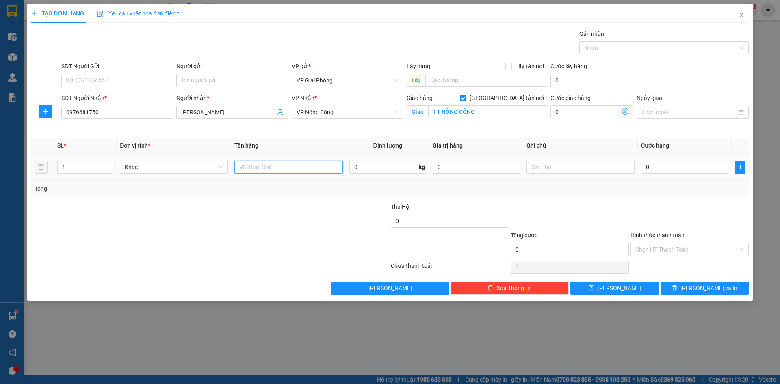
click at [252, 169] on input "text" at bounding box center [288, 167] width 108 height 13
click at [669, 170] on input "0" at bounding box center [684, 167] width 87 height 13
click at [621, 48] on div at bounding box center [659, 48] width 157 height 10
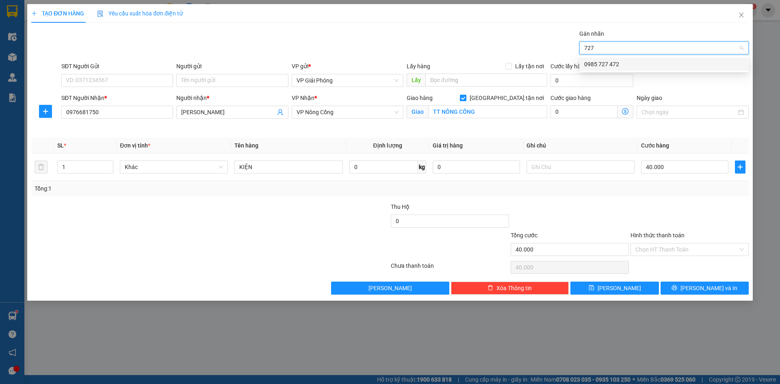
click at [618, 63] on div "0985 727 472" at bounding box center [664, 64] width 160 height 9
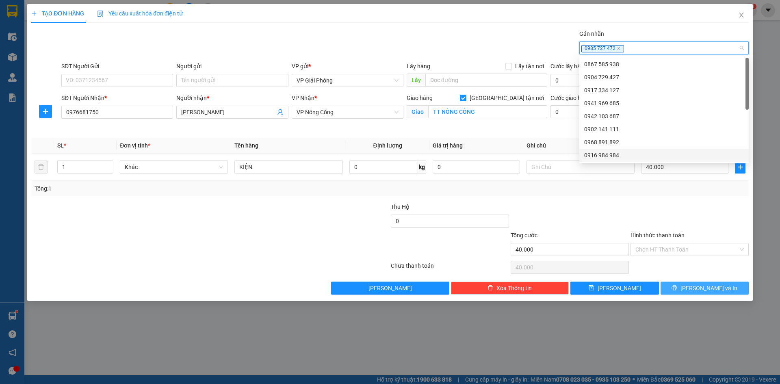
click at [705, 286] on span "[PERSON_NAME] và In" at bounding box center [709, 288] width 57 height 9
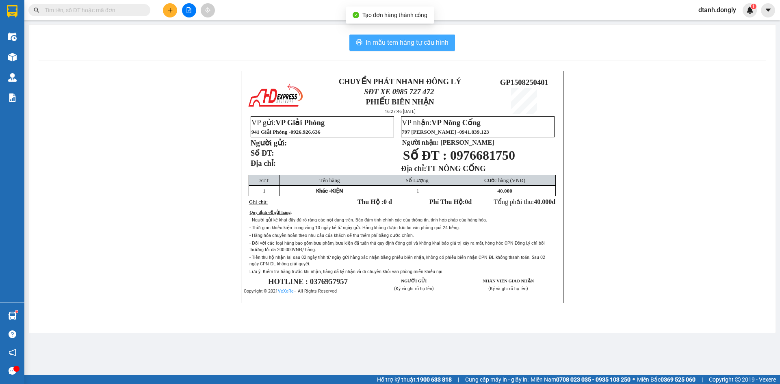
click at [384, 39] on span "In mẫu tem hàng tự cấu hình" at bounding box center [407, 42] width 83 height 10
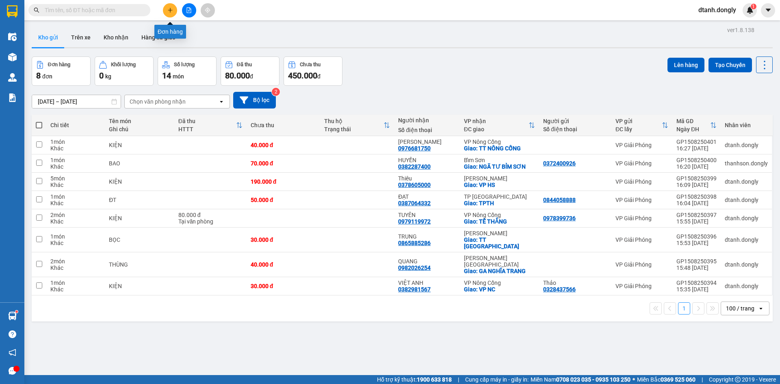
click at [167, 10] on button at bounding box center [170, 10] width 14 height 14
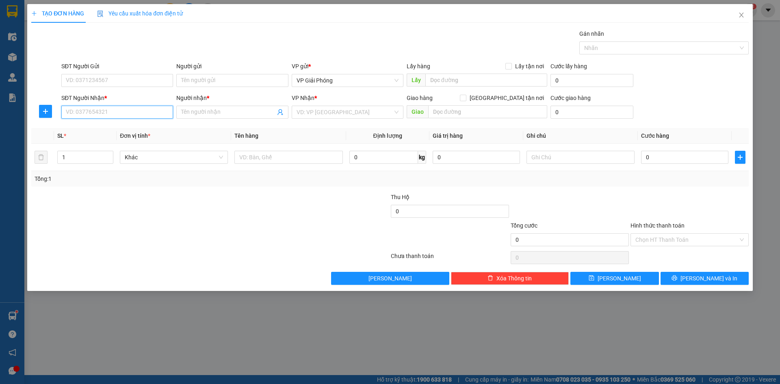
click at [124, 114] on input "SĐT Người Nhận *" at bounding box center [117, 112] width 112 height 13
drag, startPoint x: 113, startPoint y: 125, endPoint x: 97, endPoint y: 124, distance: 15.9
click at [112, 125] on div "0974280246 - C DUNG" at bounding box center [117, 128] width 102 height 9
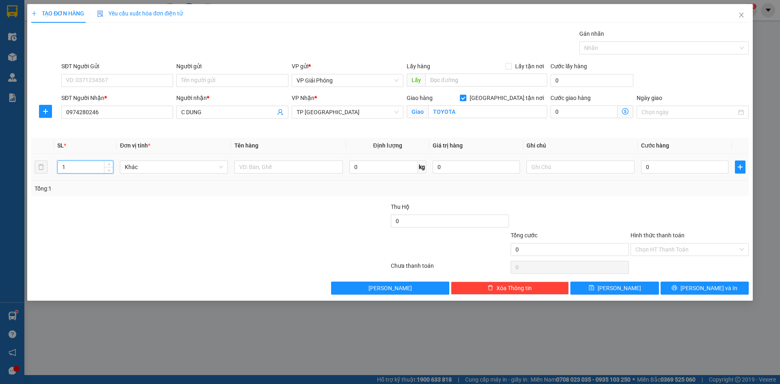
click at [83, 169] on input "1" at bounding box center [85, 167] width 55 height 12
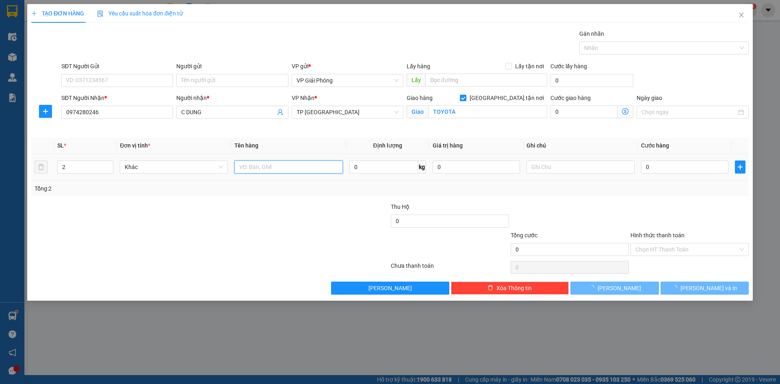
click at [283, 169] on input "text" at bounding box center [288, 167] width 108 height 13
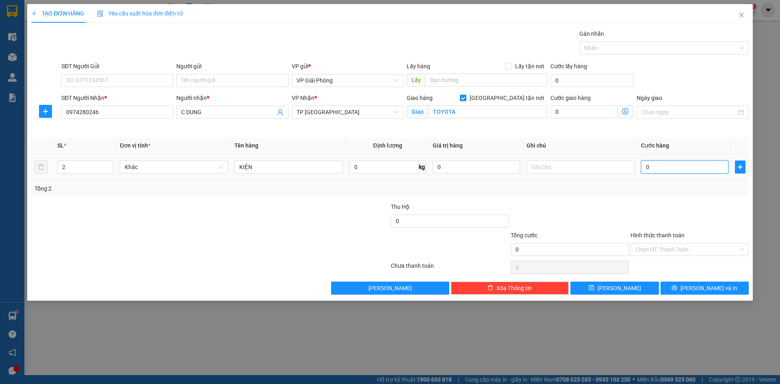
click at [691, 167] on input "0" at bounding box center [684, 167] width 87 height 13
click at [638, 48] on div at bounding box center [659, 48] width 157 height 10
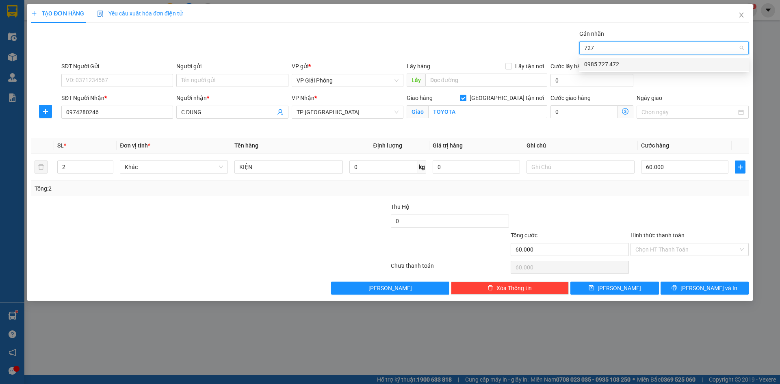
click at [633, 63] on div "0985 727 472" at bounding box center [664, 64] width 160 height 9
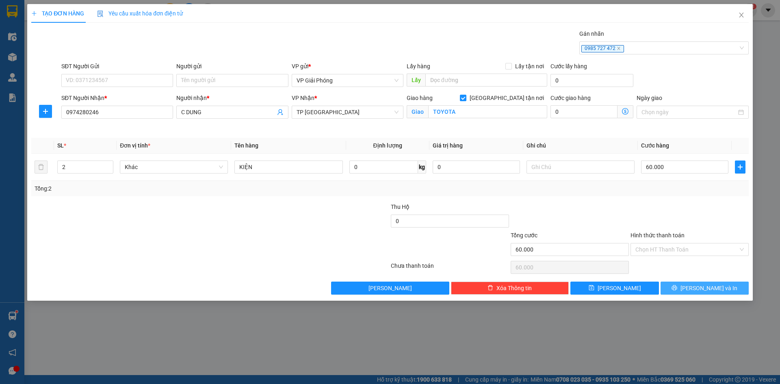
drag, startPoint x: 709, startPoint y: 295, endPoint x: 707, endPoint y: 290, distance: 5.1
click at [709, 295] on div "TẠO ĐƠN HÀNG Yêu cầu xuất hóa đơn điện tử Transit Pickup Surcharge Ids Transit …" at bounding box center [390, 152] width 726 height 297
click at [707, 290] on span "[PERSON_NAME] và In" at bounding box center [709, 288] width 57 height 9
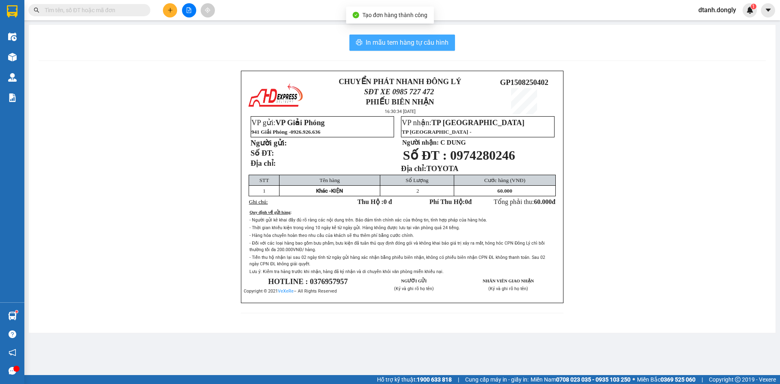
click at [421, 42] on span "In mẫu tem hàng tự cấu hình" at bounding box center [407, 42] width 83 height 10
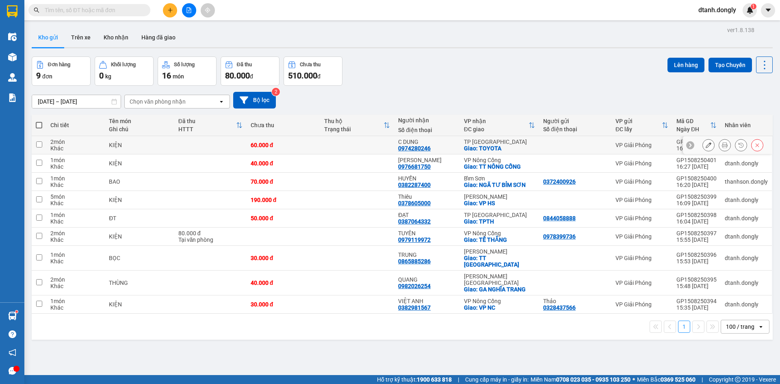
click at [722, 144] on icon at bounding box center [725, 145] width 6 height 6
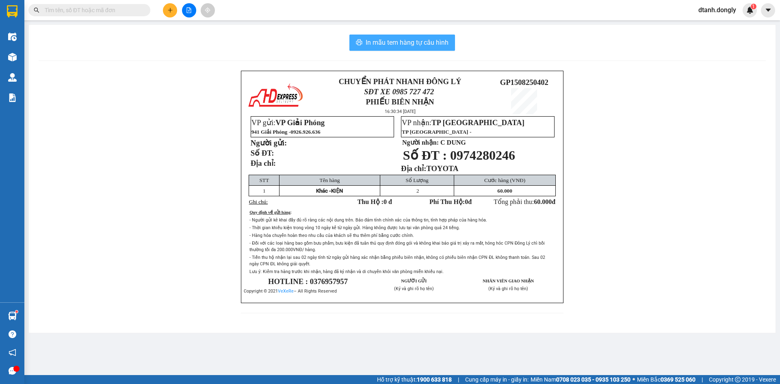
click at [446, 43] on span "In mẫu tem hàng tự cấu hình" at bounding box center [407, 42] width 83 height 10
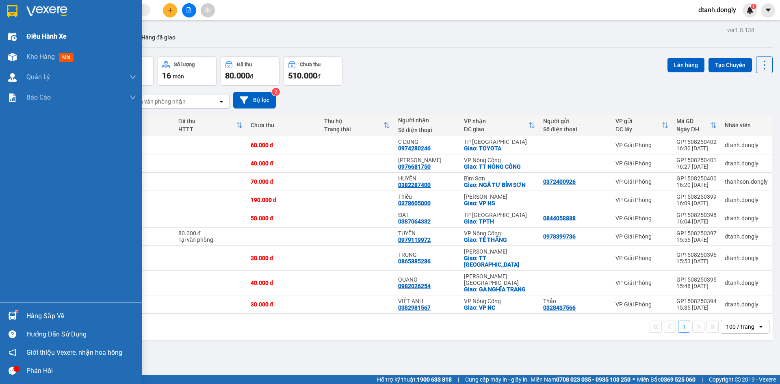
click at [30, 36] on span "Điều hành xe" at bounding box center [46, 36] width 40 height 10
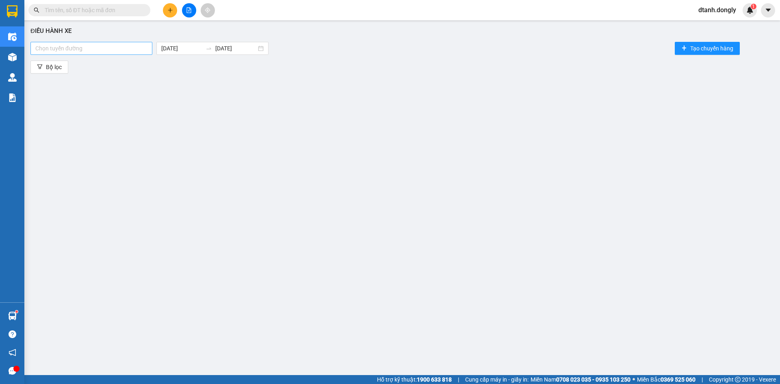
click at [143, 48] on div at bounding box center [92, 48] width 118 height 10
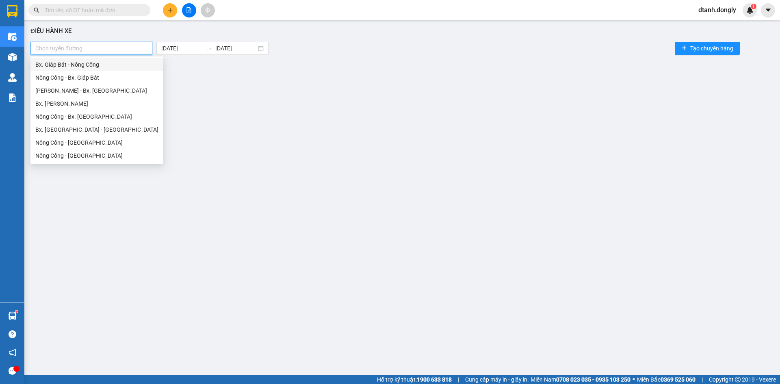
click at [126, 63] on div "Bx. Giáp Bát - Nông Cống" at bounding box center [96, 64] width 123 height 9
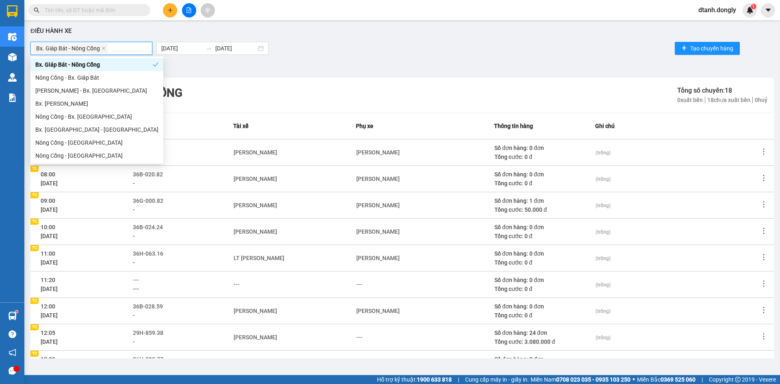
scroll to position [78, 0]
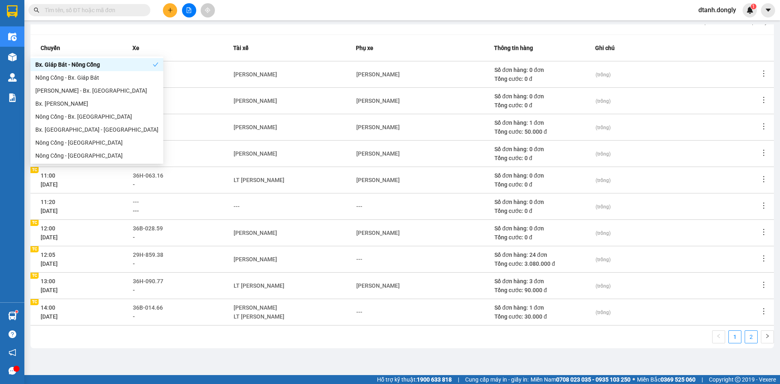
click at [745, 337] on link "2" at bounding box center [751, 337] width 12 height 12
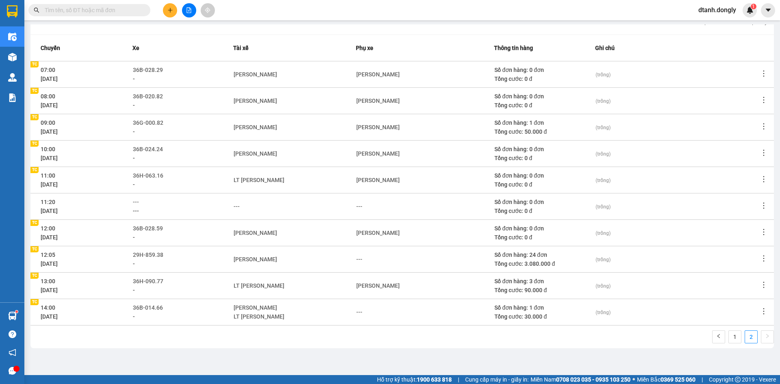
scroll to position [25, 0]
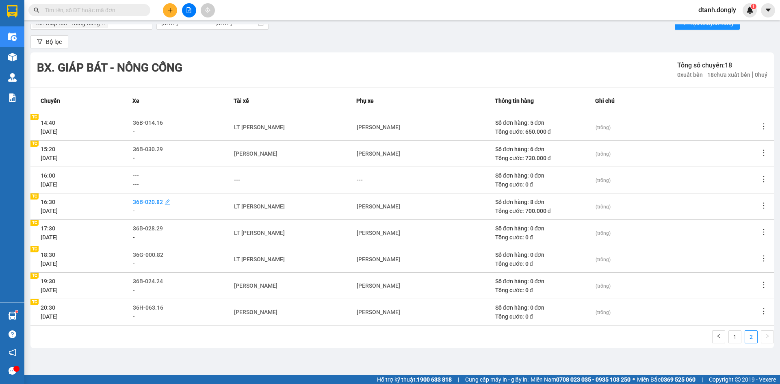
click at [159, 200] on span "36B-020.82" at bounding box center [148, 202] width 30 height 7
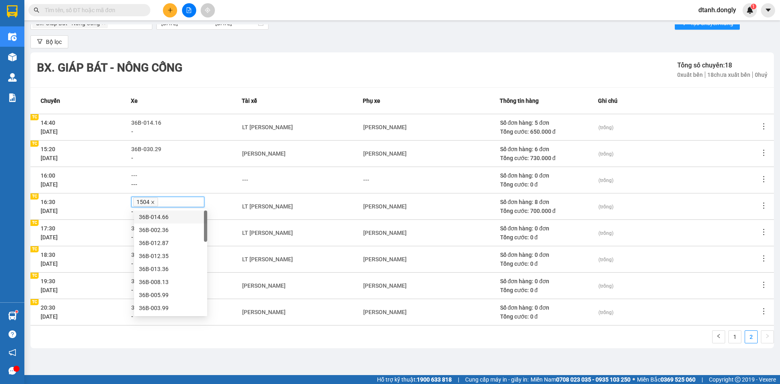
click at [154, 201] on icon "close" at bounding box center [153, 202] width 4 height 4
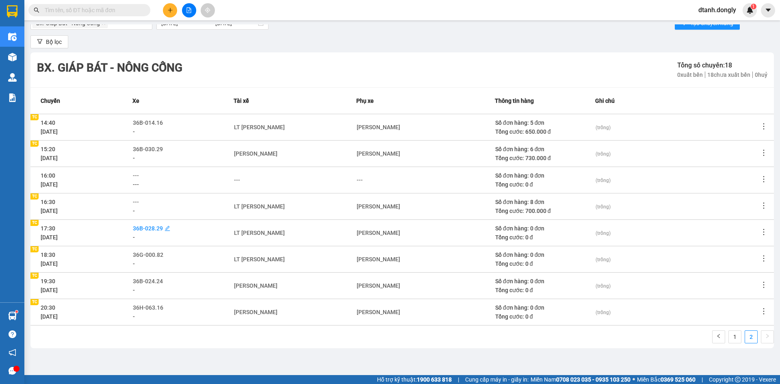
click at [163, 228] on span "36B-028.29" at bounding box center [148, 228] width 30 height 7
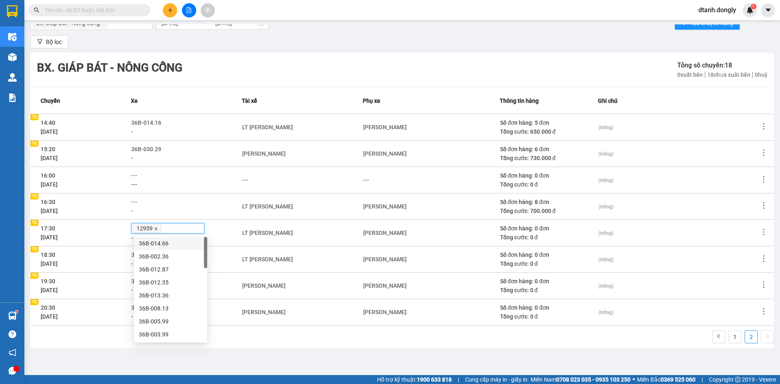
click at [156, 228] on icon "close" at bounding box center [156, 229] width 4 height 4
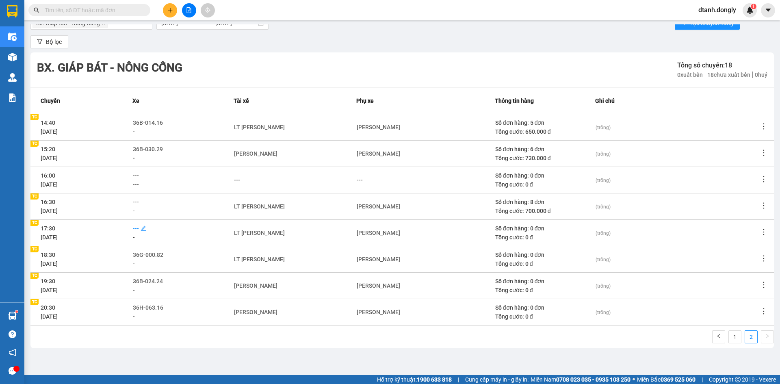
click at [138, 229] on span "---" at bounding box center [136, 228] width 6 height 7
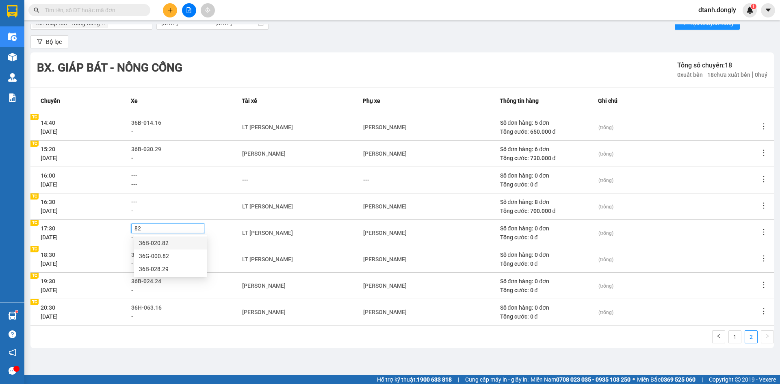
click at [163, 243] on div "36B-020.82" at bounding box center [170, 243] width 63 height 9
click at [137, 202] on span "---" at bounding box center [134, 202] width 6 height 7
click at [176, 229] on div "36B-028.29" at bounding box center [170, 229] width 63 height 9
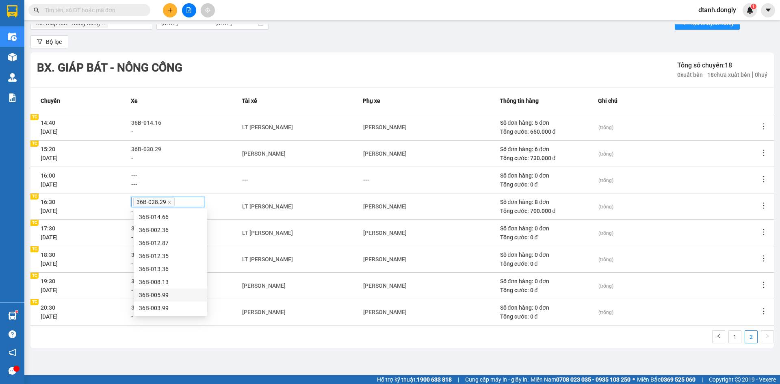
click at [243, 360] on main "Điều hành xe Bx. Giáp Bát - Nông Cống [DATE] [DATE] Tạo chuyến hàng Bộ lọc Bx. …" at bounding box center [390, 187] width 780 height 375
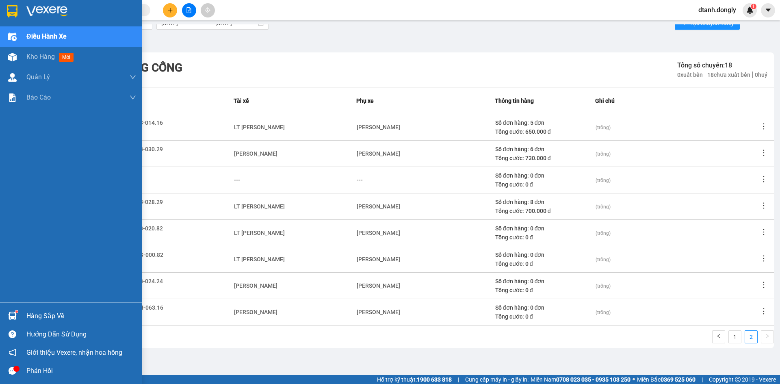
drag, startPoint x: 22, startPoint y: 54, endPoint x: 139, endPoint y: 115, distance: 131.9
click at [22, 54] on div "Kho hàng mới" at bounding box center [71, 57] width 142 height 20
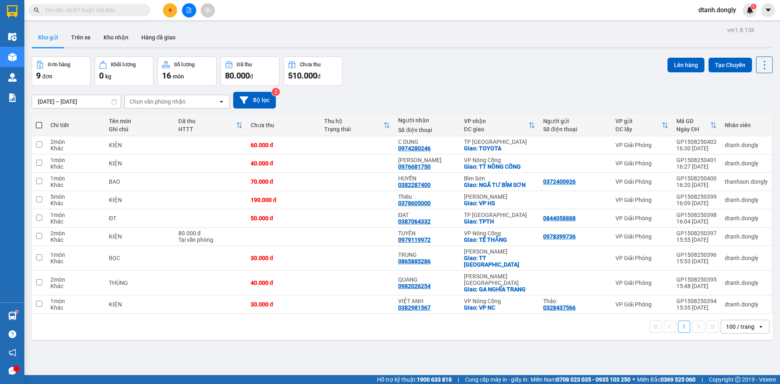
click at [39, 122] on span at bounding box center [39, 125] width 7 height 7
click at [39, 121] on input "checkbox" at bounding box center [39, 121] width 0 height 0
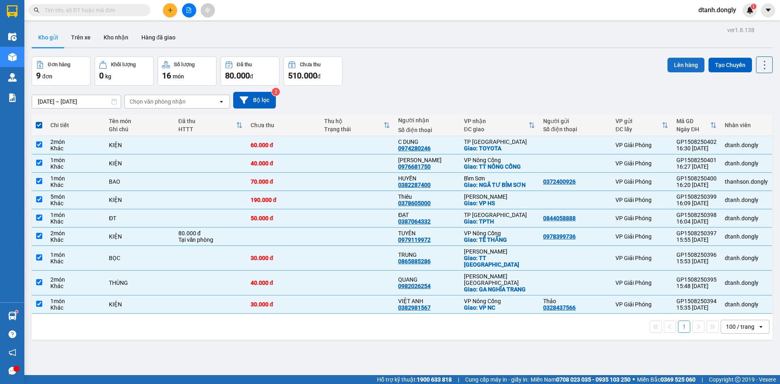
click at [684, 66] on button "Lên hàng" at bounding box center [686, 65] width 37 height 15
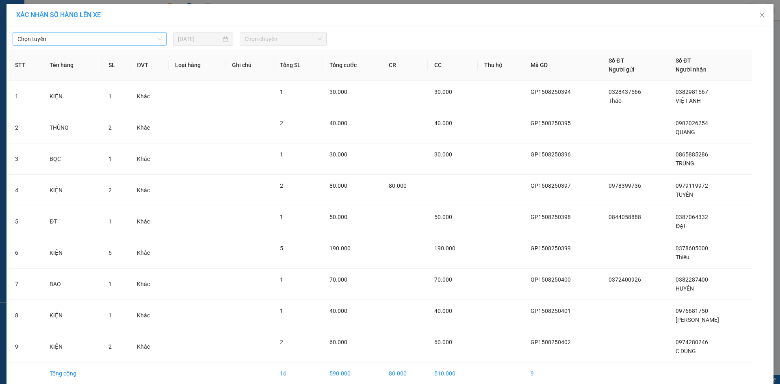
click at [152, 37] on span "Chọn tuyến" at bounding box center [89, 39] width 144 height 12
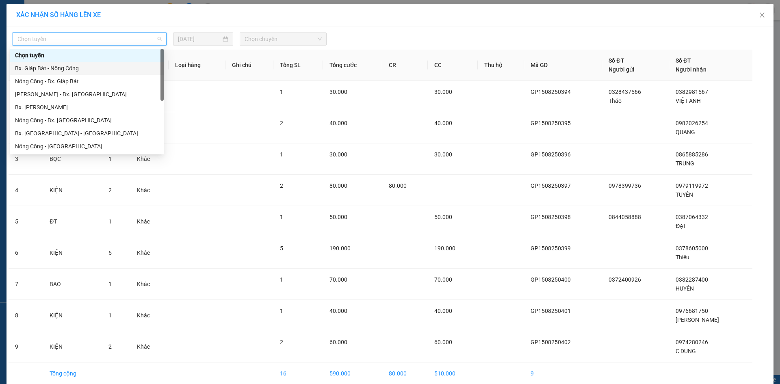
click at [143, 68] on div "Bx. Giáp Bát - Nông Cống" at bounding box center [87, 68] width 144 height 9
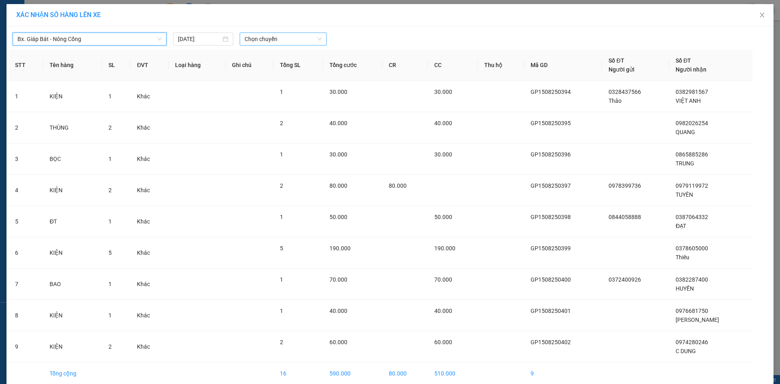
drag, startPoint x: 320, startPoint y: 39, endPoint x: 316, endPoint y: 40, distance: 4.1
click at [319, 39] on div "Chọn chuyến" at bounding box center [283, 39] width 87 height 13
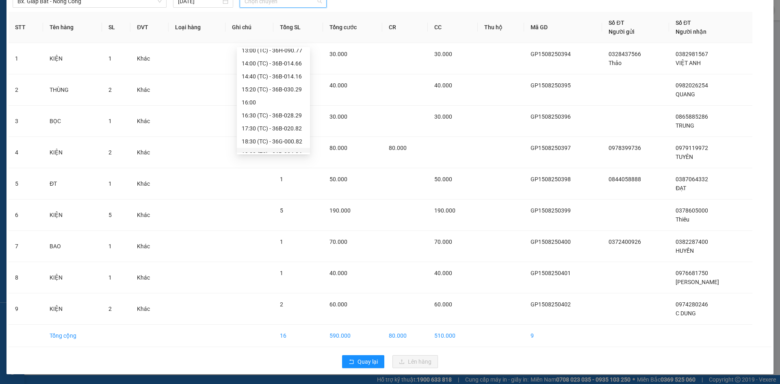
scroll to position [143, 0]
click at [284, 105] on div "17:30 (TC) - 36B-020.82" at bounding box center [273, 107] width 63 height 9
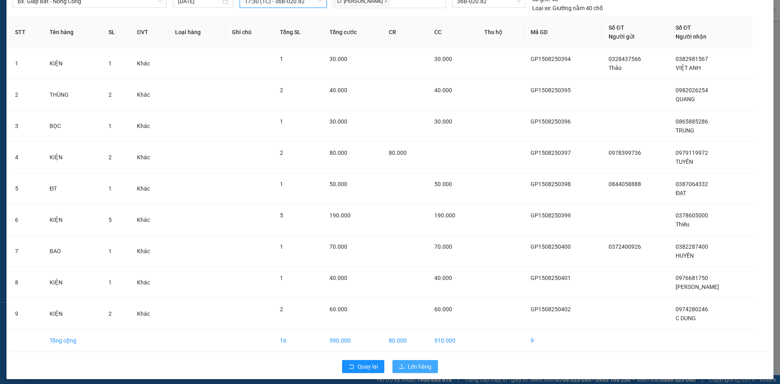
click at [416, 364] on span "Lên hàng" at bounding box center [420, 366] width 24 height 9
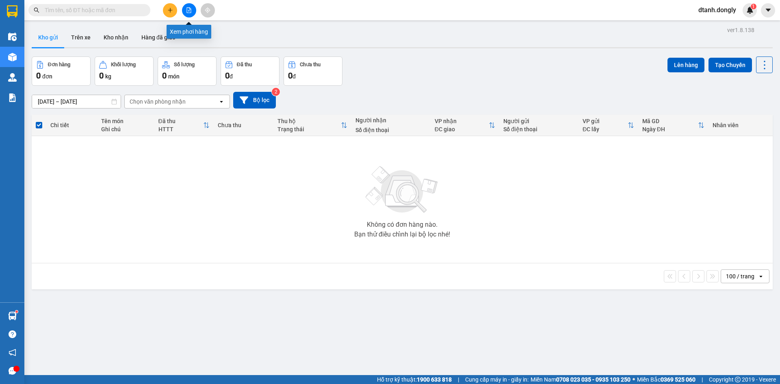
click at [187, 4] on button at bounding box center [189, 10] width 14 height 14
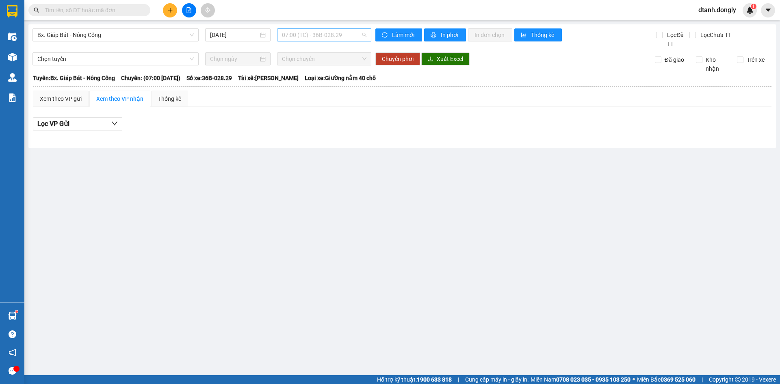
click at [356, 33] on span "07:00 (TC) - 36B-028.29" at bounding box center [324, 35] width 85 height 12
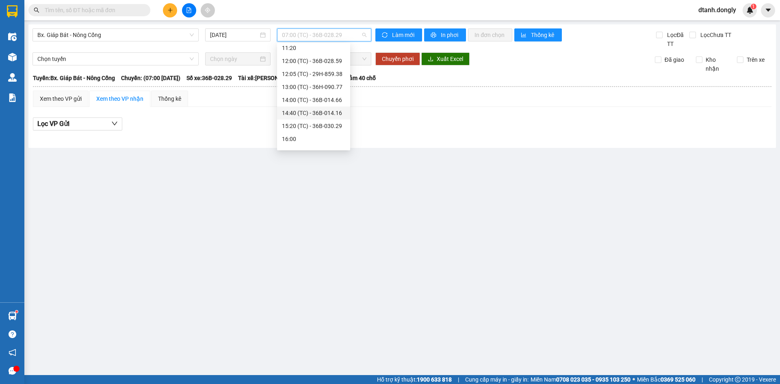
scroll to position [143, 0]
click at [324, 101] on div "17:30 (TC) - 36B-020.82" at bounding box center [313, 103] width 63 height 9
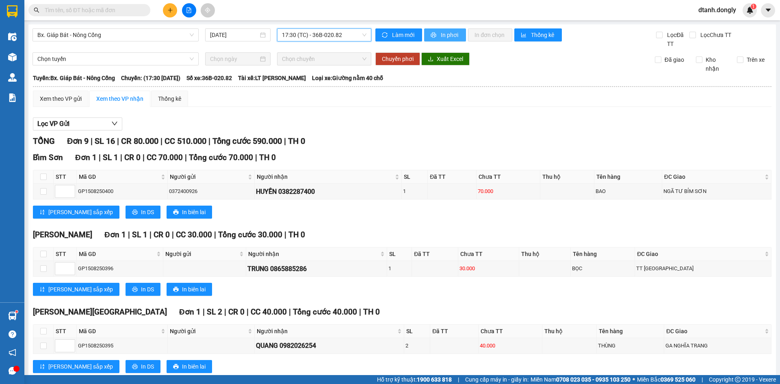
click at [452, 35] on span "In phơi" at bounding box center [450, 34] width 19 height 9
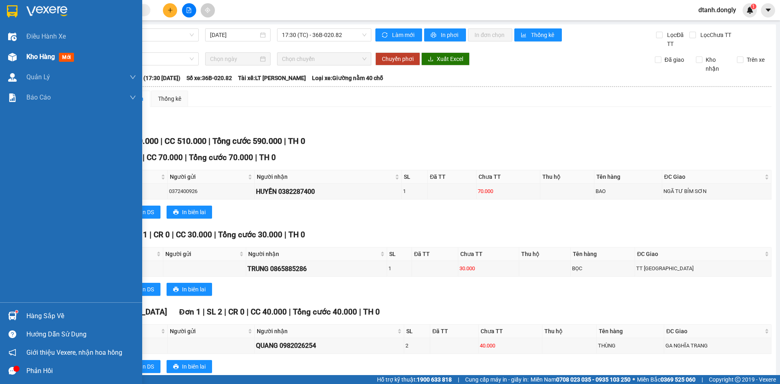
drag, startPoint x: 36, startPoint y: 55, endPoint x: 66, endPoint y: 52, distance: 30.2
click at [37, 55] on span "Kho hàng" at bounding box center [40, 57] width 28 height 8
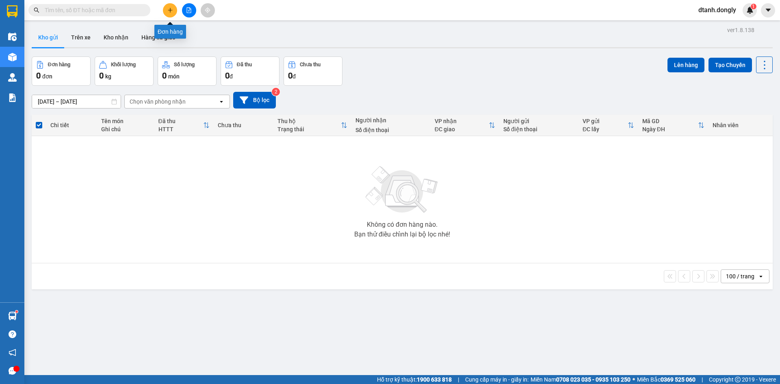
click at [166, 9] on button at bounding box center [170, 10] width 14 height 14
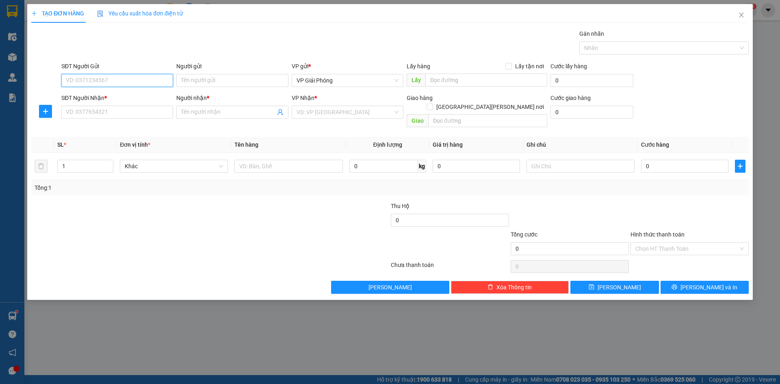
click at [88, 82] on input "SĐT Người Gửi" at bounding box center [117, 80] width 112 height 13
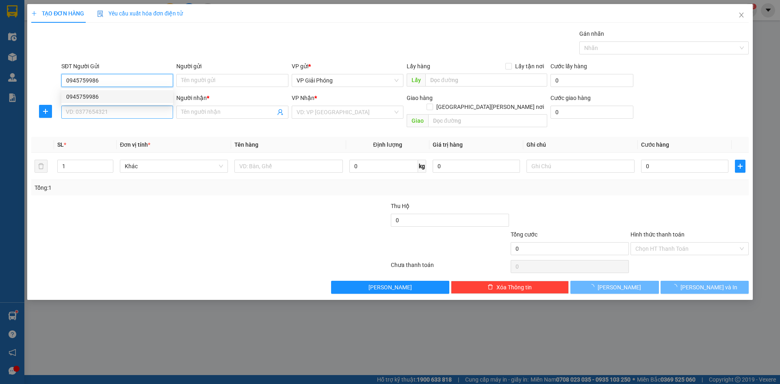
type input "0945759986"
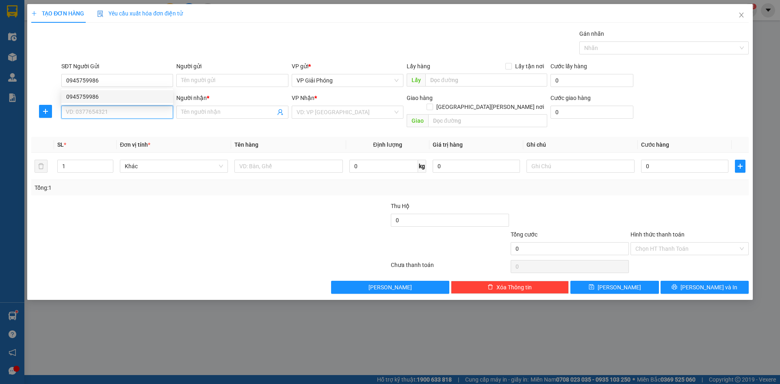
click at [89, 113] on input "SĐT Người Nhận *" at bounding box center [117, 112] width 112 height 13
type input "0985685413"
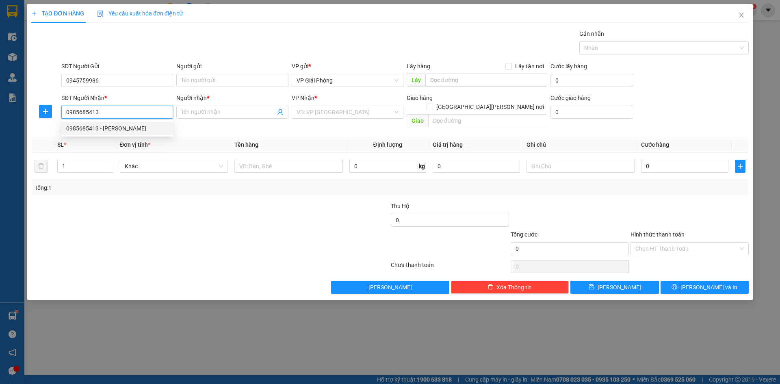
click at [133, 129] on div "0985685413 - CÚC MAI" at bounding box center [117, 128] width 102 height 9
type input "CÚC MAI"
checkbox input "true"
type input "Cầu Lèn"
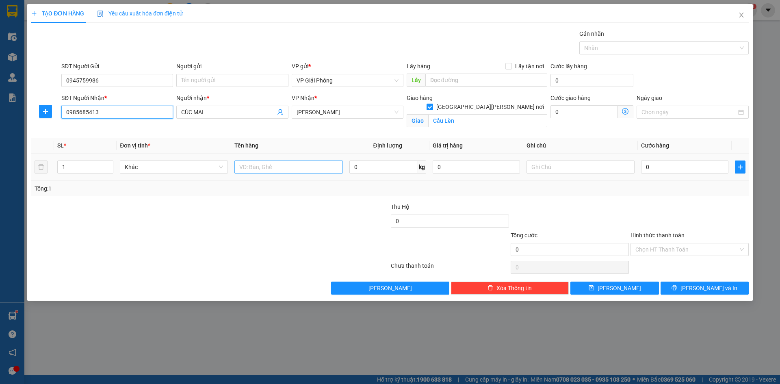
type input "0985685413"
click at [272, 163] on input "text" at bounding box center [288, 167] width 108 height 13
type input "kiện"
click at [677, 168] on input "0" at bounding box center [684, 167] width 87 height 13
type input "4"
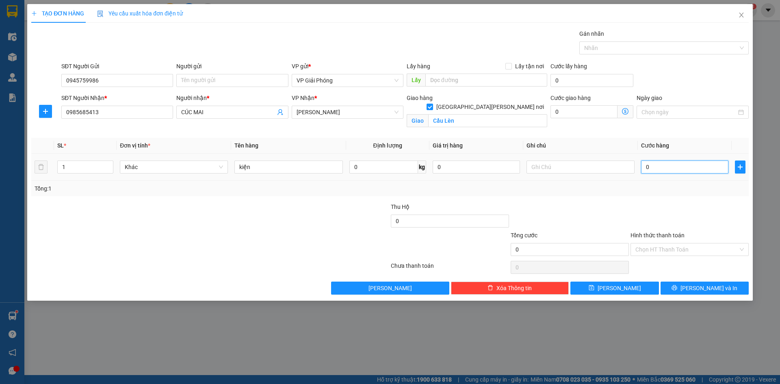
type input "4"
type input "40"
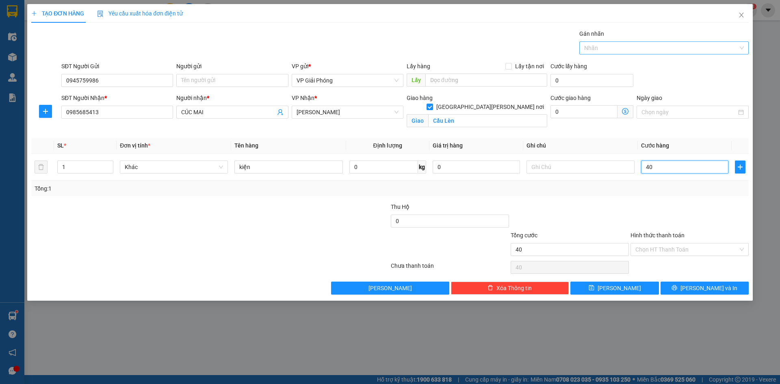
click at [615, 50] on div at bounding box center [659, 48] width 157 height 10
type input "40.000"
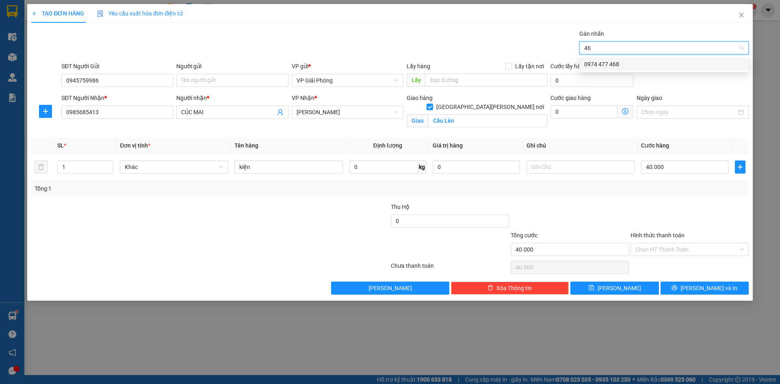
type input "468"
click at [618, 62] on div "0974 477 468" at bounding box center [664, 64] width 160 height 9
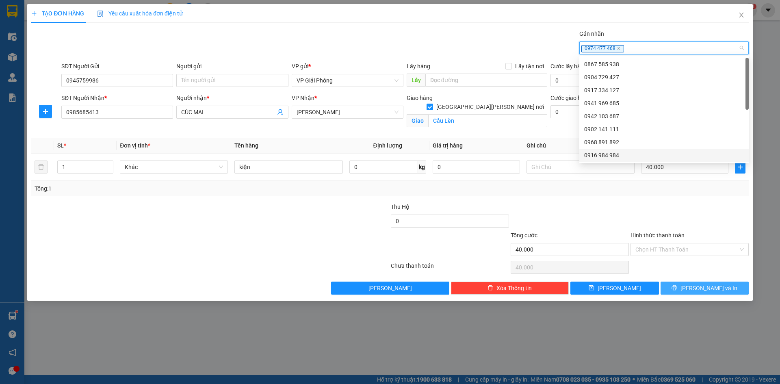
drag, startPoint x: 692, startPoint y: 287, endPoint x: 681, endPoint y: 275, distance: 17.0
click at [677, 286] on icon "printer" at bounding box center [675, 288] width 6 height 6
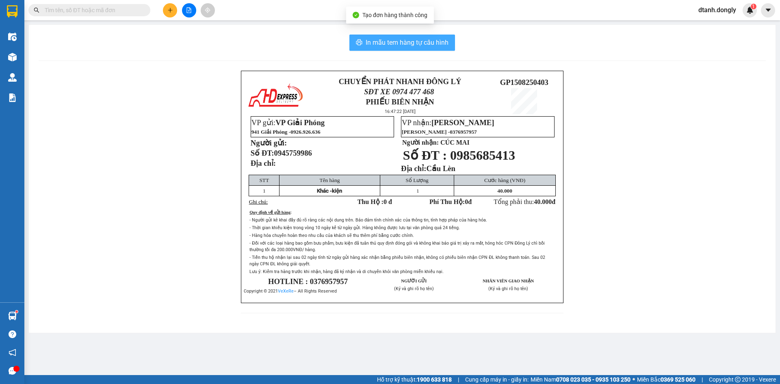
drag, startPoint x: 388, startPoint y: 43, endPoint x: 411, endPoint y: 43, distance: 22.8
click at [389, 43] on span "In mẫu tem hàng tự cấu hình" at bounding box center [407, 42] width 83 height 10
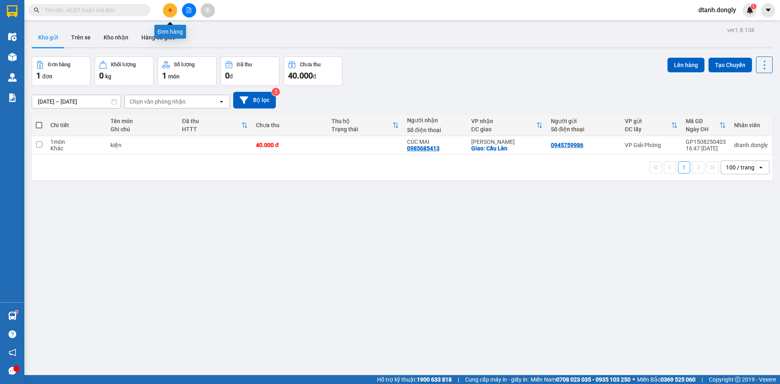
click at [166, 7] on button at bounding box center [170, 10] width 14 height 14
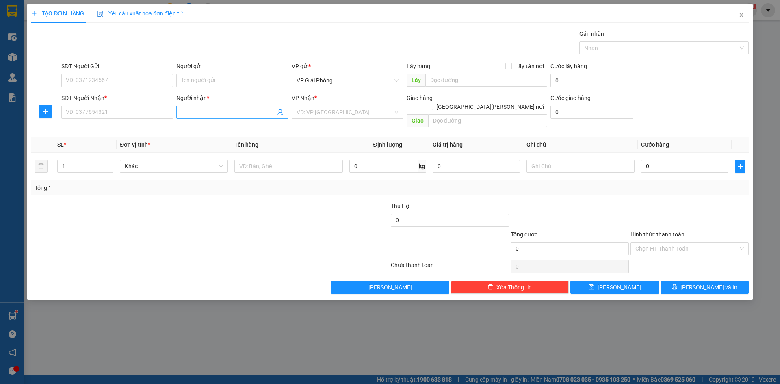
click at [196, 115] on input "Người nhận *" at bounding box center [228, 112] width 94 height 9
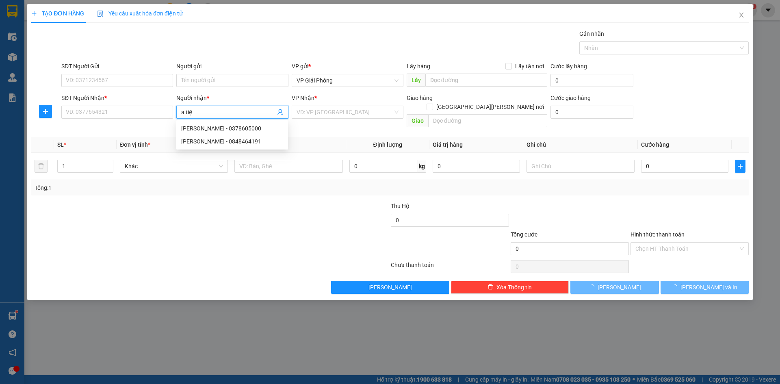
type input "a tiệp"
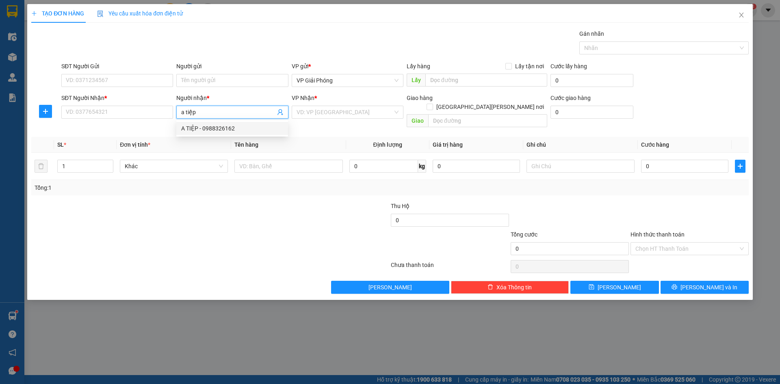
click at [204, 124] on div "A TIỆP - 0988326162" at bounding box center [232, 128] width 102 height 9
type input "0988326162"
type input "A TIỆP"
checkbox input "true"
type input "HOÀNG SƠN"
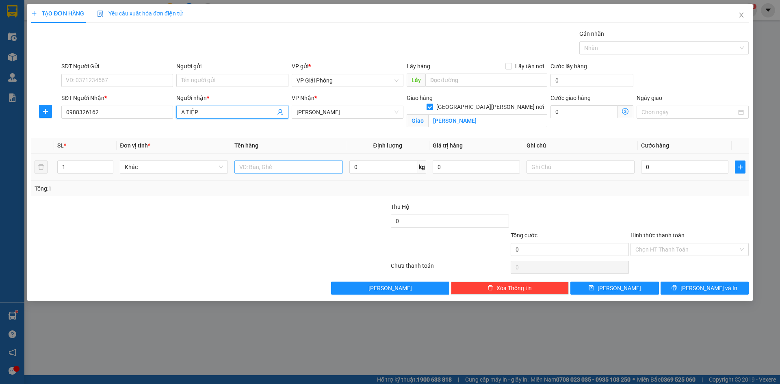
type input "A TIỆP"
click at [265, 168] on input "text" at bounding box center [288, 167] width 108 height 13
type input "kiện"
click at [668, 167] on input "0" at bounding box center [684, 167] width 87 height 13
type input "4"
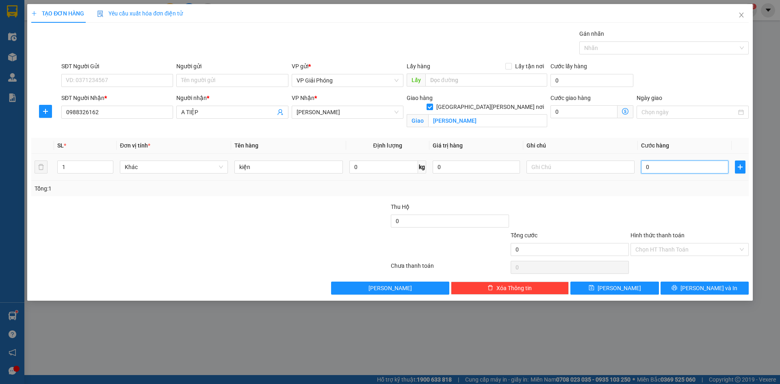
type input "4"
type input "40"
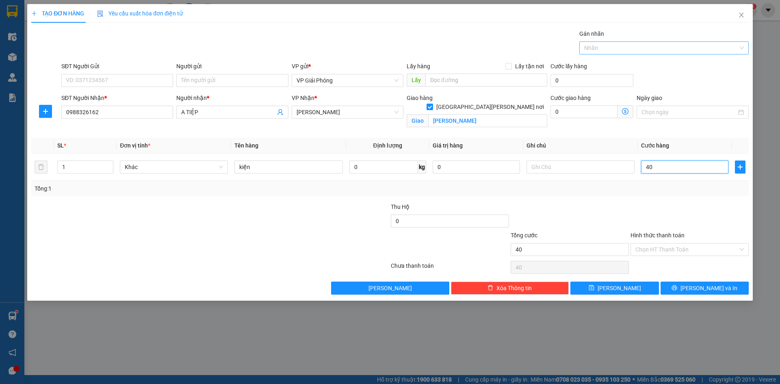
click at [612, 48] on div at bounding box center [659, 48] width 157 height 10
type input "40.000"
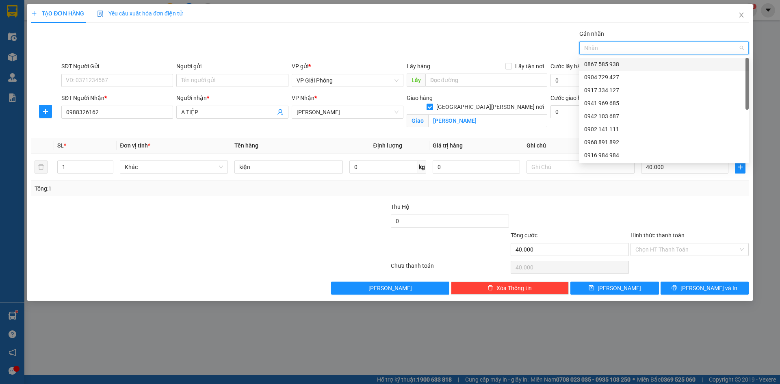
click at [616, 48] on div at bounding box center [659, 48] width 157 height 10
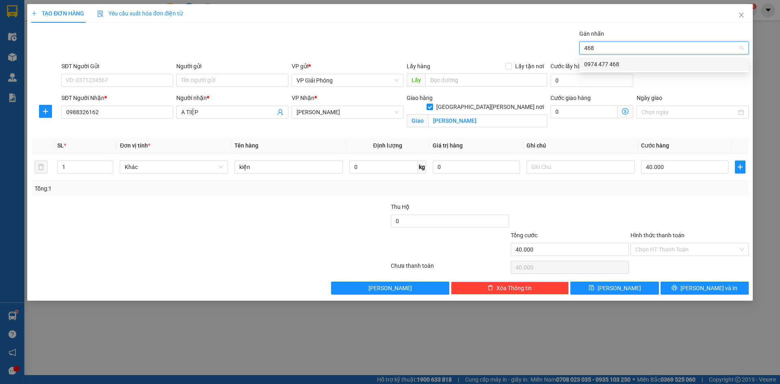
click at [616, 64] on div "0974 477 468" at bounding box center [664, 64] width 160 height 9
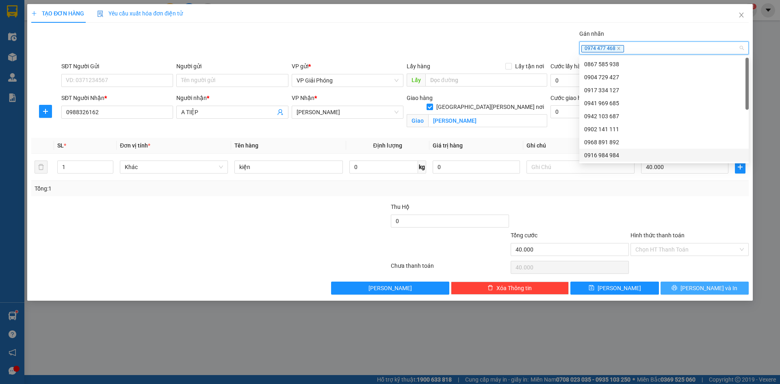
click at [698, 285] on span "[PERSON_NAME] và In" at bounding box center [709, 288] width 57 height 9
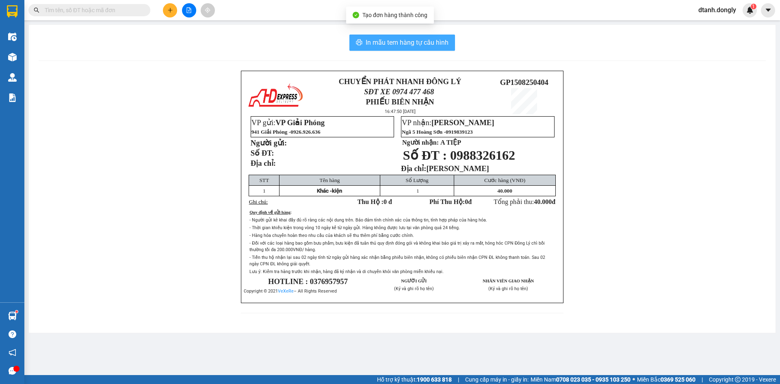
drag, startPoint x: 406, startPoint y: 41, endPoint x: 489, endPoint y: 134, distance: 124.9
click at [406, 41] on span "In mẫu tem hàng tự cấu hình" at bounding box center [407, 42] width 83 height 10
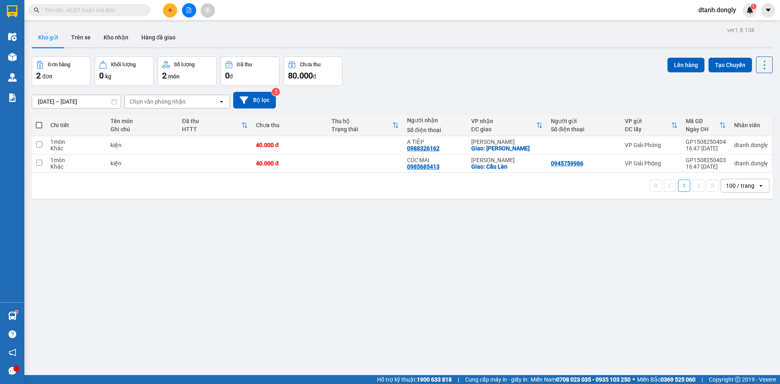
click at [169, 9] on icon "plus" at bounding box center [170, 10] width 6 height 6
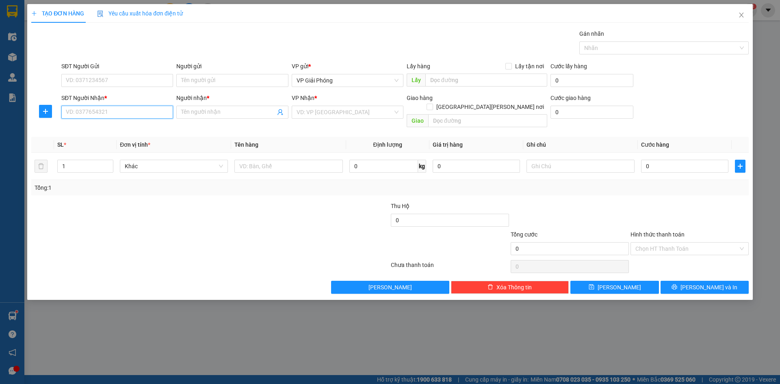
click at [120, 112] on input "SĐT Người Nhận *" at bounding box center [117, 112] width 112 height 13
type input "0"
drag, startPoint x: 111, startPoint y: 111, endPoint x: 116, endPoint y: 111, distance: 5.3
click at [111, 111] on input "SĐT Người Nhận *" at bounding box center [117, 112] width 112 height 13
drag, startPoint x: 100, startPoint y: 127, endPoint x: 105, endPoint y: 129, distance: 5.5
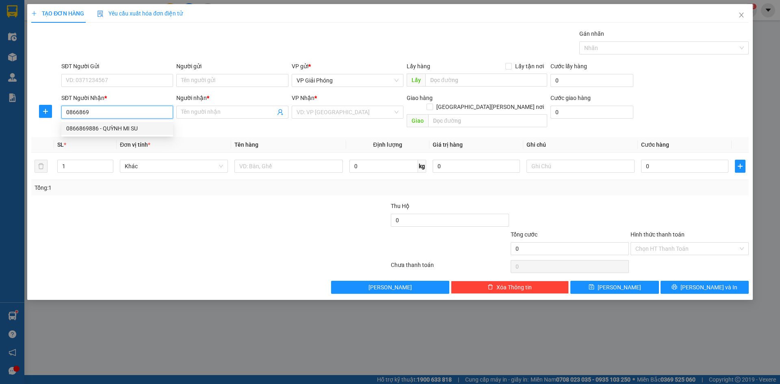
click at [100, 127] on div "0866869886 - QUỲNH MI SU" at bounding box center [117, 128] width 102 height 9
type input "0866869886"
type input "QUỲNH MI SU"
checkbox input "true"
type input "TP TH"
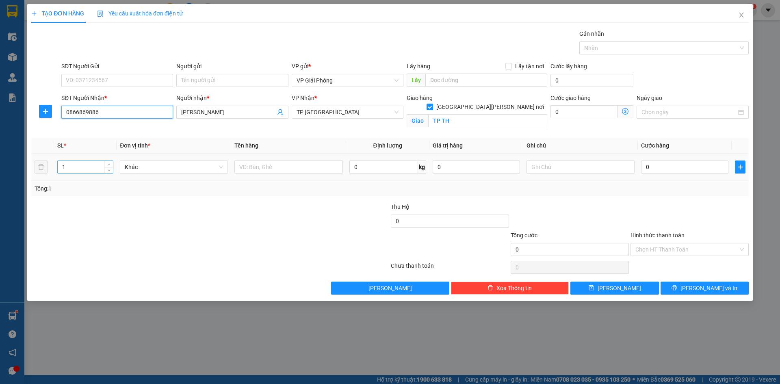
type input "0866869886"
click at [89, 167] on input "1" at bounding box center [85, 167] width 55 height 12
type input "3"
click at [270, 168] on input "text" at bounding box center [288, 167] width 108 height 13
type input "kiện"
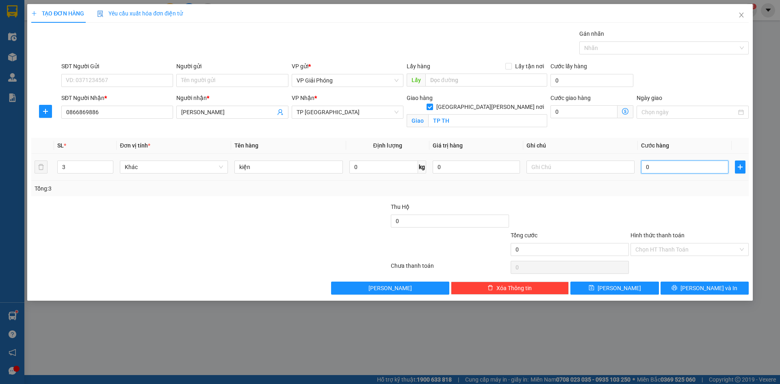
click at [674, 166] on input "0" at bounding box center [684, 167] width 87 height 13
type input "3"
type input "0"
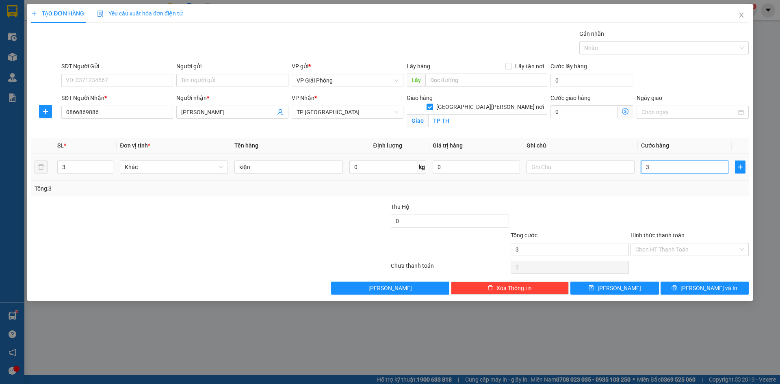
type input "0"
type input "09"
type input "9"
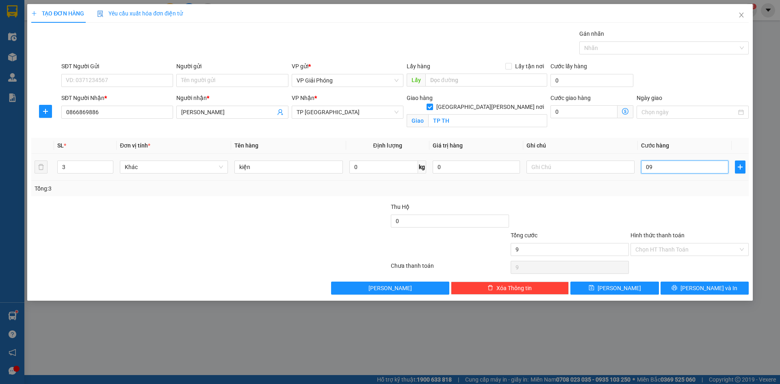
type input "090"
type input "90"
click at [619, 48] on div at bounding box center [659, 48] width 157 height 10
type input "90.000"
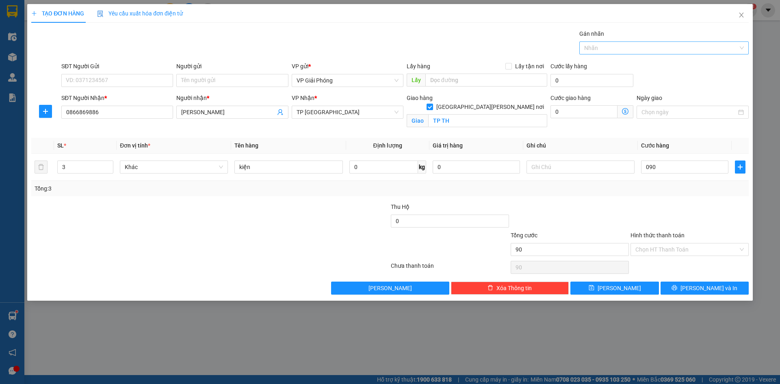
type input "90.000"
type input "468"
click at [618, 60] on div "0974 477 468" at bounding box center [664, 64] width 160 height 9
click at [674, 279] on div "Transit Pickup Surcharge Ids Transit Deliver Surcharge Ids Transit Deliver Surc…" at bounding box center [390, 161] width 718 height 265
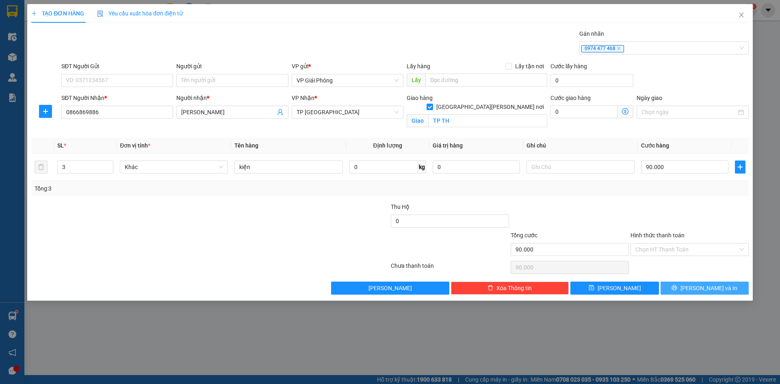
click at [679, 288] on button "[PERSON_NAME] và In" at bounding box center [705, 288] width 88 height 13
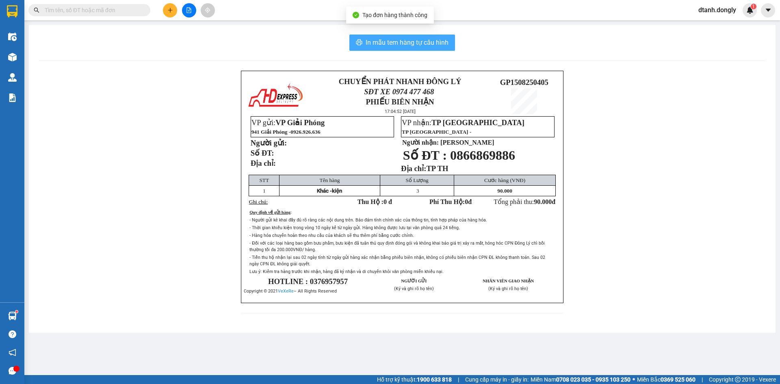
click at [399, 42] on span "In mẫu tem hàng tự cấu hình" at bounding box center [407, 42] width 83 height 10
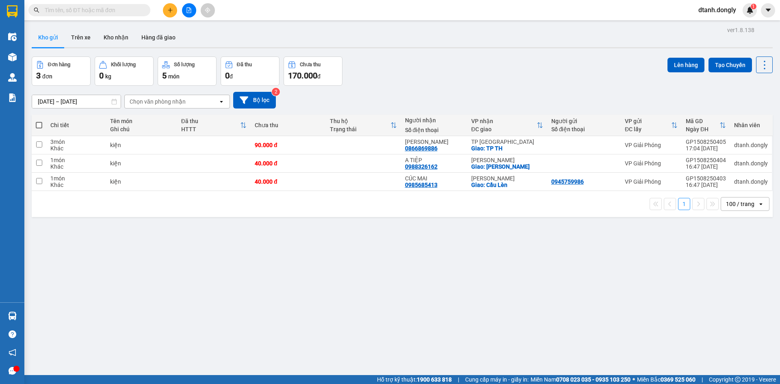
click at [37, 124] on span at bounding box center [39, 125] width 7 height 7
click at [39, 121] on input "checkbox" at bounding box center [39, 121] width 0 height 0
checkbox input "true"
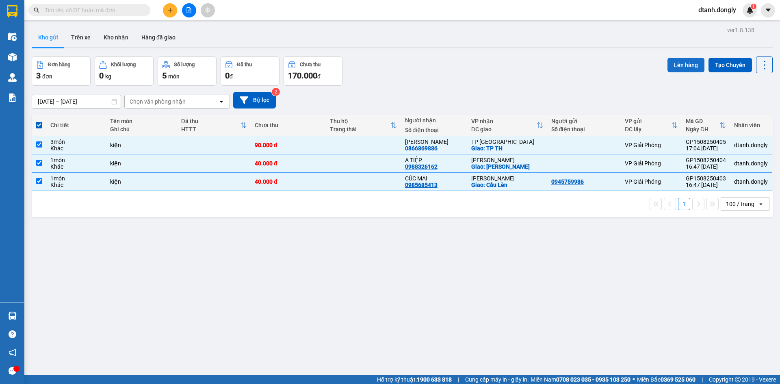
click at [679, 61] on button "Lên hàng" at bounding box center [686, 65] width 37 height 15
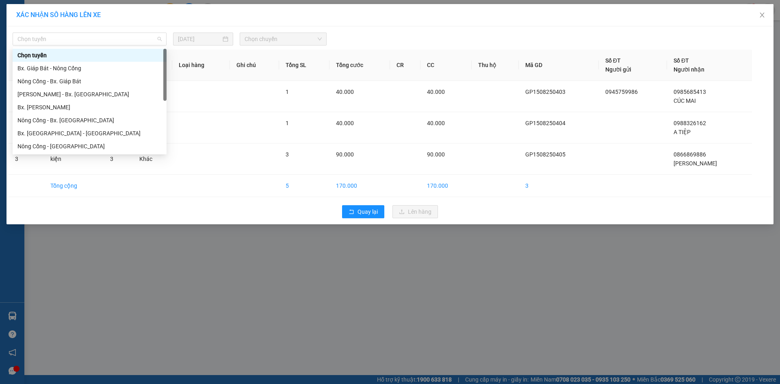
drag, startPoint x: 153, startPoint y: 38, endPoint x: 147, endPoint y: 51, distance: 14.0
click at [153, 39] on span "Chọn tuyến" at bounding box center [89, 39] width 144 height 12
drag, startPoint x: 133, startPoint y: 69, endPoint x: 207, endPoint y: 55, distance: 75.2
click at [139, 69] on div "Bx. Giáp Bát - Nông Cống" at bounding box center [89, 68] width 144 height 9
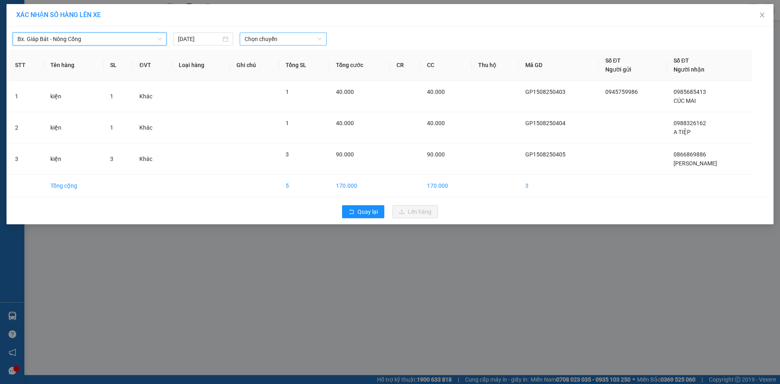
drag, startPoint x: 316, startPoint y: 39, endPoint x: 317, endPoint y: 45, distance: 5.7
click at [316, 39] on span "Chọn chuyến" at bounding box center [283, 39] width 77 height 12
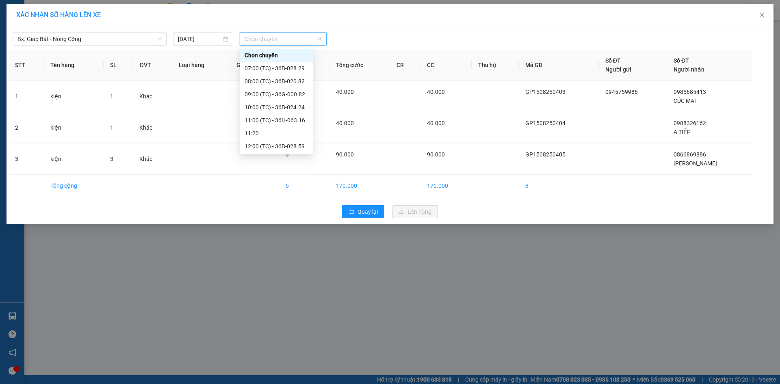
scroll to position [143, 0]
click at [290, 119] on div "18:30 (TC) - 36G-000.82" at bounding box center [276, 120] width 63 height 9
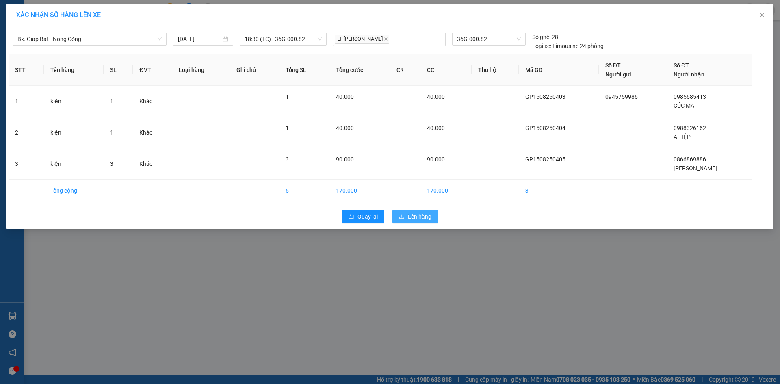
click at [414, 215] on span "Lên hàng" at bounding box center [420, 216] width 24 height 9
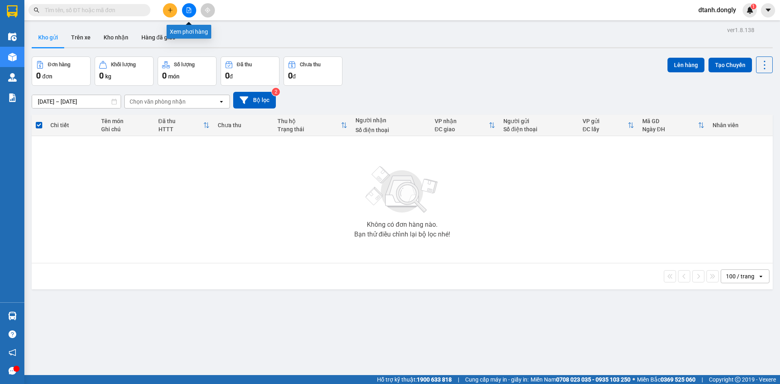
click at [188, 7] on button at bounding box center [189, 10] width 14 height 14
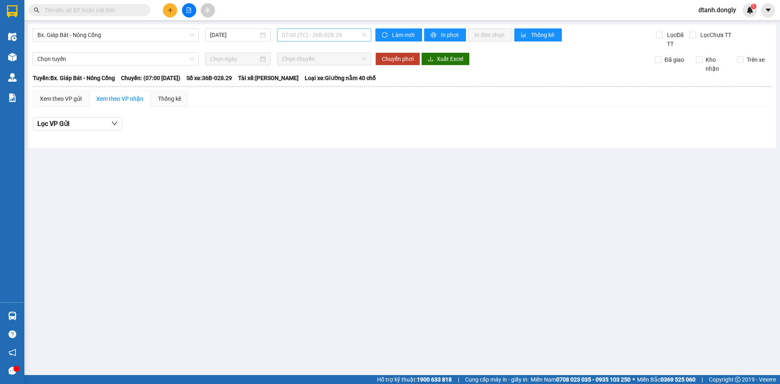
click at [367, 34] on span "07:00 (TC) - 36B-028.29" at bounding box center [324, 35] width 85 height 12
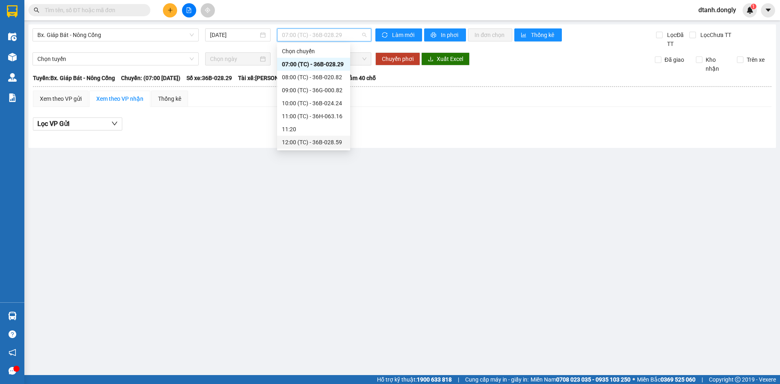
scroll to position [122, 0]
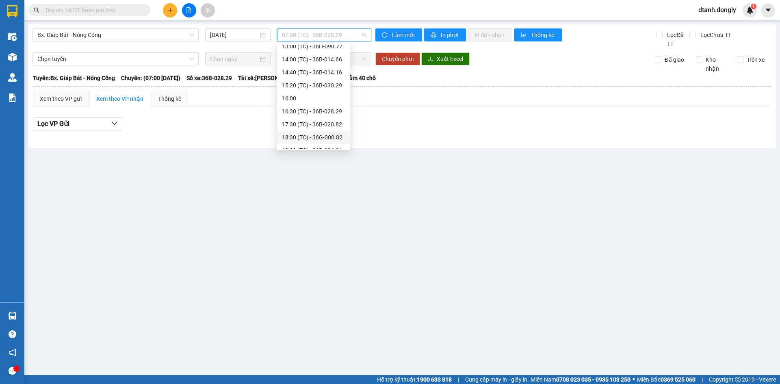
click at [323, 134] on div "18:30 (TC) - 36G-000.82" at bounding box center [313, 137] width 63 height 9
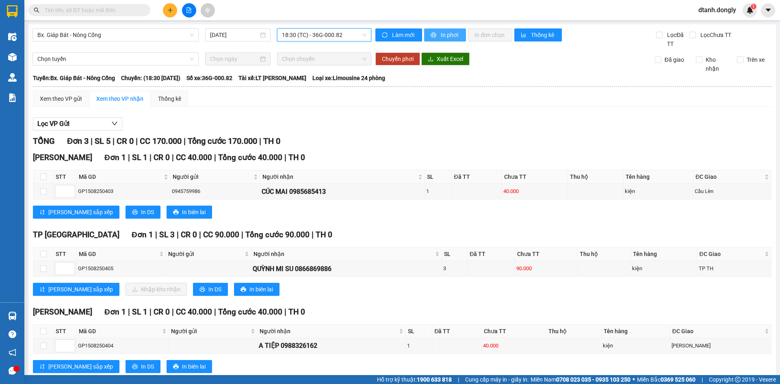
drag, startPoint x: 446, startPoint y: 32, endPoint x: 460, endPoint y: 91, distance: 61.5
click at [446, 32] on span "In phơi" at bounding box center [450, 34] width 19 height 9
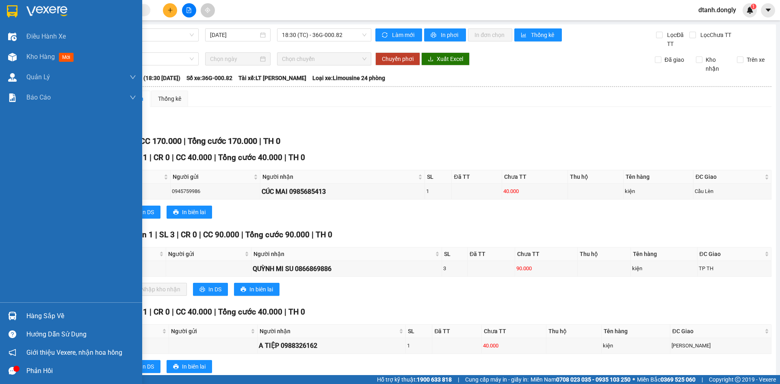
drag, startPoint x: 43, startPoint y: 57, endPoint x: 132, endPoint y: 15, distance: 98.5
click at [42, 57] on span "Kho hàng" at bounding box center [40, 57] width 28 height 8
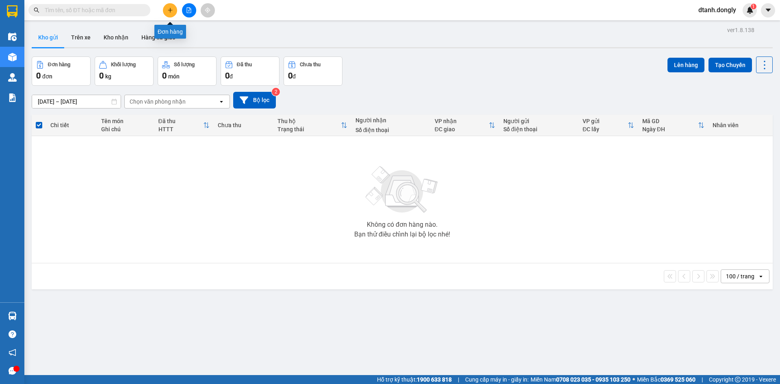
click at [170, 7] on icon "plus" at bounding box center [170, 10] width 6 height 6
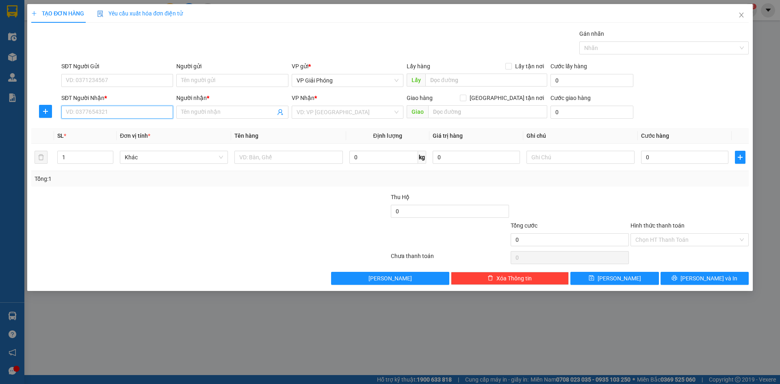
click at [98, 113] on input "SĐT Người Nhận *" at bounding box center [117, 112] width 112 height 13
type input "0971472205"
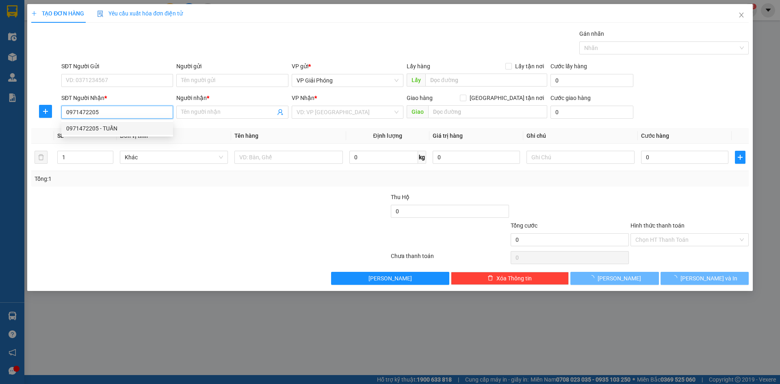
drag, startPoint x: 115, startPoint y: 126, endPoint x: 150, endPoint y: 134, distance: 35.6
click at [118, 126] on div "0971472205 - TUẤN" at bounding box center [117, 128] width 102 height 9
type input "TUẤN"
checkbox input "true"
type input "VPNC"
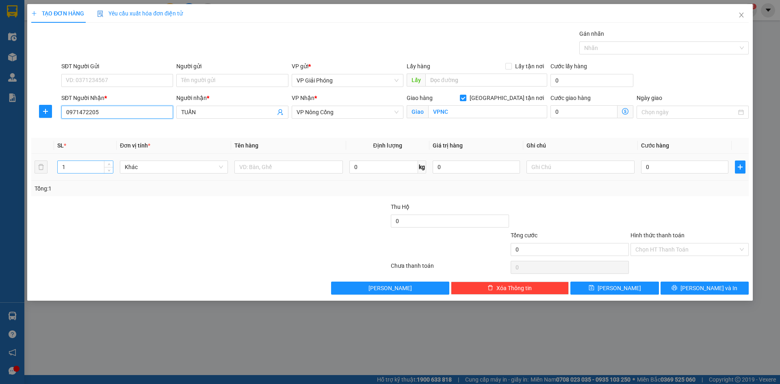
type input "0971472205"
click at [88, 168] on input "1" at bounding box center [85, 167] width 55 height 12
type input "3"
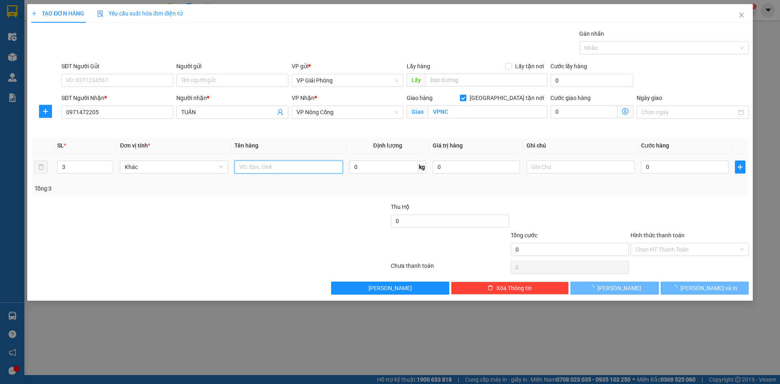
click at [250, 163] on input "text" at bounding box center [288, 167] width 108 height 13
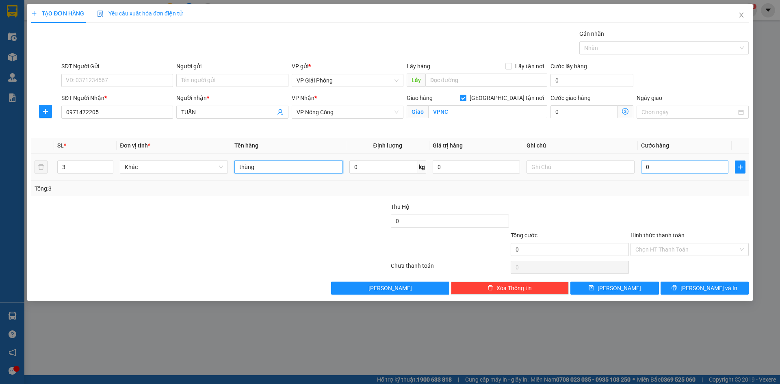
type input "thùng"
click at [661, 162] on input "0" at bounding box center [684, 167] width 87 height 13
type input "6"
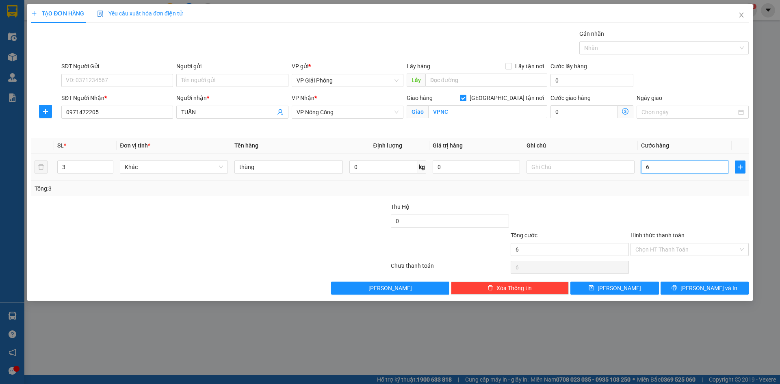
type input "60"
click at [606, 49] on div at bounding box center [659, 48] width 157 height 10
type input "60.000"
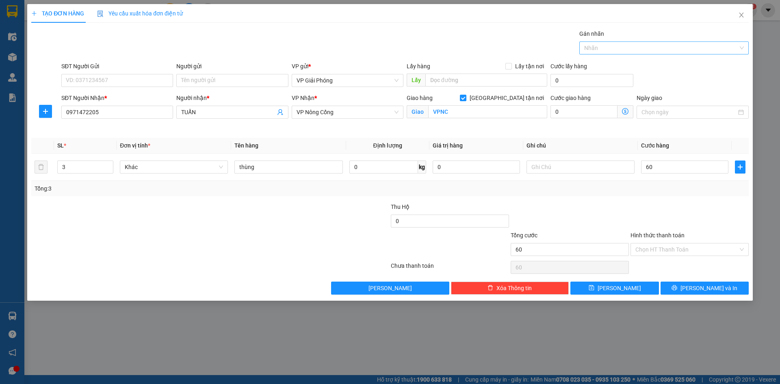
type input "60.000"
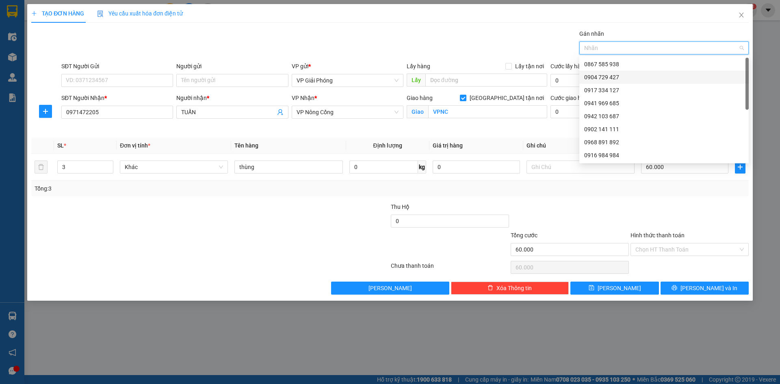
drag, startPoint x: 618, startPoint y: 75, endPoint x: 622, endPoint y: 85, distance: 10.7
click at [618, 75] on div "0904 729 427" at bounding box center [664, 77] width 160 height 9
click at [677, 286] on icon "printer" at bounding box center [675, 288] width 6 height 6
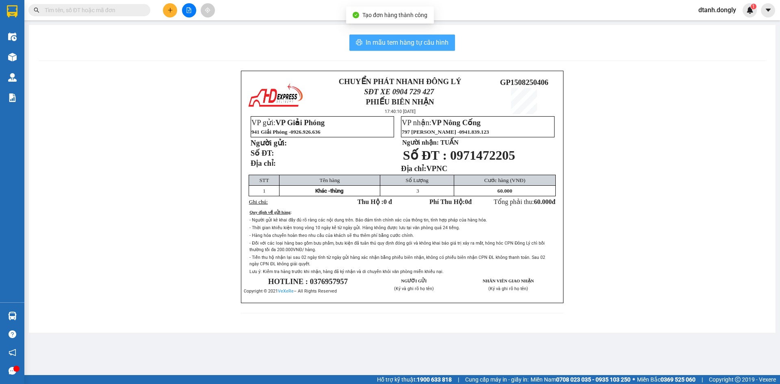
drag, startPoint x: 406, startPoint y: 43, endPoint x: 414, endPoint y: 60, distance: 18.7
click at [407, 43] on span "In mẫu tem hàng tự cấu hình" at bounding box center [407, 42] width 83 height 10
